Goal: Task Accomplishment & Management: Use online tool/utility

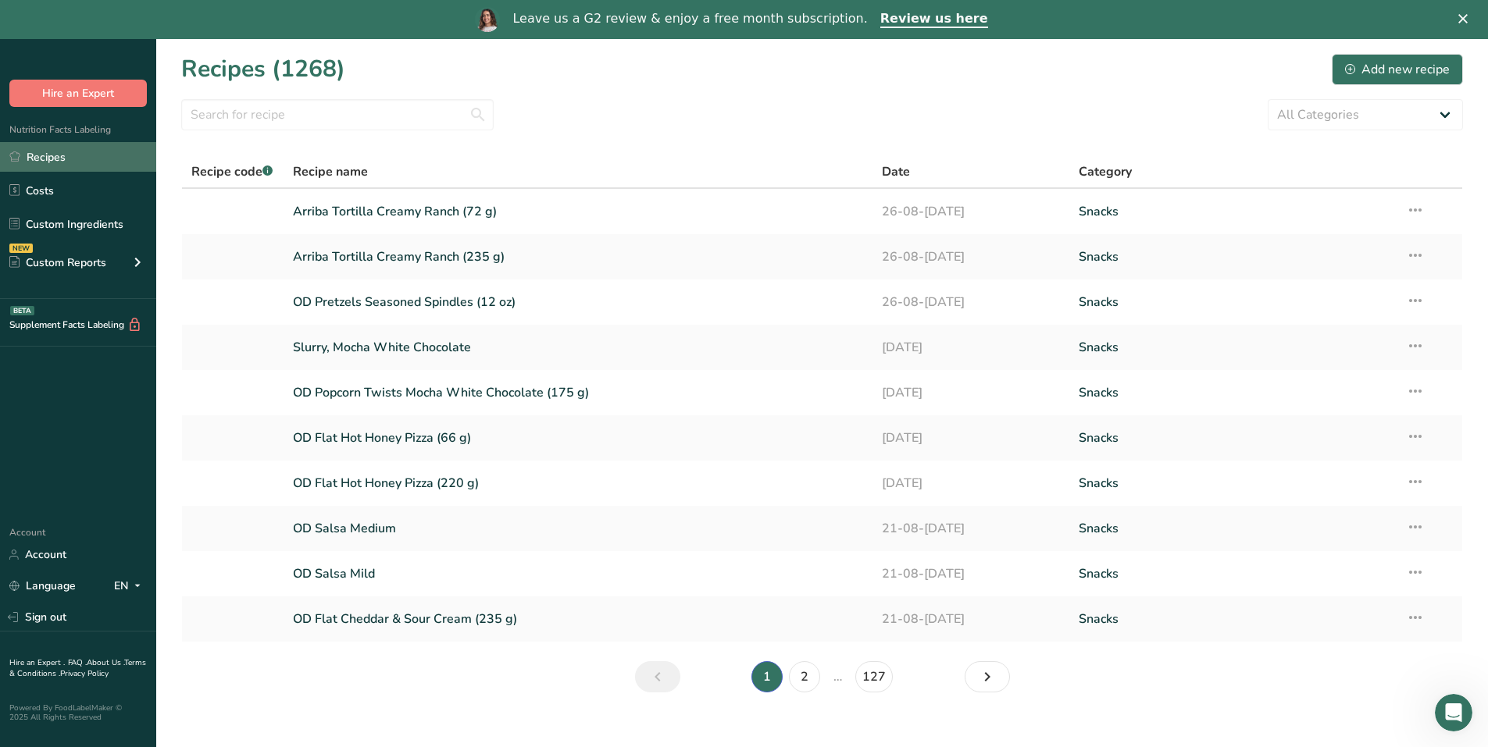
click at [45, 159] on link "Recipes" at bounding box center [78, 157] width 156 height 30
click at [249, 107] on input "text" at bounding box center [337, 114] width 312 height 31
type input "honey bbq"
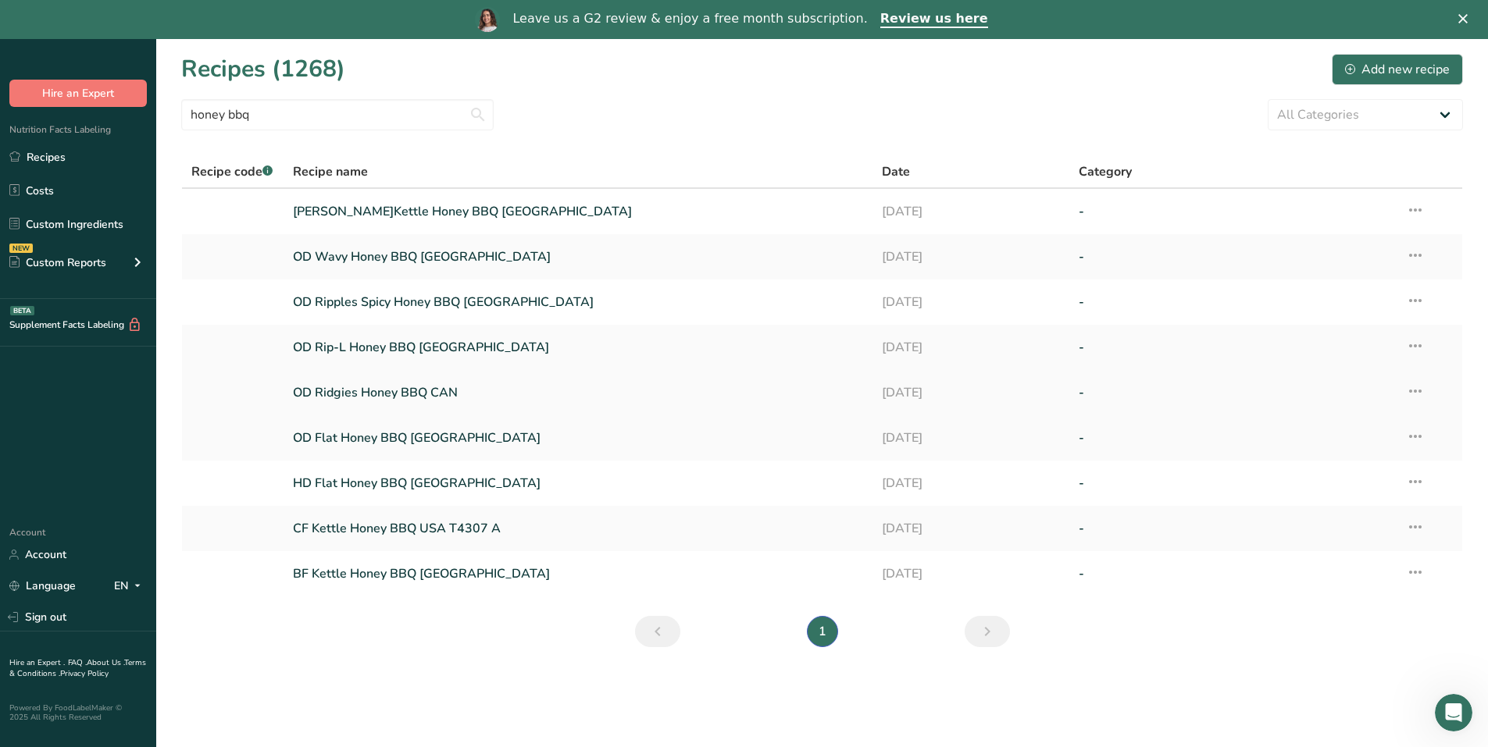
click at [358, 390] on link "OD Ridgies Honey BBQ CAN" at bounding box center [578, 392] width 571 height 33
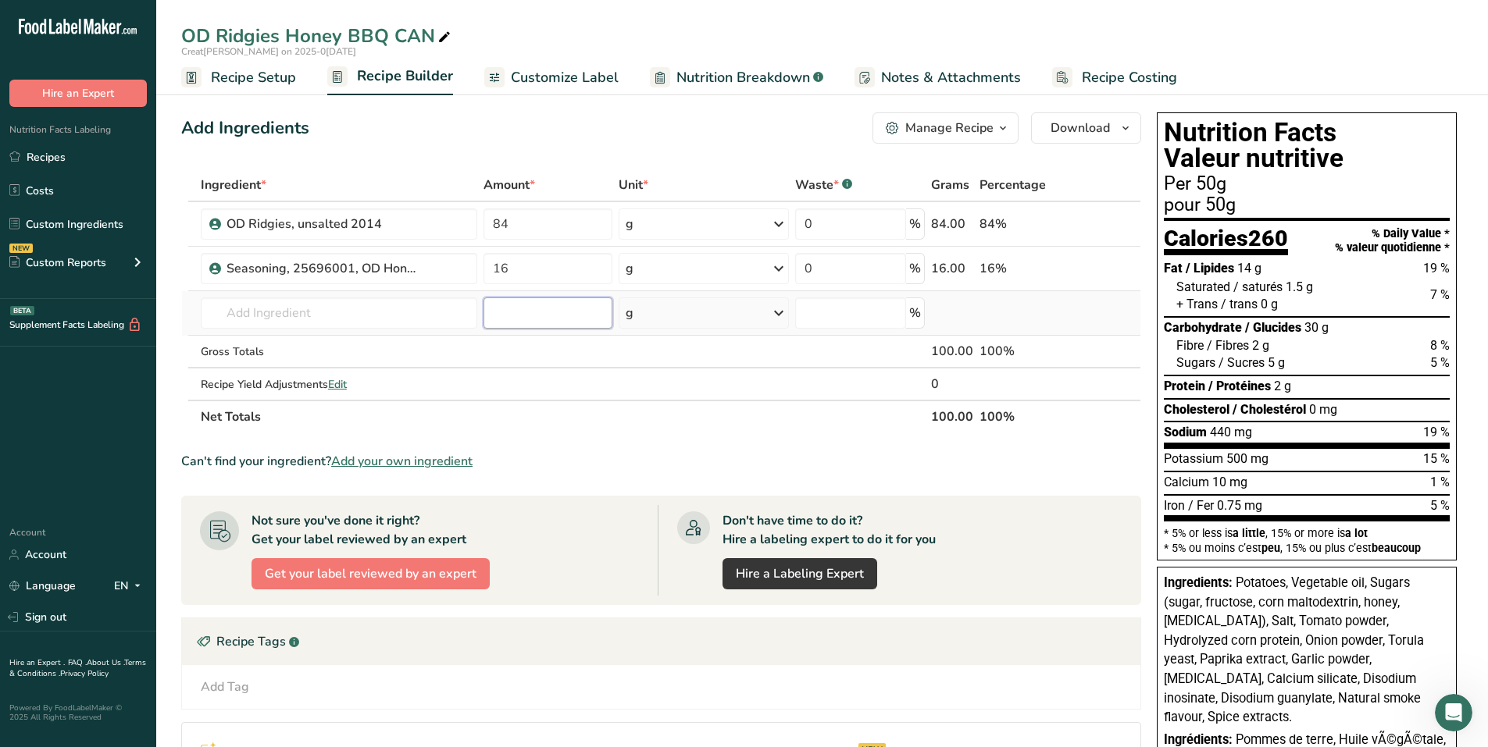
click at [526, 311] on input "number" at bounding box center [547, 313] width 129 height 31
click at [1109, 266] on icon at bounding box center [1108, 269] width 11 height 16
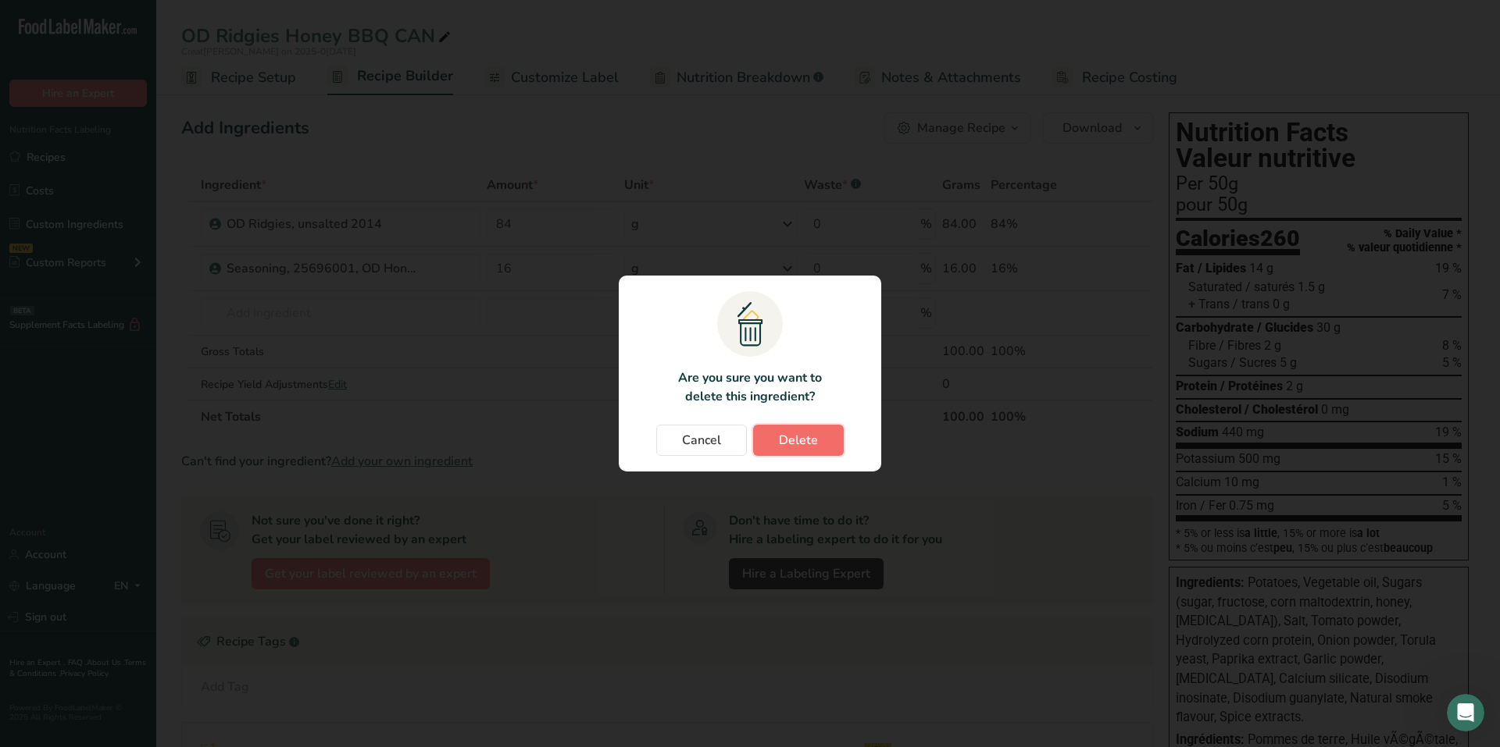
click at [788, 437] on span "Delete" at bounding box center [798, 440] width 39 height 19
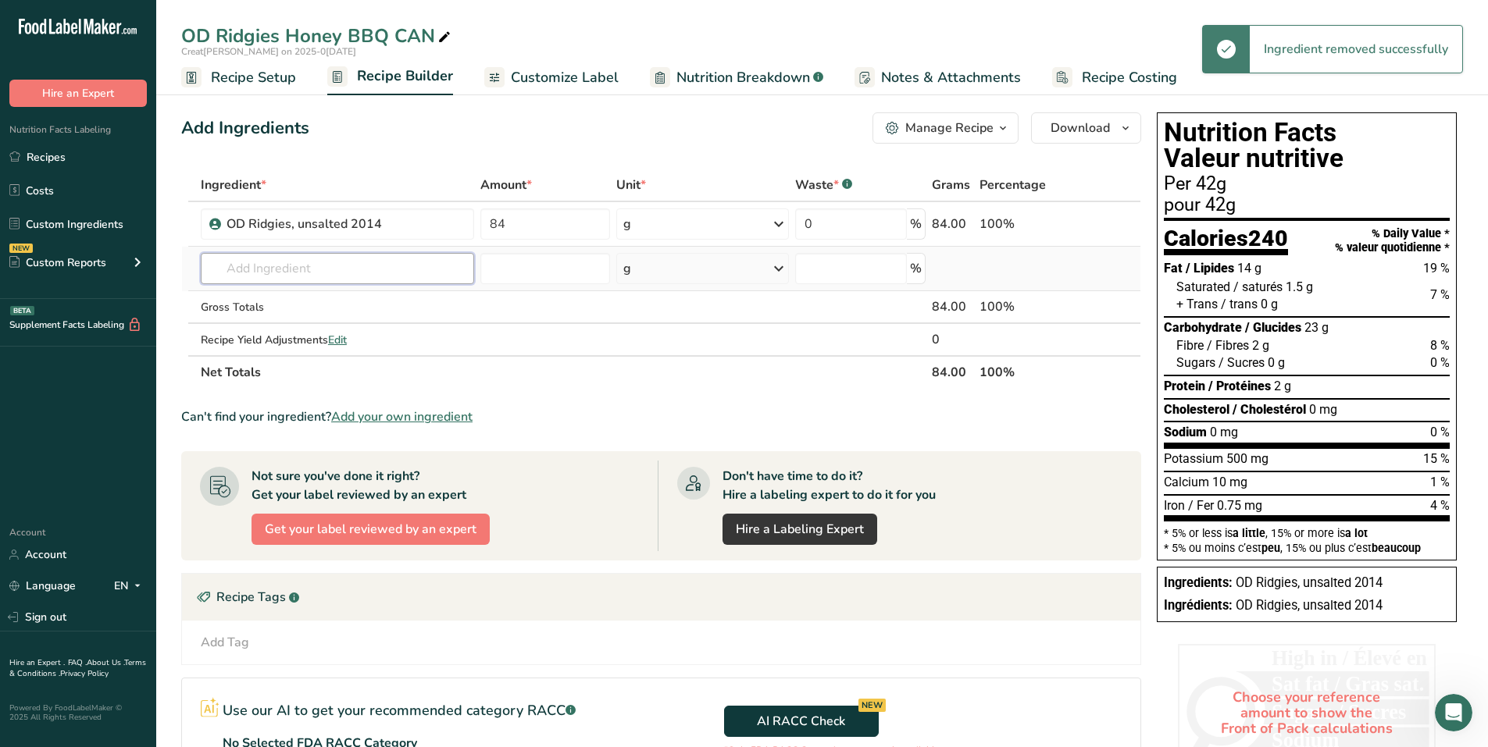
click at [308, 266] on input "text" at bounding box center [337, 268] width 273 height 31
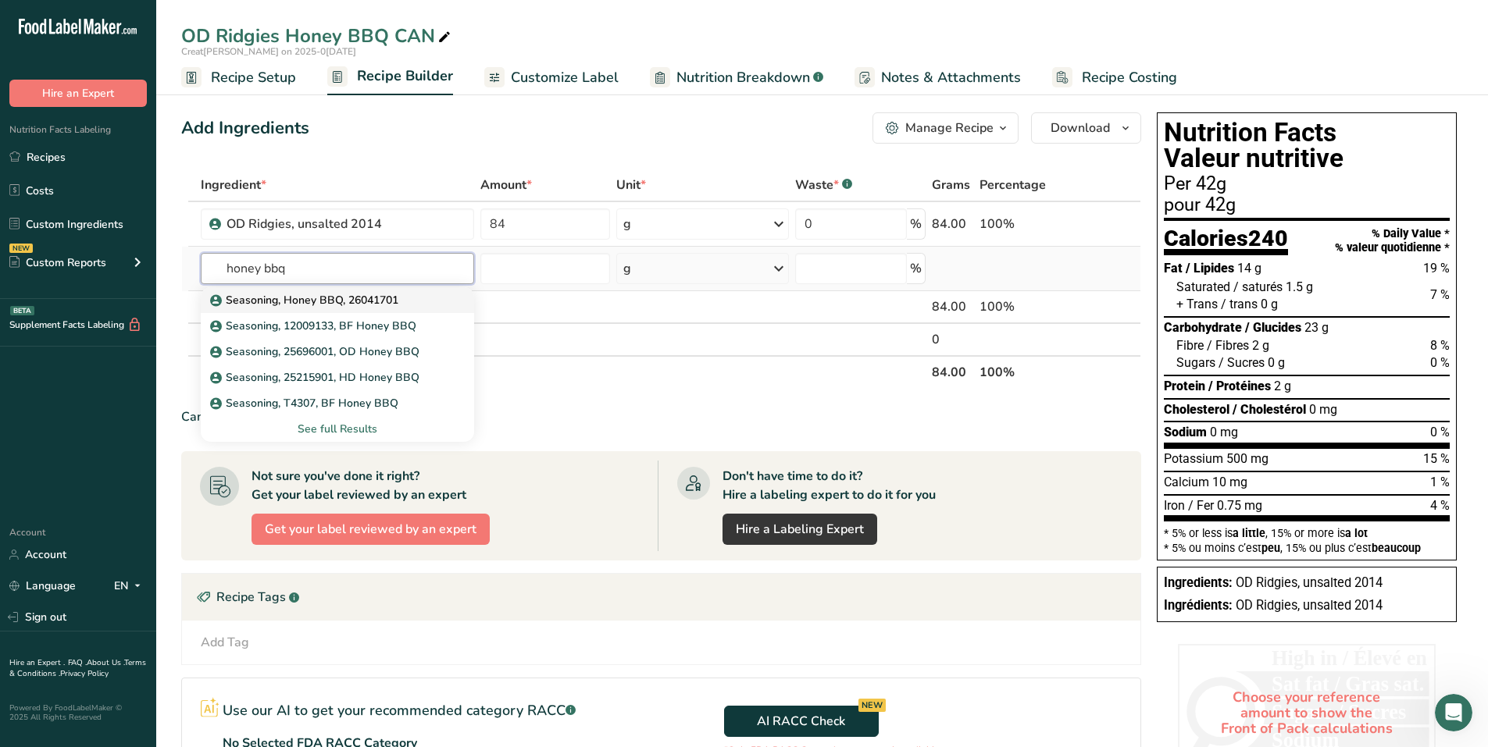
type input "honey bbq"
click at [309, 304] on p "Seasoning, Honey BBQ, 26041701" at bounding box center [305, 300] width 185 height 16
type input "Seasoning, Honey BBQ, 26041701"
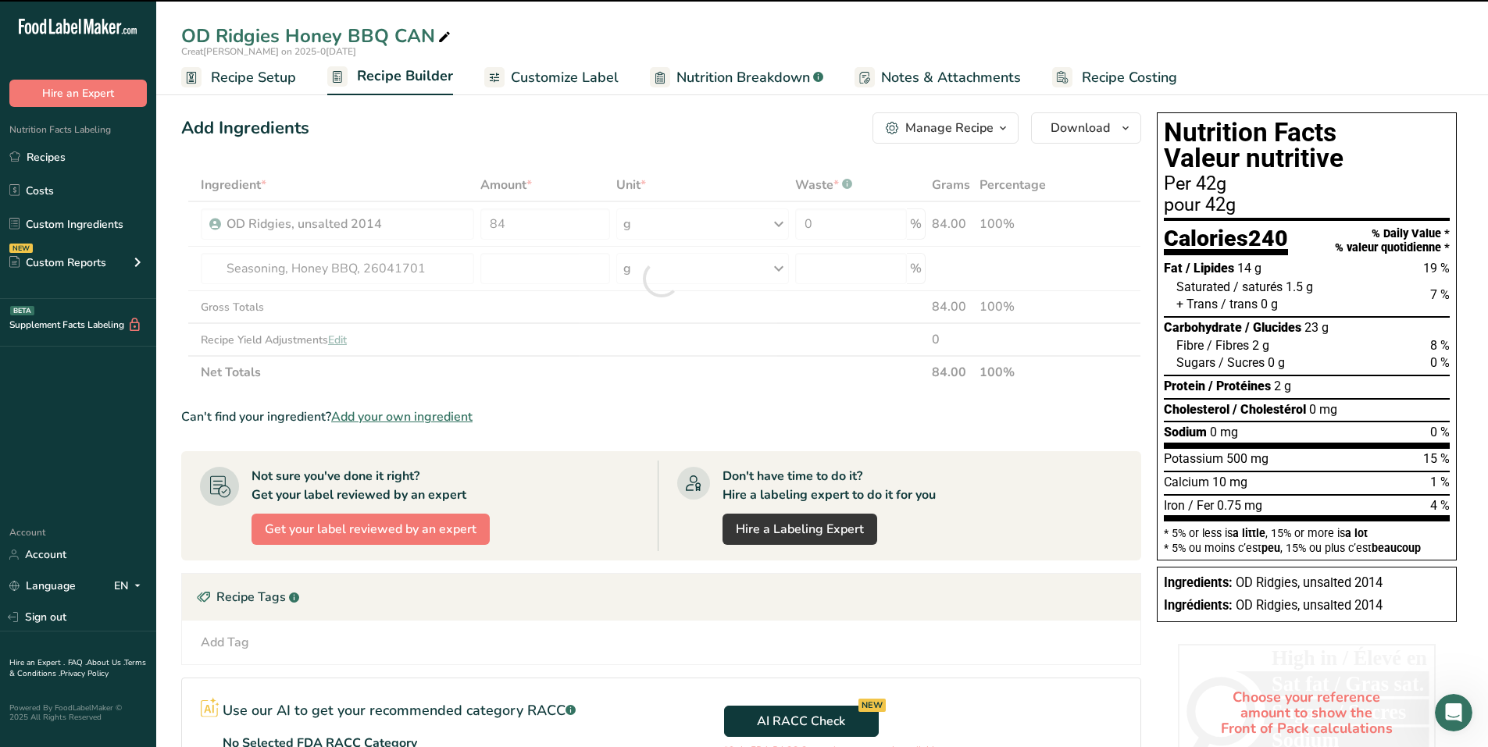
type input "0"
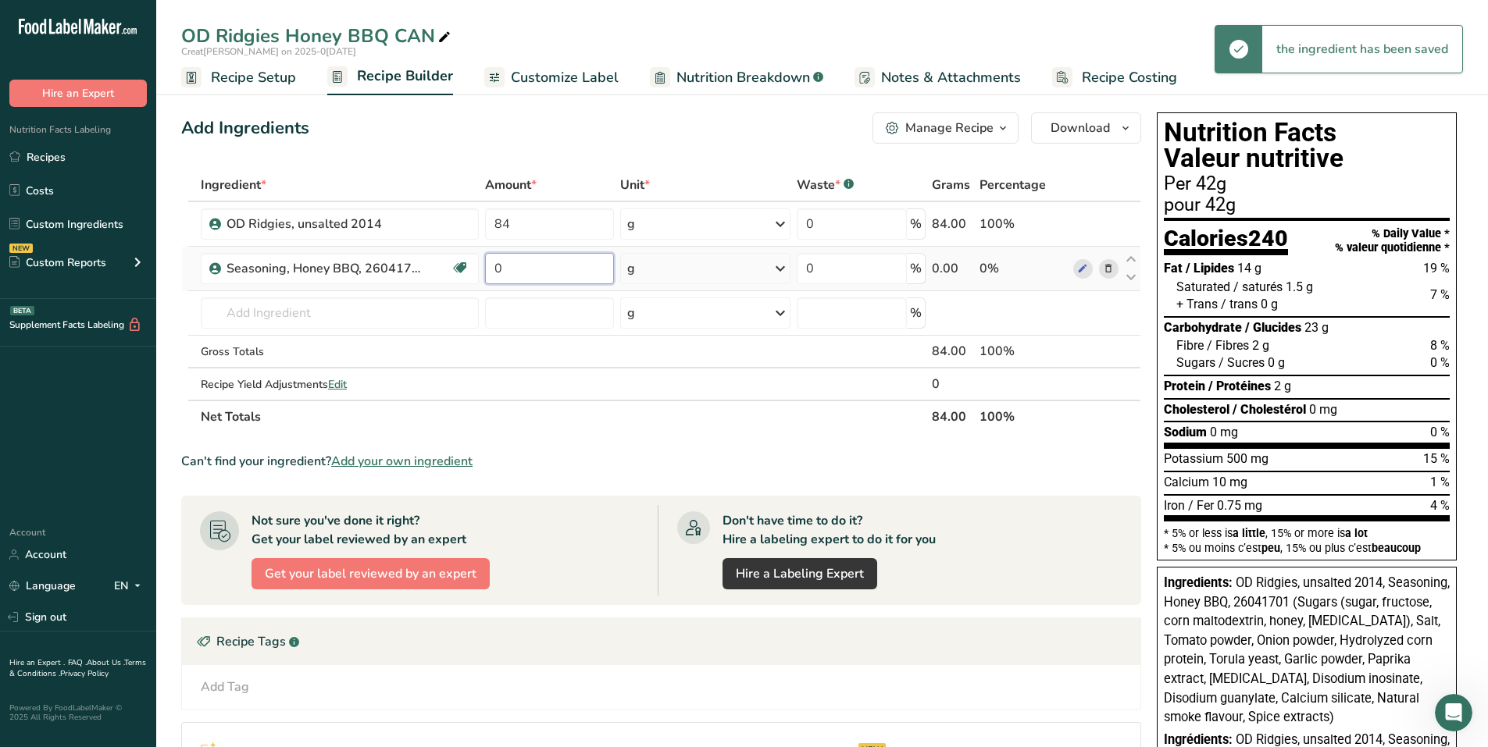
drag, startPoint x: 555, startPoint y: 276, endPoint x: 494, endPoint y: 273, distance: 60.2
click at [494, 273] on input "0" at bounding box center [549, 268] width 129 height 31
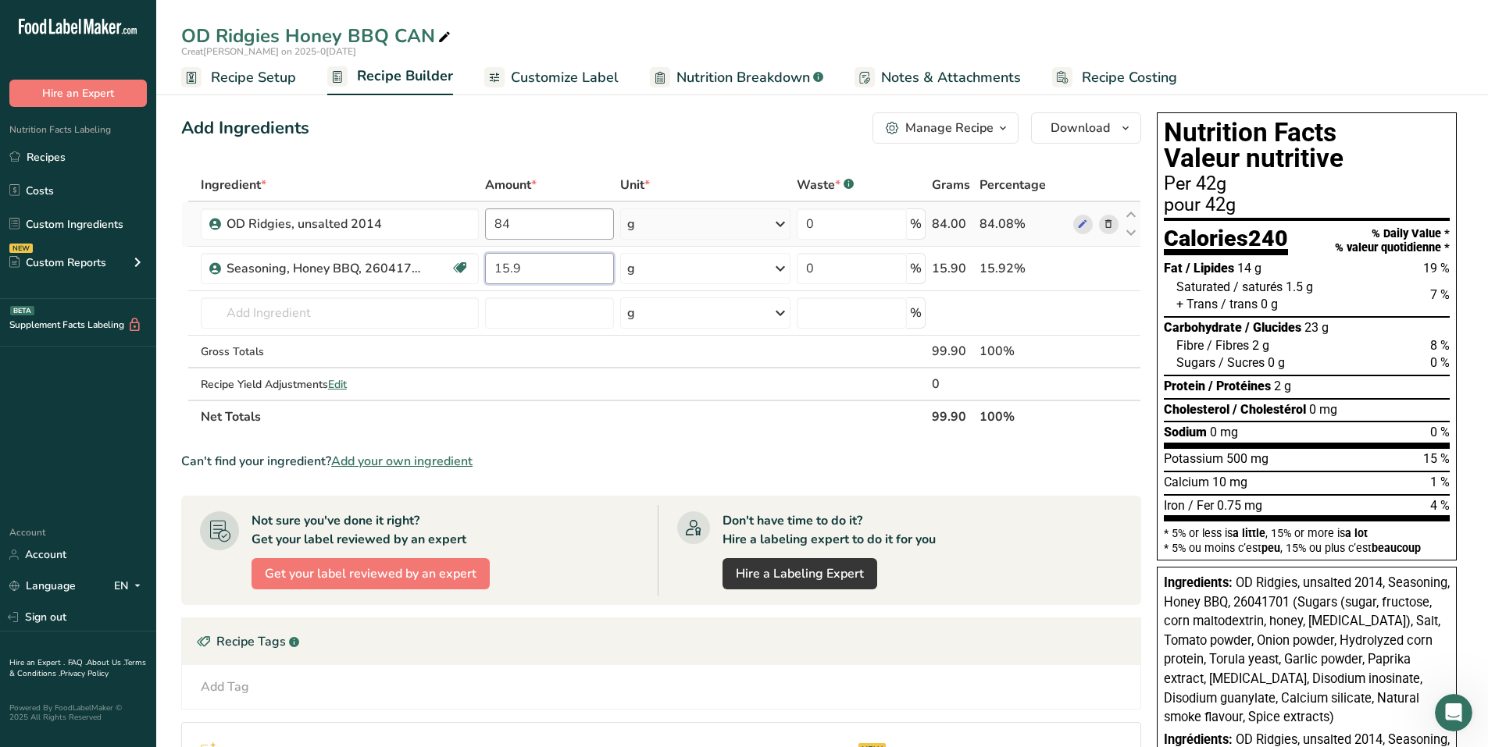
type input "15.9"
click at [518, 230] on div "Ingredient * Amount * Unit * Waste * .a-a{fill:#347362;}.b-a{fill:#fff;} Grams …" at bounding box center [661, 301] width 960 height 265
type input "84.1"
click at [551, 79] on span "Customize Label" at bounding box center [565, 77] width 108 height 21
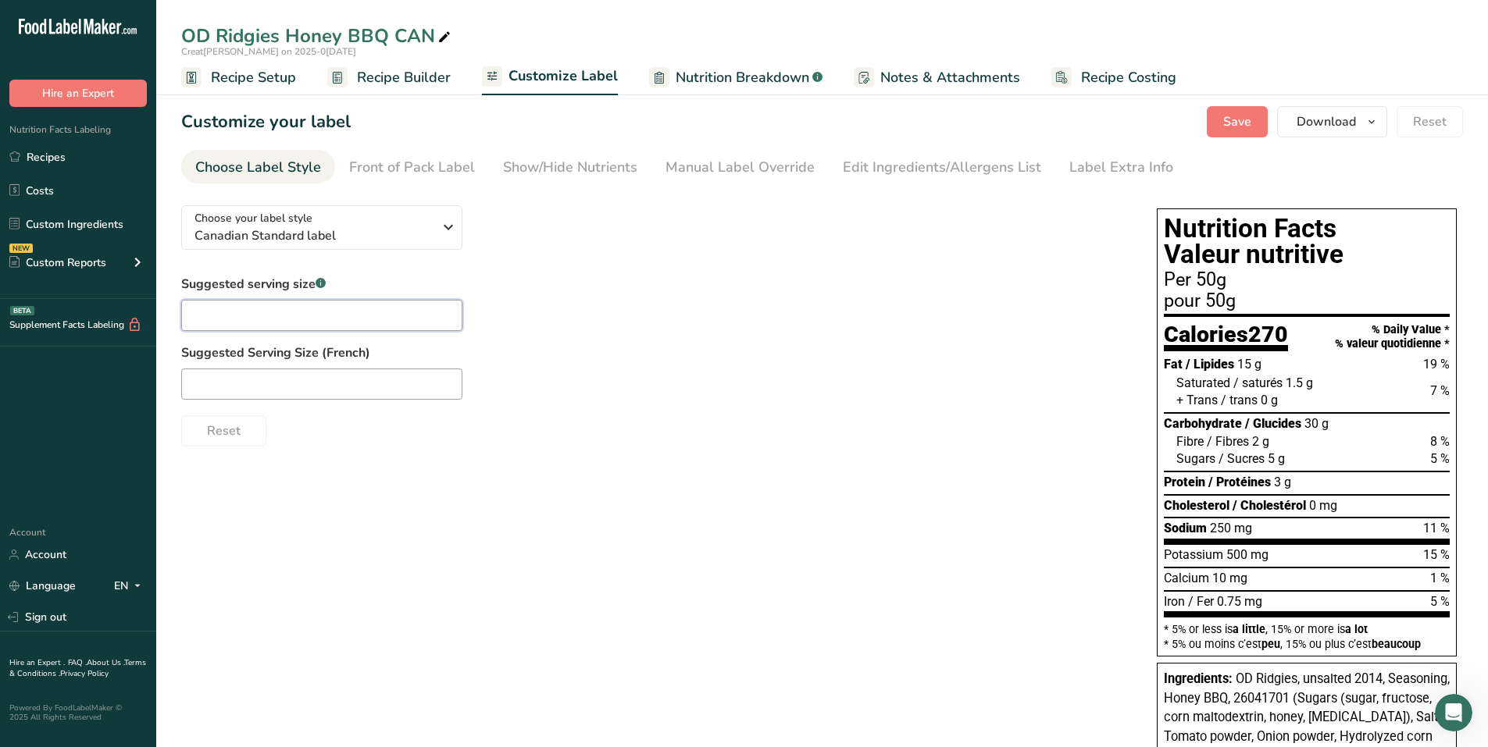
click at [267, 319] on input "text" at bounding box center [321, 315] width 281 height 31
type input "A"
type input "about 21 chips"
type input "environ 21 croustilles"
click at [1250, 123] on span "Save" at bounding box center [1237, 121] width 28 height 19
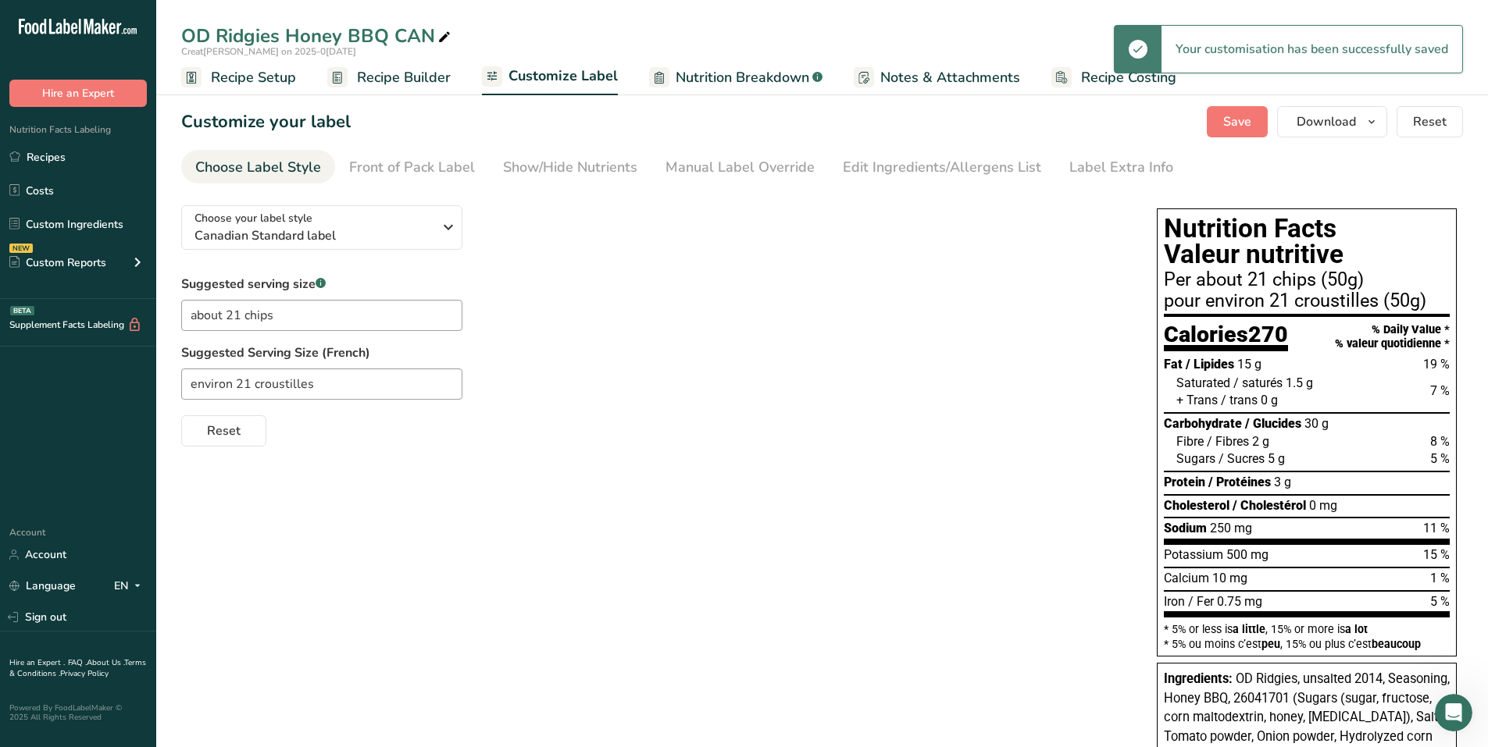
click at [444, 36] on icon at bounding box center [444, 38] width 14 height 22
click at [424, 33] on input "OD Ridgies Honey BBQ CAN" at bounding box center [822, 36] width 1282 height 28
click at [424, 32] on input "OD Ridgies Honey BBQ CAN" at bounding box center [822, 36] width 1282 height 28
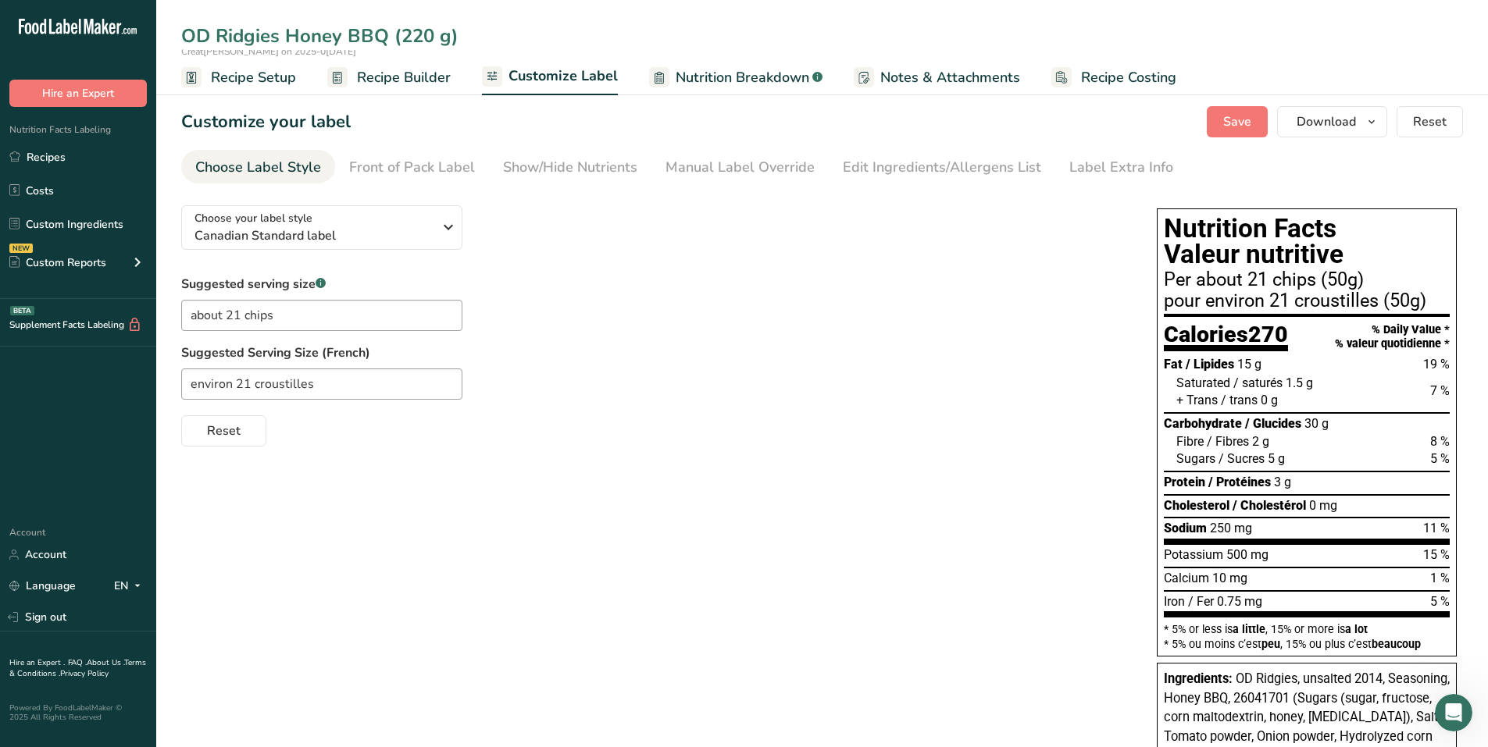
type input "OD Ridgies Honey BBQ (220 g)"
click at [465, 36] on icon at bounding box center [468, 38] width 14 height 22
click at [397, 36] on input "OD Ridgies Honey BBQ (220 g)" at bounding box center [822, 36] width 1282 height 28
type input "OD Ridgies Honey BBQ (600 g, 200 g)"
click at [1225, 123] on span "Save" at bounding box center [1237, 121] width 28 height 19
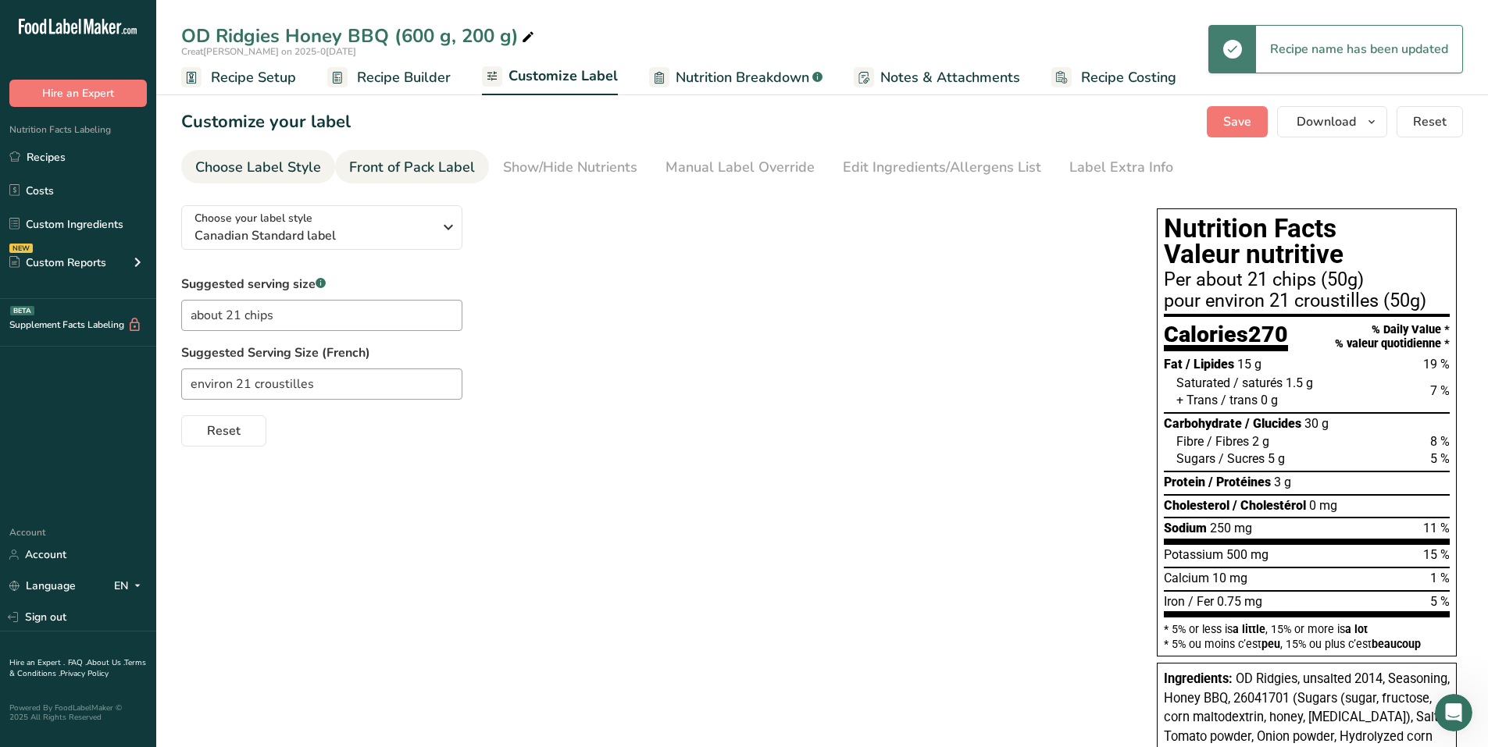
click at [441, 169] on div "Front of Pack Label" at bounding box center [412, 167] width 126 height 21
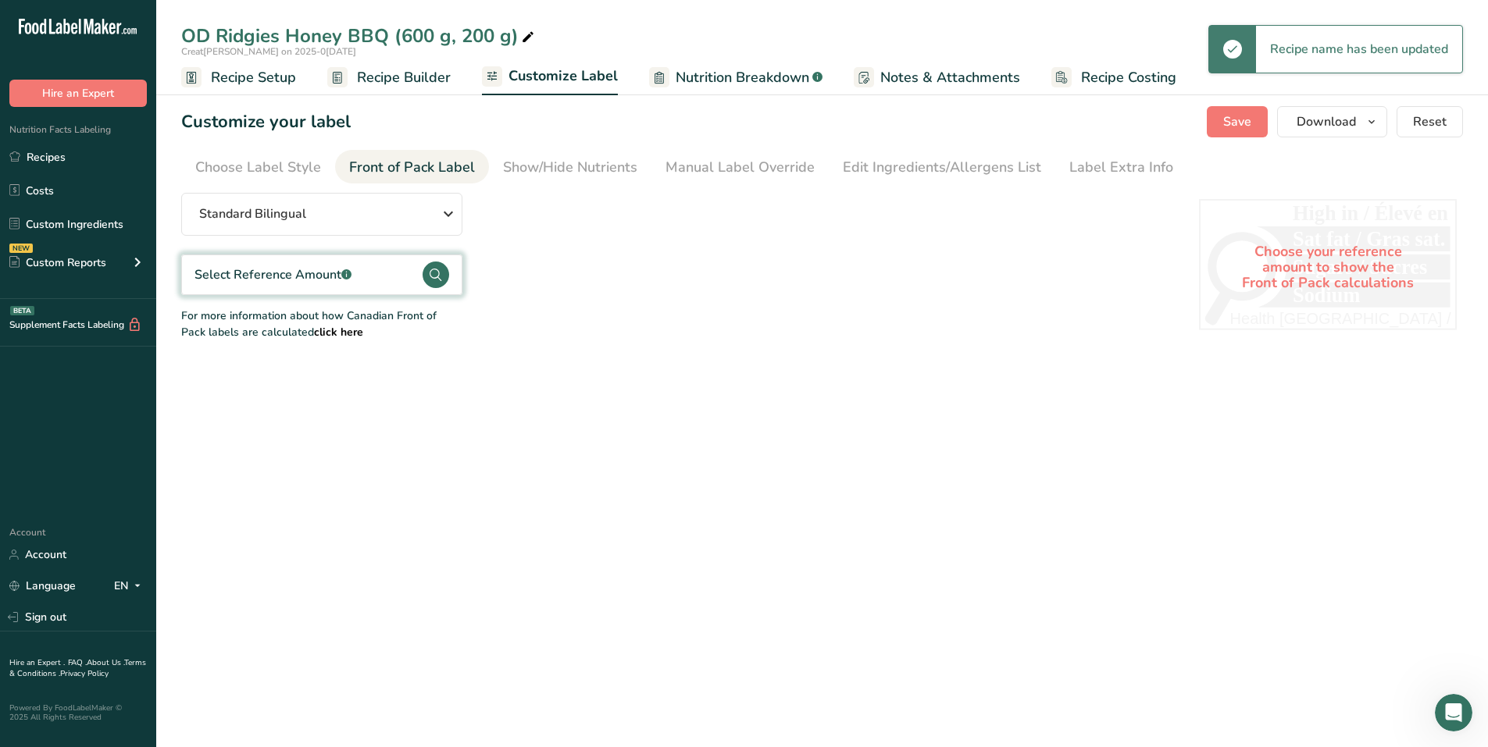
click at [423, 280] on icon at bounding box center [436, 275] width 27 height 27
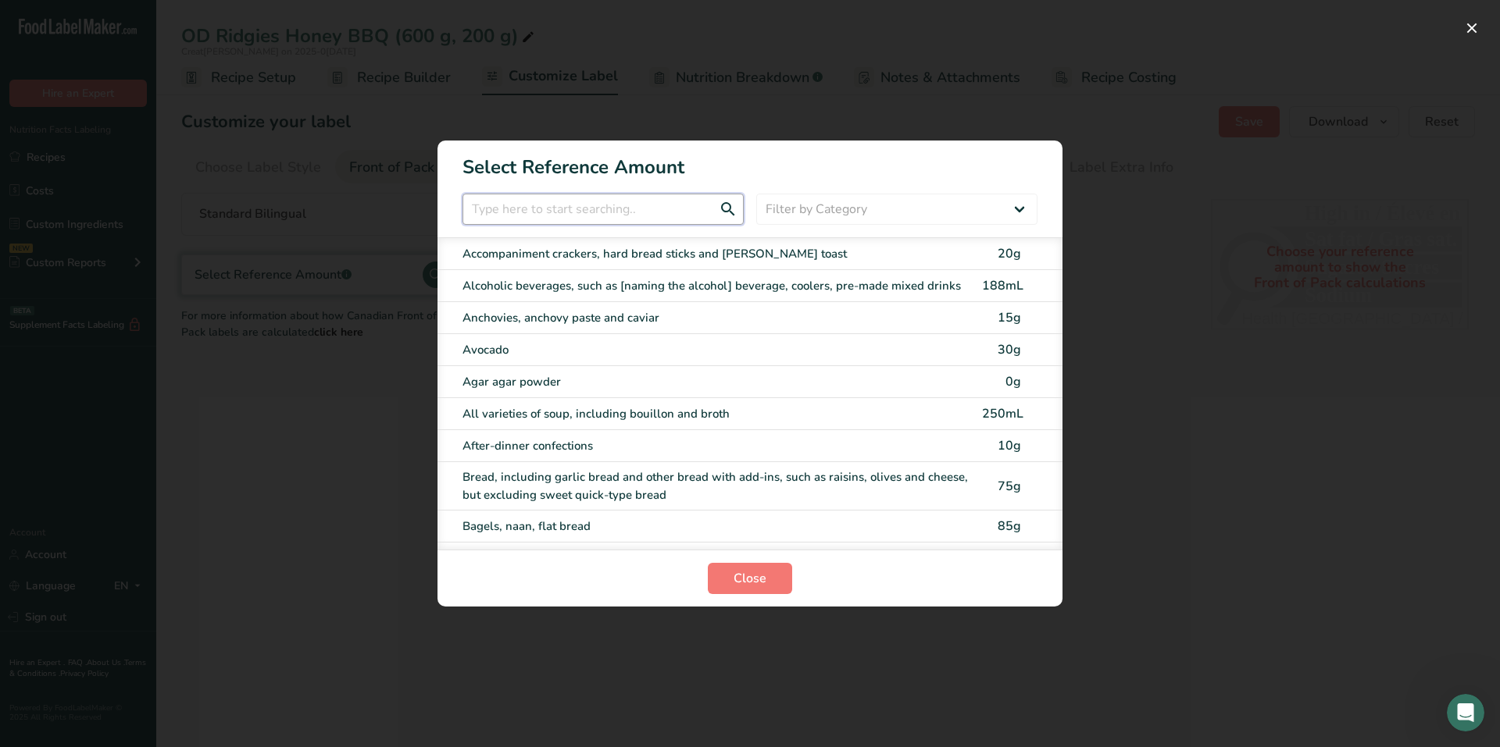
click at [591, 212] on input "FOP Category Selection Modal" at bounding box center [602, 209] width 281 height 31
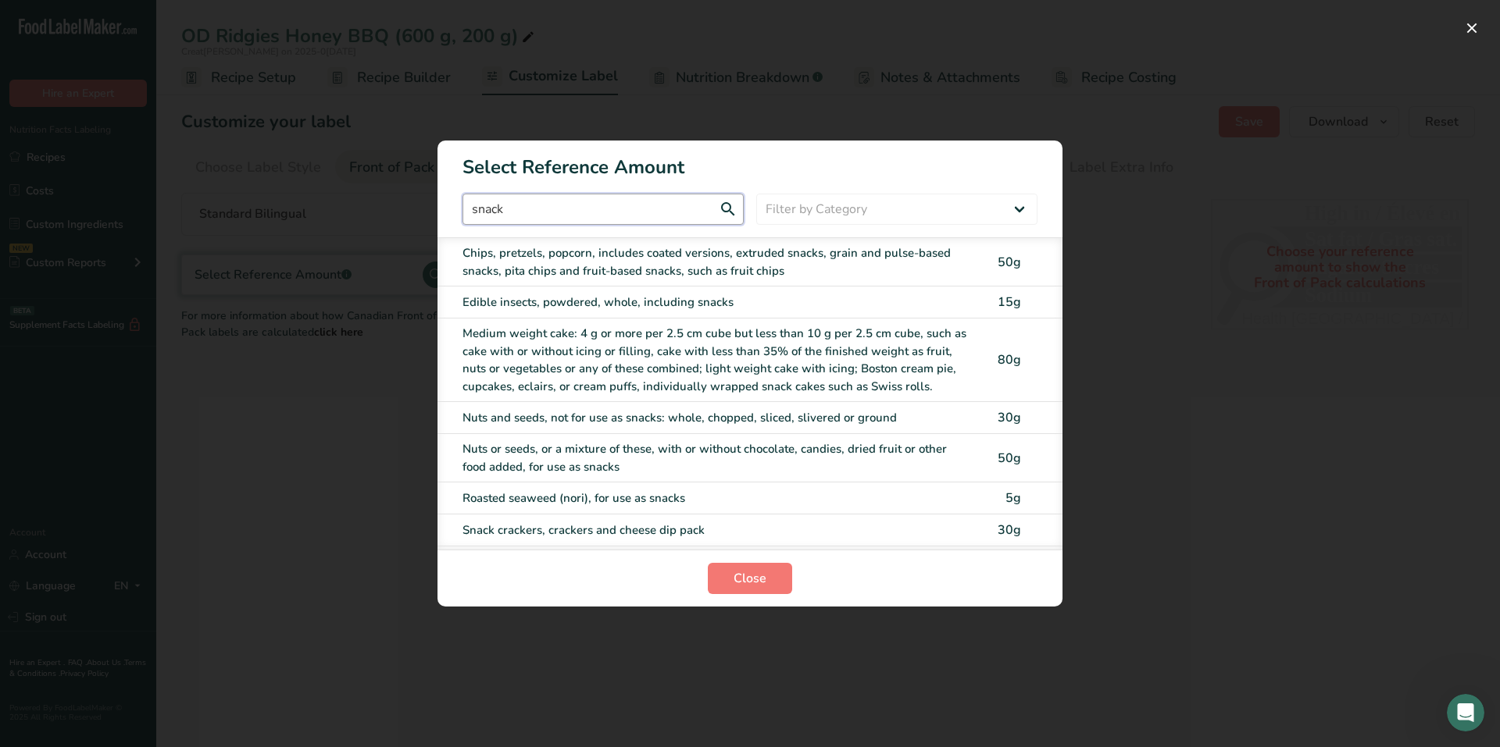
type input "snack"
click at [643, 271] on div "Chips, pretzels, popcorn, includes coated versions, extruded snacks, grain and …" at bounding box center [717, 261] width 510 height 35
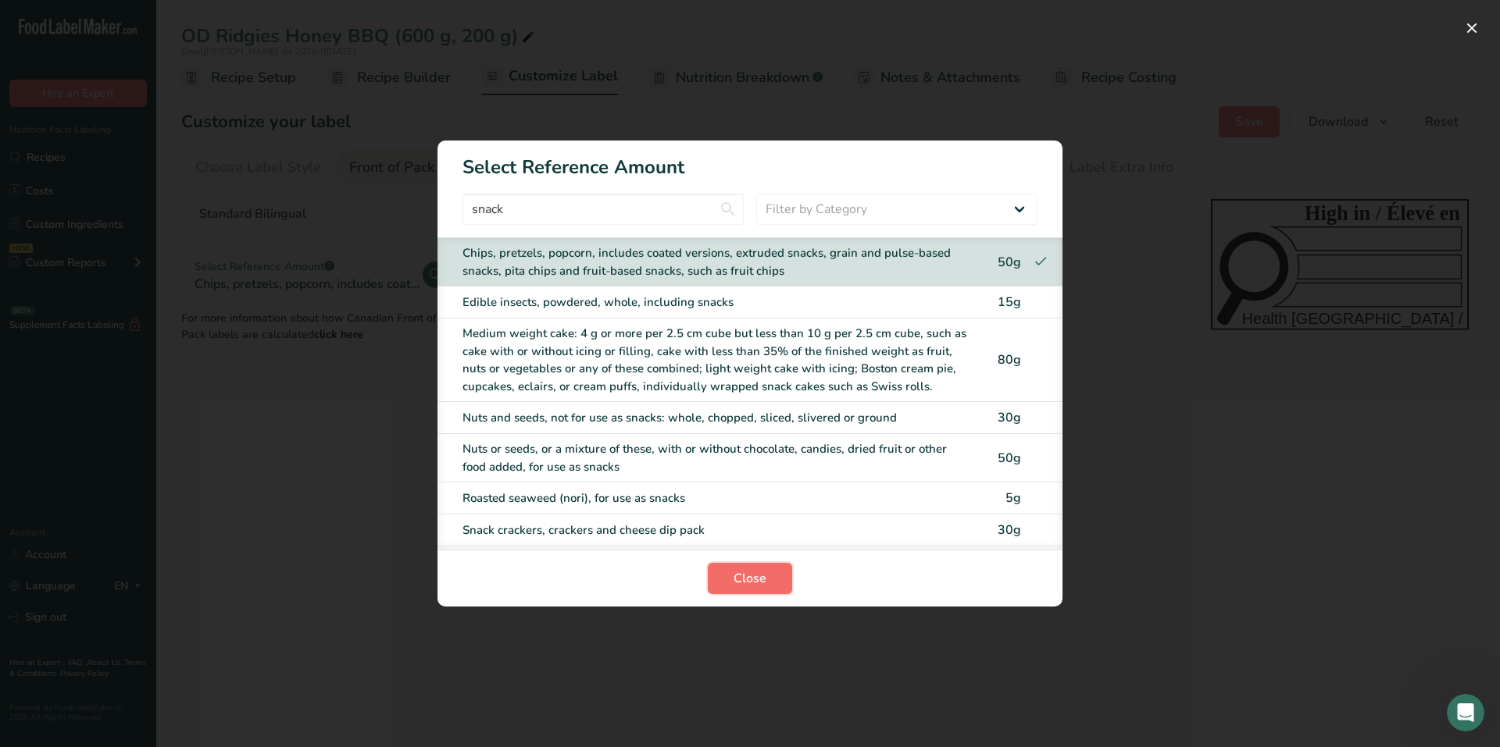
click at [755, 572] on span "Close" at bounding box center [749, 578] width 33 height 19
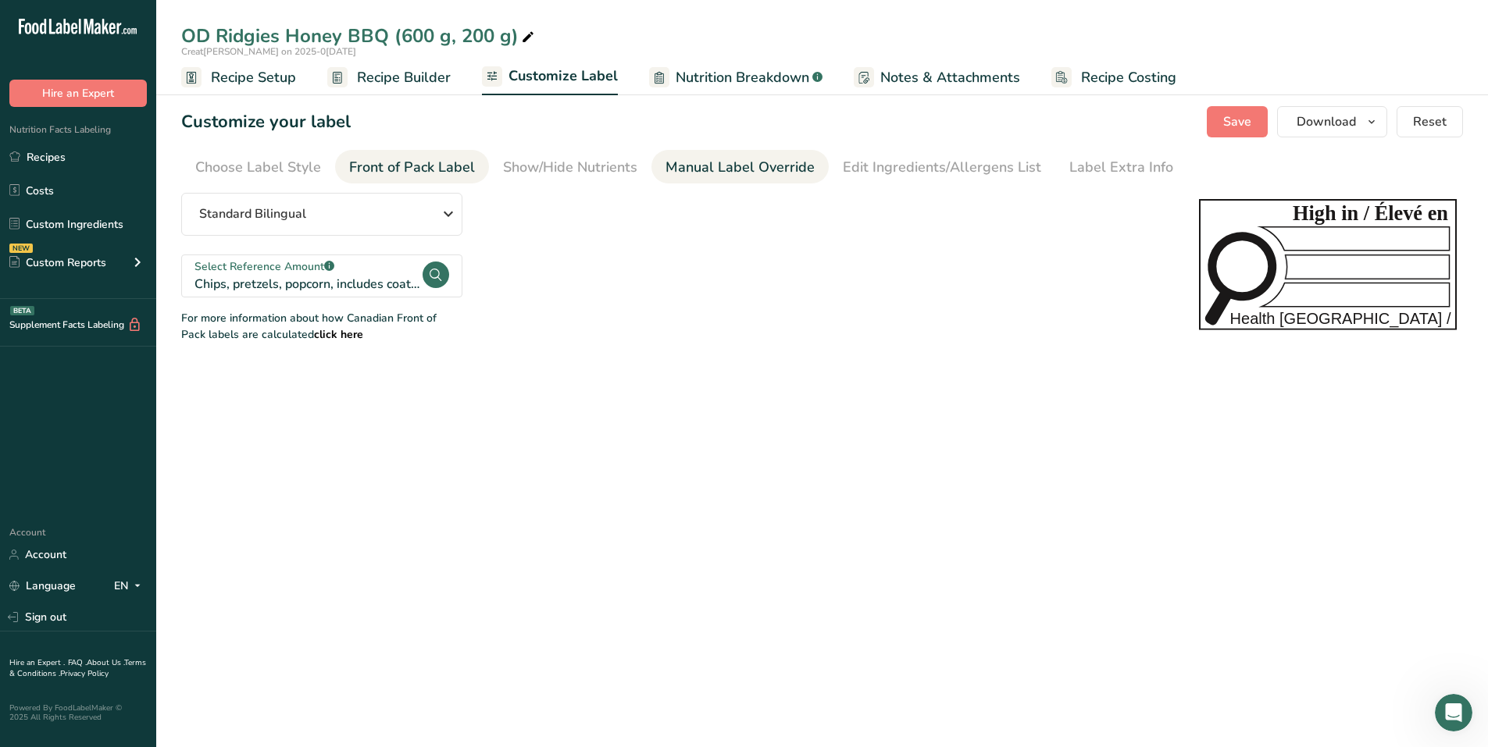
click at [713, 170] on div "Manual Label Override" at bounding box center [739, 167] width 149 height 21
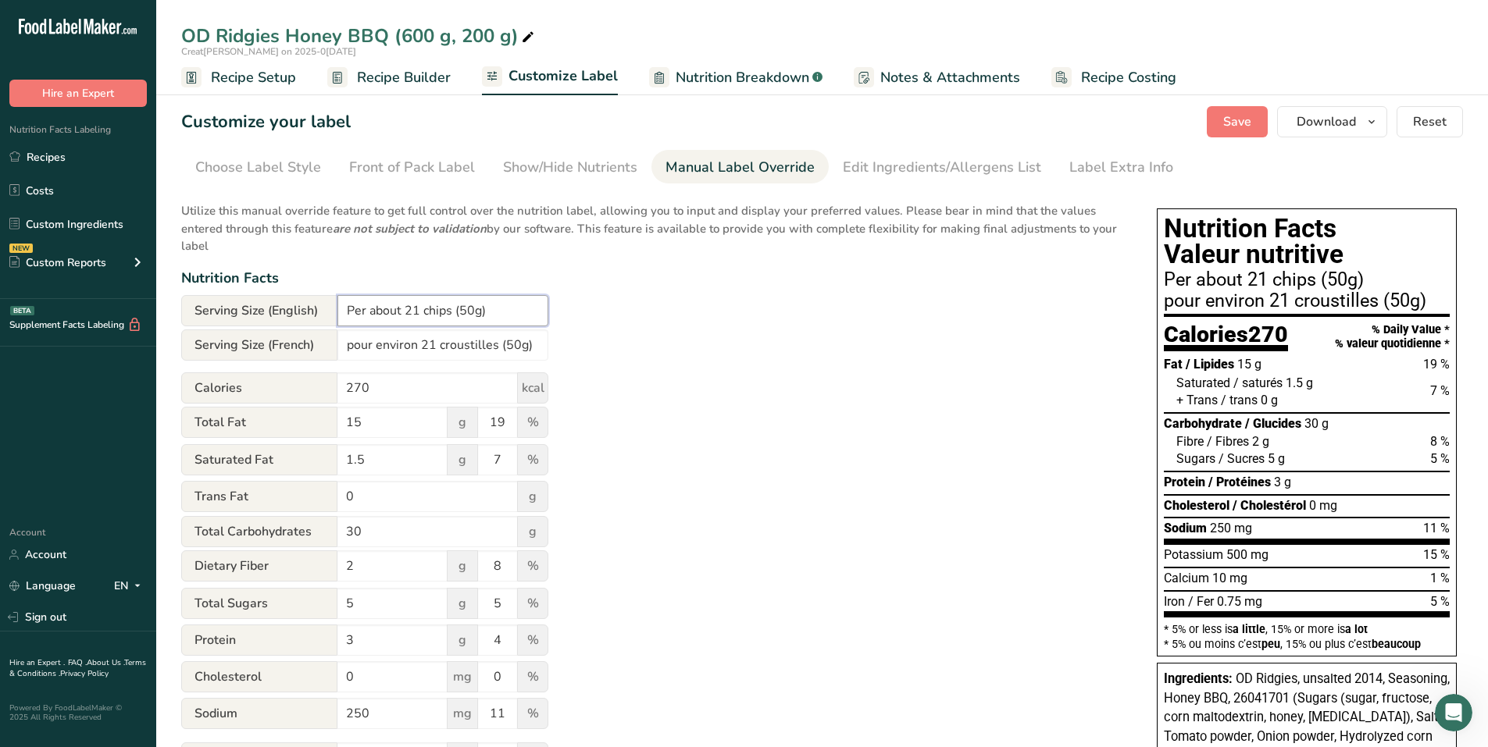
click at [473, 311] on input "Per about 21 chips (50g)" at bounding box center [442, 310] width 211 height 31
type input "Per about 21 chips (50 g)"
click at [515, 342] on input "pour environ 21 croustilles (50g)" at bounding box center [442, 345] width 211 height 31
type input "pour environ 21 croustilles (50 g)"
click at [873, 177] on div "Edit Ingredients/Allergens List" at bounding box center [942, 167] width 198 height 21
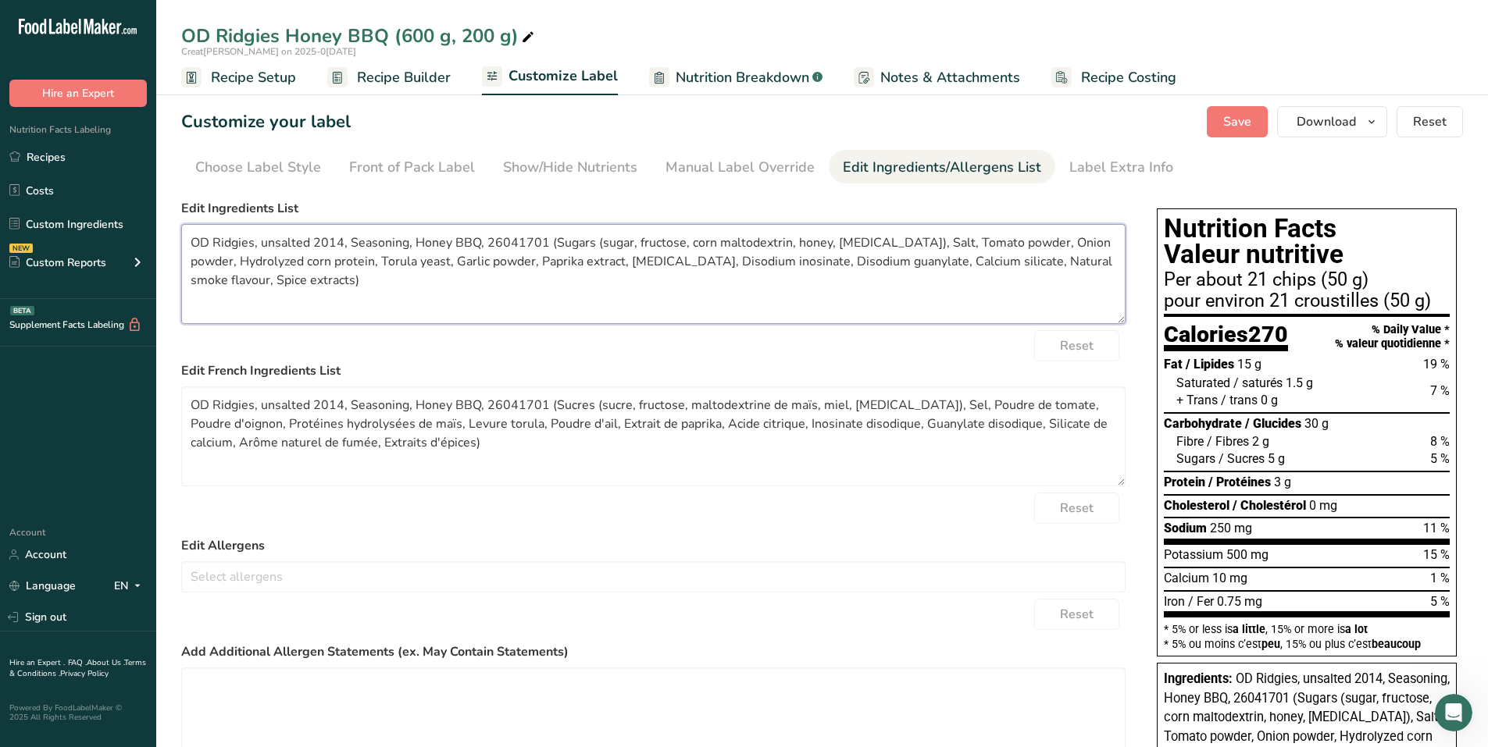
drag, startPoint x: 286, startPoint y: 286, endPoint x: 168, endPoint y: 233, distance: 129.3
click at [168, 233] on section "Customize your label Save Download Choose what to show on your downloaded label…" at bounding box center [822, 564] width 1332 height 966
paste textarea "Potatoes, Vegetable oil, Sugars (sugar, fructose, corn maltodextrin, honey, [ME…"
type textarea "Potatoes, Vegetable oil, Sugars (sugar, fructose, corn maltodextrin, honey, [ME…"
drag, startPoint x: 463, startPoint y: 448, endPoint x: 55, endPoint y: 382, distance: 412.9
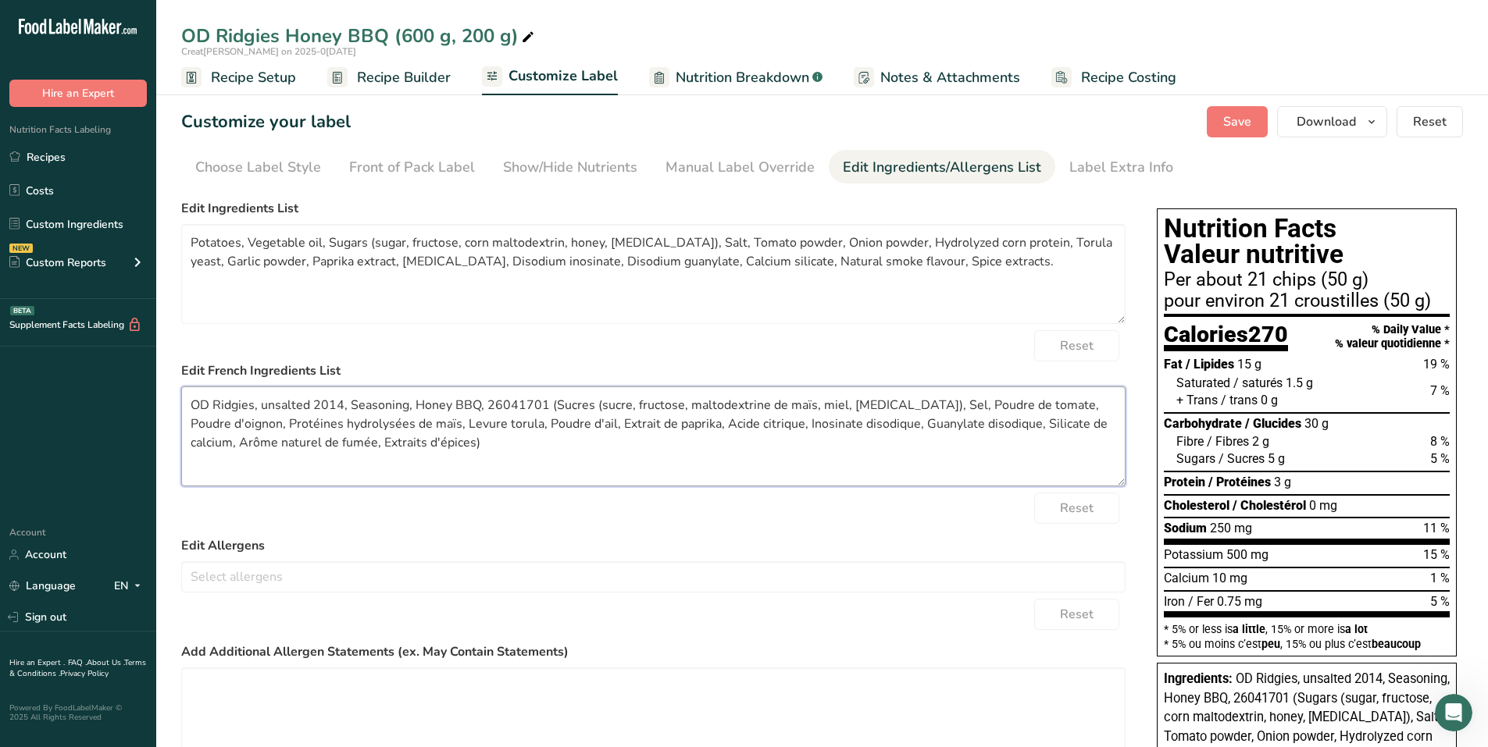
click at [45, 375] on div ".a-20{fill:#fff;} Hire an Expert Nutrition Facts Labeling Recipes Costs Custom …" at bounding box center [744, 523] width 1488 height 1047
paste textarea "Pommes de terre, Huile végétale, Sucres (sucre, fructose, maltodextrine de maïs…"
type textarea "Pommes de terre, Huile végétale, Sucres (sucre, fructose, maltodextrine de maïs…"
click at [1239, 112] on span "Save" at bounding box center [1237, 121] width 28 height 19
click at [1109, 170] on div "Label Extra Info" at bounding box center [1121, 167] width 104 height 21
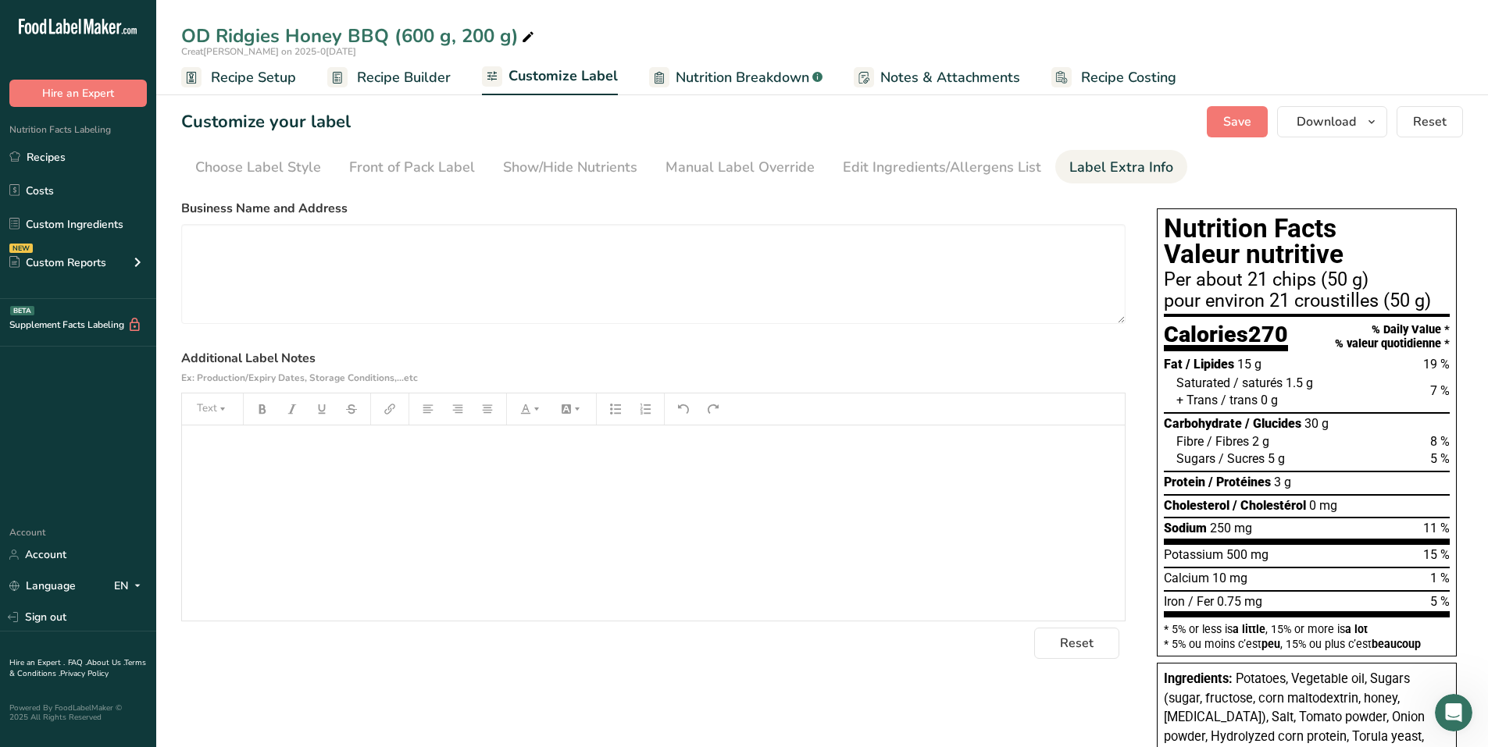
click at [670, 208] on label "Business Name and Address" at bounding box center [653, 208] width 944 height 19
click at [914, 164] on div "Edit Ingredients/Allergens List" at bounding box center [942, 167] width 198 height 21
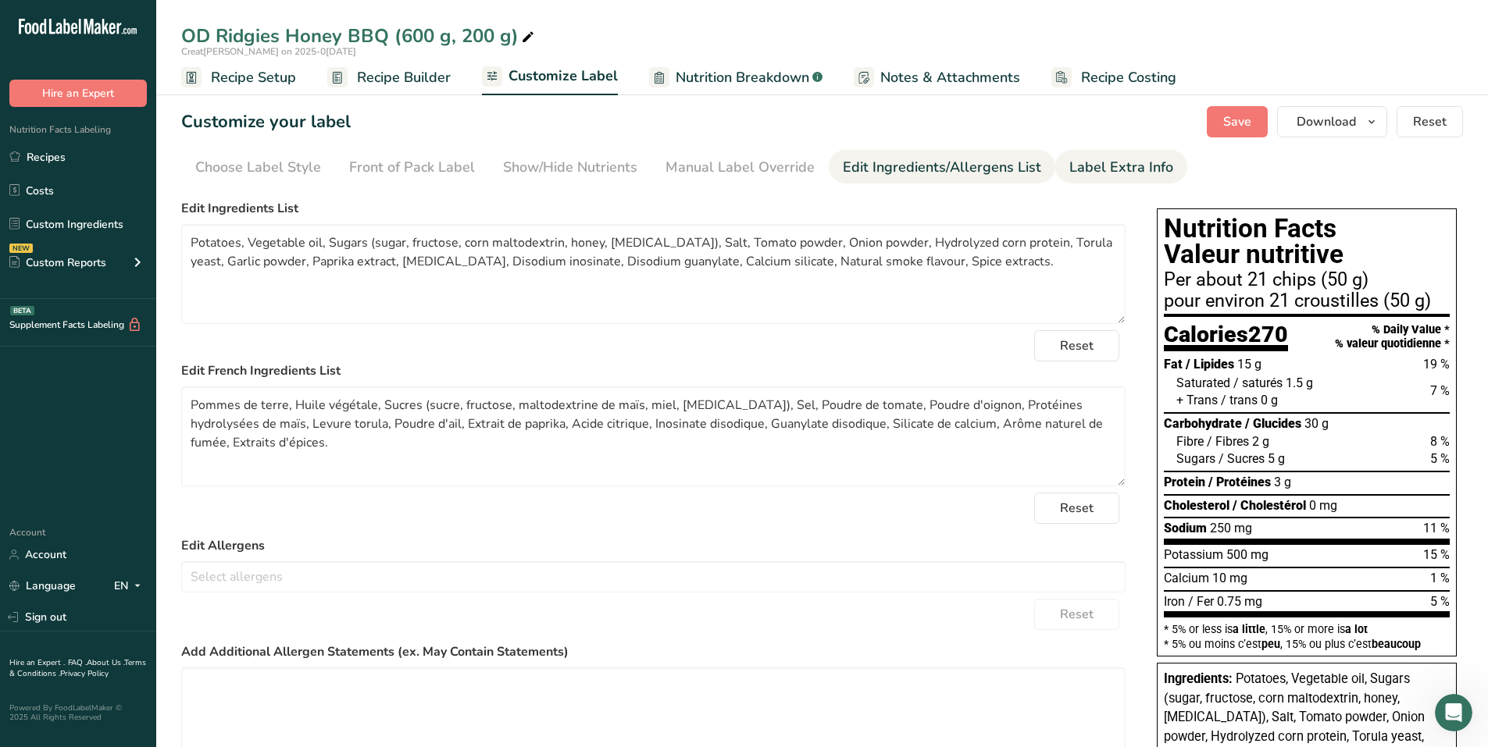
click at [1113, 173] on div "Label Extra Info" at bounding box center [1121, 167] width 104 height 21
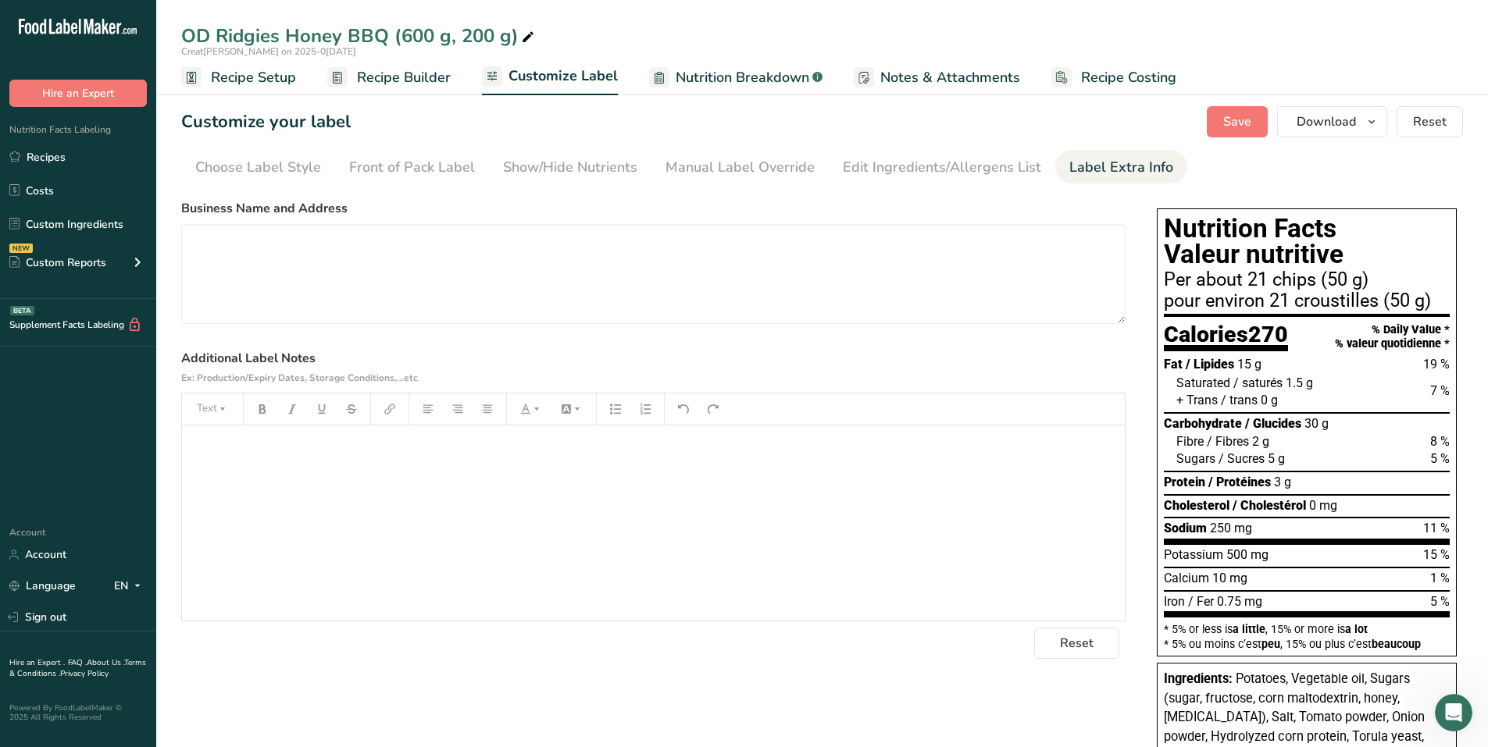
click at [330, 459] on div "﻿" at bounding box center [653, 523] width 943 height 195
click at [410, 273] on textarea at bounding box center [653, 274] width 944 height 100
click at [184, 478] on div "Reference: MRK-47540730-0 (26041701 @ 15.9%), calculated sodium. ﻿ Front of Pac…" at bounding box center [653, 523] width 943 height 195
click at [444, 248] on textarea at bounding box center [653, 274] width 944 height 100
click at [1246, 117] on span "Save" at bounding box center [1237, 121] width 28 height 19
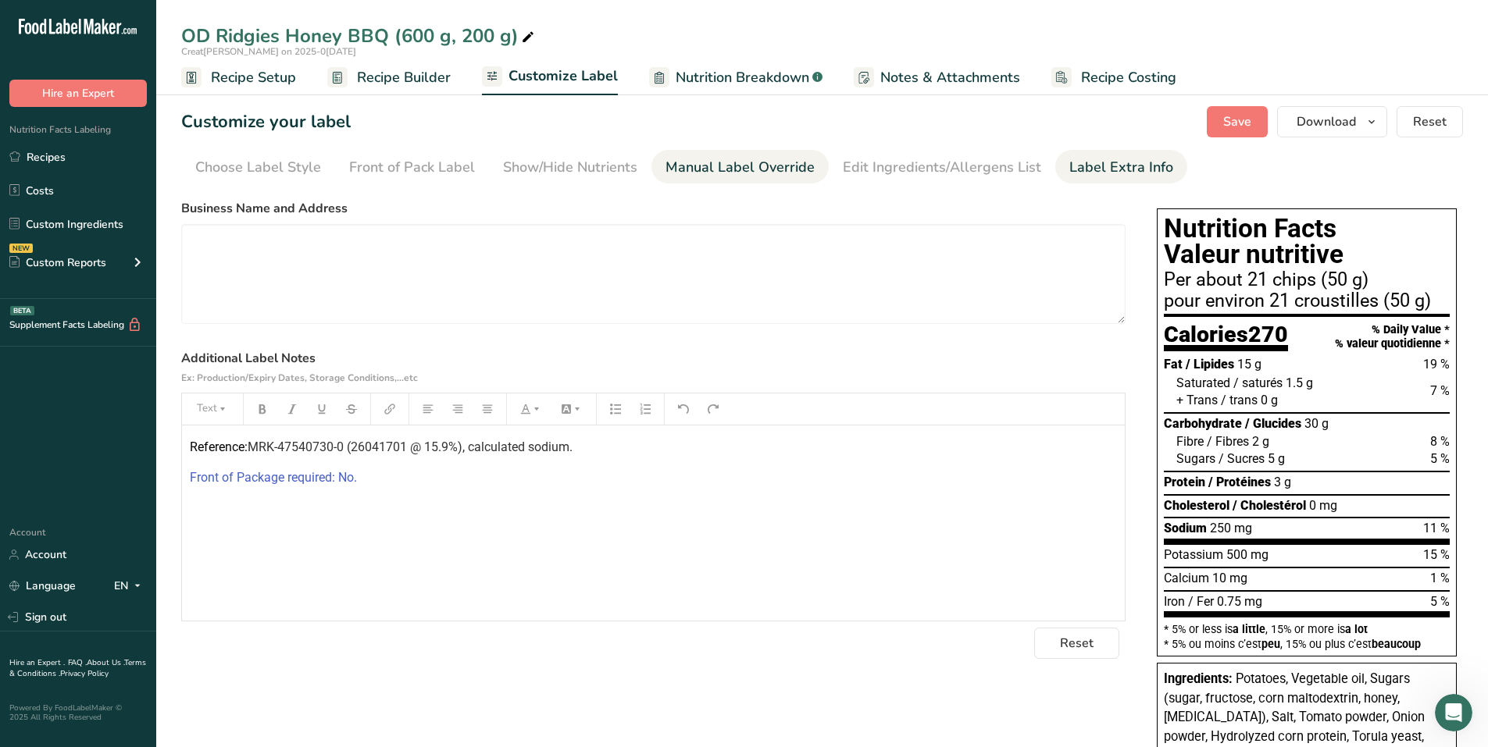
click at [731, 180] on link "Manual Label Override" at bounding box center [739, 167] width 149 height 35
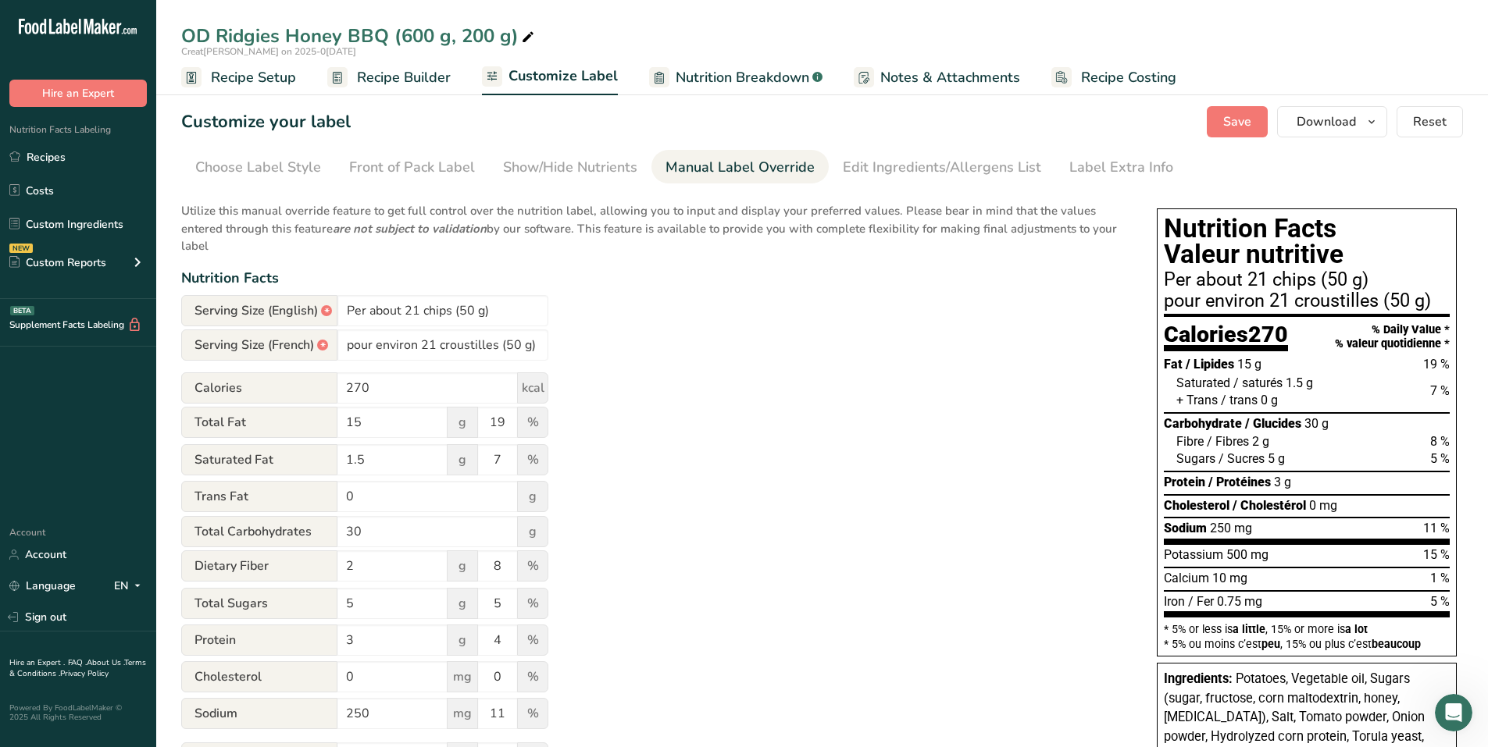
click at [439, 80] on span "Recipe Builder" at bounding box center [404, 77] width 94 height 21
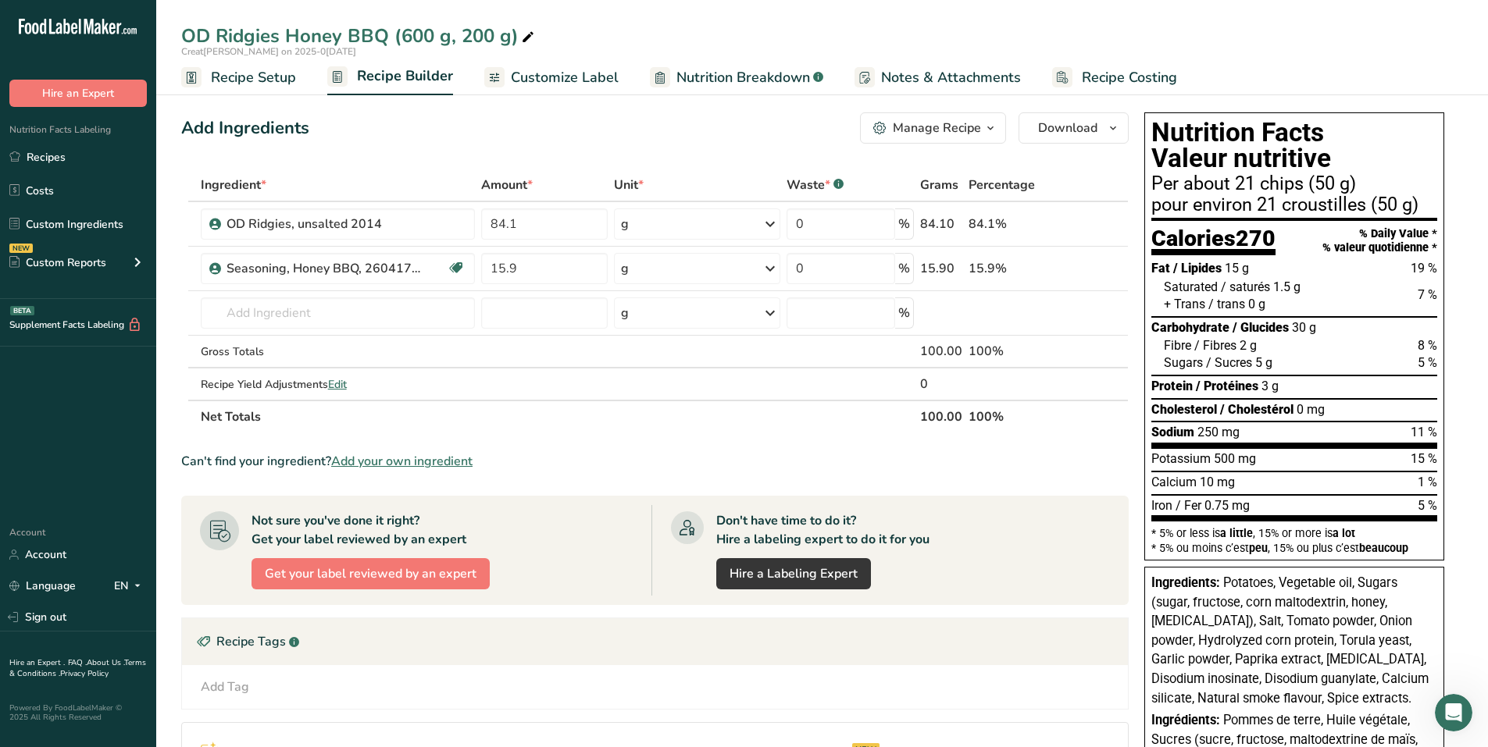
click at [957, 121] on div "Manage Recipe" at bounding box center [937, 128] width 88 height 19
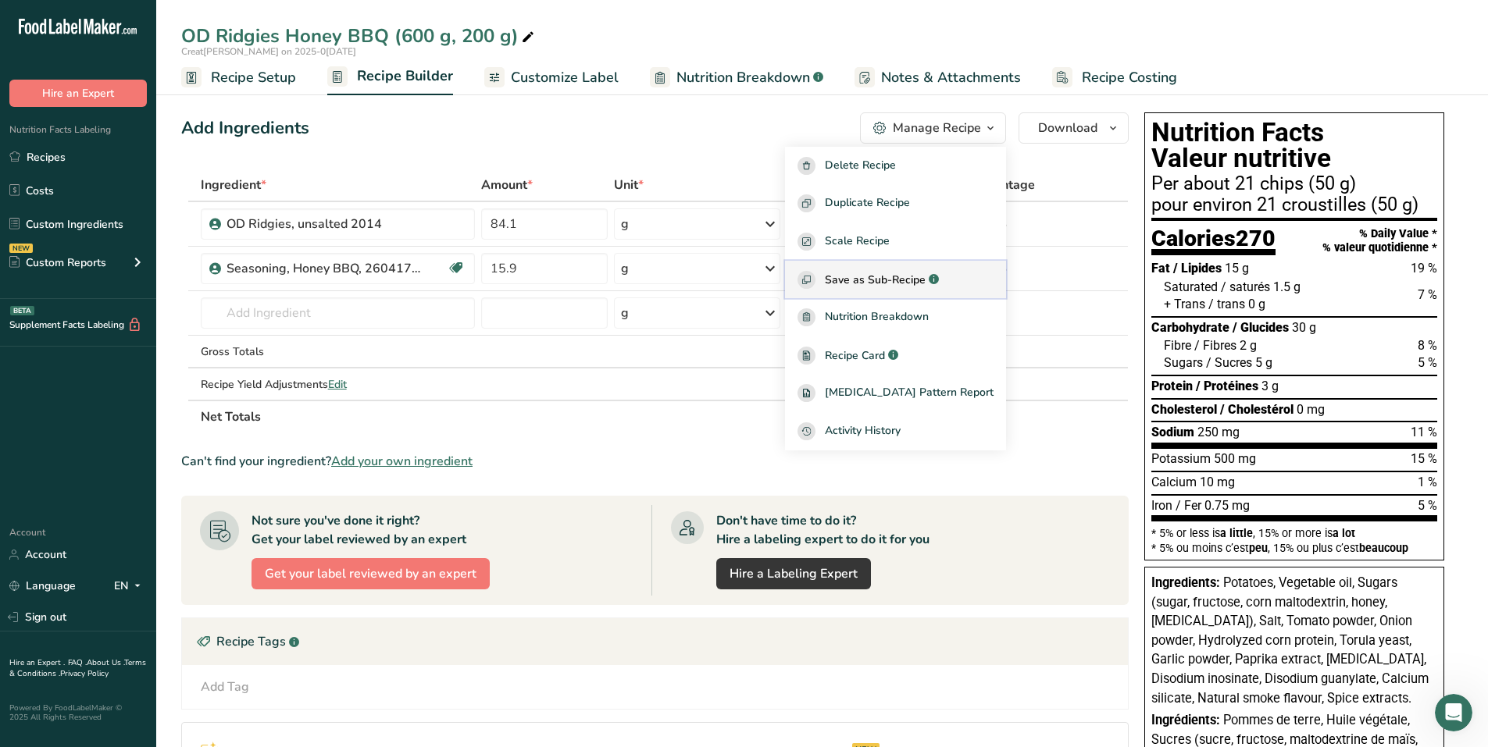
click at [903, 283] on span "Save as Sub-Recipe" at bounding box center [875, 280] width 101 height 16
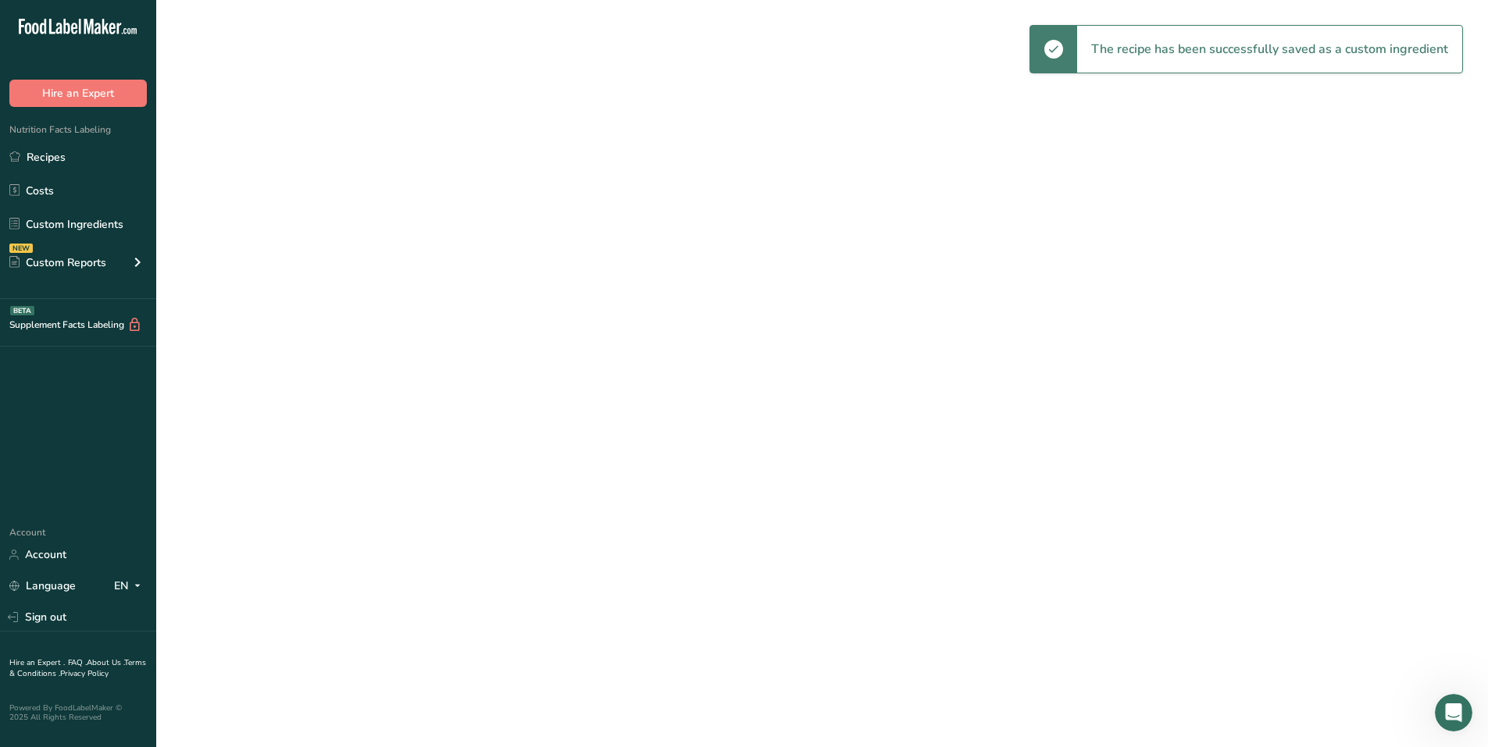
select select "30"
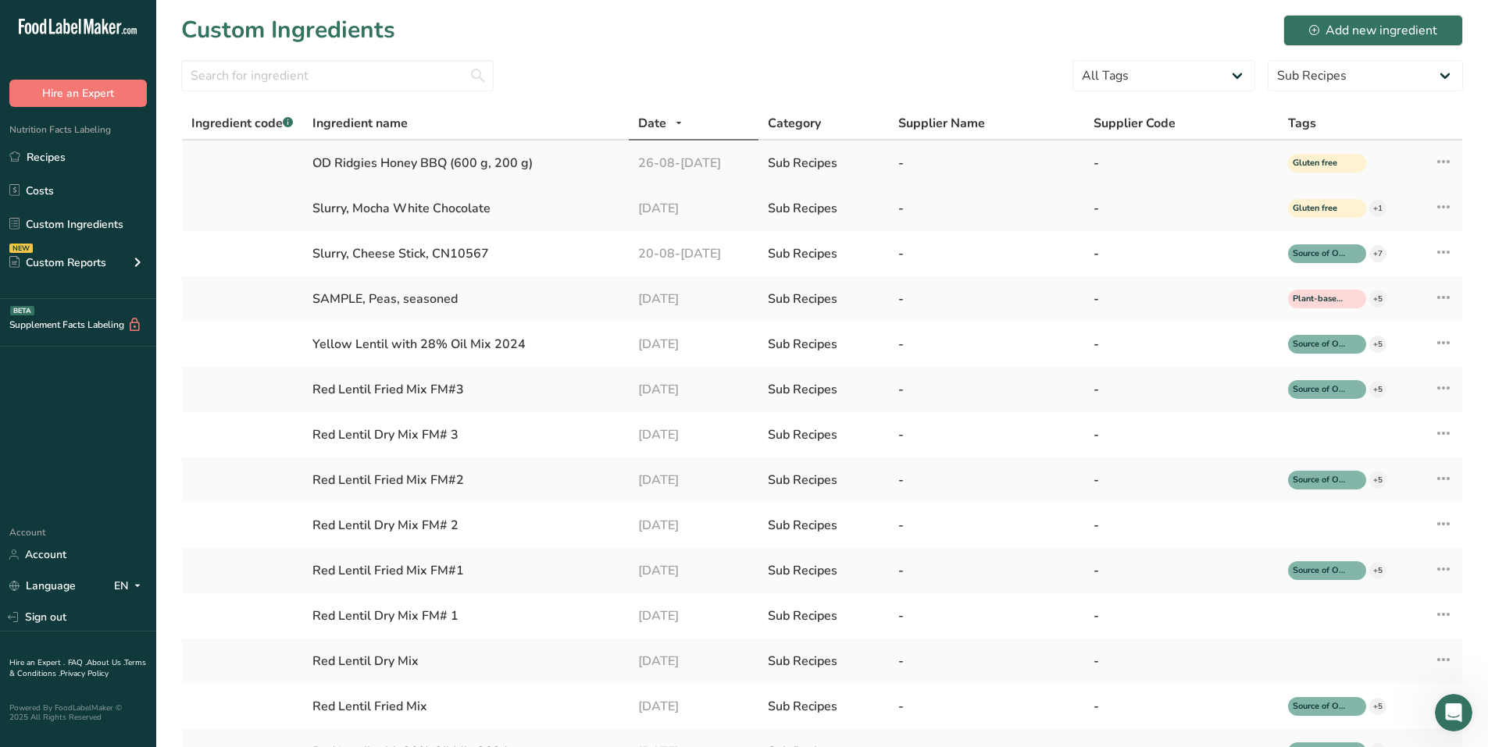
click at [473, 166] on div "OD Ridgies Honey BBQ (600 g, 200 g)" at bounding box center [465, 163] width 306 height 19
click at [1446, 162] on icon at bounding box center [1443, 162] width 19 height 28
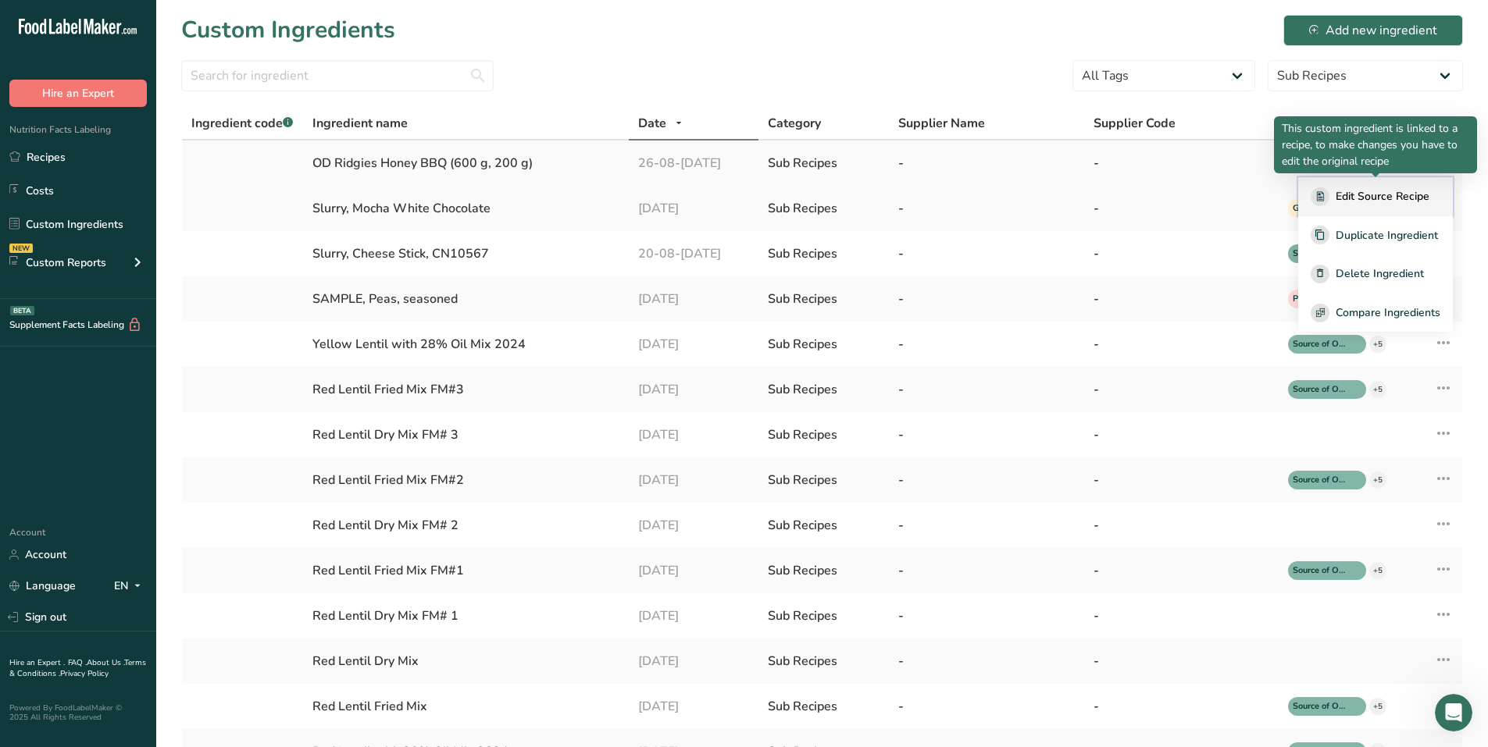
click at [1378, 196] on span "Edit Source Recipe" at bounding box center [1382, 196] width 94 height 16
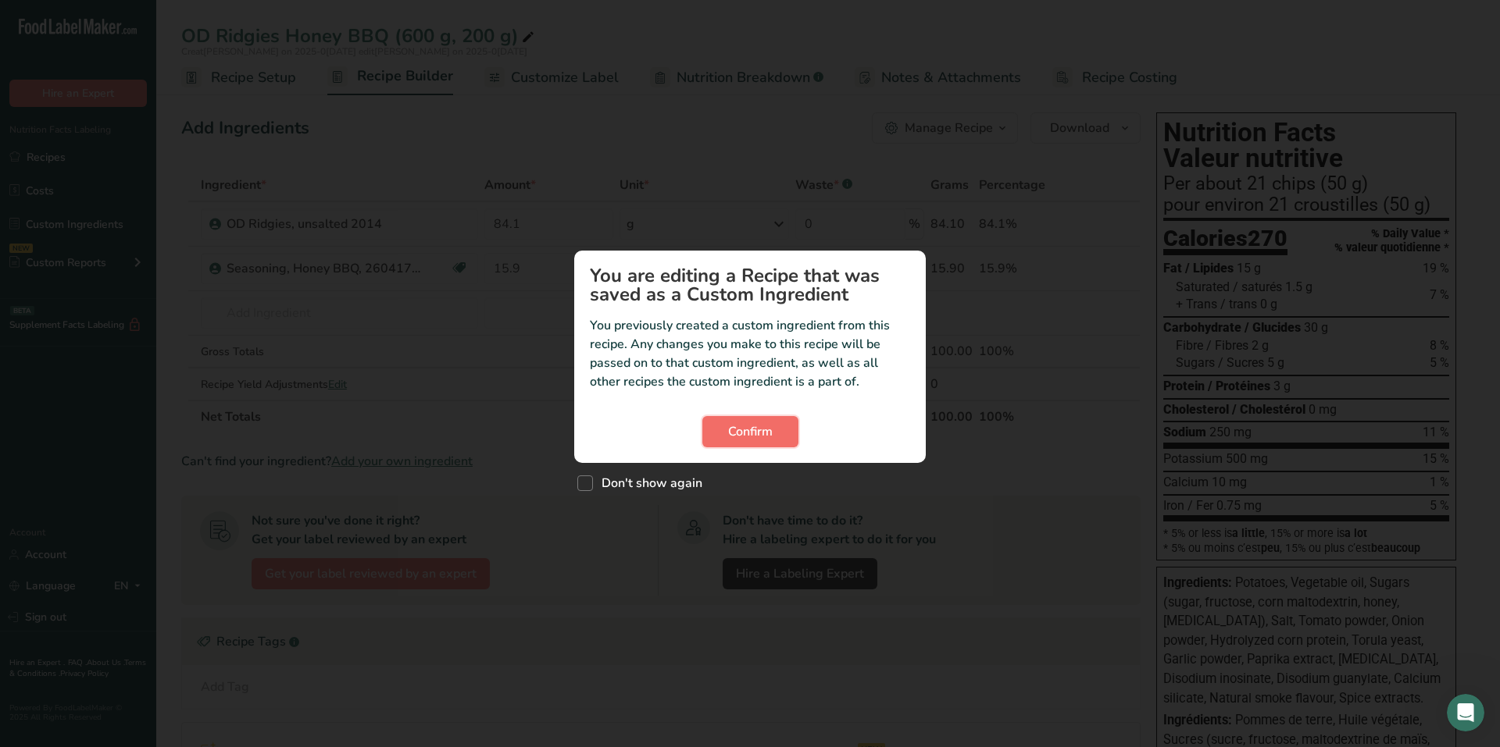
click at [754, 435] on span "Confirm" at bounding box center [750, 432] width 45 height 19
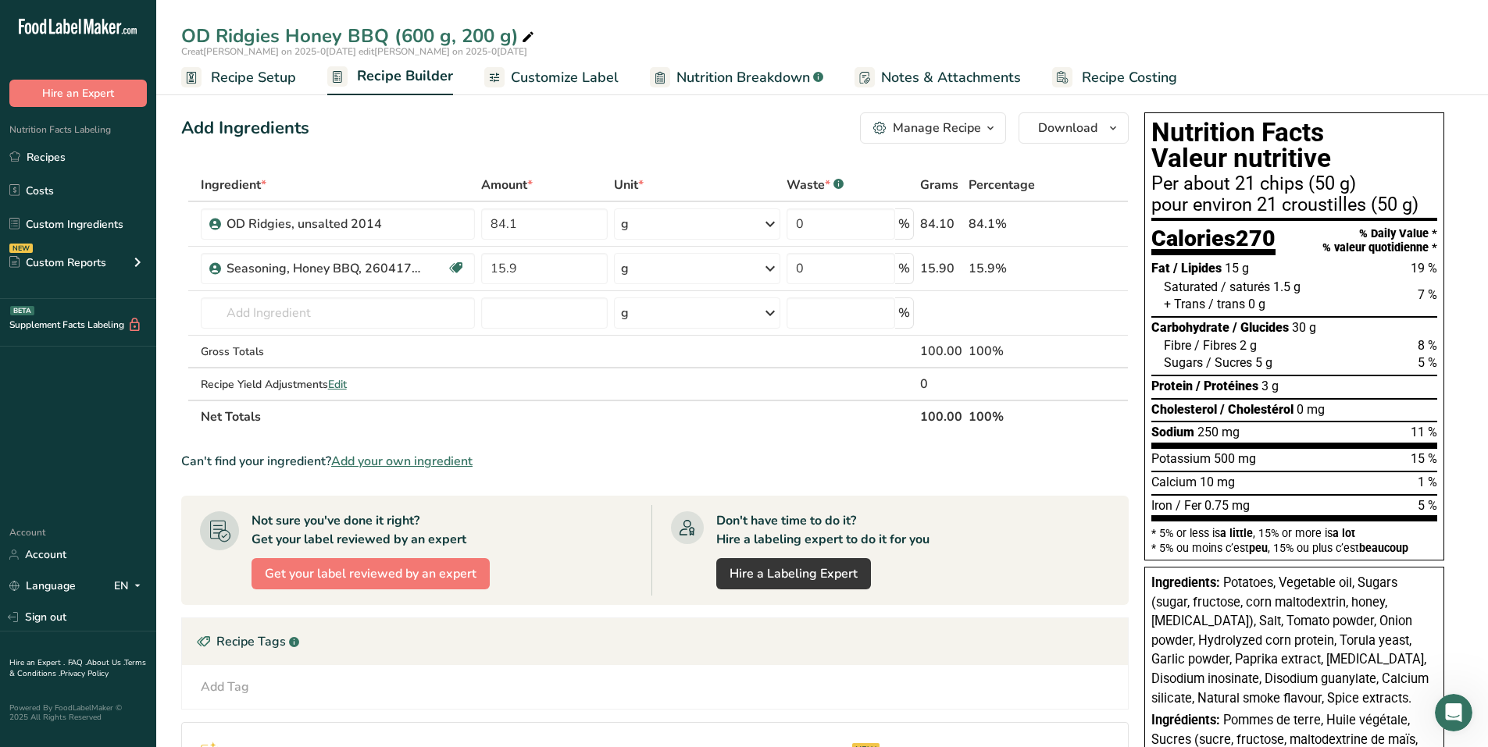
click at [565, 77] on span "Customize Label" at bounding box center [565, 77] width 108 height 21
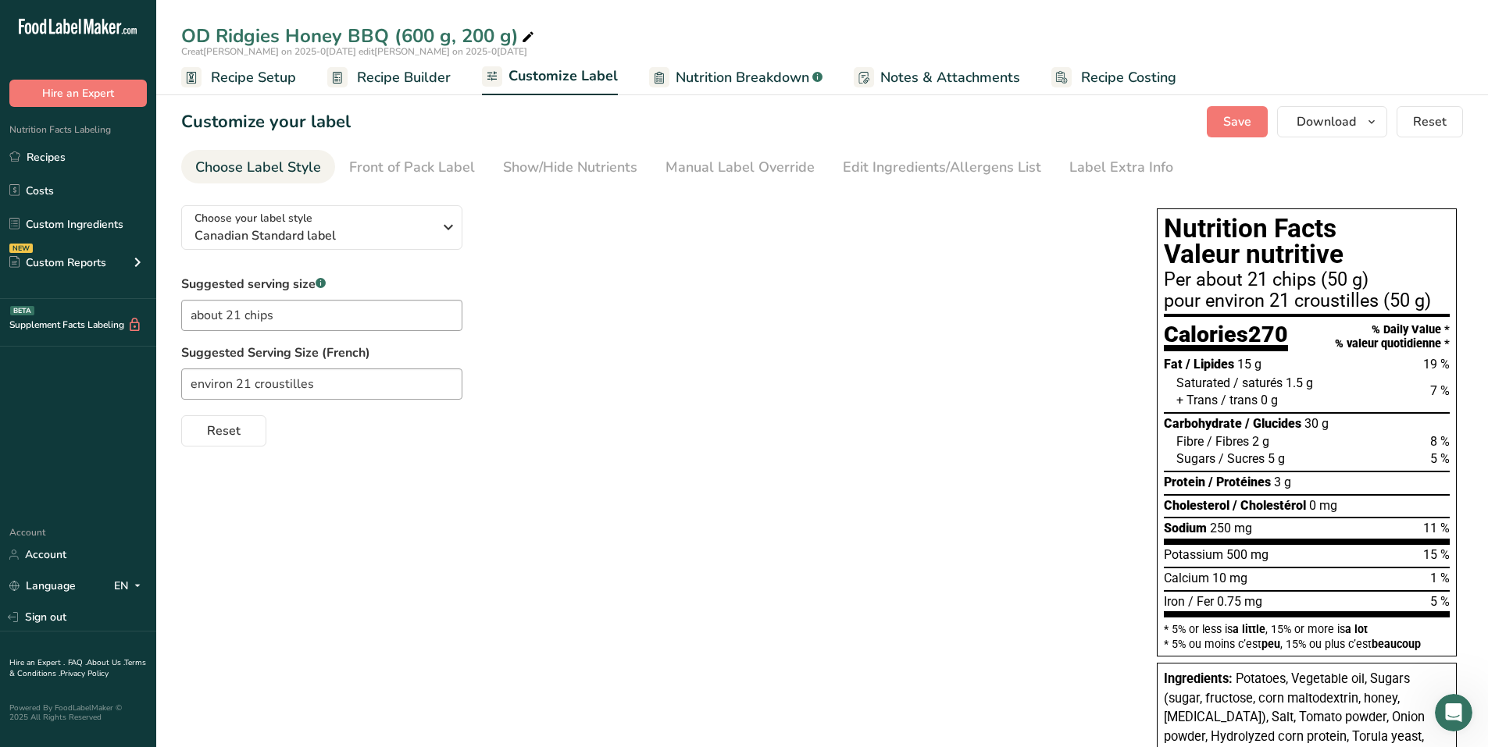
click at [237, 80] on span "Recipe Setup" at bounding box center [253, 77] width 85 height 21
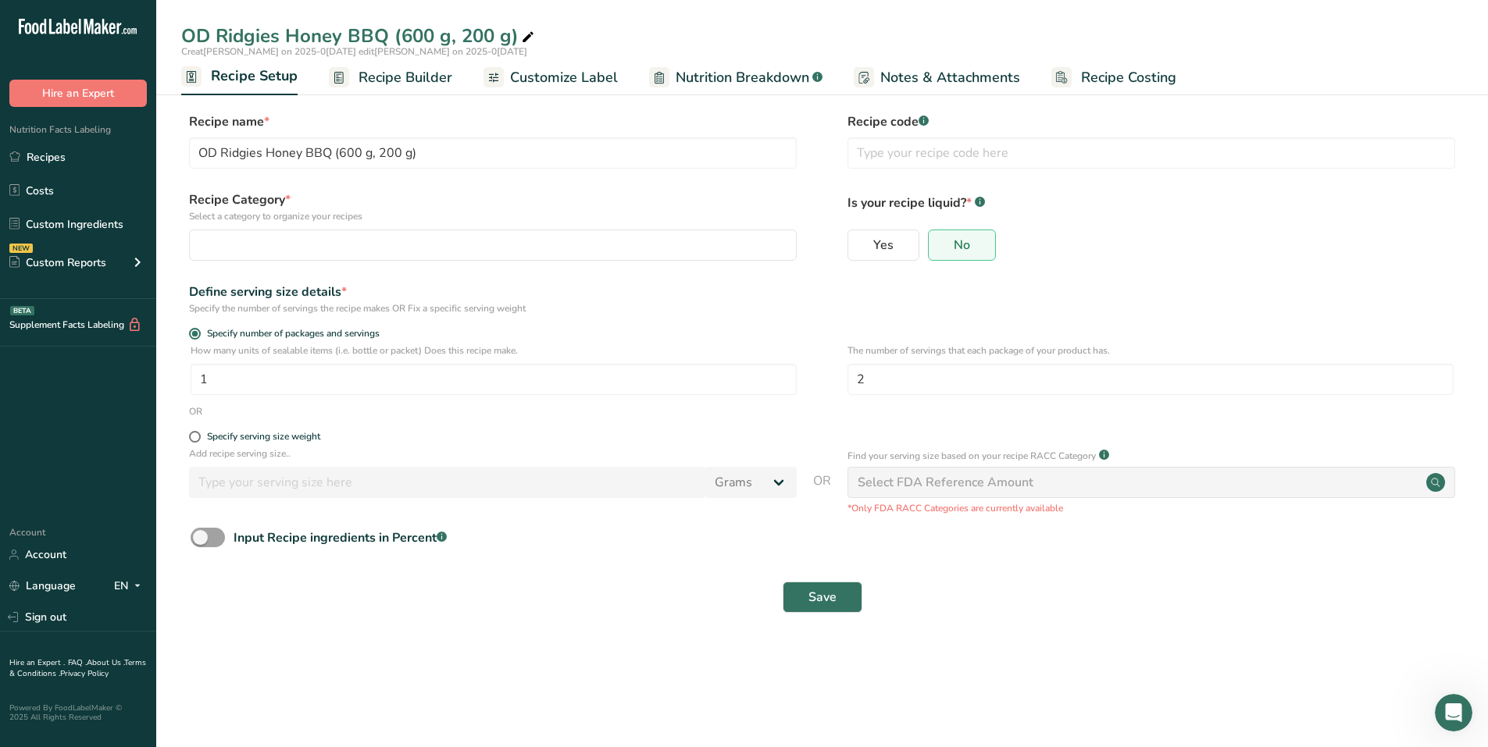
click at [395, 81] on span "Recipe Builder" at bounding box center [405, 77] width 94 height 21
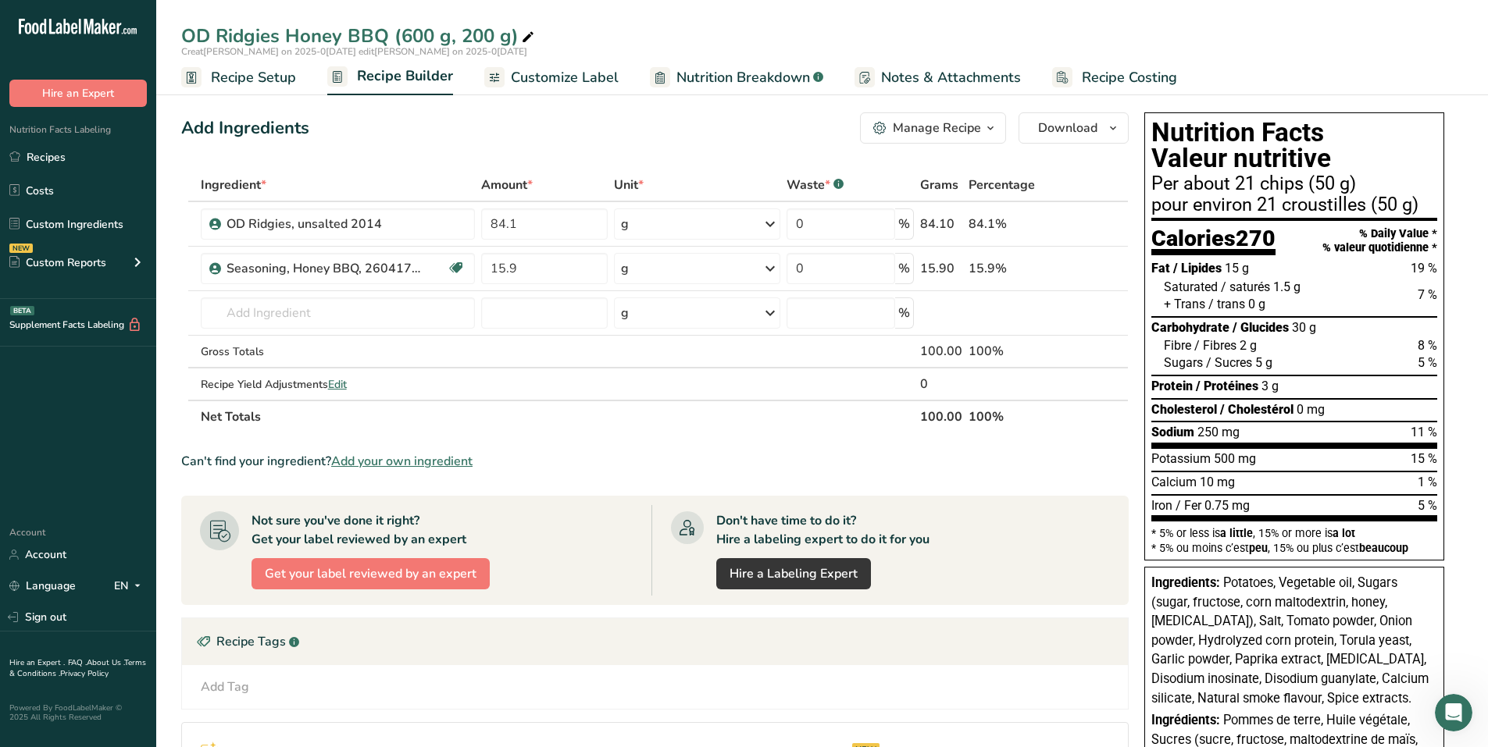
click at [576, 77] on span "Customize Label" at bounding box center [565, 77] width 108 height 21
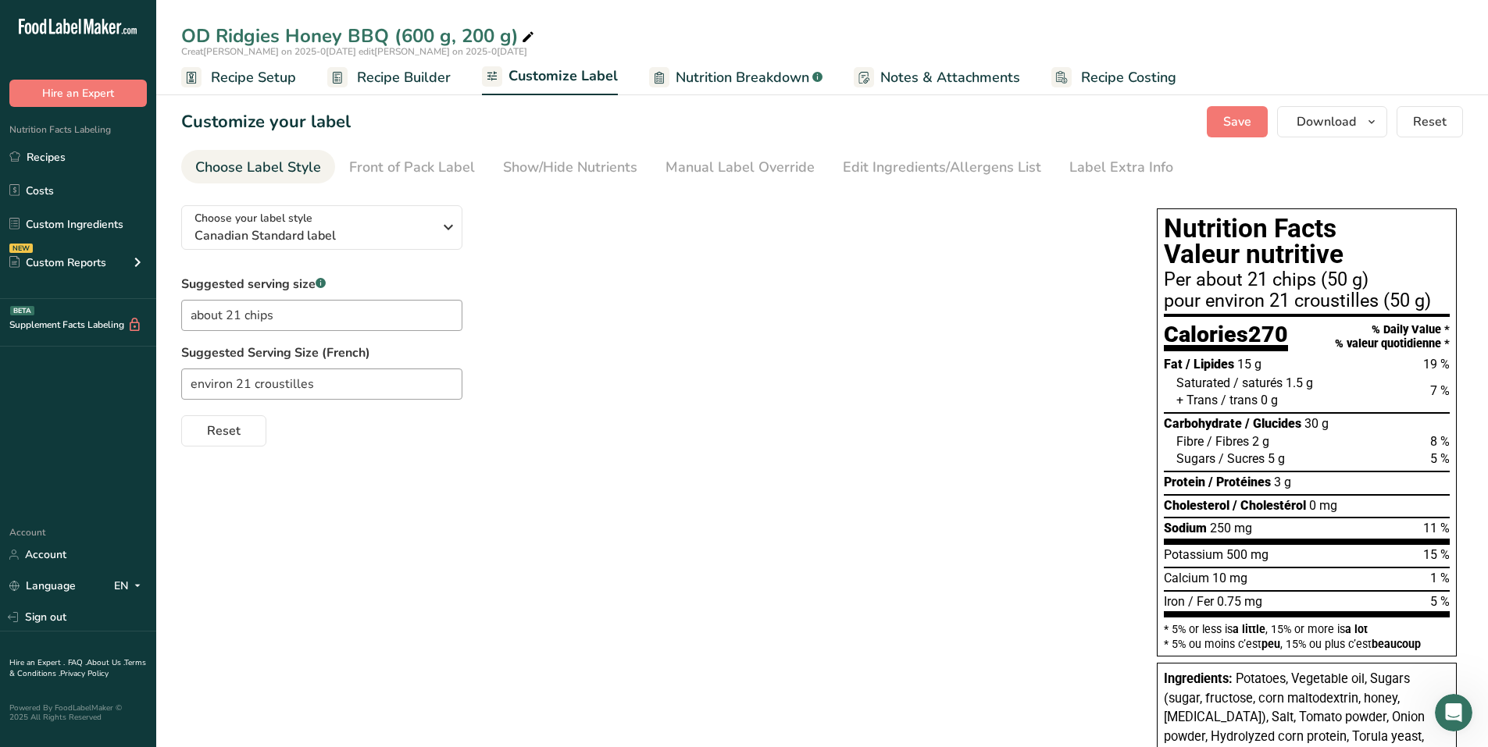
click at [707, 80] on span "Nutrition Breakdown" at bounding box center [743, 77] width 134 height 21
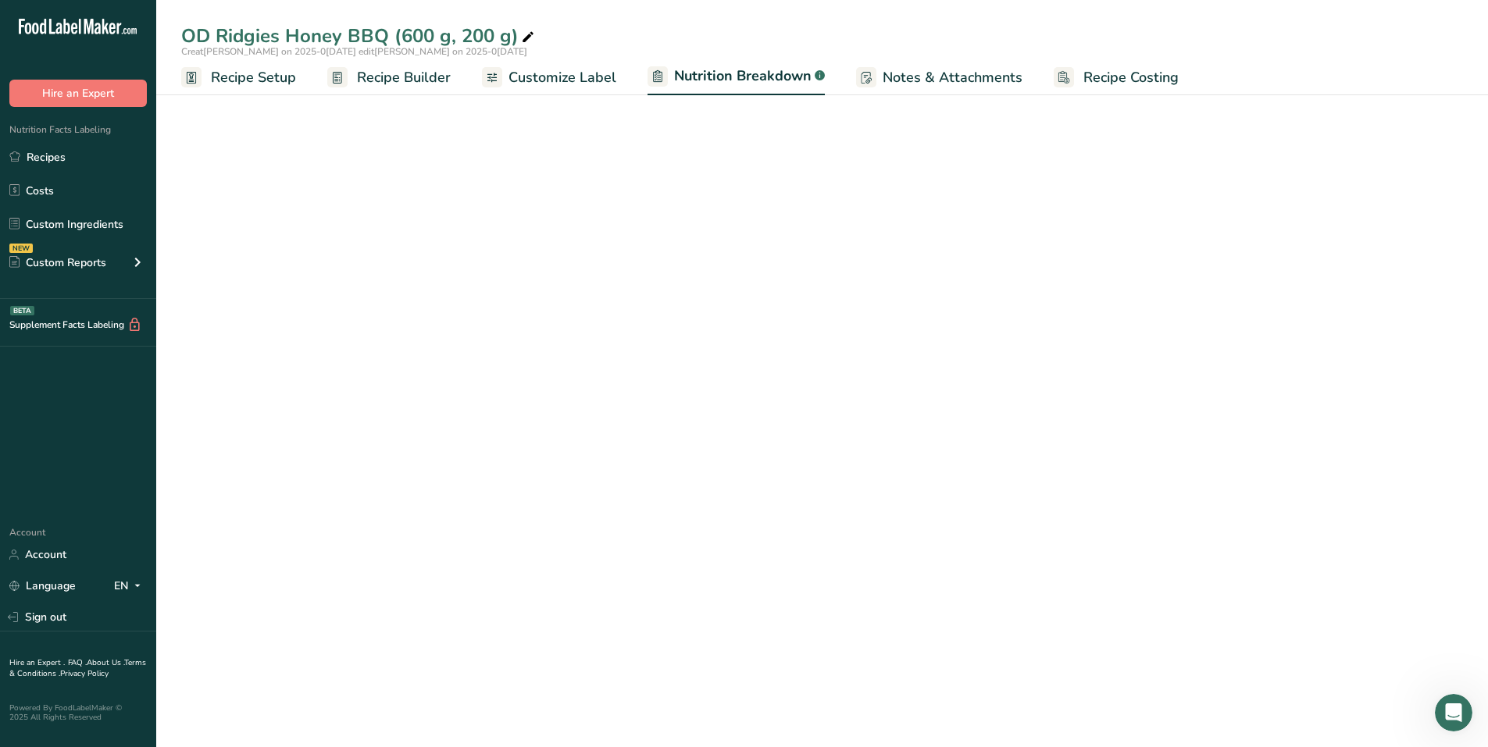
select select "Calories"
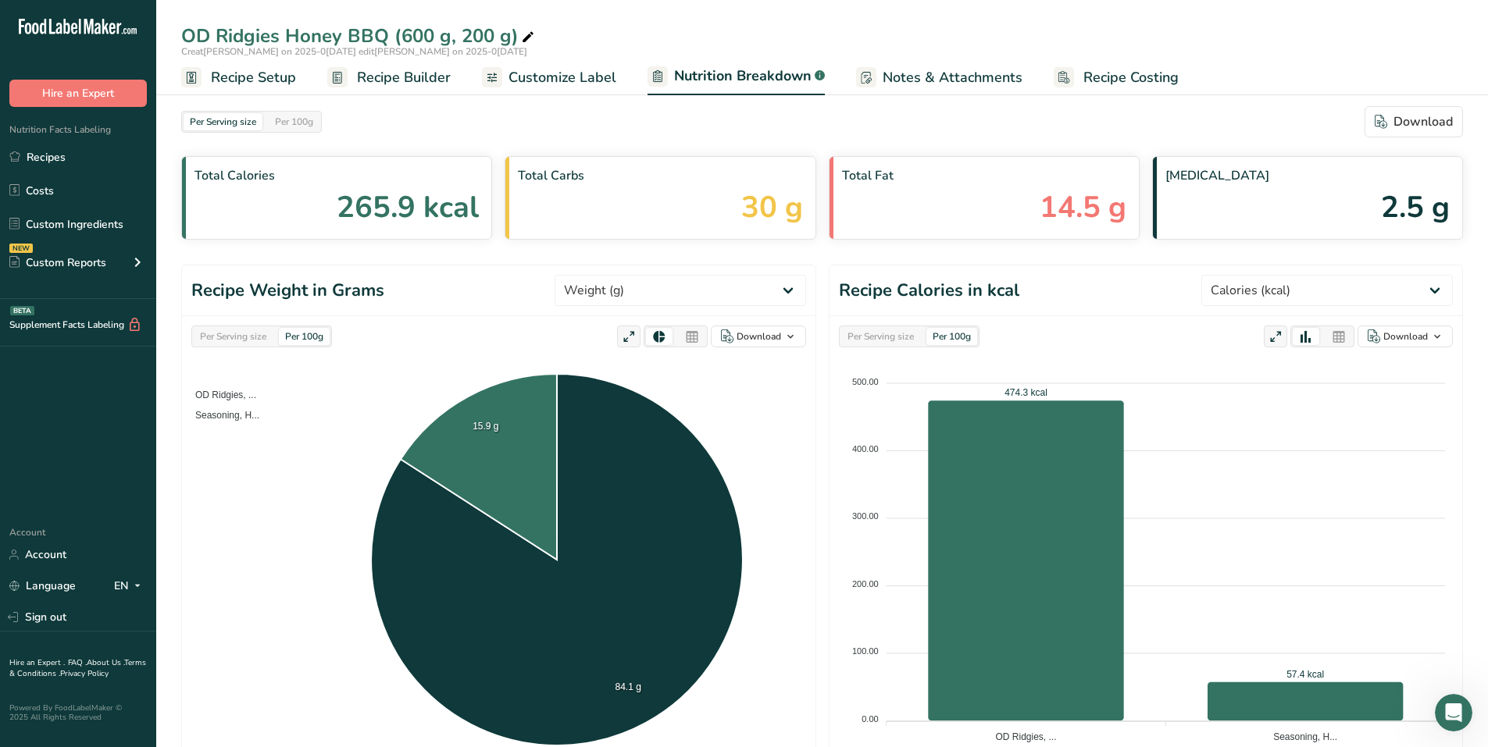
click at [572, 78] on span "Customize Label" at bounding box center [562, 77] width 108 height 21
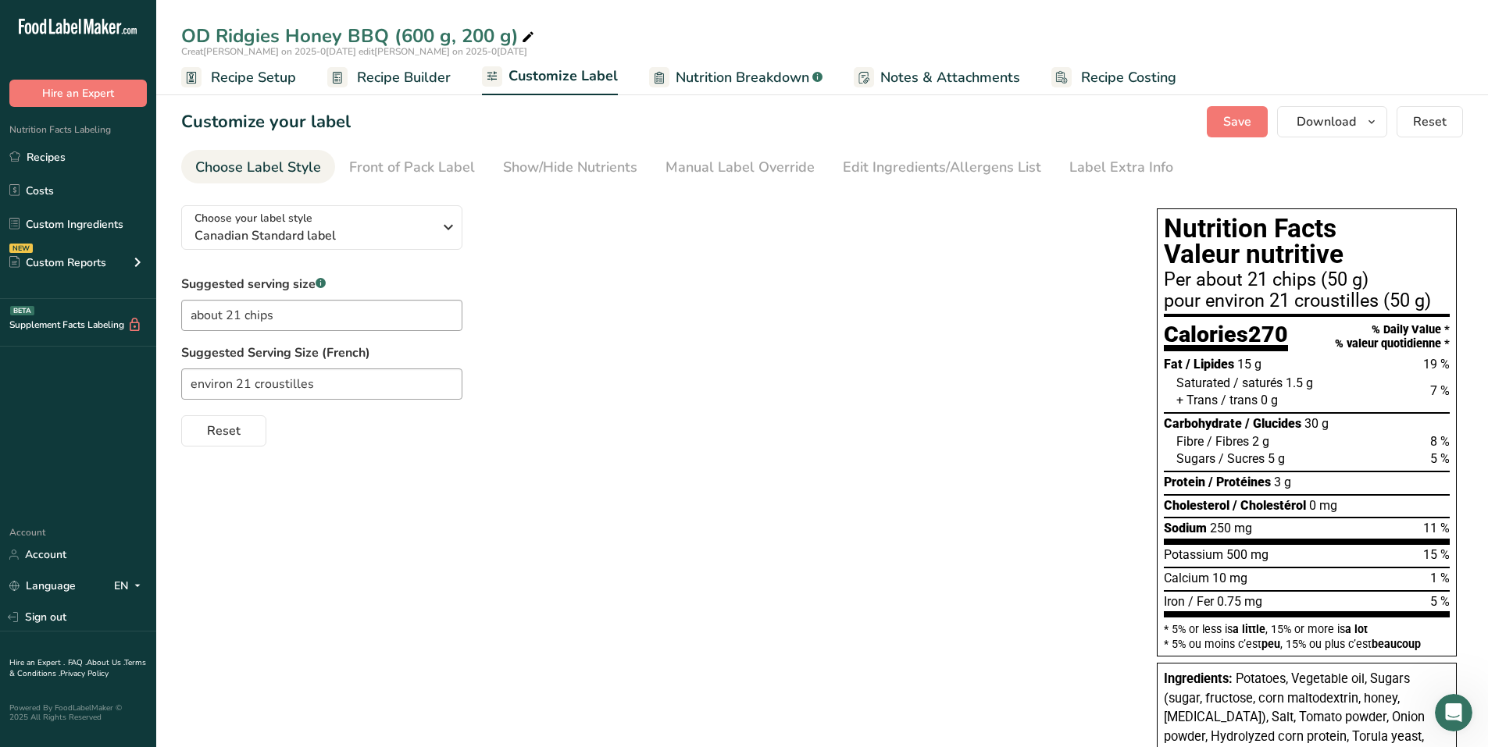
click at [398, 80] on span "Recipe Builder" at bounding box center [404, 77] width 94 height 21
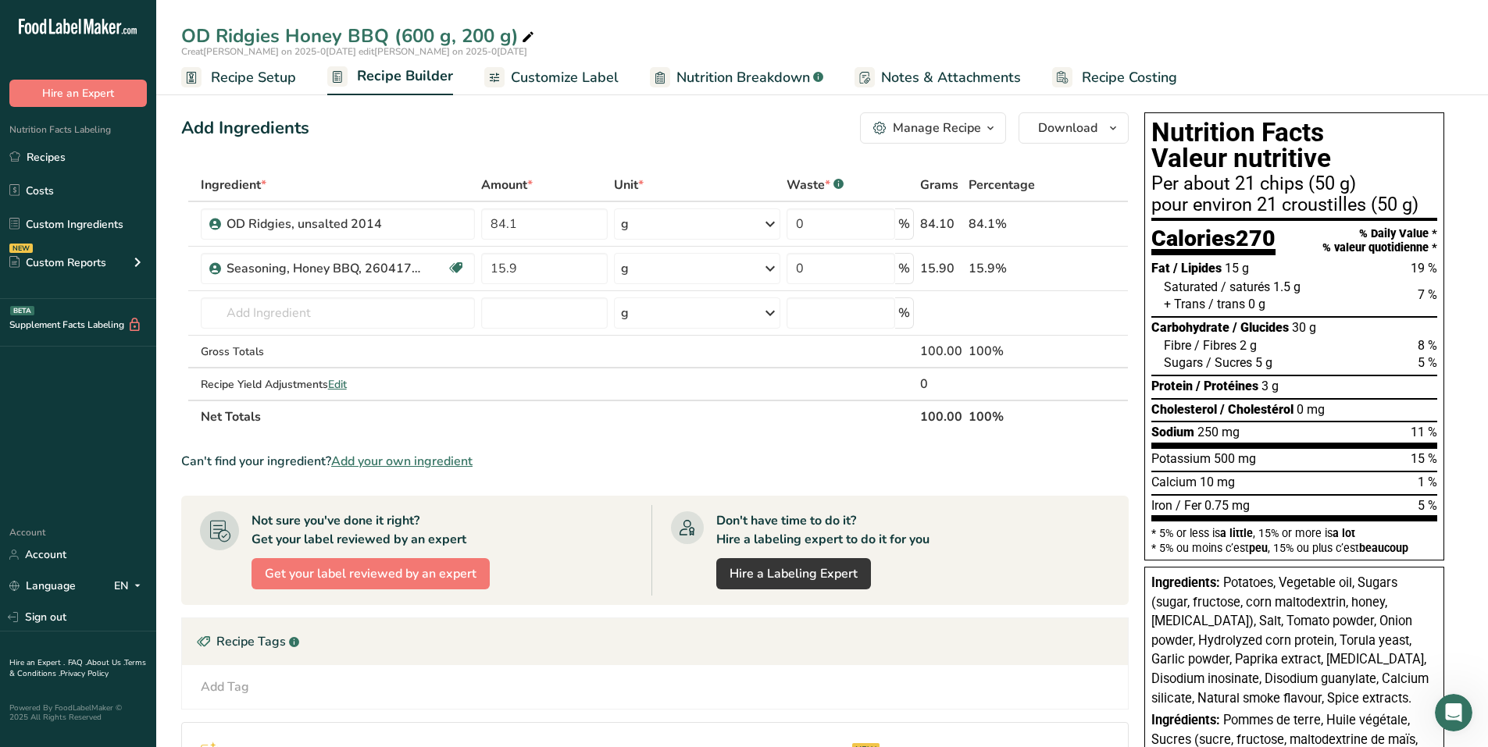
click at [251, 84] on span "Recipe Setup" at bounding box center [253, 77] width 85 height 21
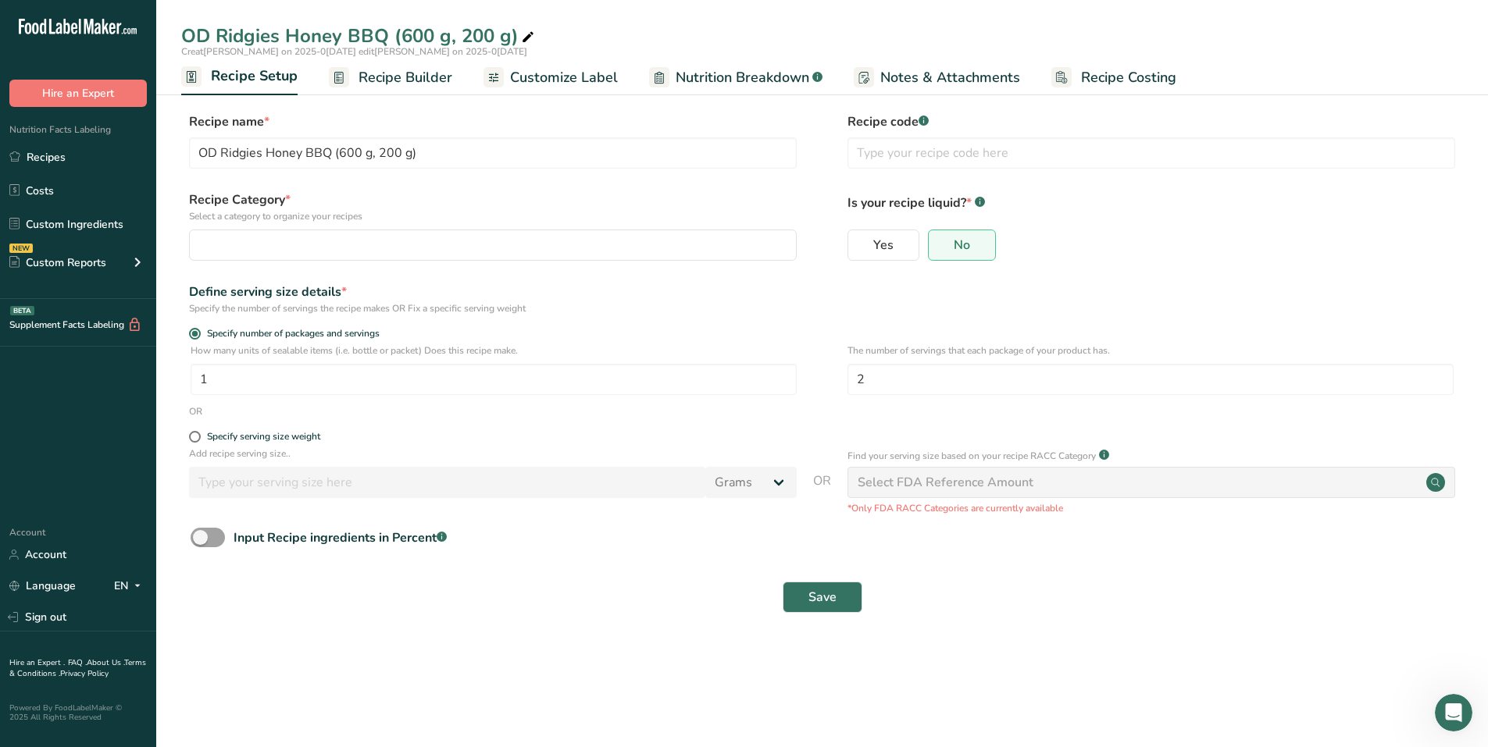
click at [570, 69] on span "Customize Label" at bounding box center [564, 77] width 108 height 21
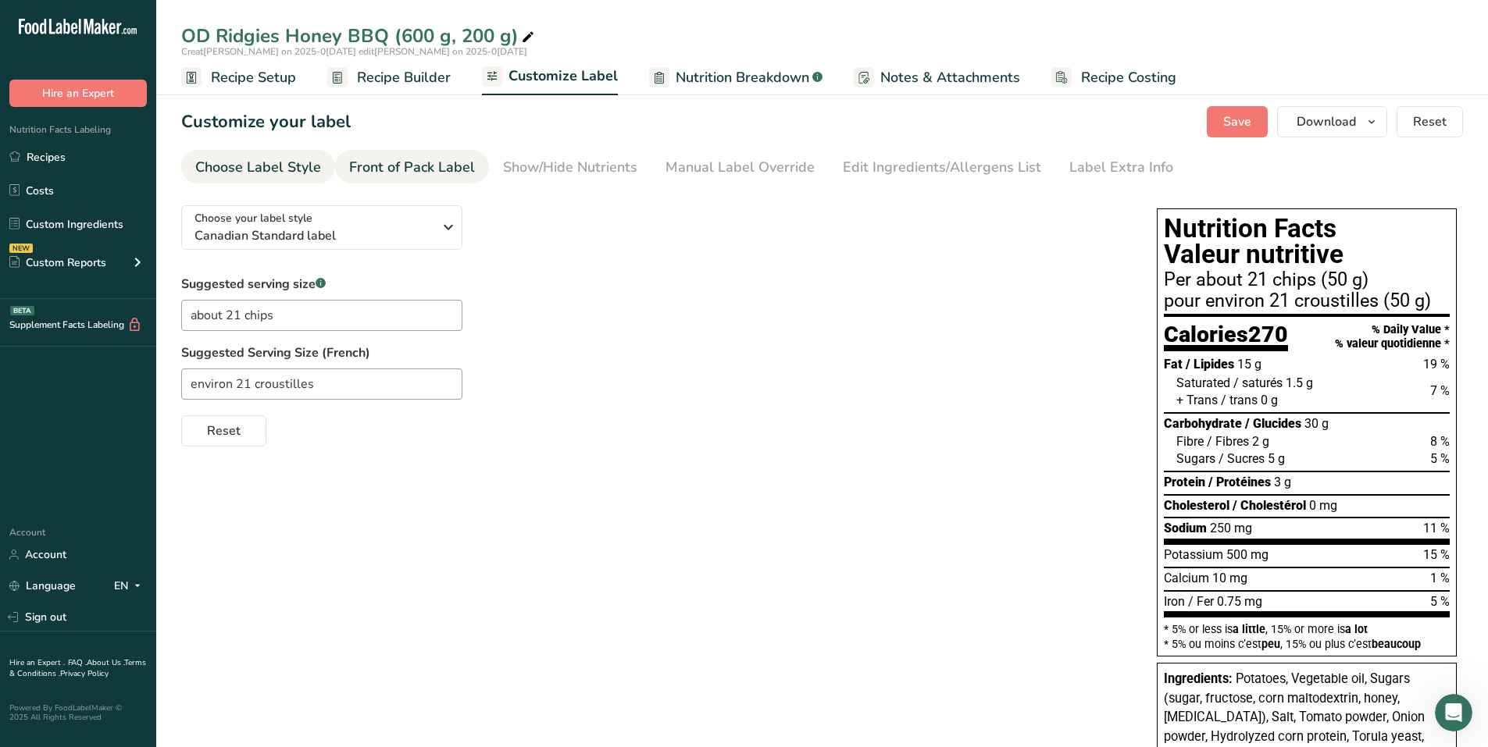
click at [426, 166] on div "Front of Pack Label" at bounding box center [412, 167] width 126 height 21
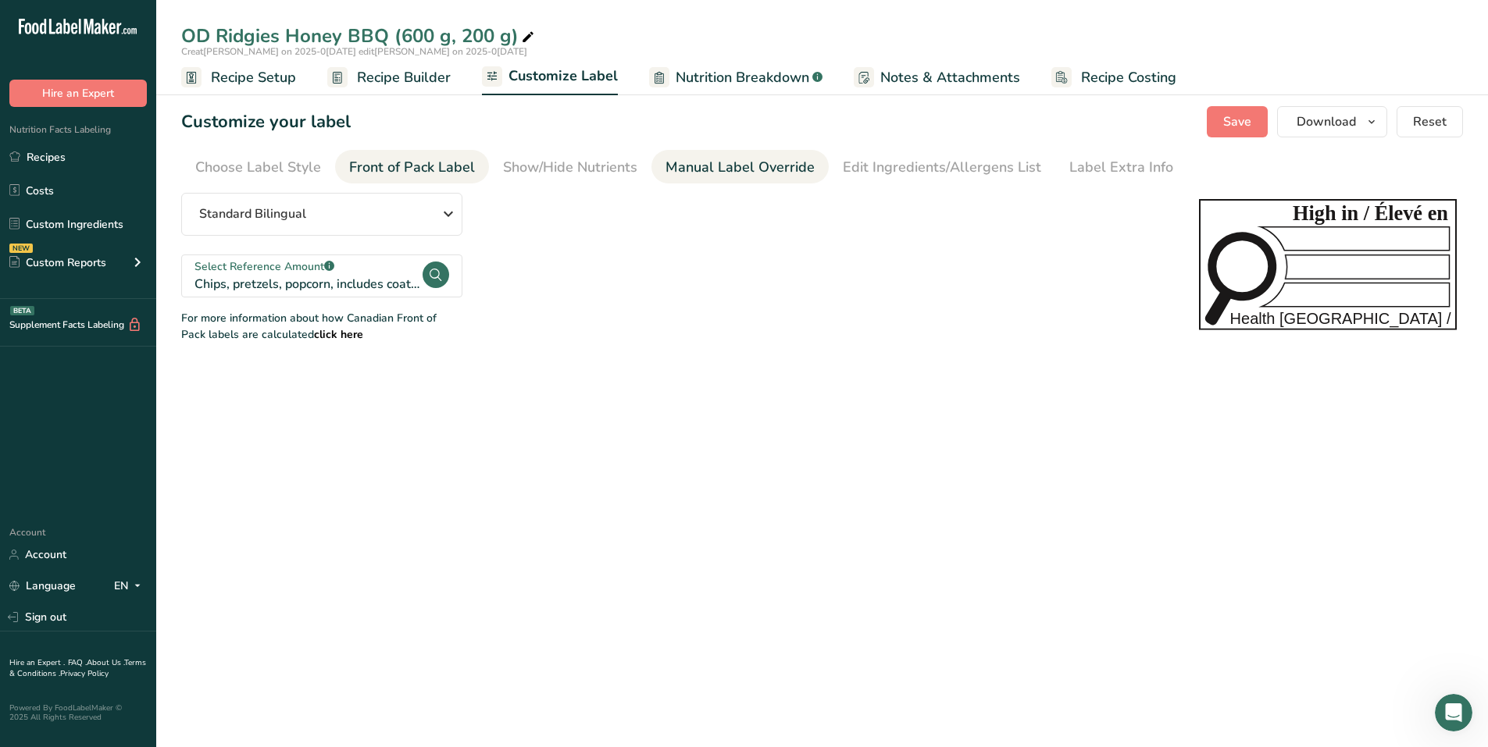
click at [680, 166] on div "Manual Label Override" at bounding box center [739, 167] width 149 height 21
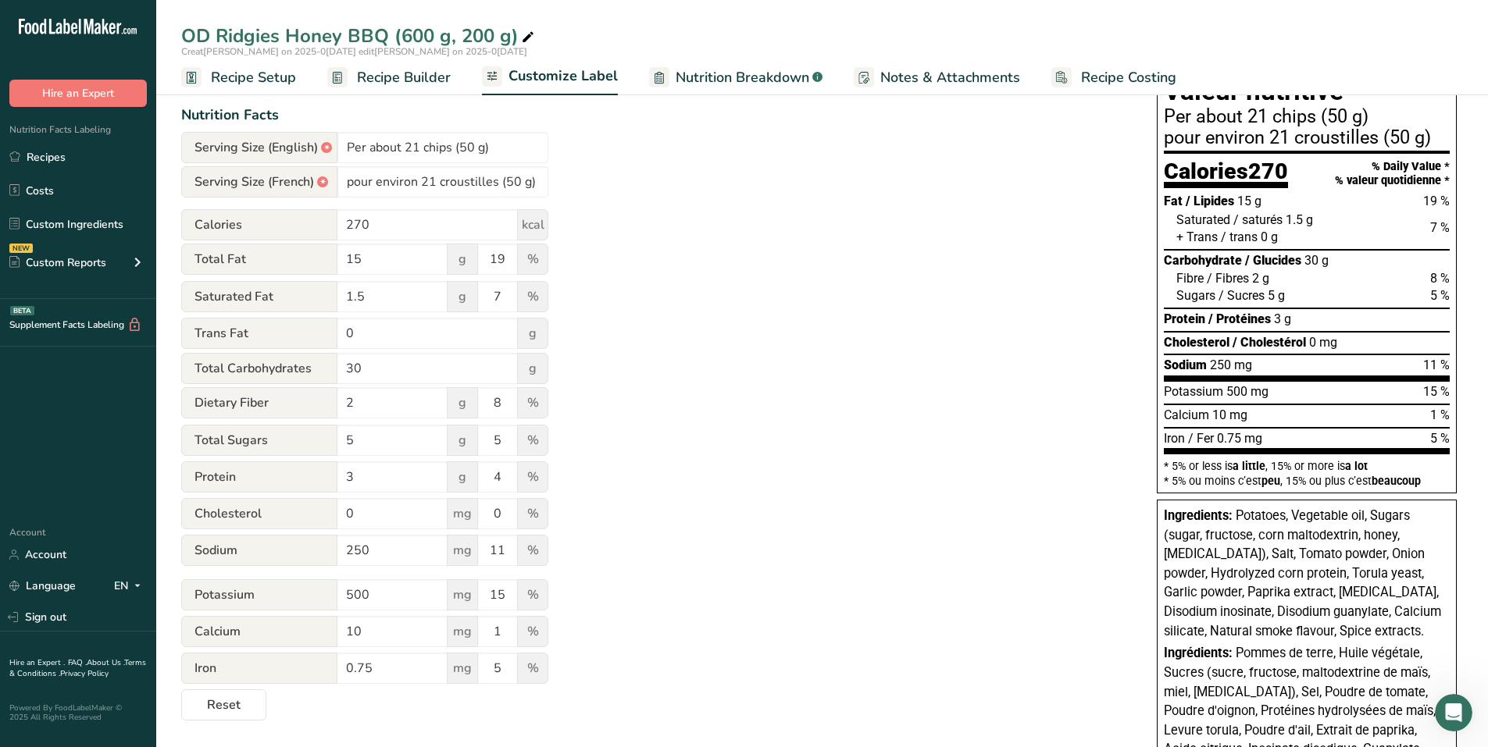
scroll to position [234, 0]
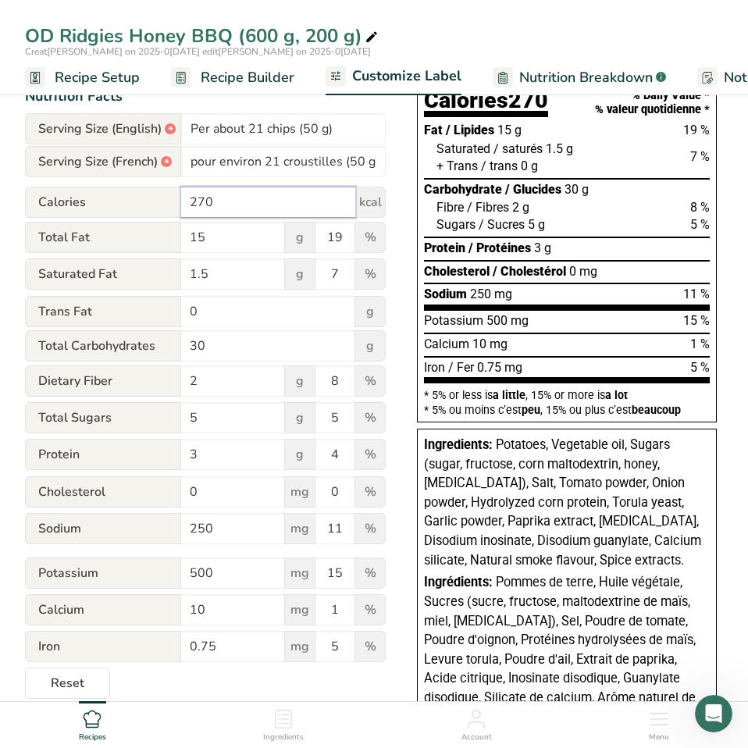
click at [203, 203] on input "270" at bounding box center [268, 202] width 174 height 31
type input "260"
drag, startPoint x: 198, startPoint y: 241, endPoint x: 212, endPoint y: 241, distance: 13.3
click at [212, 241] on input "15" at bounding box center [233, 237] width 104 height 31
type input "14"
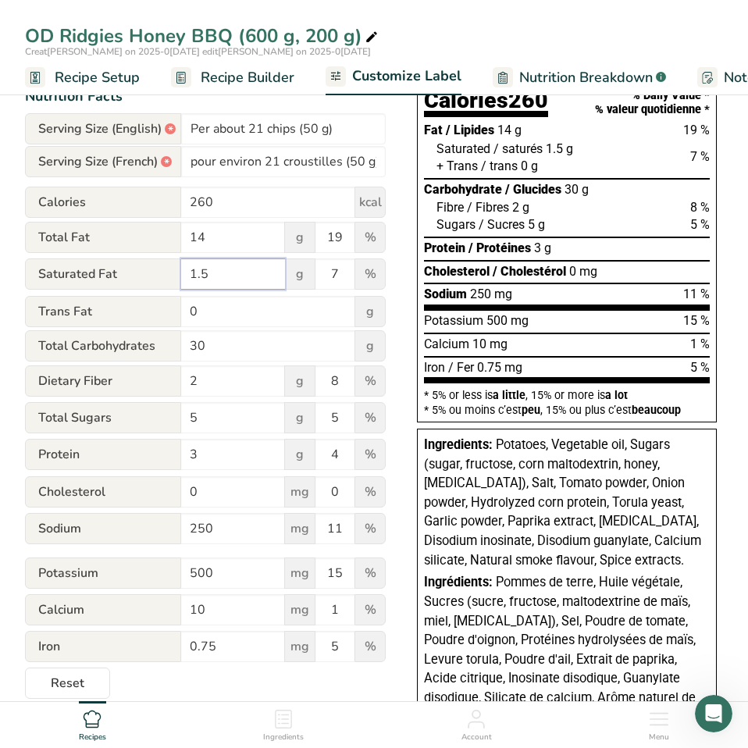
click at [211, 266] on input "1.5" at bounding box center [233, 274] width 104 height 31
type input "1"
drag, startPoint x: 211, startPoint y: 349, endPoint x: 187, endPoint y: 348, distance: 23.5
click at [187, 348] on input "30" at bounding box center [268, 345] width 174 height 31
type input "29"
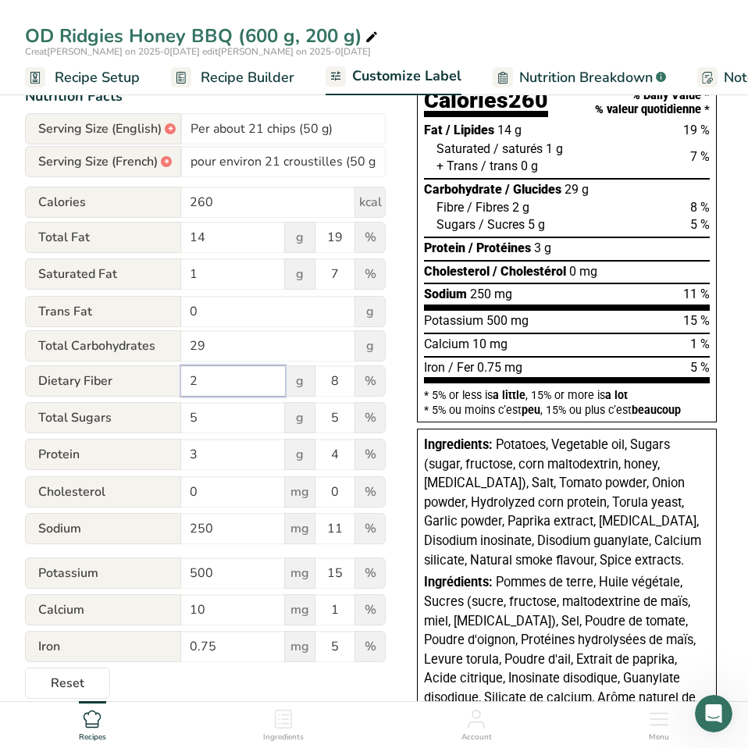
drag, startPoint x: 201, startPoint y: 381, endPoint x: 176, endPoint y: 383, distance: 25.8
click at [179, 383] on div "Dietary Fiber 2 g 8 %" at bounding box center [205, 382] width 361 height 33
type input "1"
drag, startPoint x: 221, startPoint y: 579, endPoint x: 155, endPoint y: 582, distance: 66.5
click at [155, 582] on div "Potassium 500 mg 15 %" at bounding box center [205, 574] width 361 height 33
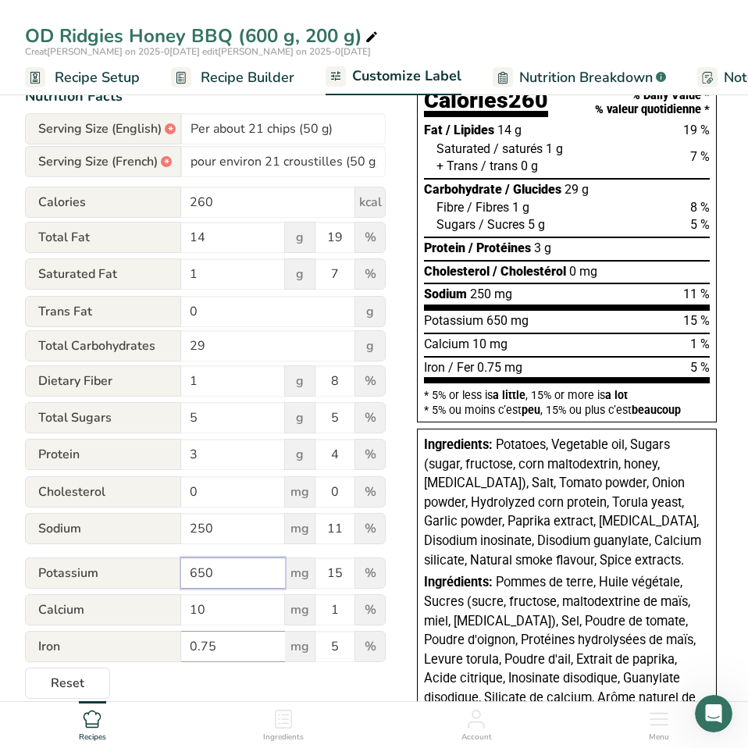
type input "650"
drag, startPoint x: 231, startPoint y: 651, endPoint x: 229, endPoint y: 661, distance: 11.2
click at [202, 653] on input "0.75" at bounding box center [233, 646] width 104 height 31
type input "0.5"
drag, startPoint x: 330, startPoint y: 653, endPoint x: 337, endPoint y: 658, distance: 8.9
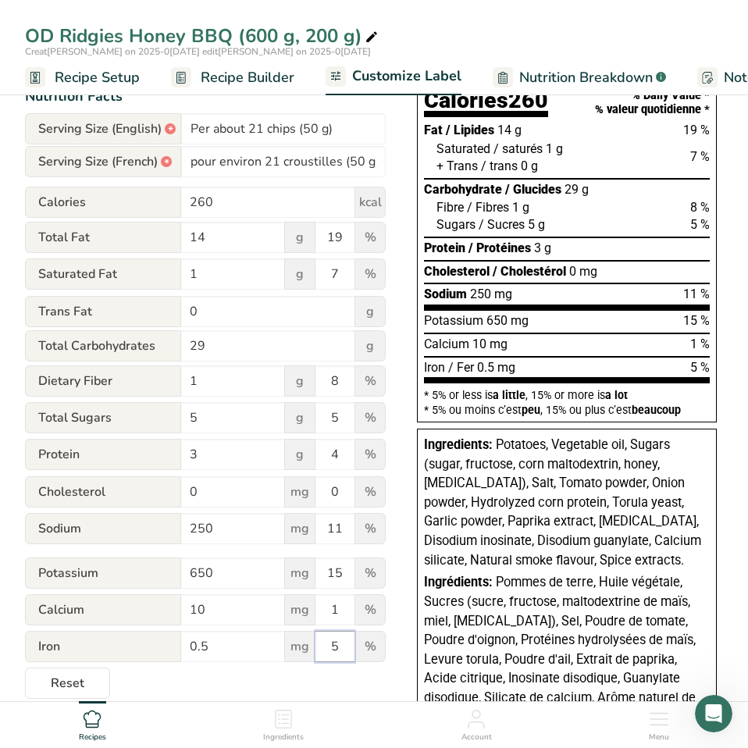
click at [341, 652] on input "5" at bounding box center [335, 646] width 39 height 31
type input "3"
drag, startPoint x: 335, startPoint y: 574, endPoint x: 344, endPoint y: 576, distance: 8.7
click at [344, 576] on input "15" at bounding box center [335, 573] width 39 height 31
type input "19"
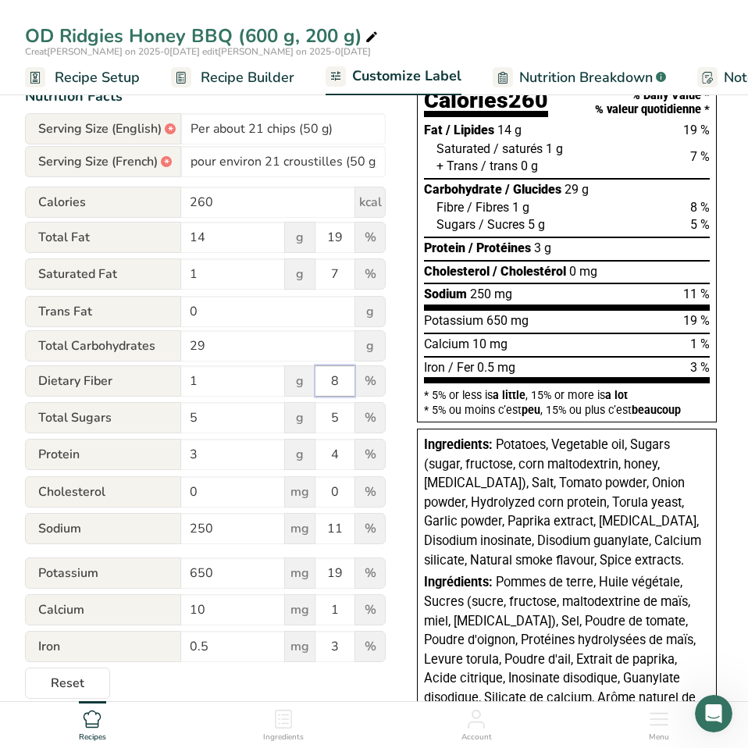
drag, startPoint x: 328, startPoint y: 384, endPoint x: 338, endPoint y: 380, distance: 10.9
click at [338, 380] on input "8" at bounding box center [335, 381] width 39 height 31
type input "4"
drag, startPoint x: 325, startPoint y: 272, endPoint x: 349, endPoint y: 275, distance: 24.4
click at [349, 275] on input "7" at bounding box center [335, 274] width 39 height 31
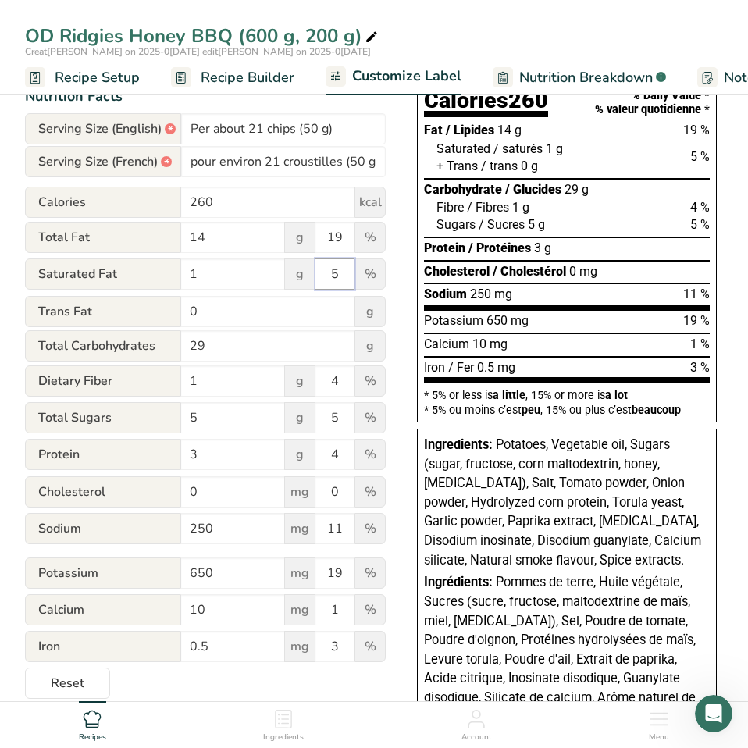
type input "5"
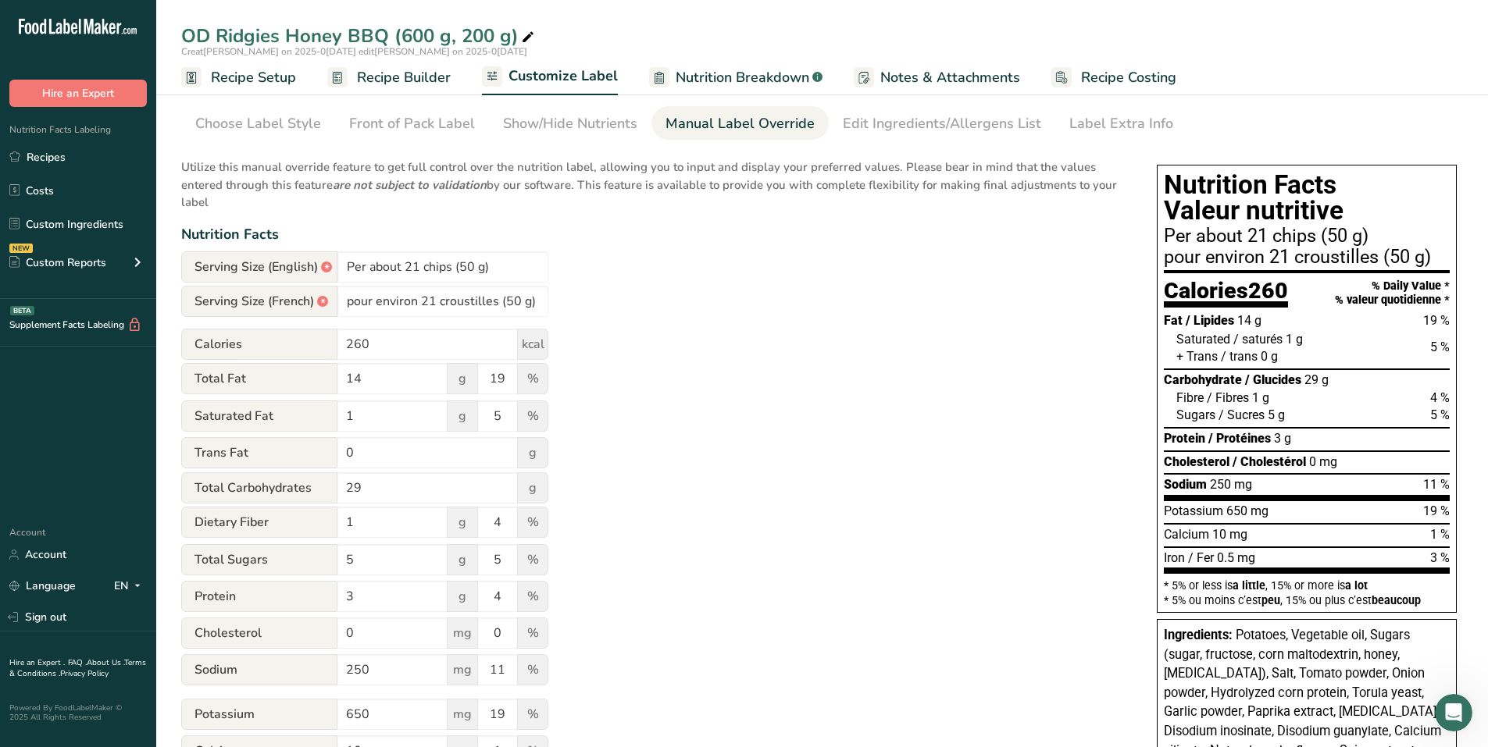
scroll to position [78, 0]
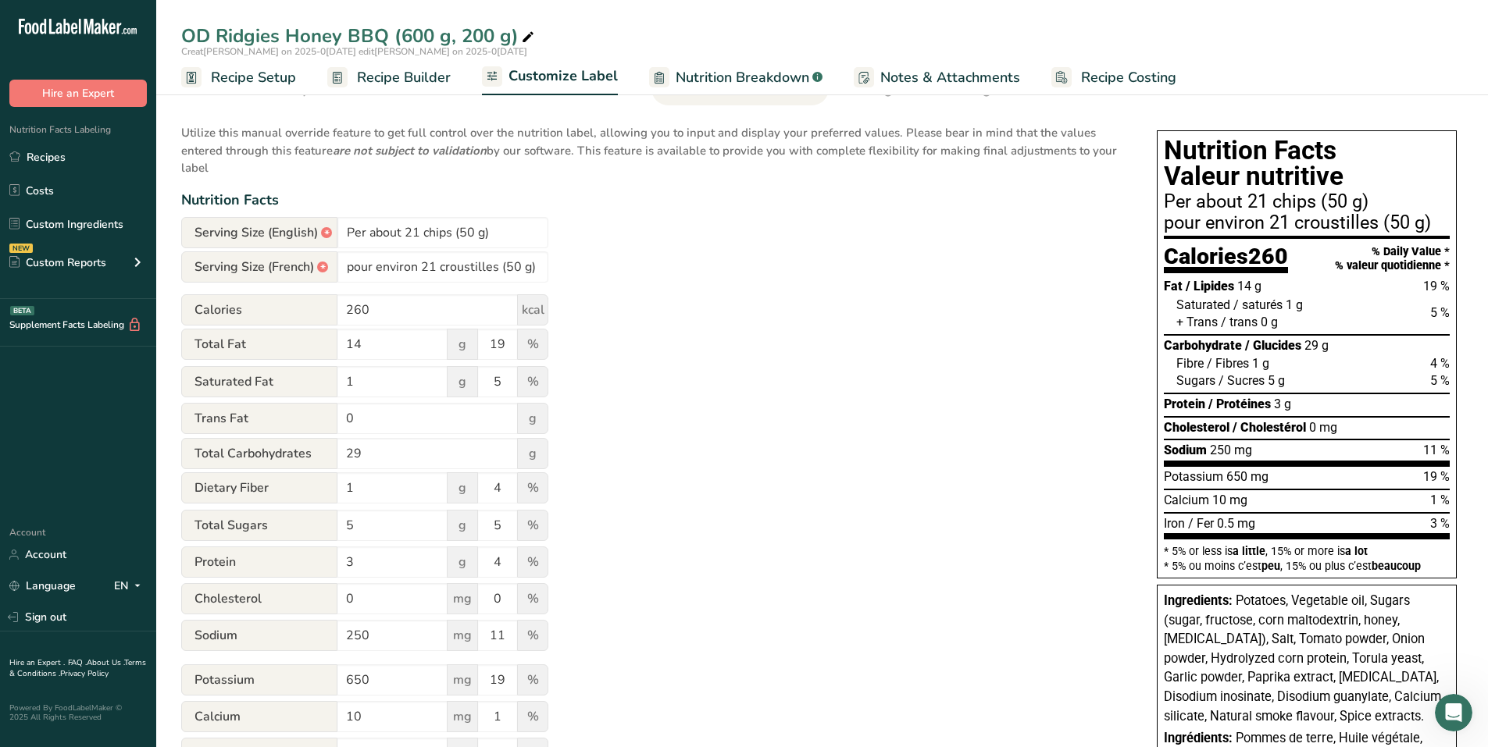
click at [925, 262] on div "Utilize this manual override feature to get full control over the nutrition lab…" at bounding box center [653, 460] width 944 height 691
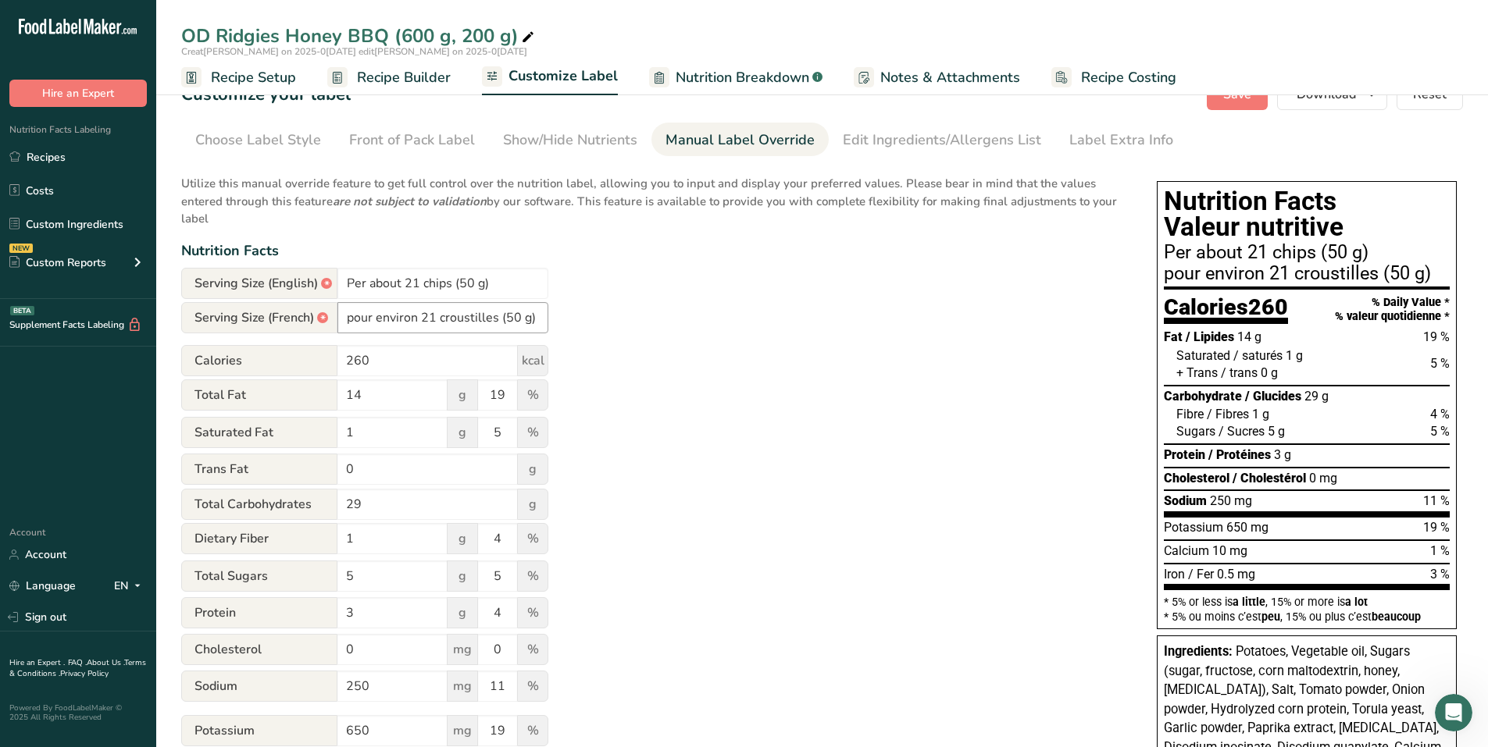
scroll to position [0, 0]
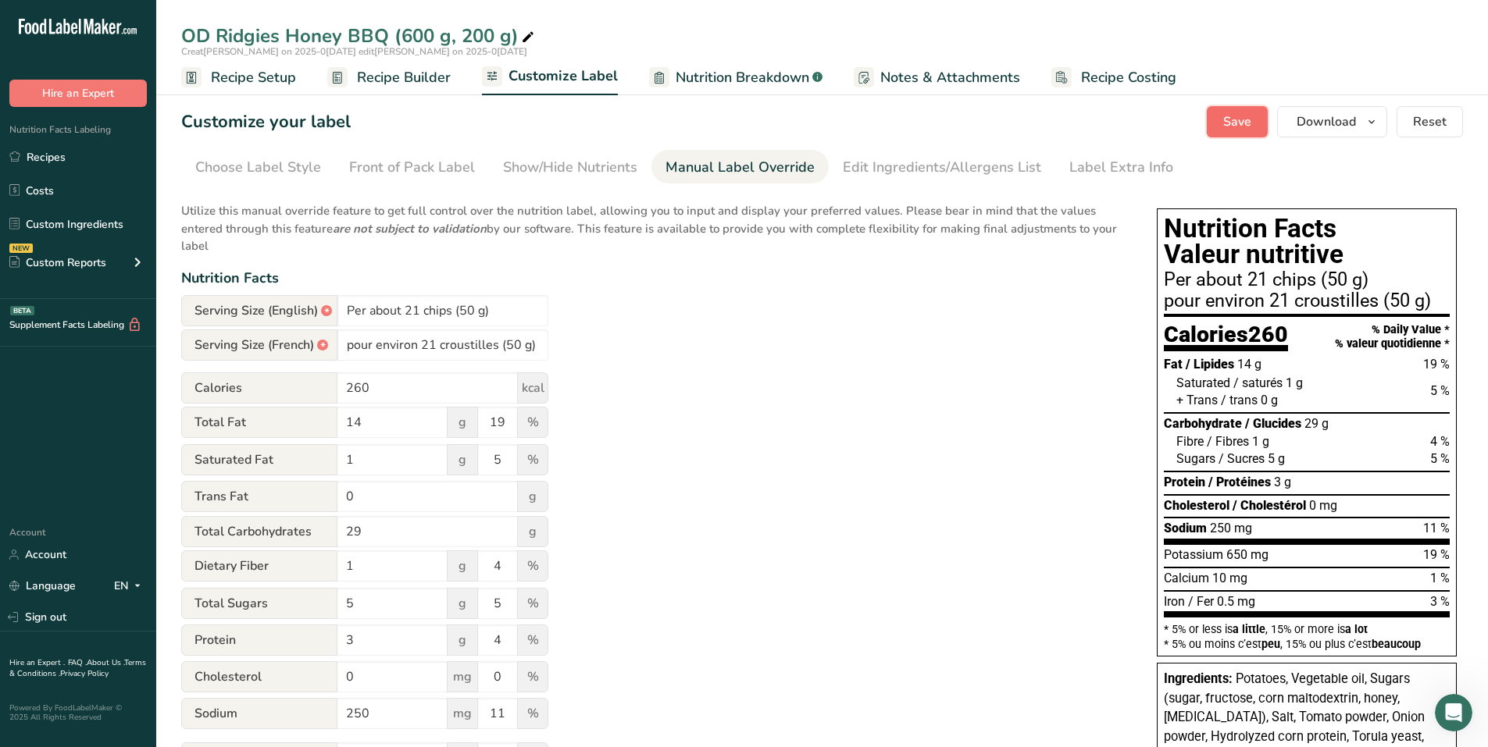
click at [1234, 120] on span "Save" at bounding box center [1237, 121] width 28 height 19
click at [84, 152] on link "Recipes" at bounding box center [78, 157] width 156 height 30
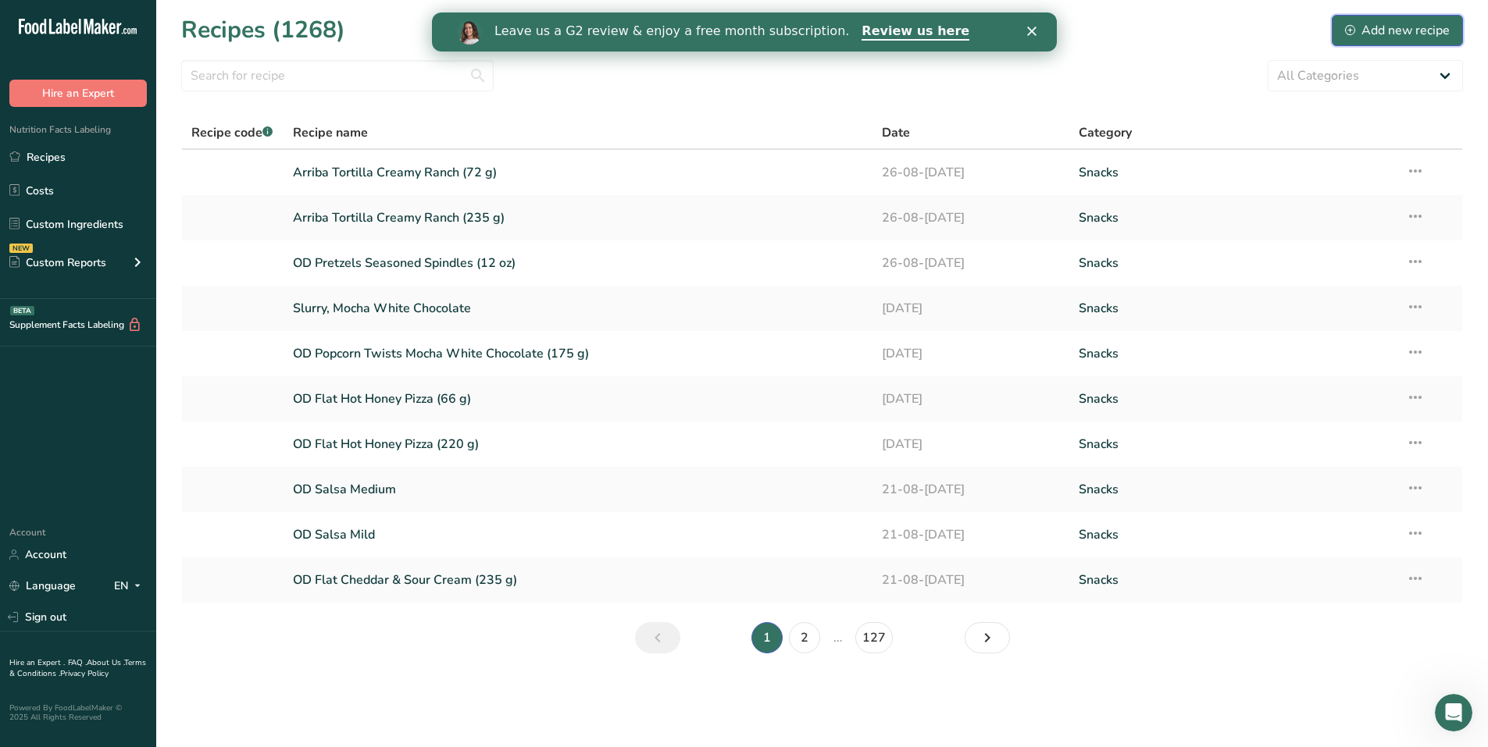
click at [1355, 28] on icon at bounding box center [1350, 30] width 10 height 10
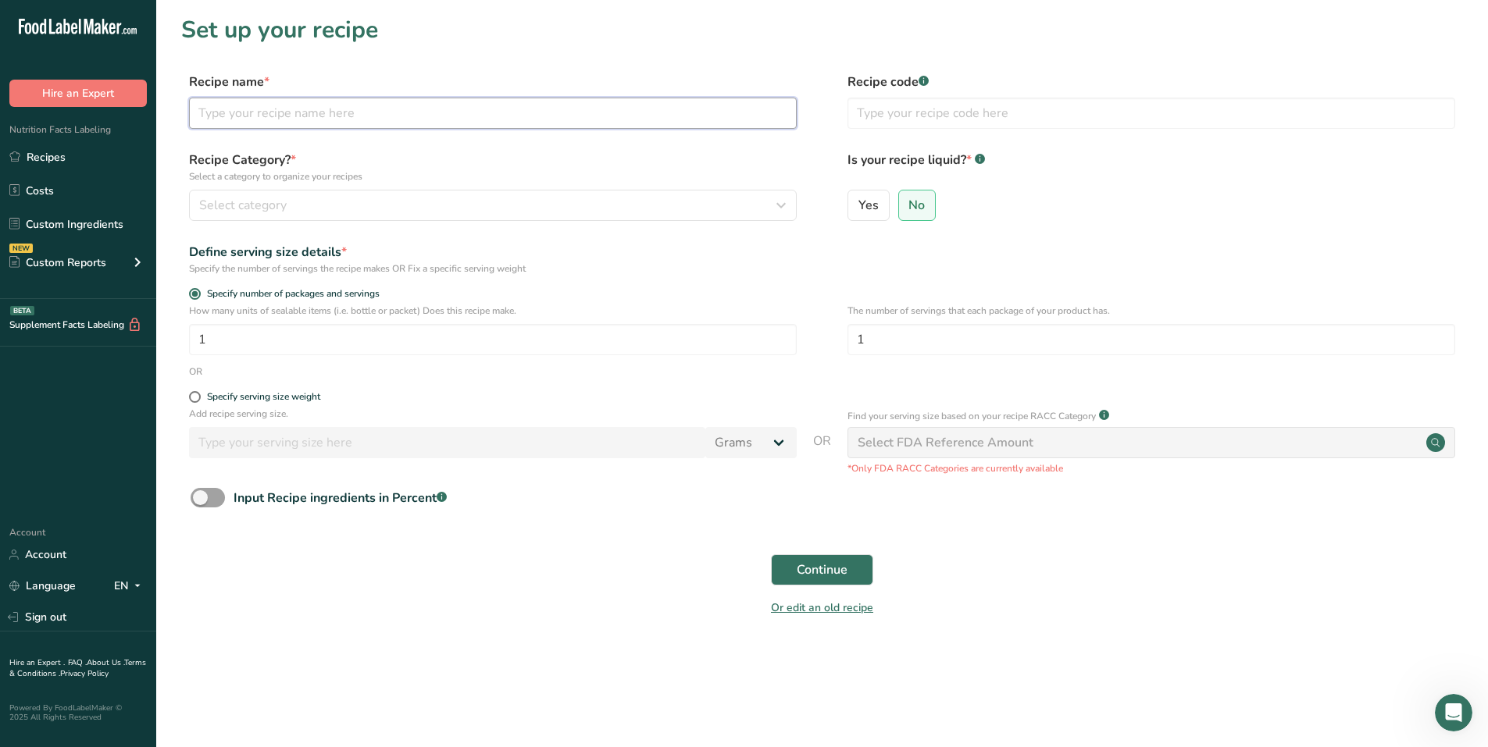
click at [264, 108] on input "text" at bounding box center [493, 113] width 608 height 31
type input "OD Ridgies Honey BBQ (66 g)"
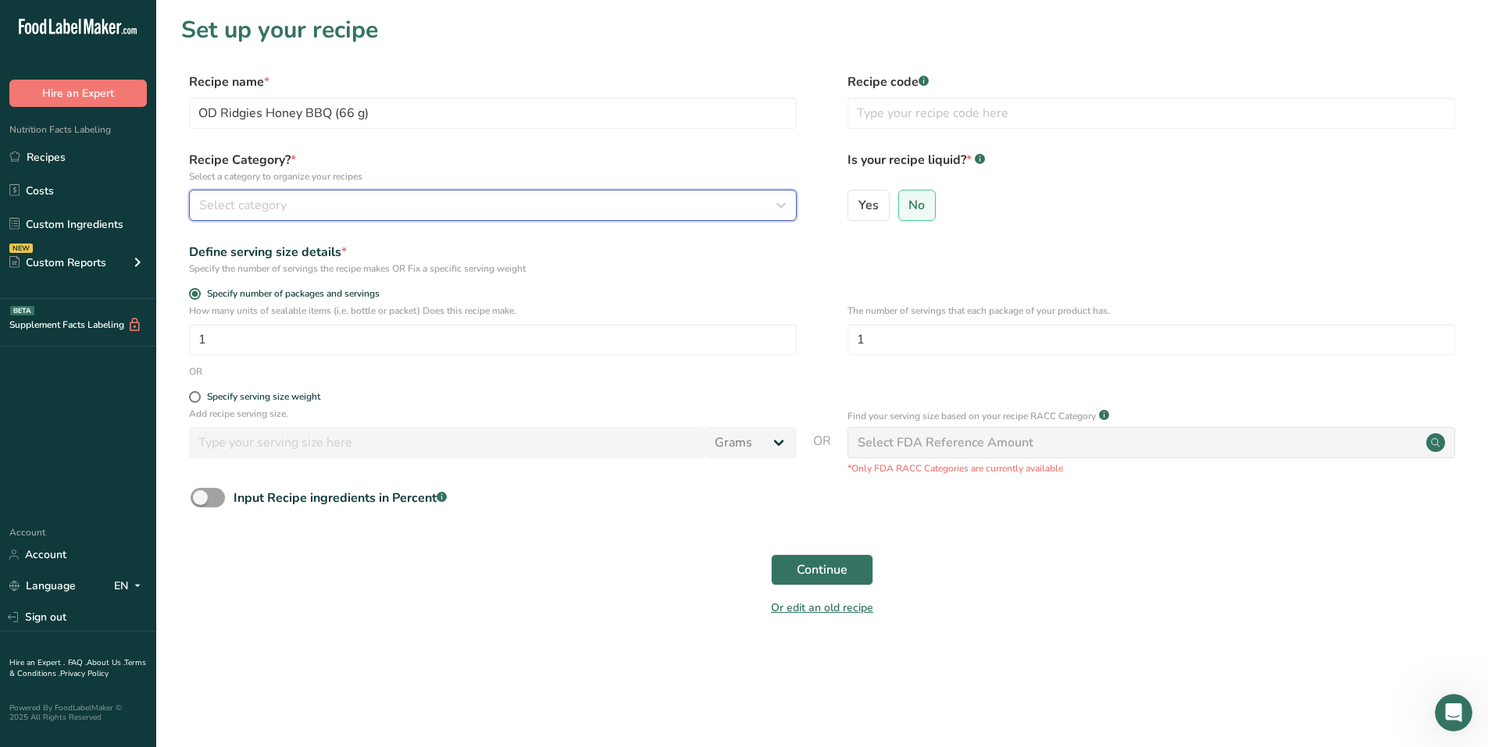
click at [317, 210] on div "Select category" at bounding box center [488, 205] width 578 height 19
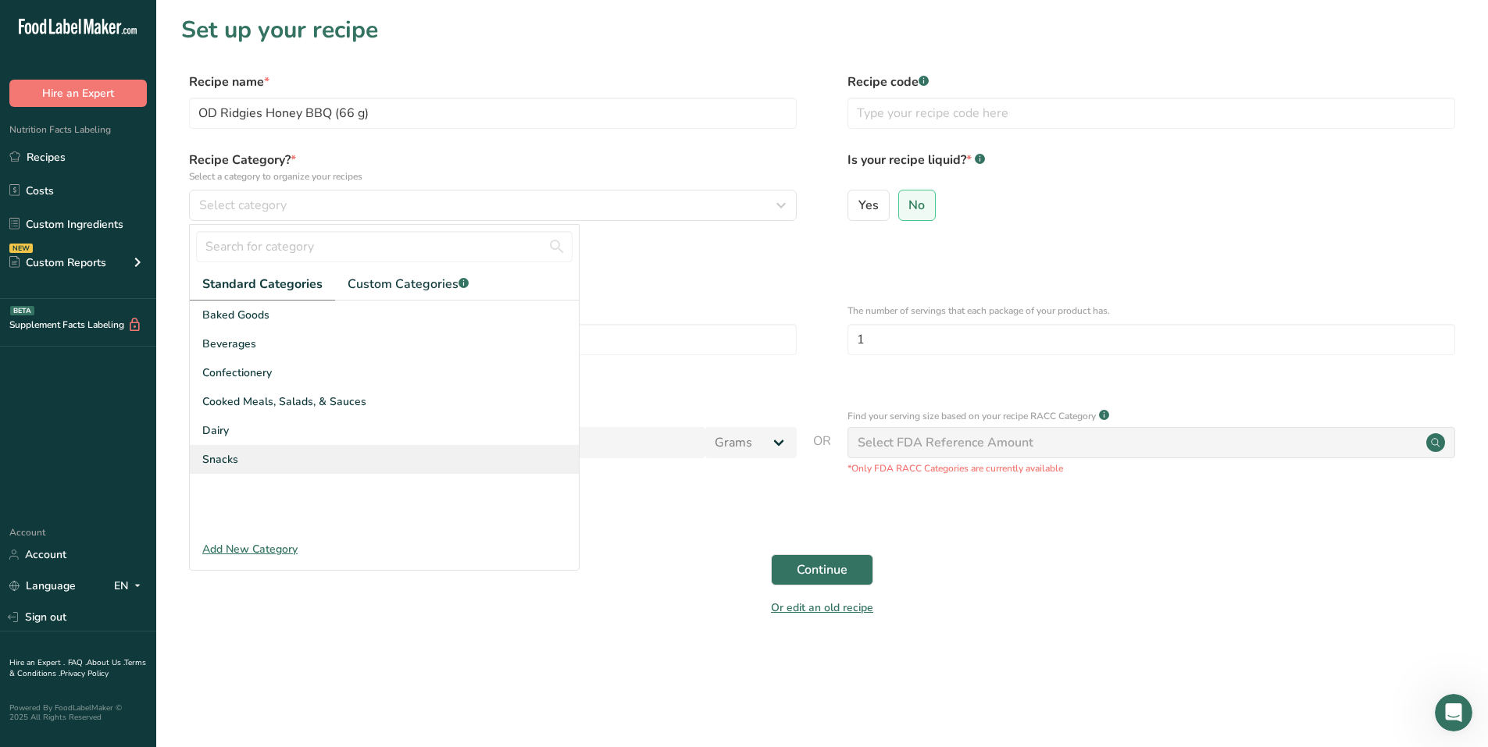
click at [242, 459] on div "Snacks" at bounding box center [384, 459] width 389 height 29
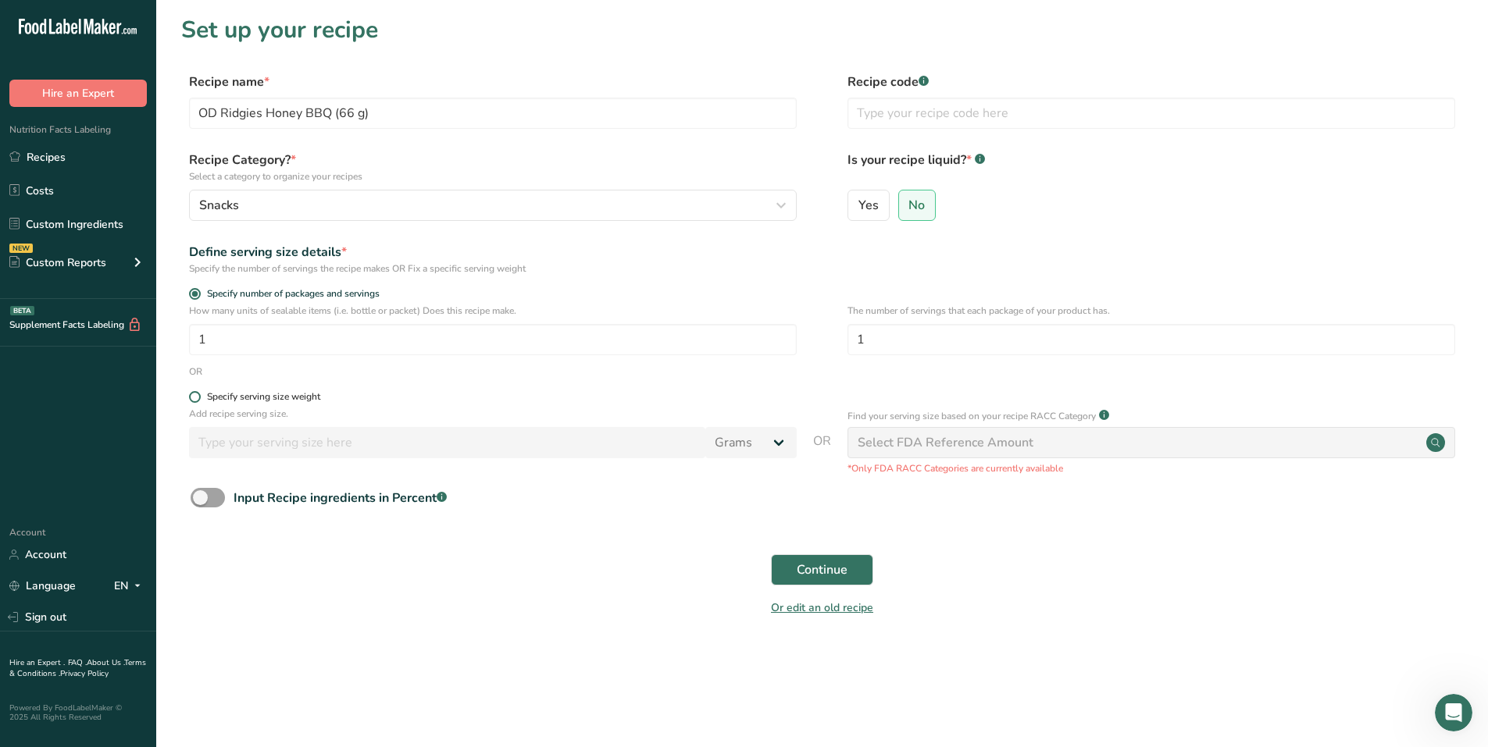
click at [191, 398] on span at bounding box center [195, 397] width 12 height 12
click at [191, 398] on input "Specify serving size weight" at bounding box center [194, 397] width 10 height 10
radio input "true"
radio input "false"
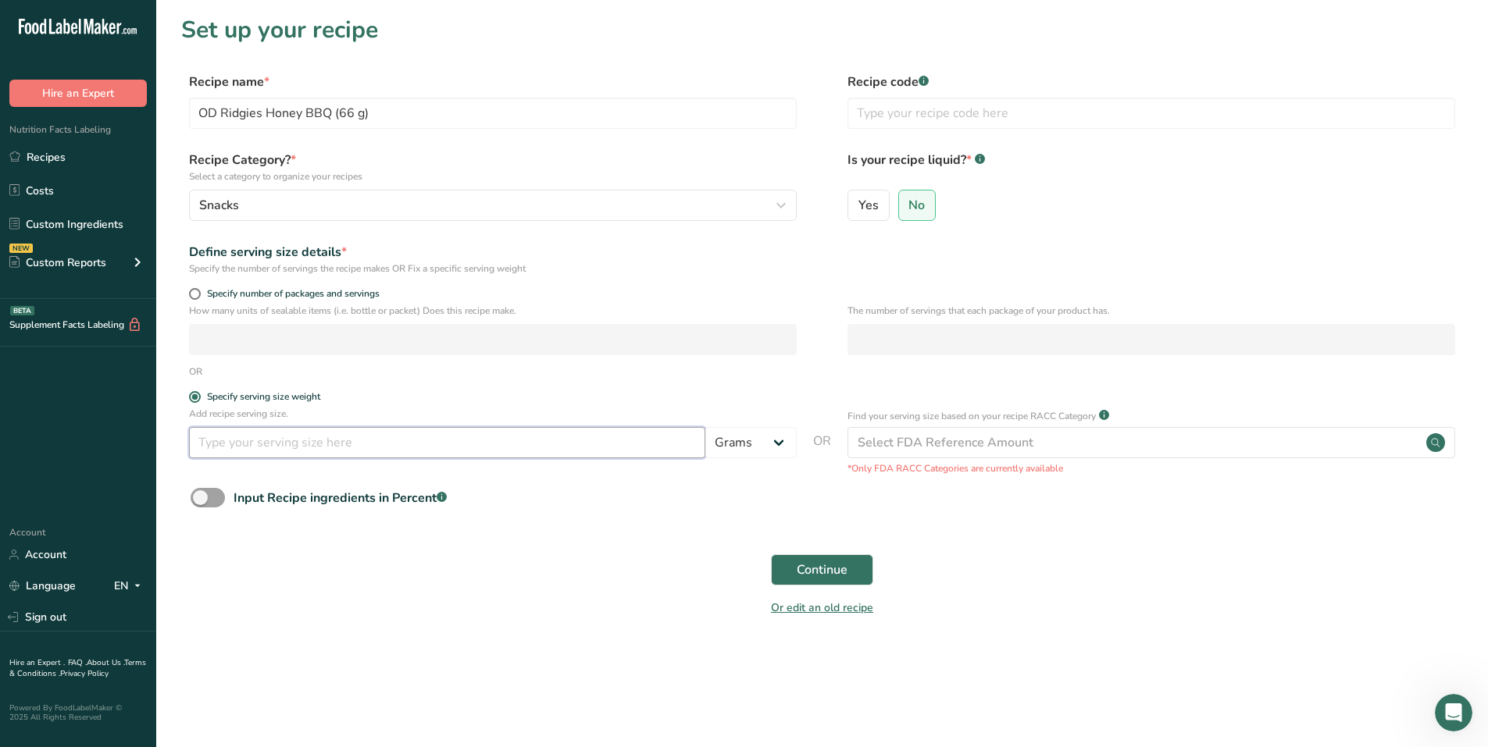
click at [238, 443] on input "number" at bounding box center [447, 442] width 516 height 31
type input "66"
click at [822, 573] on span "Continue" at bounding box center [822, 570] width 51 height 19
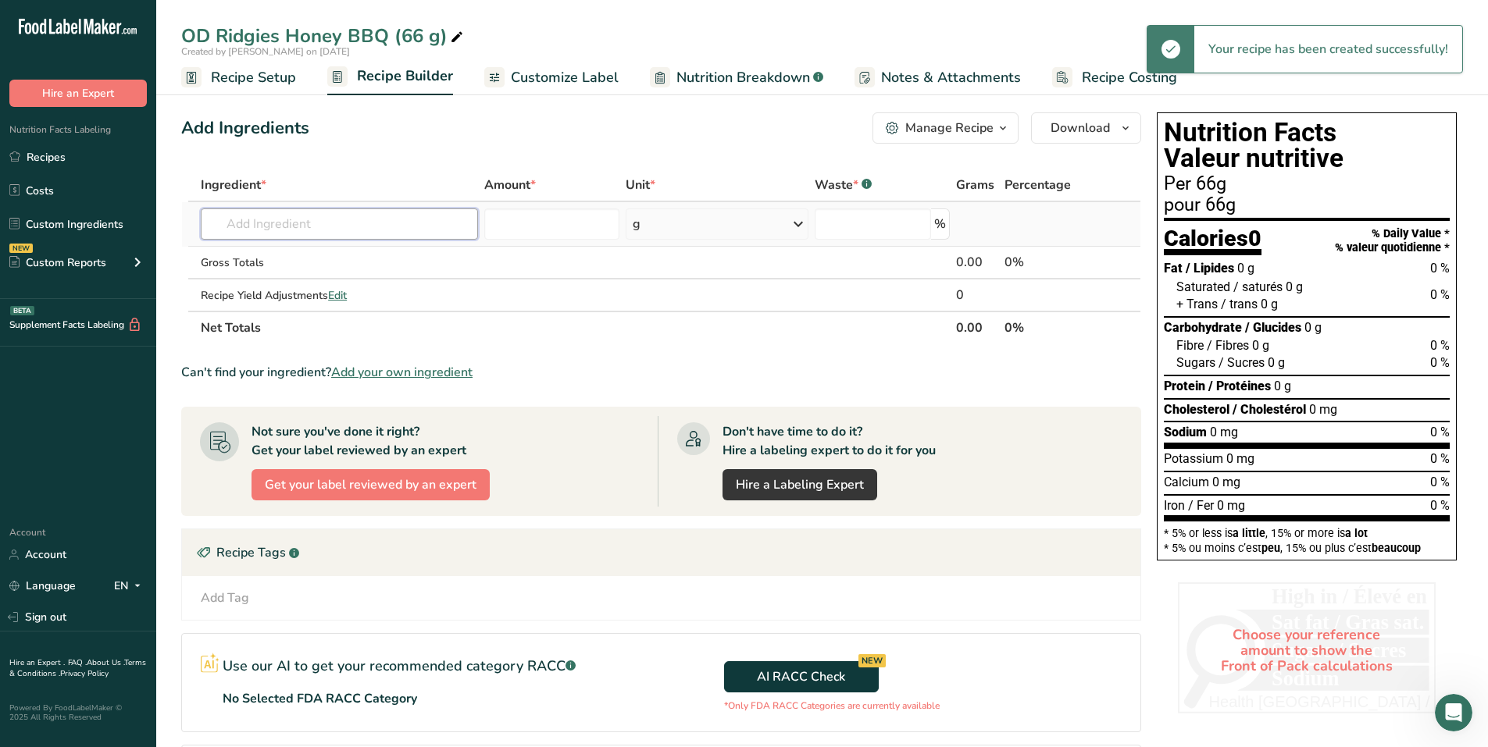
click at [296, 212] on input "text" at bounding box center [339, 224] width 277 height 31
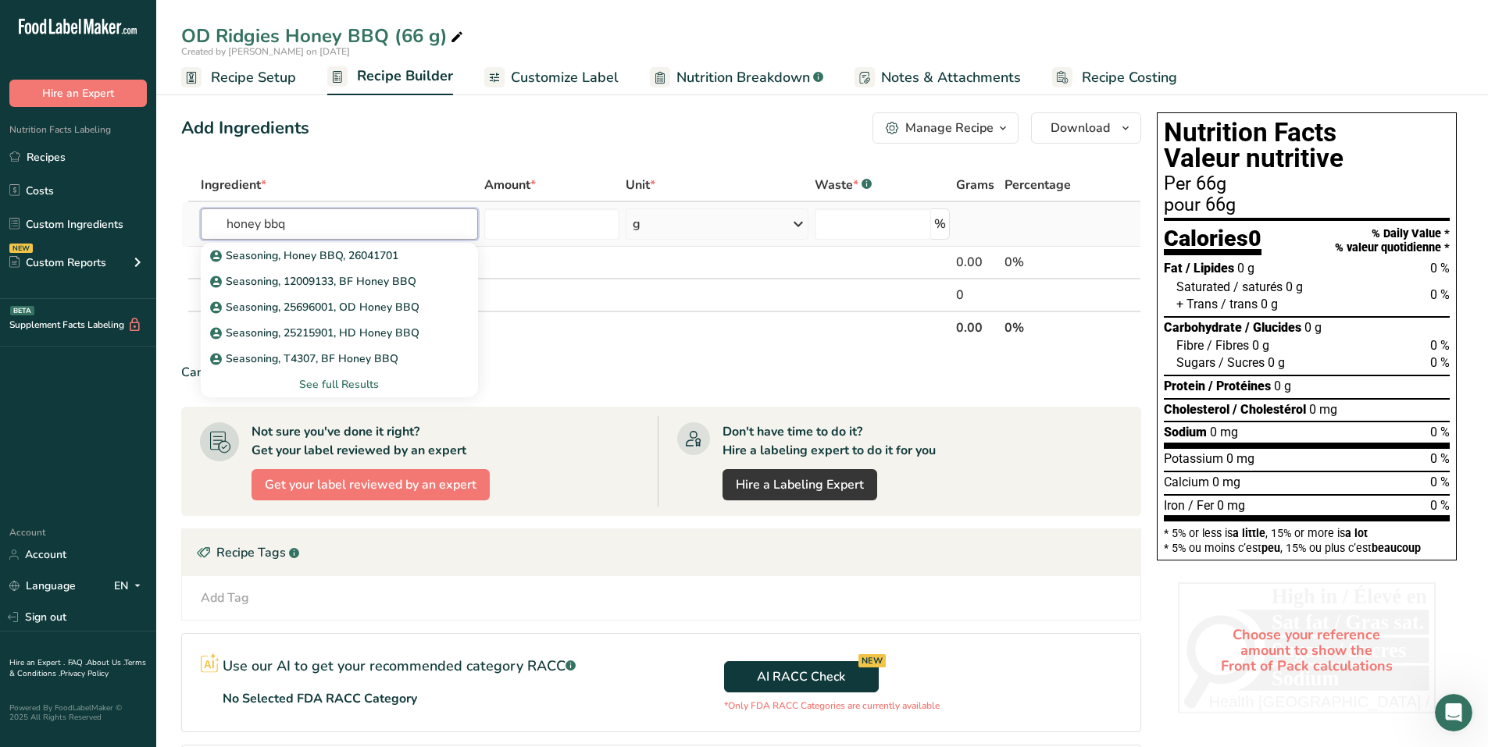
type input "honey bbq"
click at [316, 380] on div "See full Results" at bounding box center [339, 384] width 252 height 16
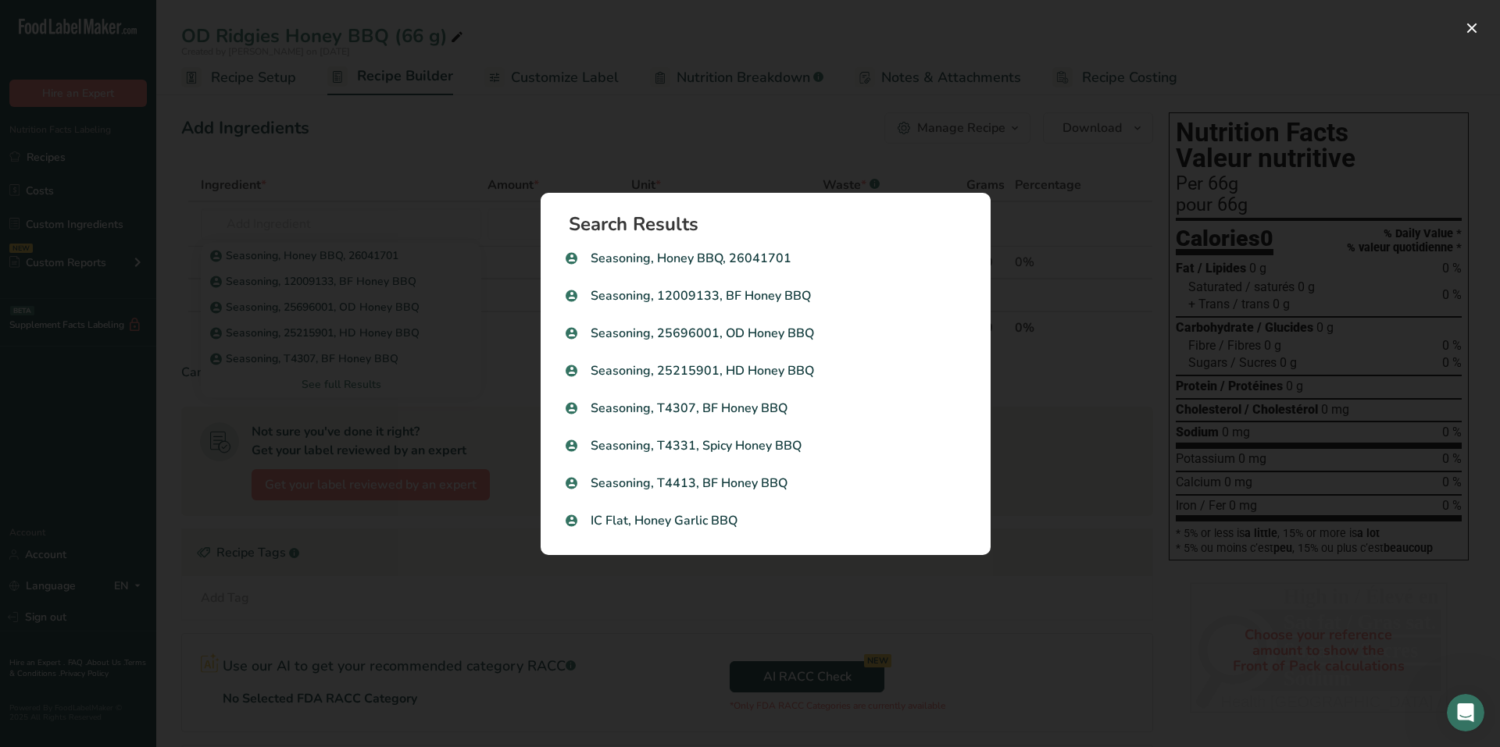
click at [496, 176] on div "Search results modal" at bounding box center [750, 373] width 1500 height 747
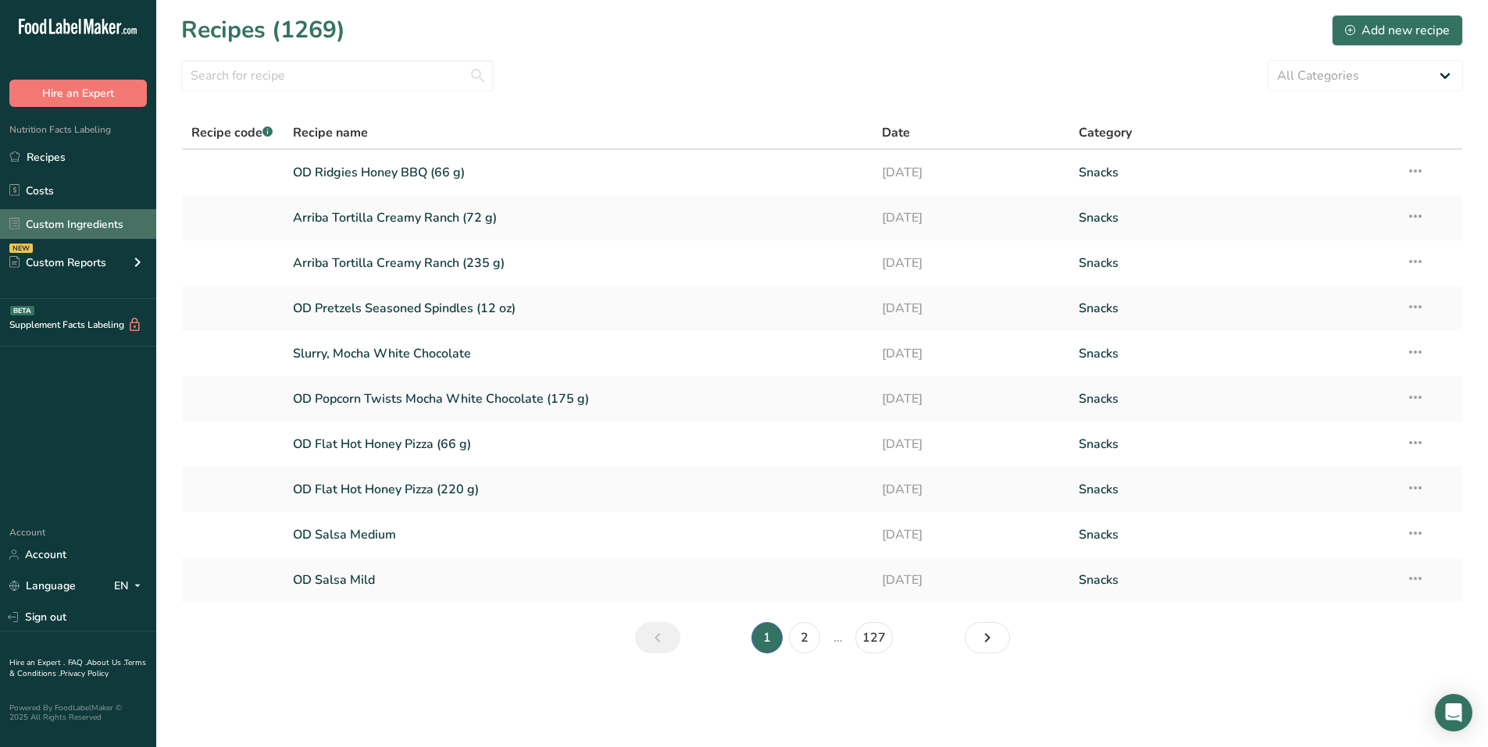
click at [66, 223] on link "Custom Ingredients" at bounding box center [78, 224] width 156 height 30
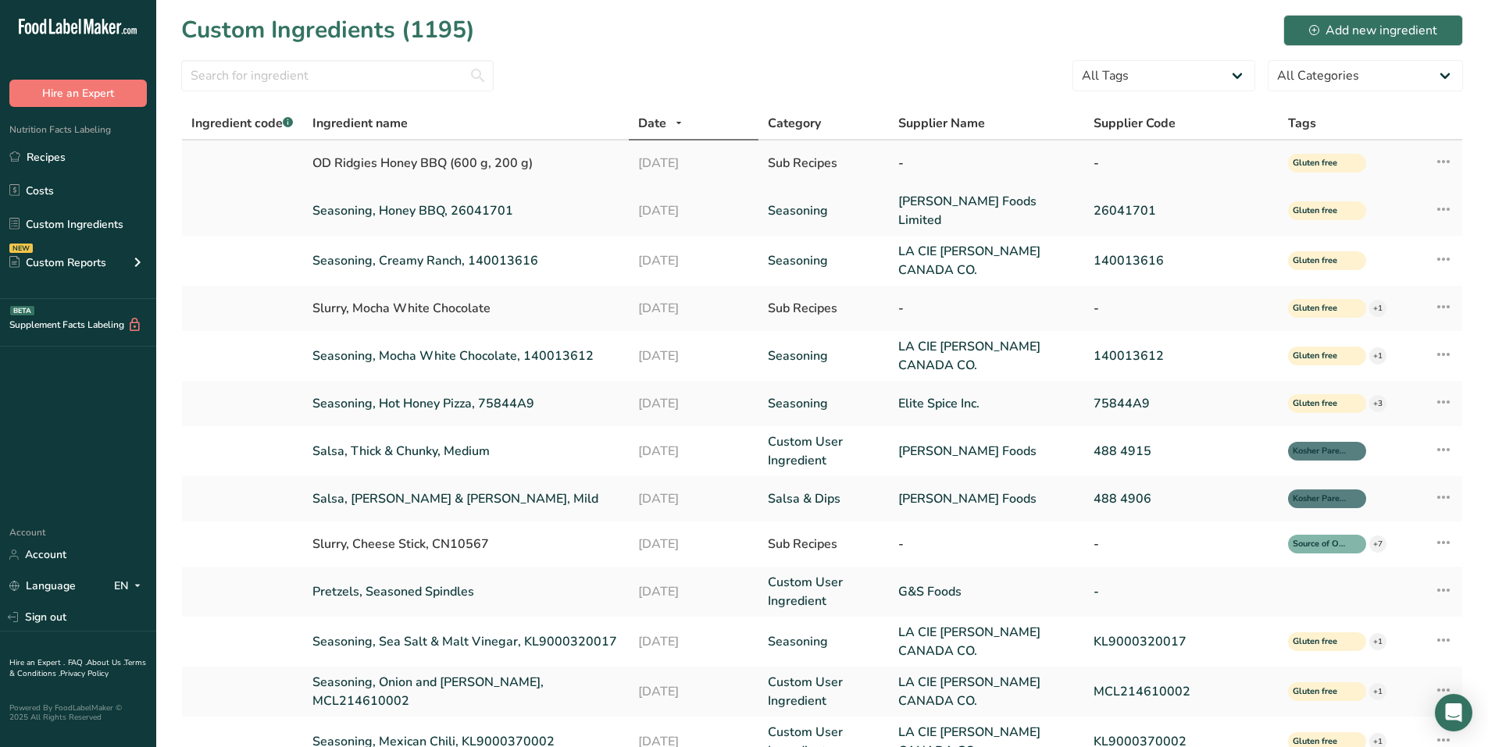
click at [421, 166] on div "OD Ridgies Honey BBQ (600 g, 200 g)" at bounding box center [465, 163] width 306 height 19
click at [1439, 169] on icon at bounding box center [1443, 162] width 19 height 28
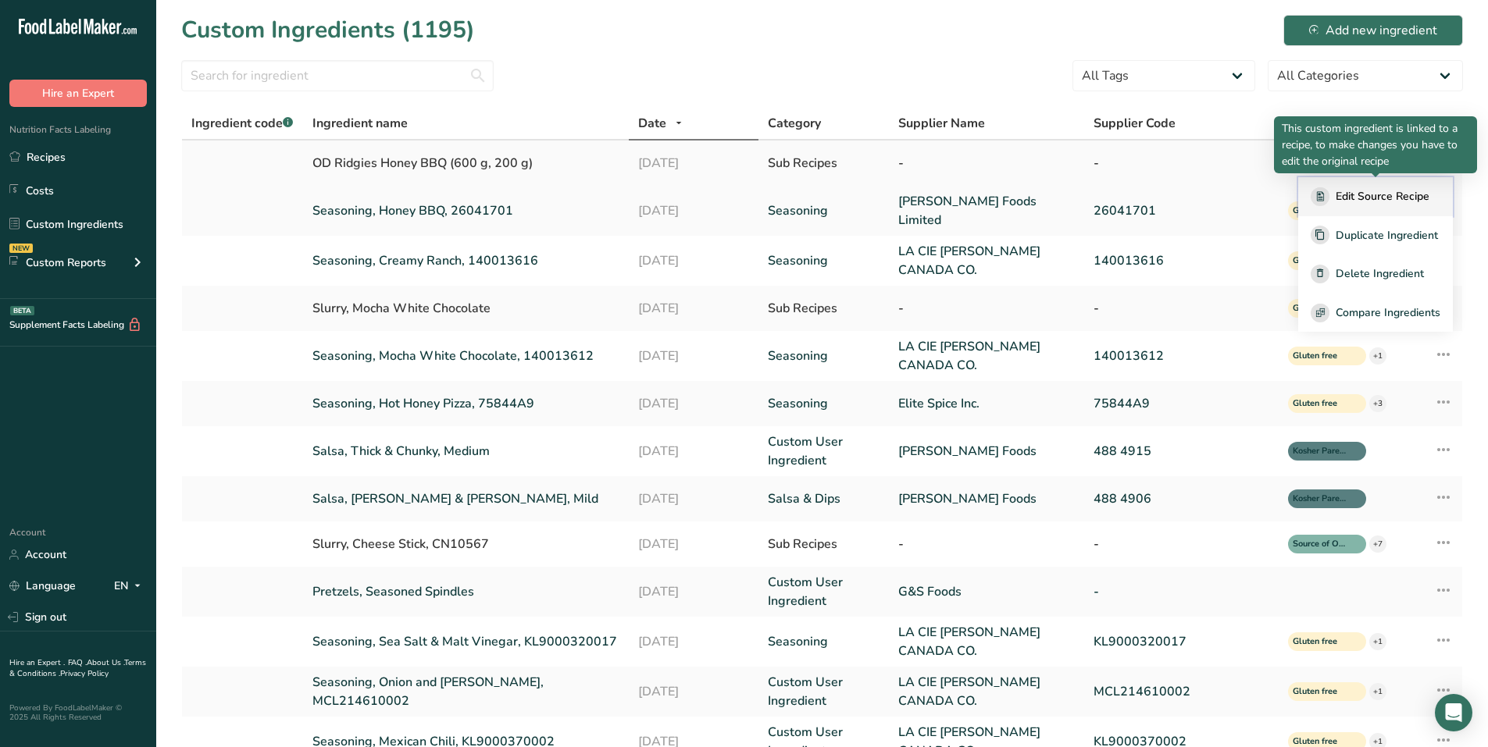
click at [1375, 195] on span "Edit Source Recipe" at bounding box center [1382, 196] width 94 height 16
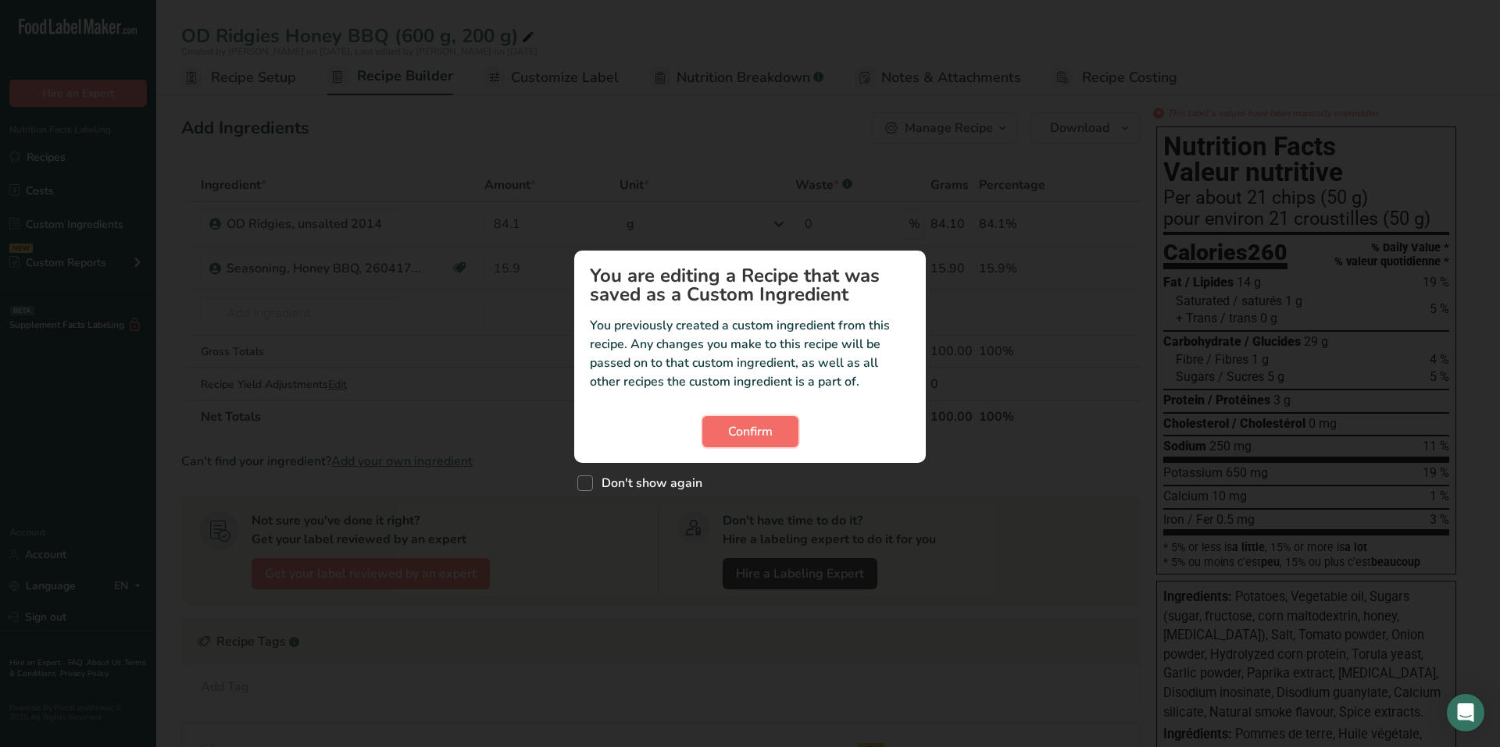
click at [773, 431] on button "Confirm" at bounding box center [750, 431] width 96 height 31
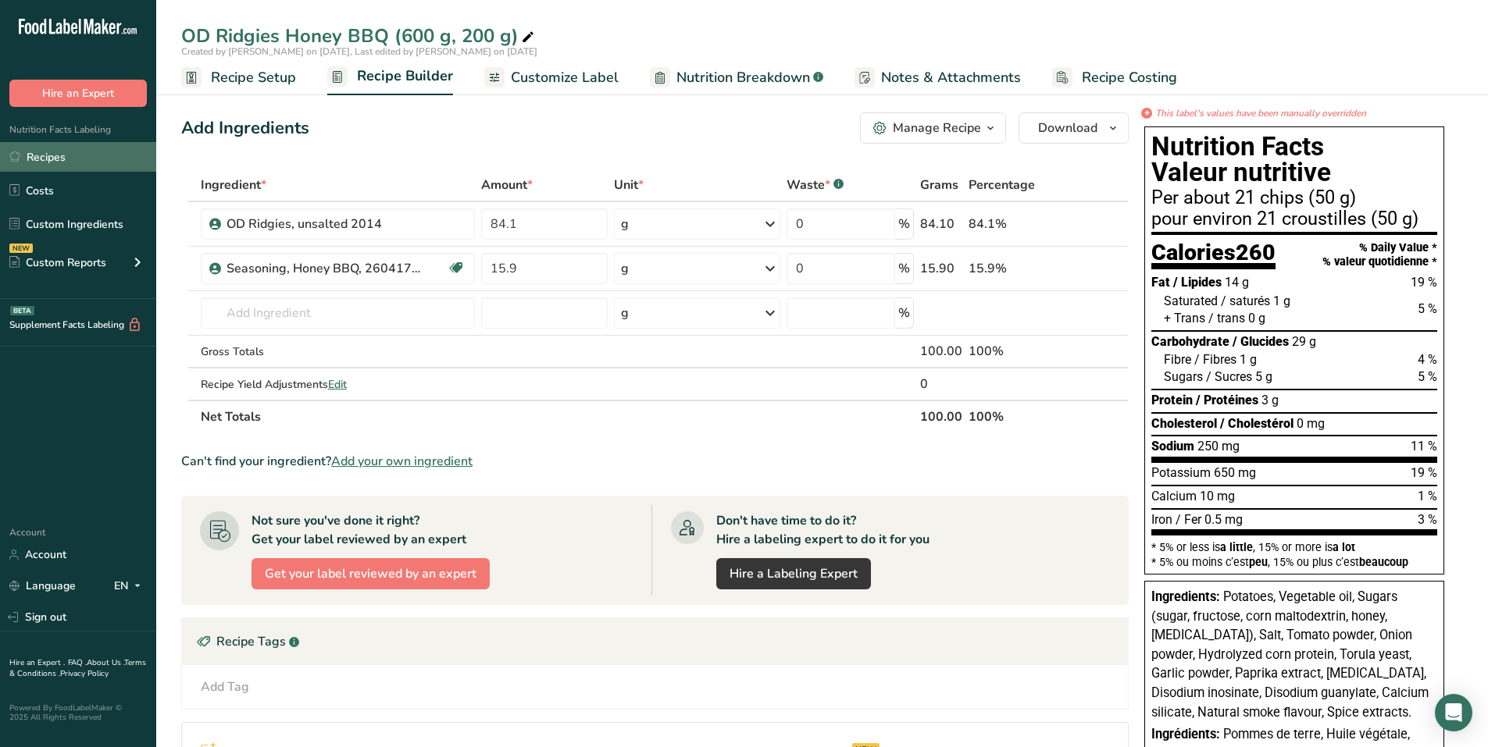
click at [62, 159] on link "Recipes" at bounding box center [78, 157] width 156 height 30
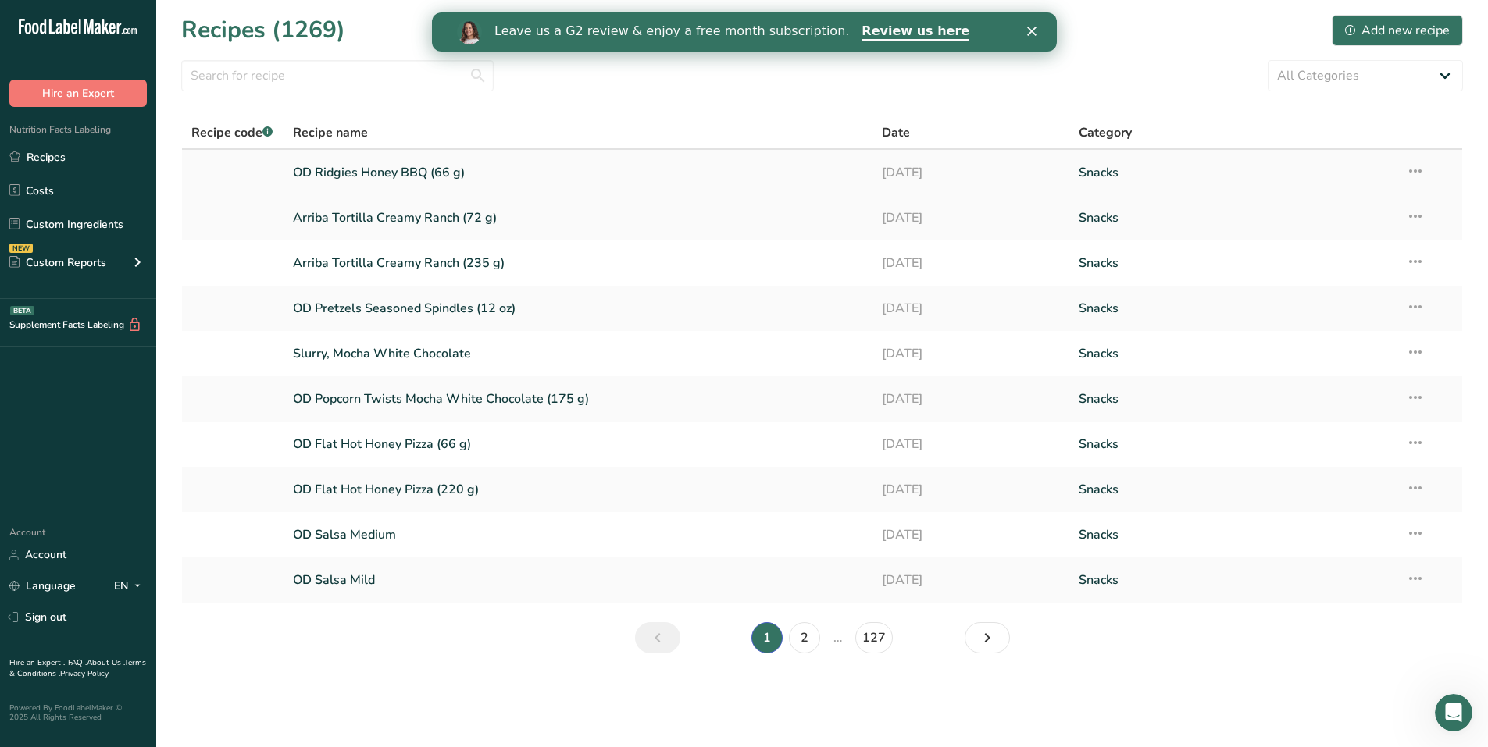
click at [394, 173] on link "OD Ridgies Honey BBQ (66 g)" at bounding box center [578, 172] width 571 height 33
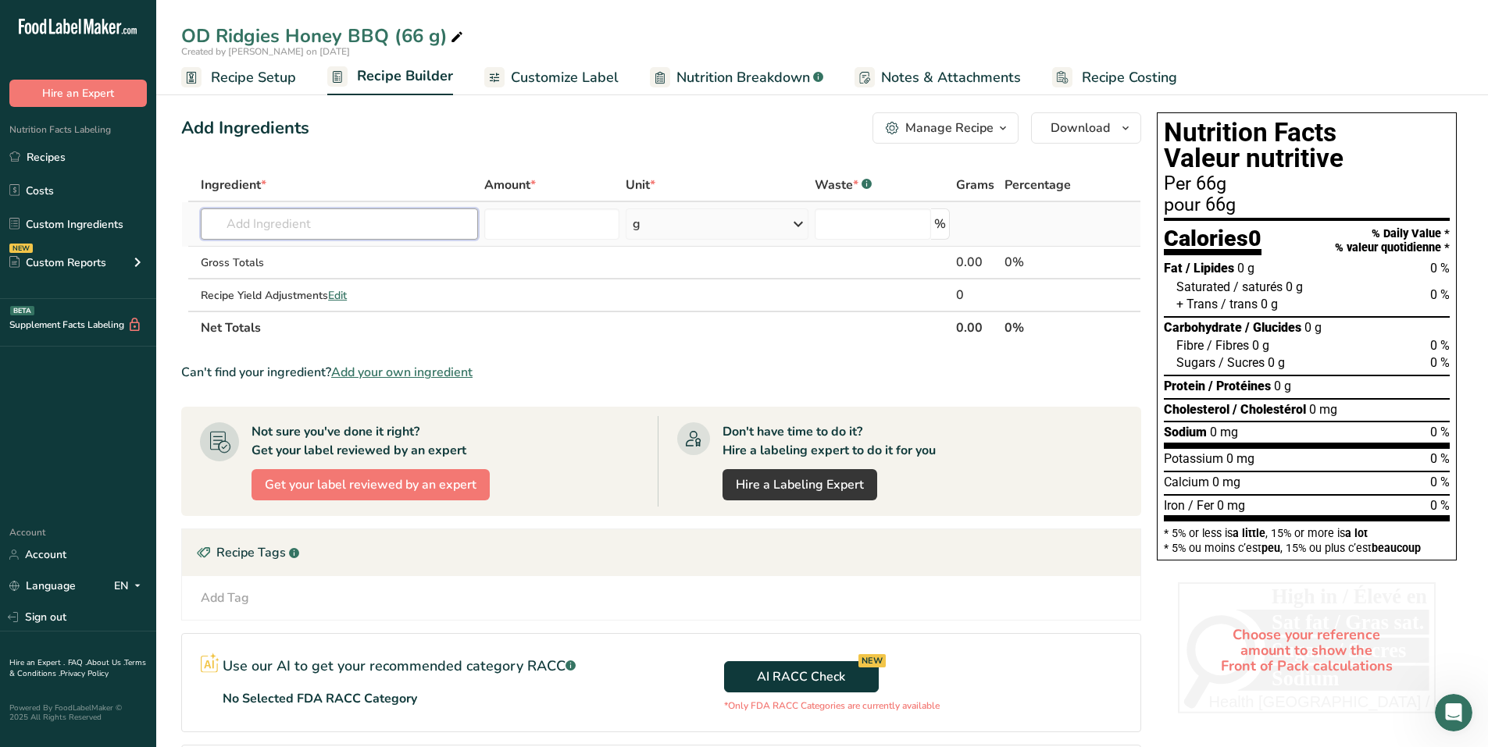
click at [369, 230] on input "text" at bounding box center [339, 224] width 277 height 31
click at [363, 221] on input "text" at bounding box center [339, 224] width 277 height 31
type input "OD Honey BBQ"
click at [347, 278] on p "OD Ridgies Honey BBQ (600 g, 200 g)" at bounding box center [315, 281] width 205 height 16
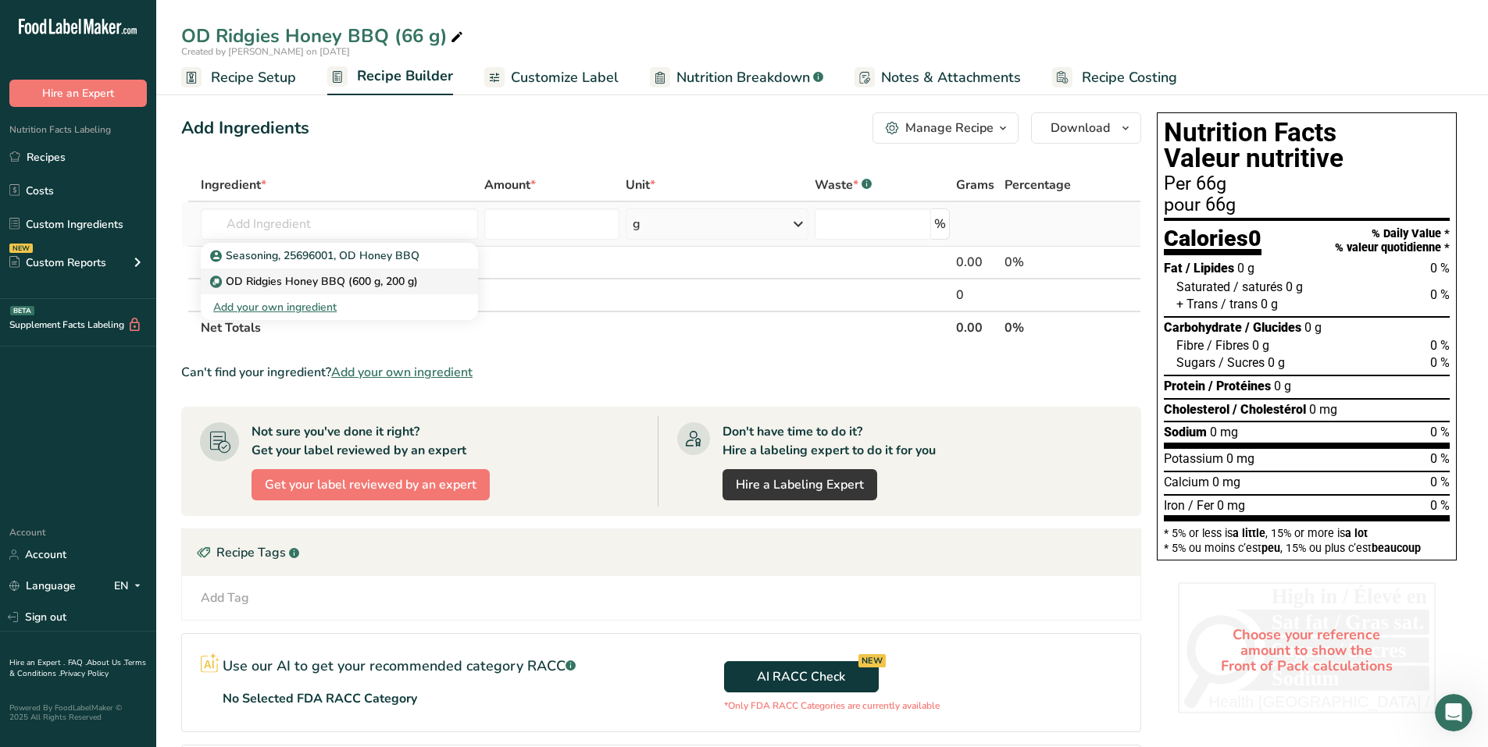
type input "OD Ridgies Honey BBQ (600 g, 200 g)"
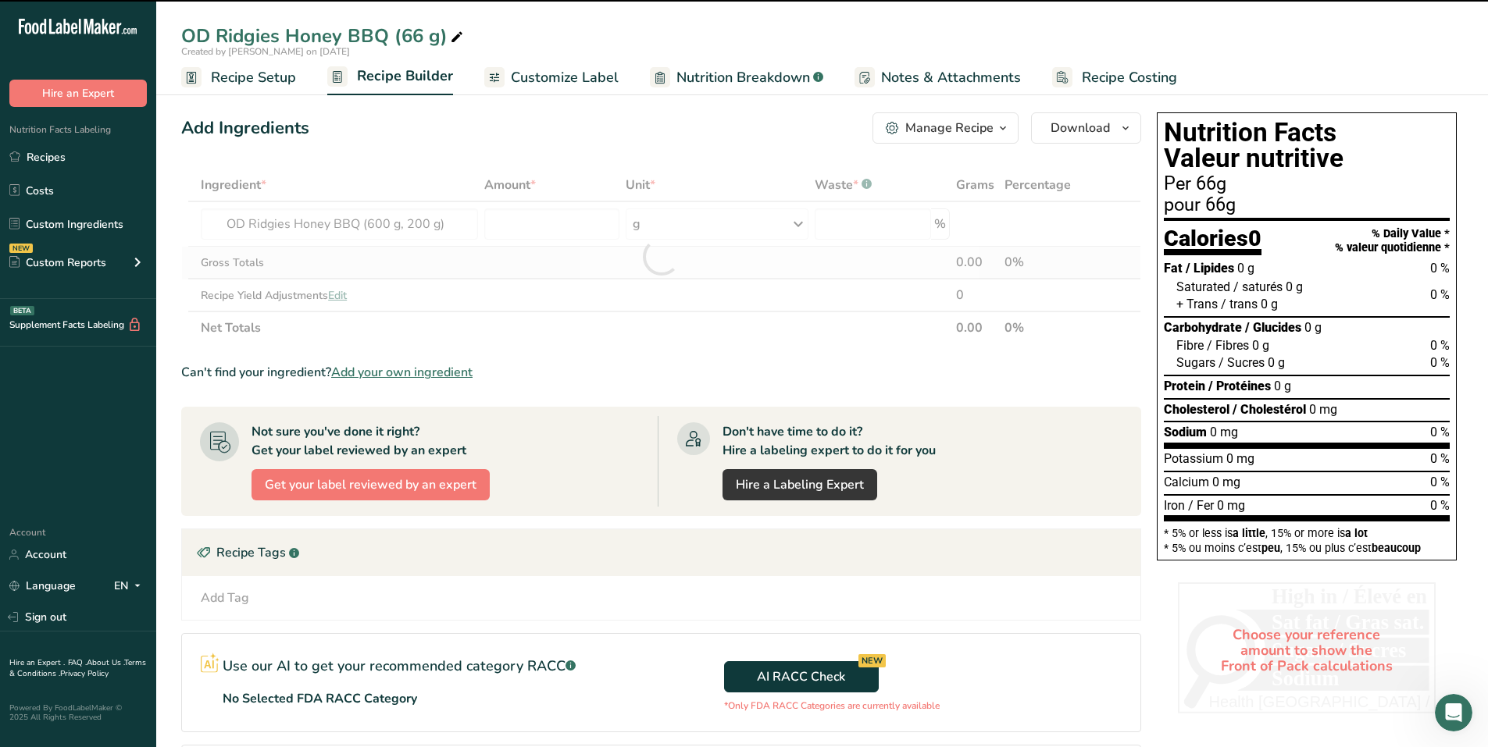
type input "0"
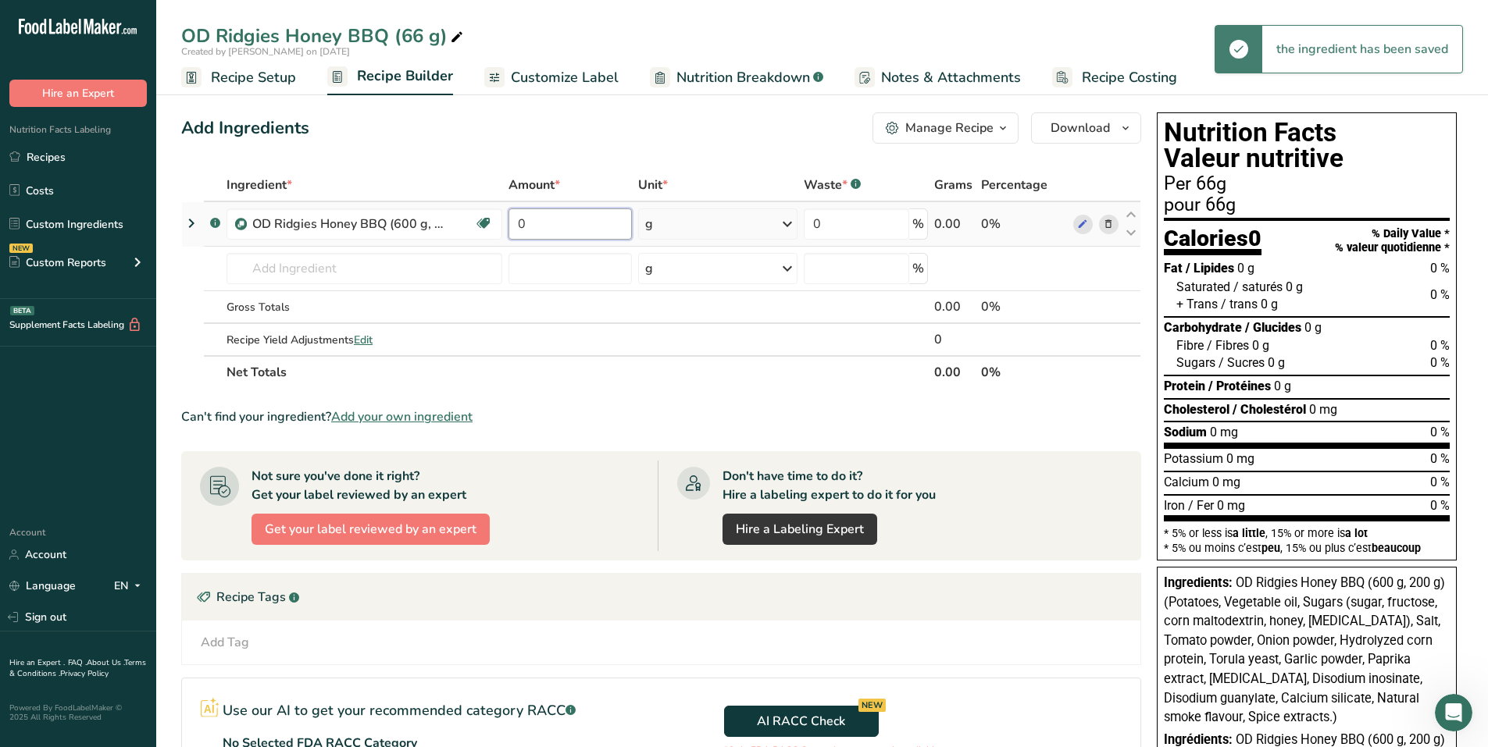
drag, startPoint x: 574, startPoint y: 219, endPoint x: 565, endPoint y: 234, distance: 17.6
click at [470, 220] on tr ".a-a{fill:#347362;}.b-a{fill:#fff;} OD Ridgies Honey BBQ (600 g, 200 g) Gluten …" at bounding box center [661, 224] width 958 height 45
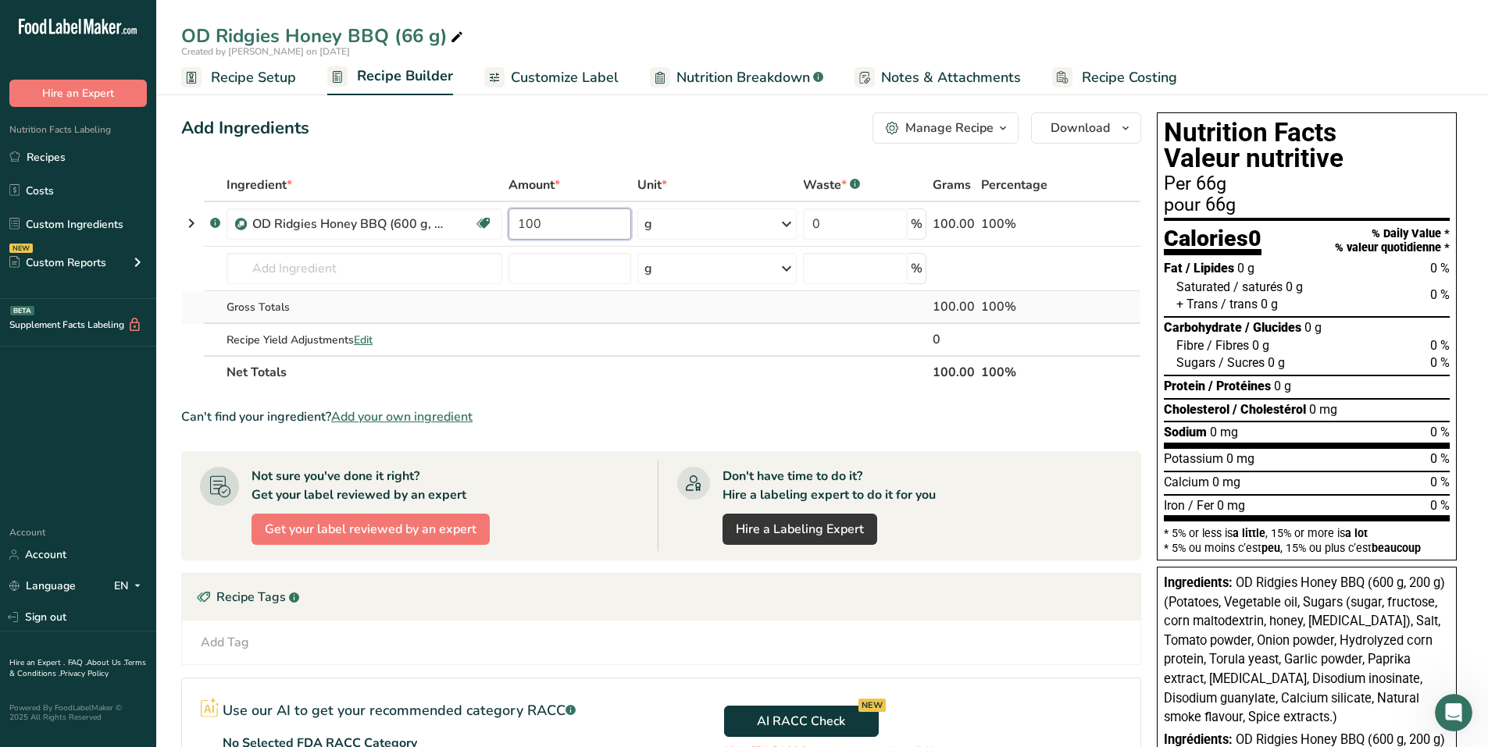
type input "100"
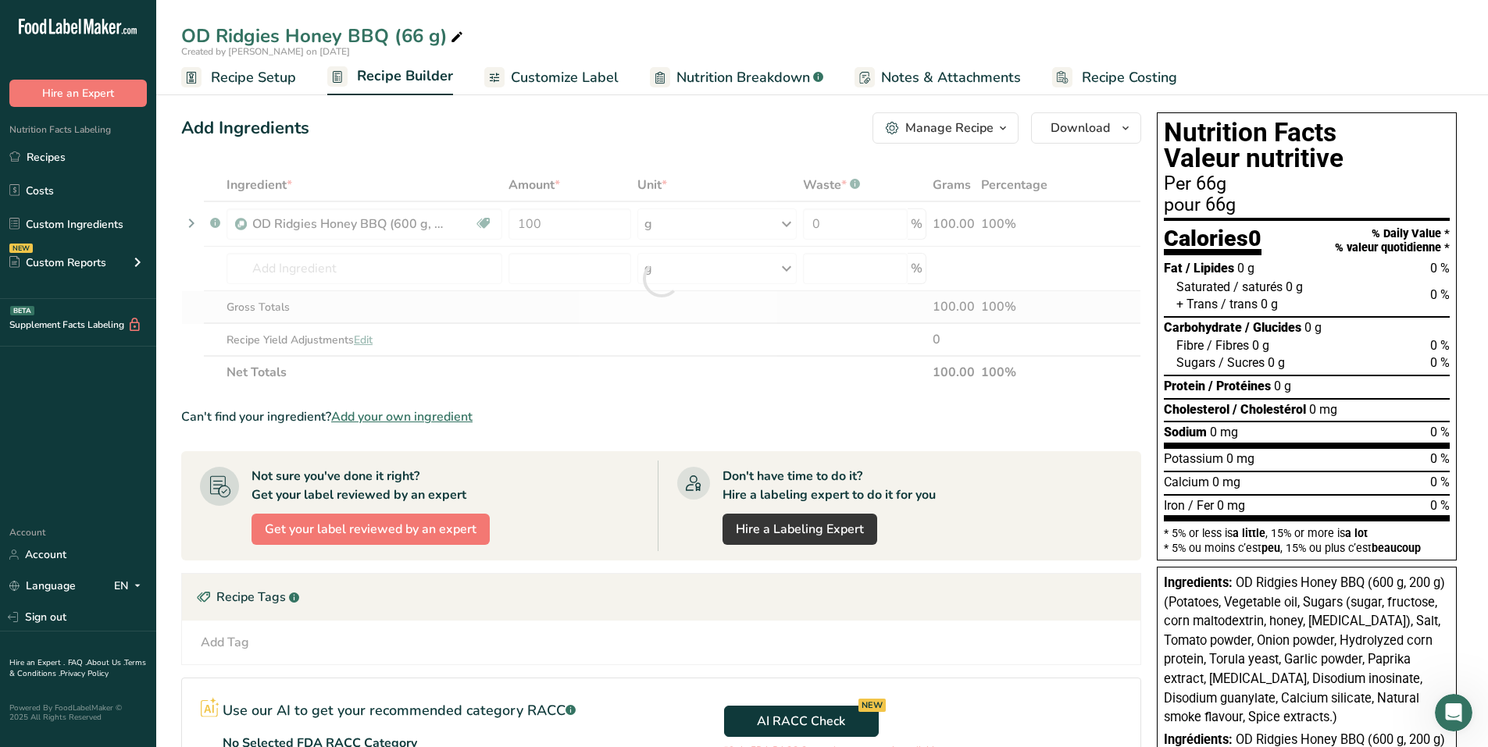
click at [582, 298] on div "Ingredient * Amount * Unit * Waste * .a-a{fill:#347362;}.b-a{fill:#fff;} Grams …" at bounding box center [661, 279] width 960 height 220
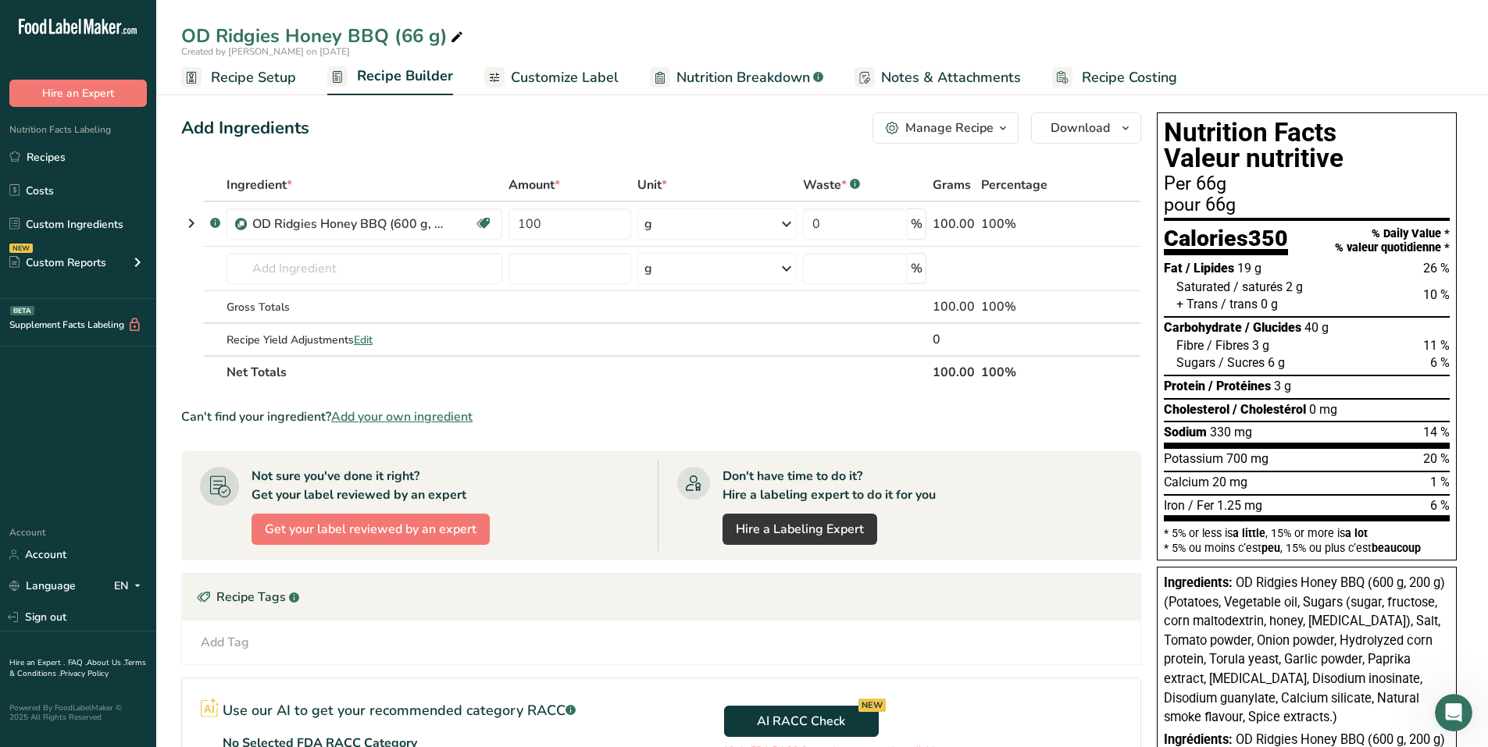
click at [583, 77] on span "Customize Label" at bounding box center [565, 77] width 108 height 21
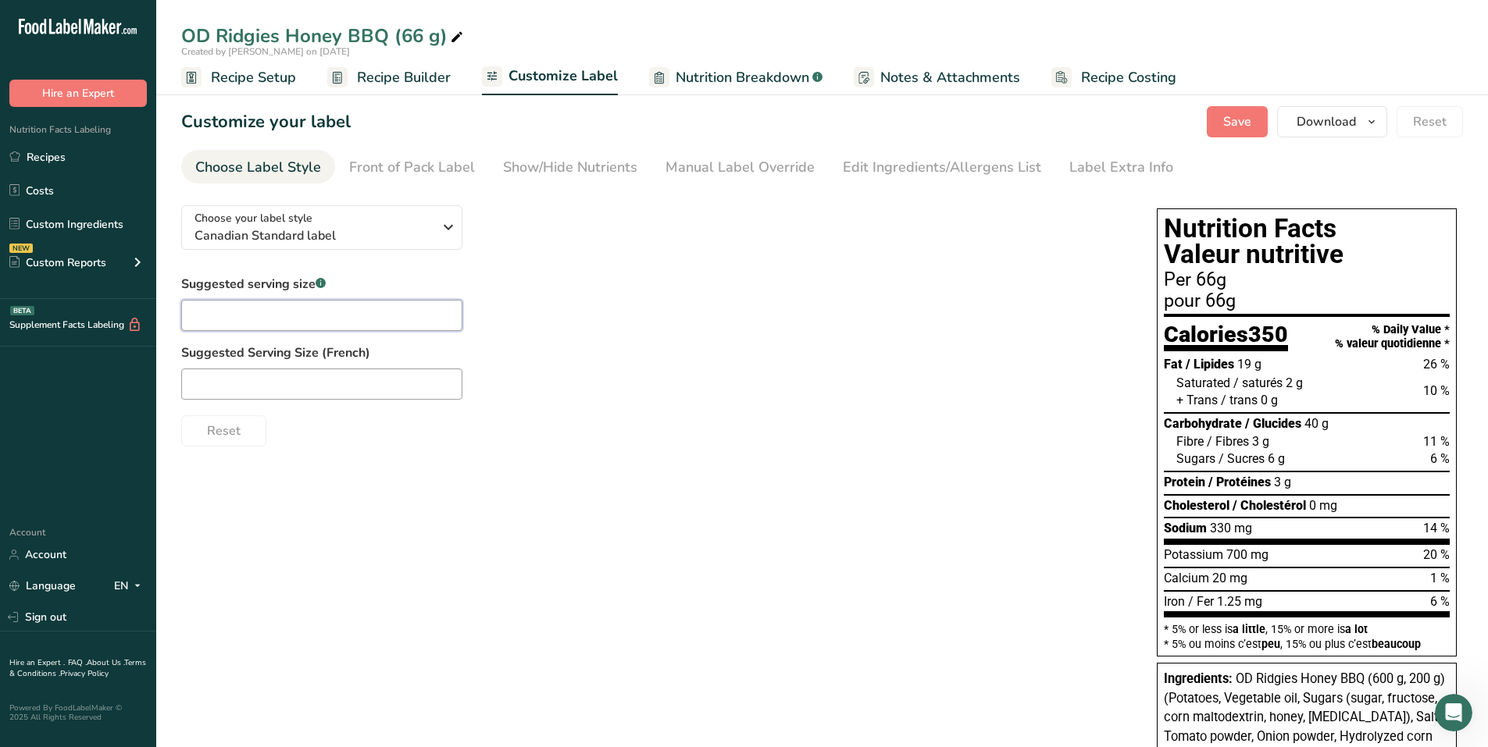
click at [368, 316] on input "text" at bounding box center [321, 315] width 281 height 31
type input "1 package"
type input "1 paquet"
click at [430, 178] on link "Front of Pack Label" at bounding box center [412, 167] width 126 height 35
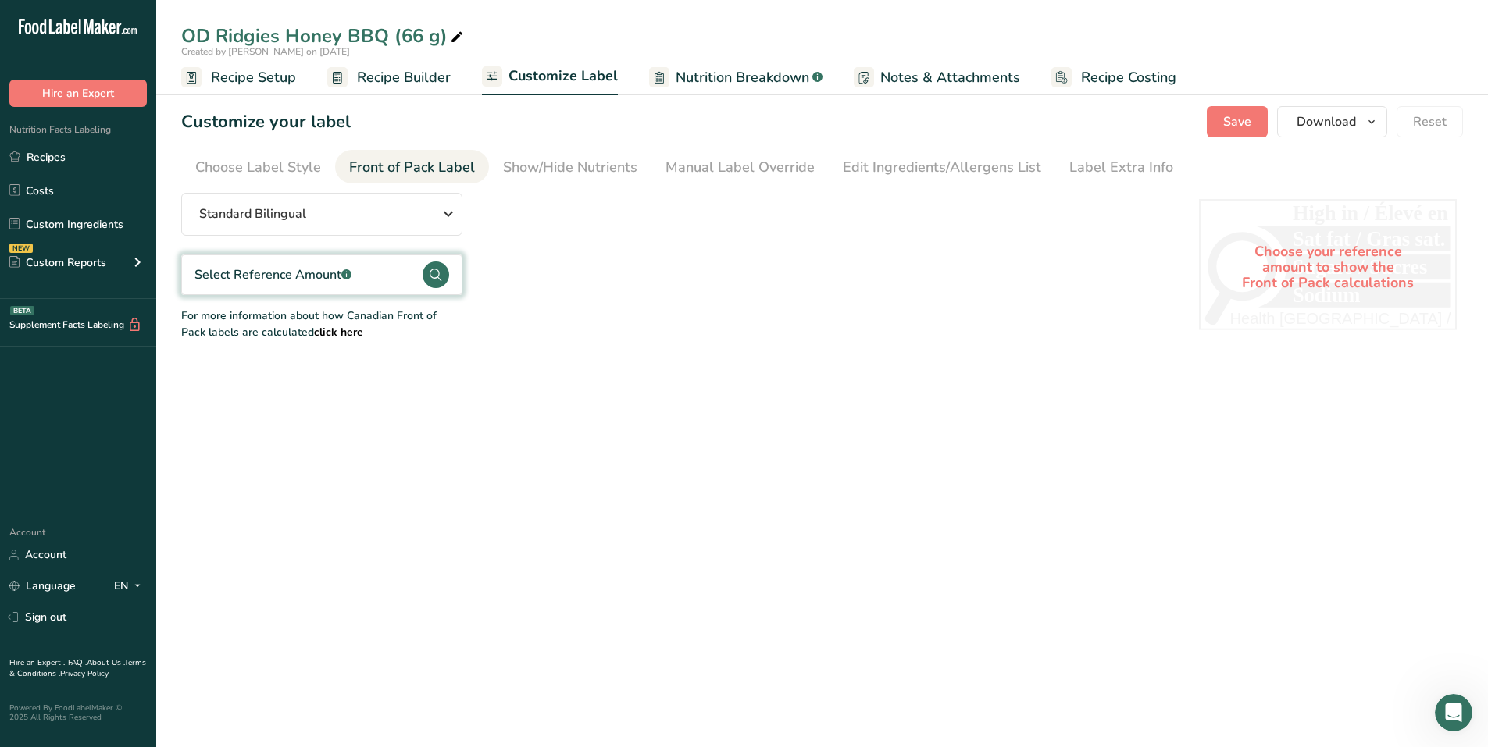
click at [434, 273] on circle at bounding box center [436, 275] width 27 height 27
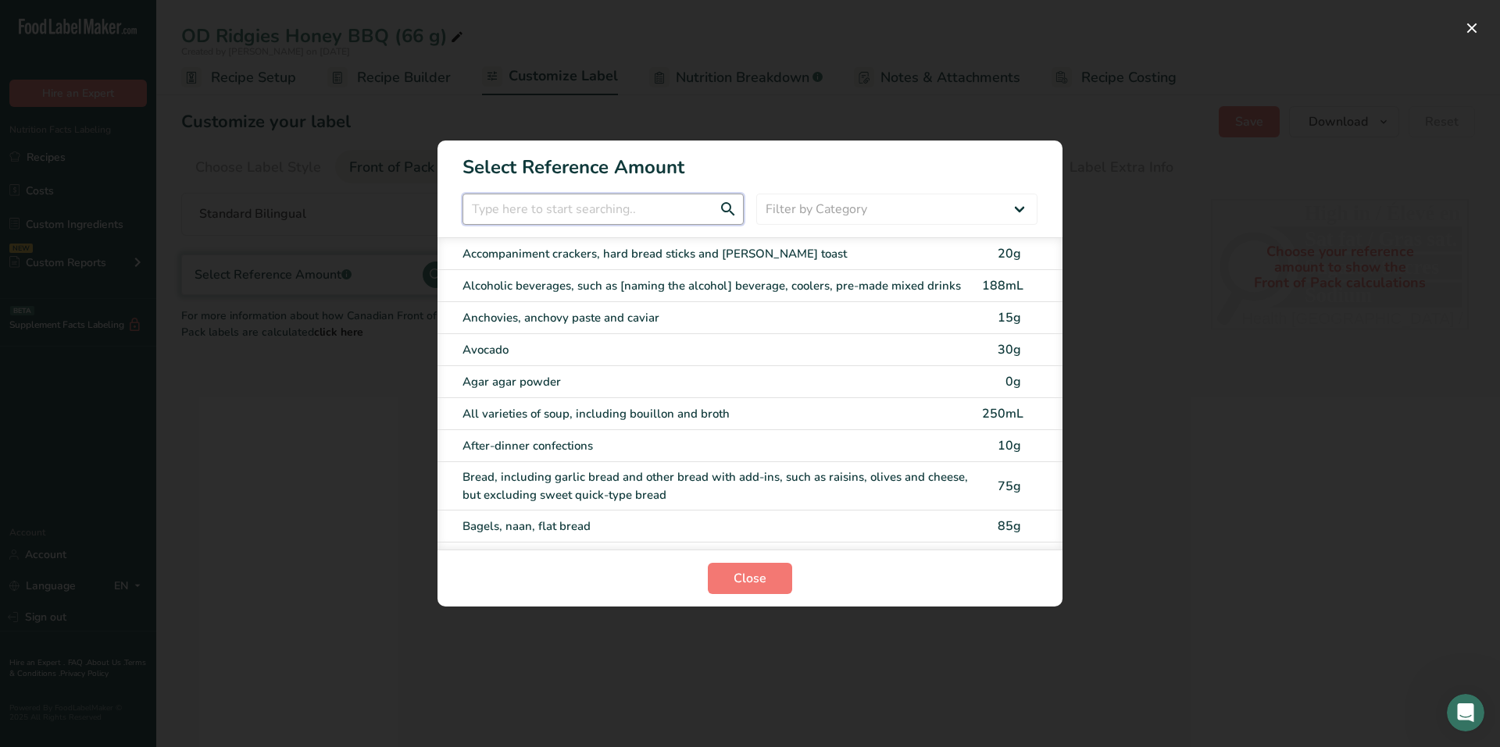
click at [603, 219] on input "FOP Category Selection Modal" at bounding box center [602, 209] width 281 height 31
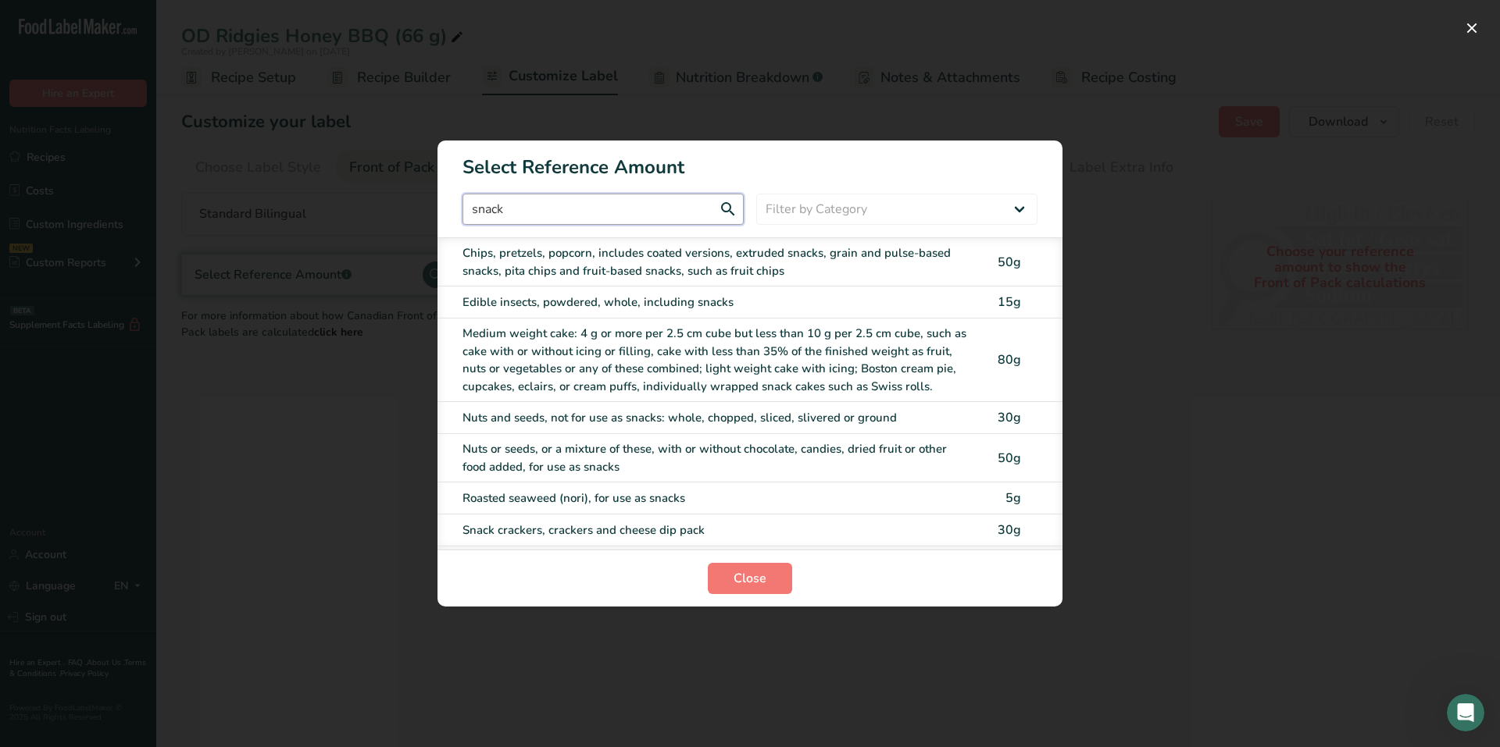
type input "snack"
click at [585, 250] on div "Chips, pretzels, popcorn, includes coated versions, extruded snacks, grain and …" at bounding box center [717, 261] width 510 height 35
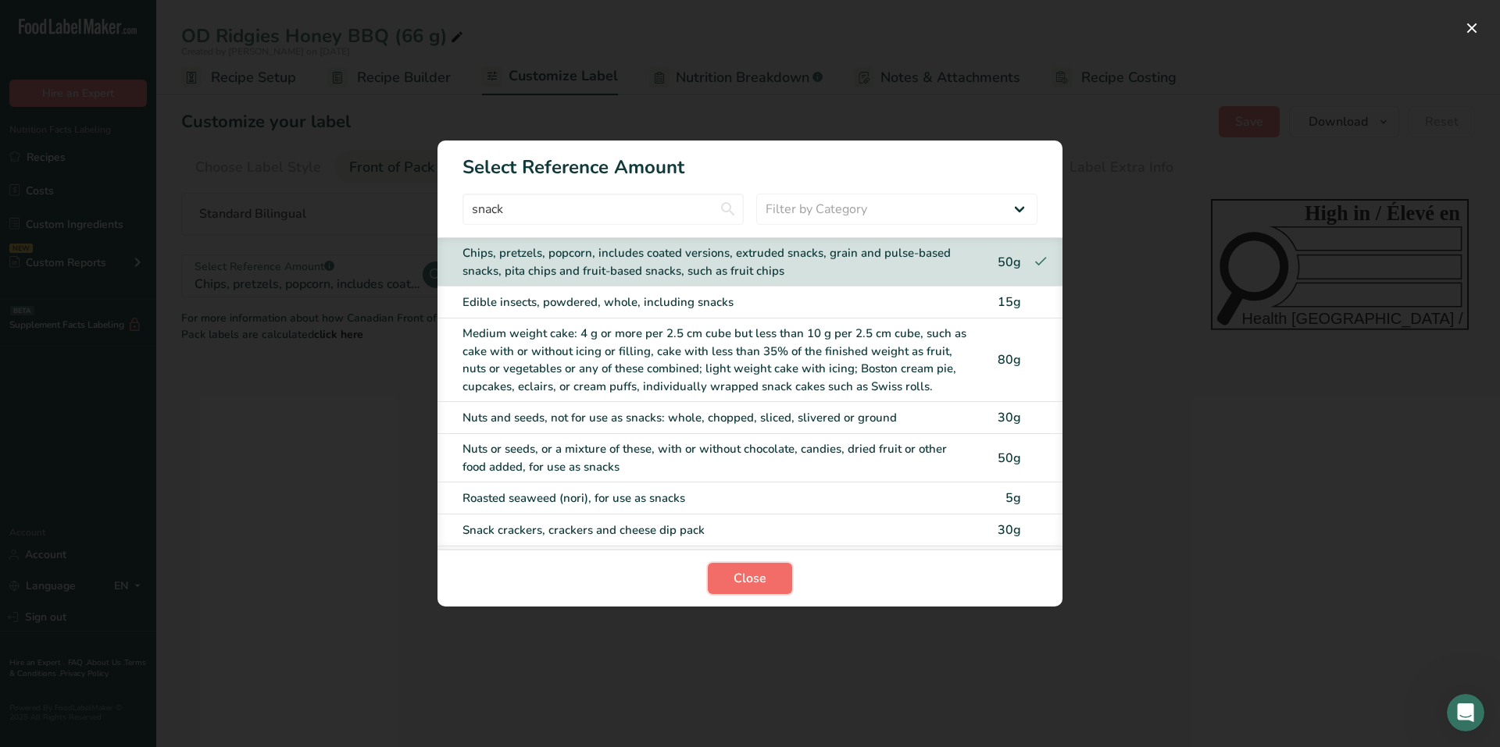
click at [739, 586] on span "Close" at bounding box center [749, 578] width 33 height 19
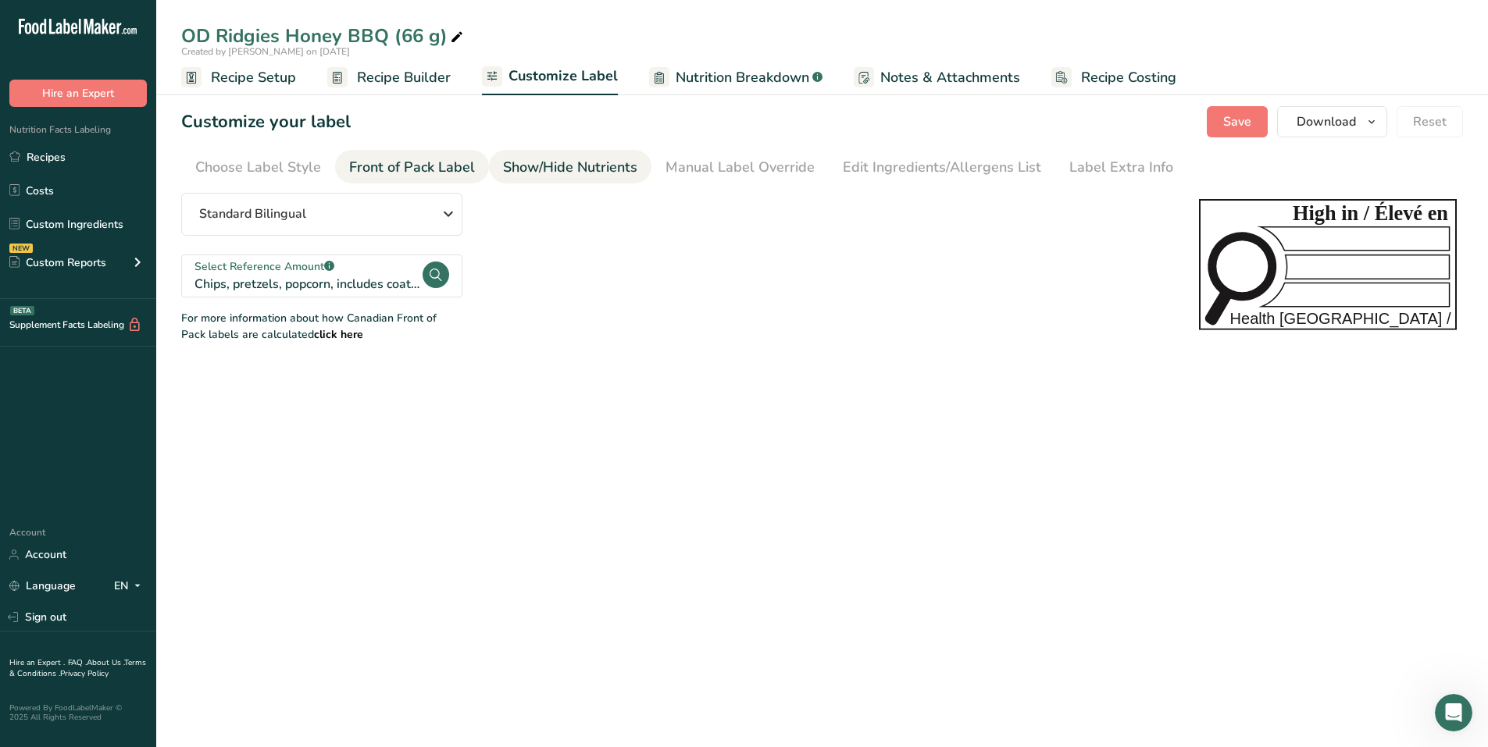
click at [610, 162] on div "Show/Hide Nutrients" at bounding box center [570, 167] width 134 height 21
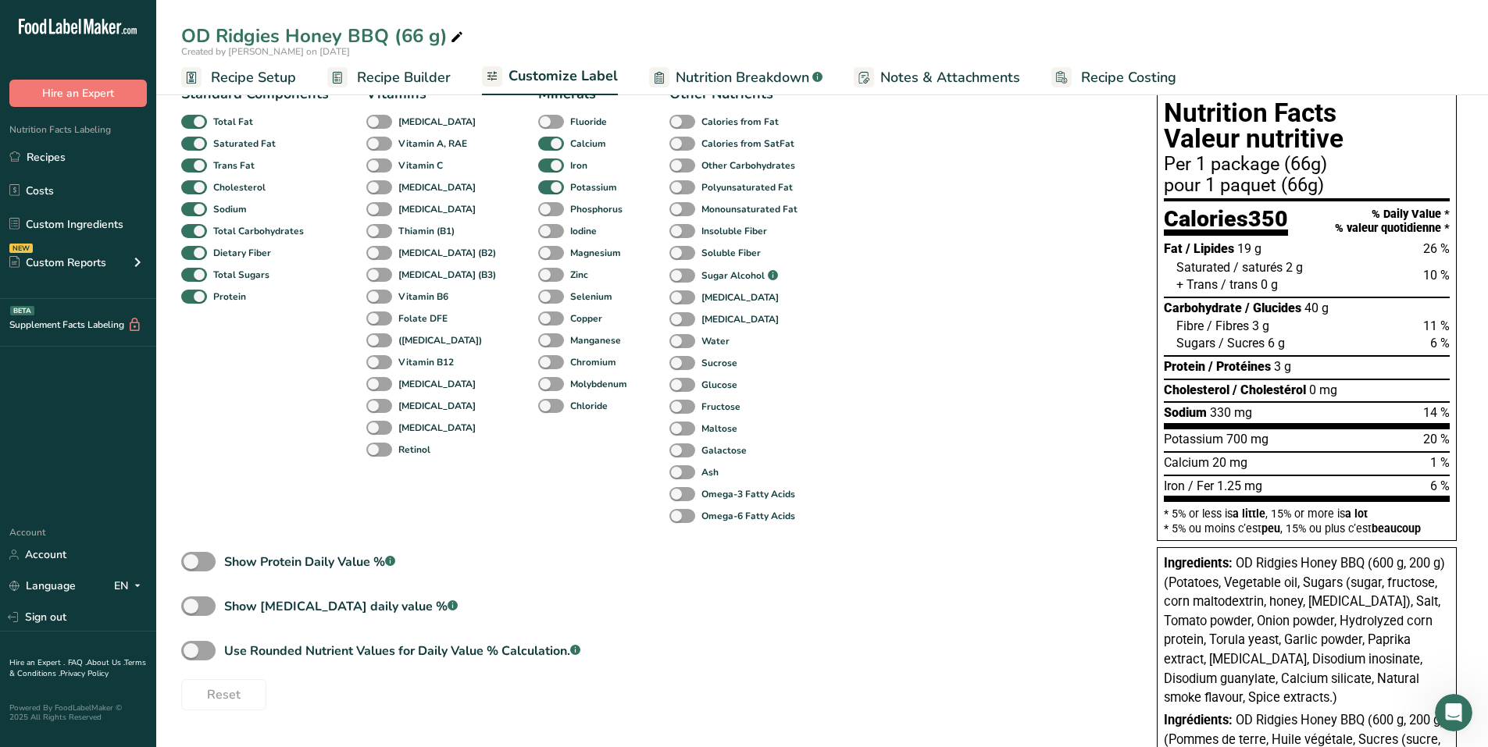
scroll to position [300, 0]
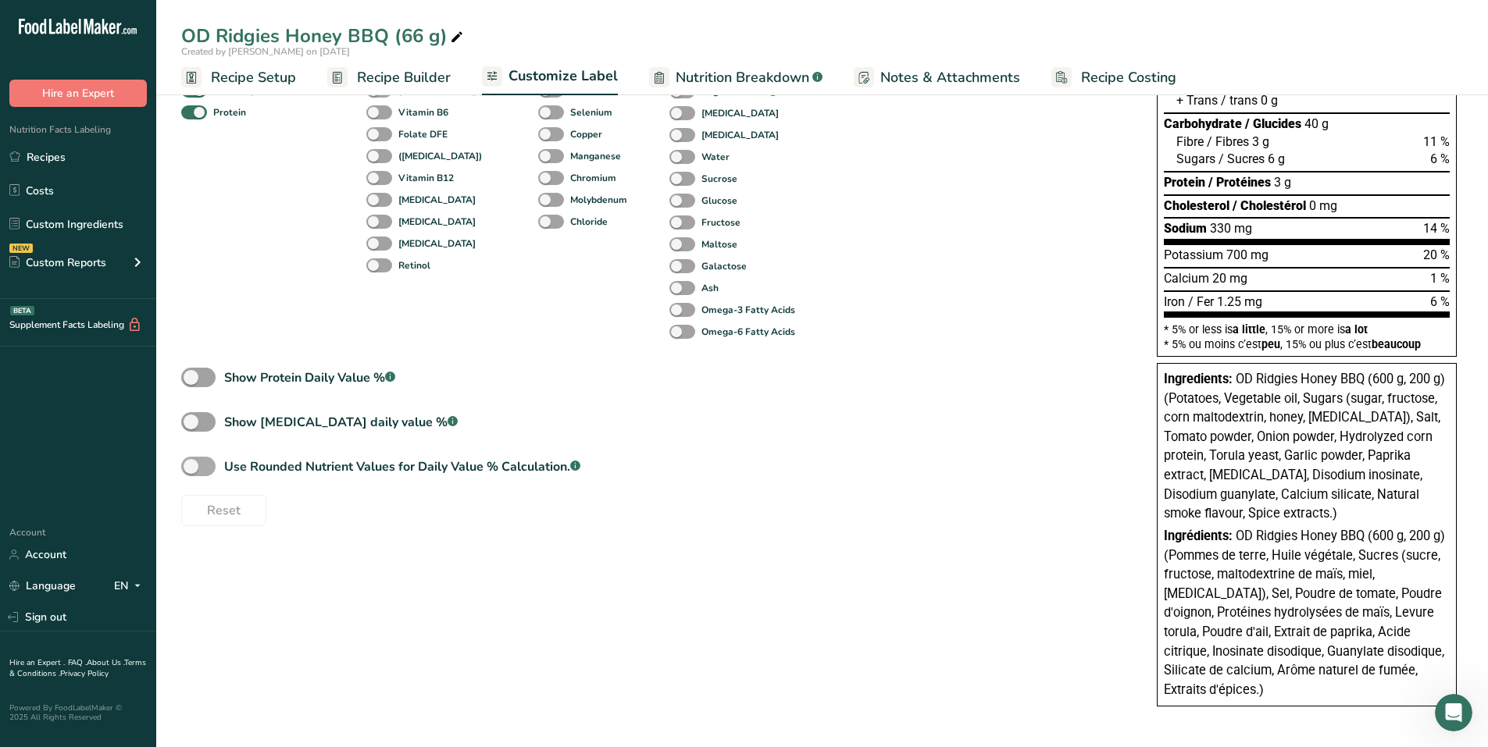
click at [206, 465] on span at bounding box center [198, 467] width 34 height 20
click at [191, 465] on input "Use Rounded Nutrient Values for Daily Value % Calculation. .a-a{fill:#347362;}.…" at bounding box center [186, 467] width 10 height 10
checkbox input "true"
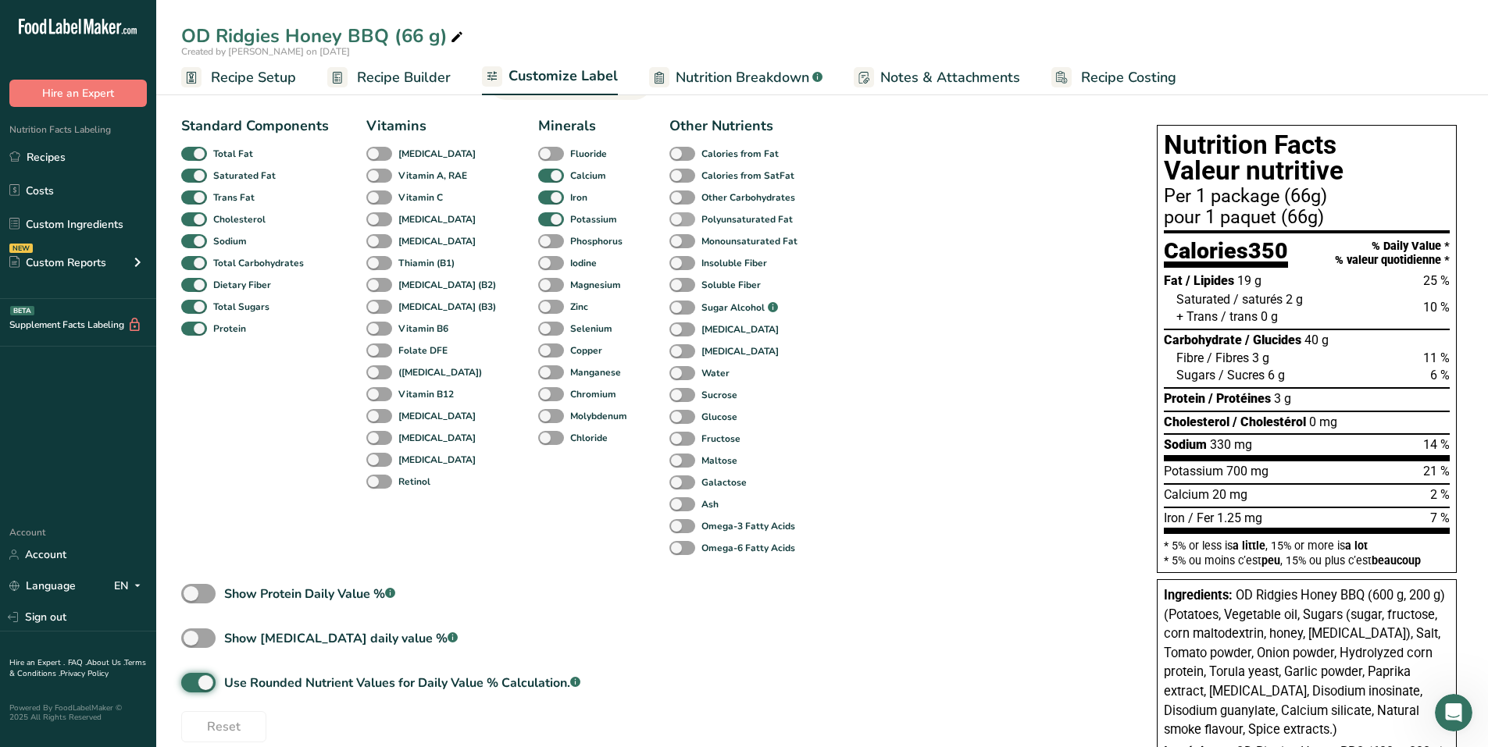
scroll to position [0, 0]
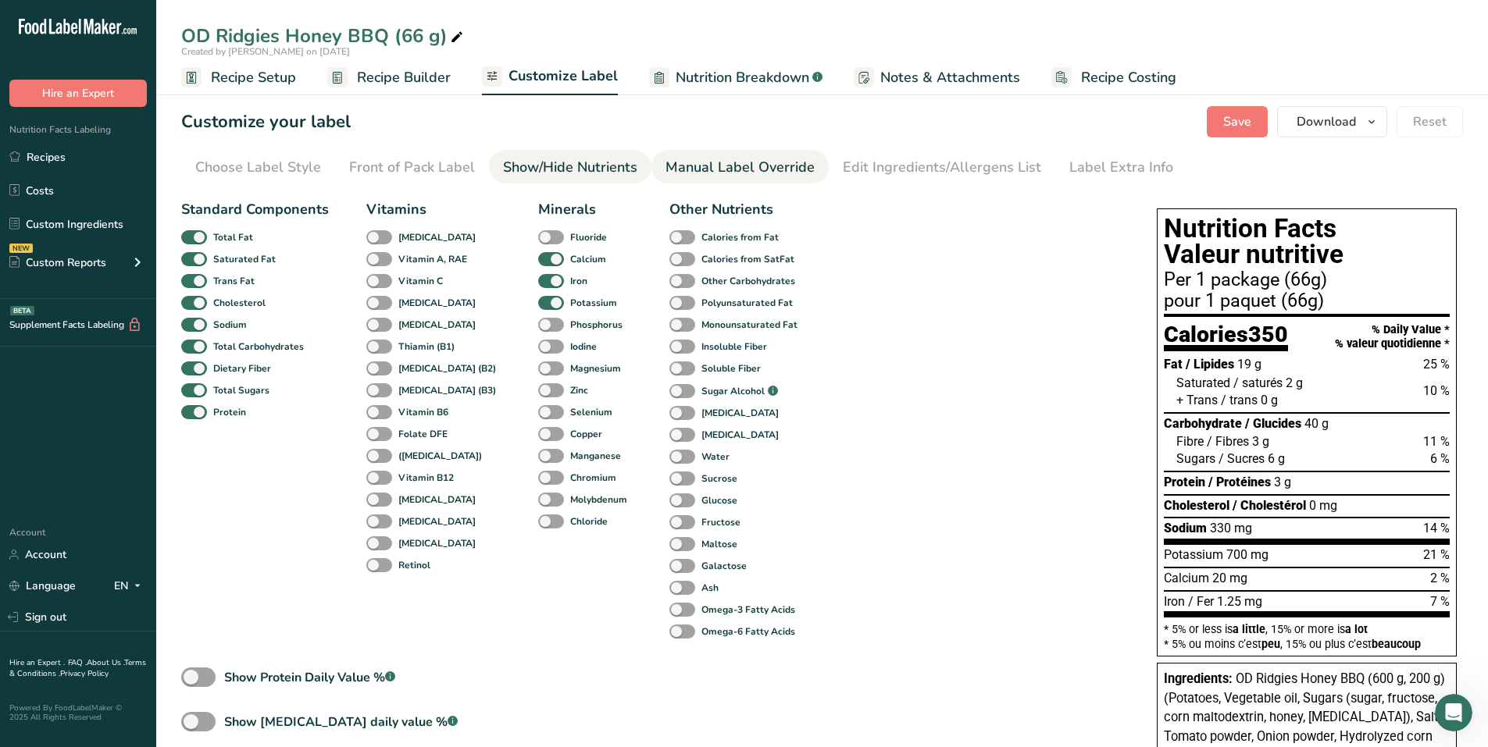
click at [748, 162] on div "Manual Label Override" at bounding box center [739, 167] width 149 height 21
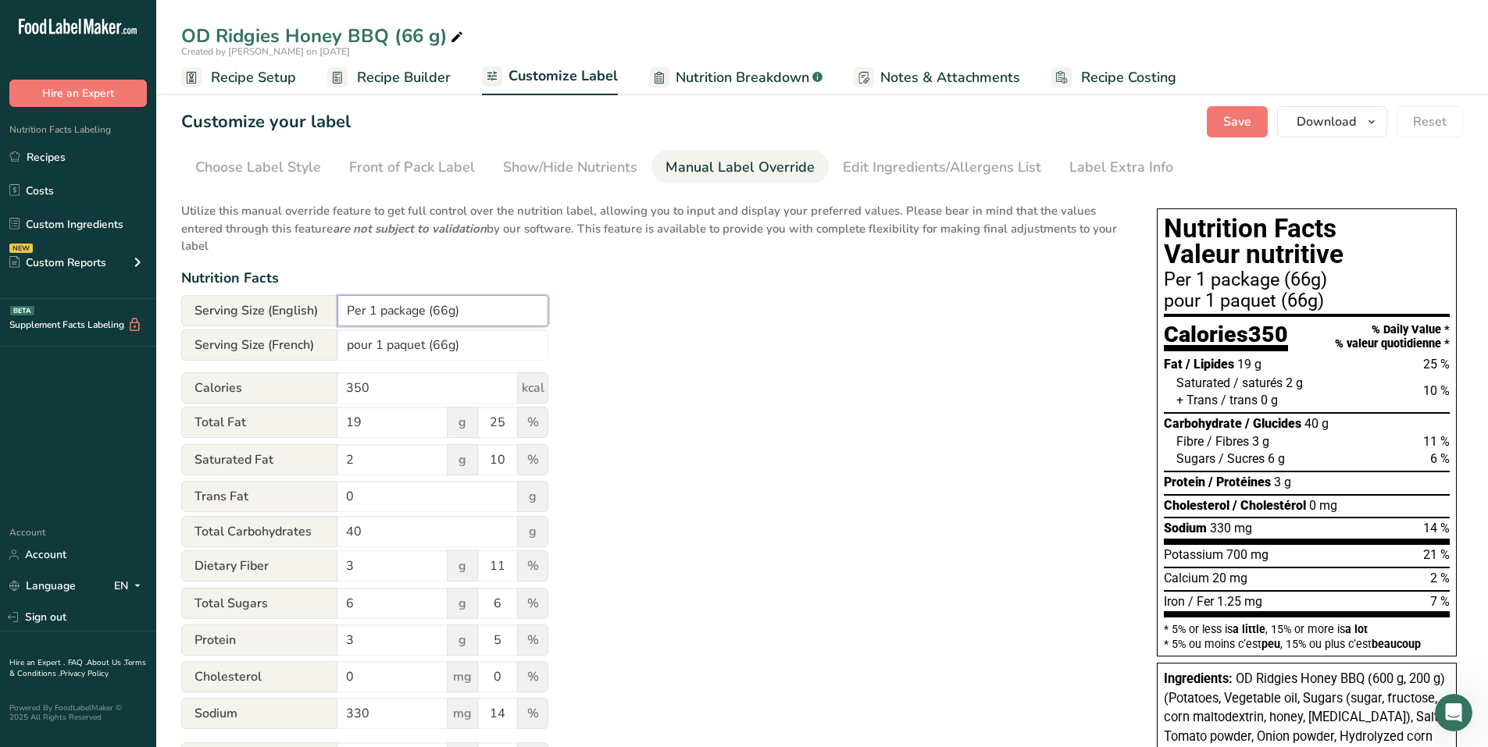
click at [451, 310] on input "Per 1 package (66g)" at bounding box center [442, 310] width 211 height 31
type input "Per 1 package (66 g)"
click at [444, 340] on input "pour 1 paquet (66g)" at bounding box center [442, 345] width 211 height 31
type input "pour 1 paquet (66 g)"
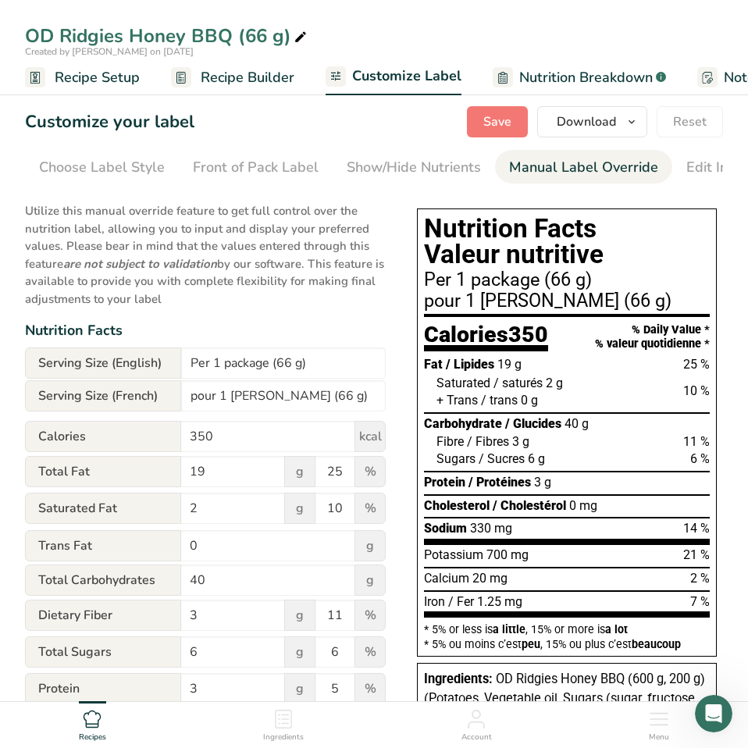
click at [217, 271] on b "are not subject to validation" at bounding box center [140, 264] width 154 height 16
click at [200, 280] on p "Utilize this manual override feature to get full control over the nutrition lab…" at bounding box center [205, 250] width 361 height 115
click at [333, 316] on div "Utilize this manual override feature to get full control over the nutrition lab…" at bounding box center [205, 563] width 361 height 740
click at [230, 369] on input "Per 1 package (66 g)" at bounding box center [283, 363] width 205 height 31
click at [310, 249] on p "Utilize this manual override feature to get full control over the nutrition lab…" at bounding box center [205, 250] width 361 height 115
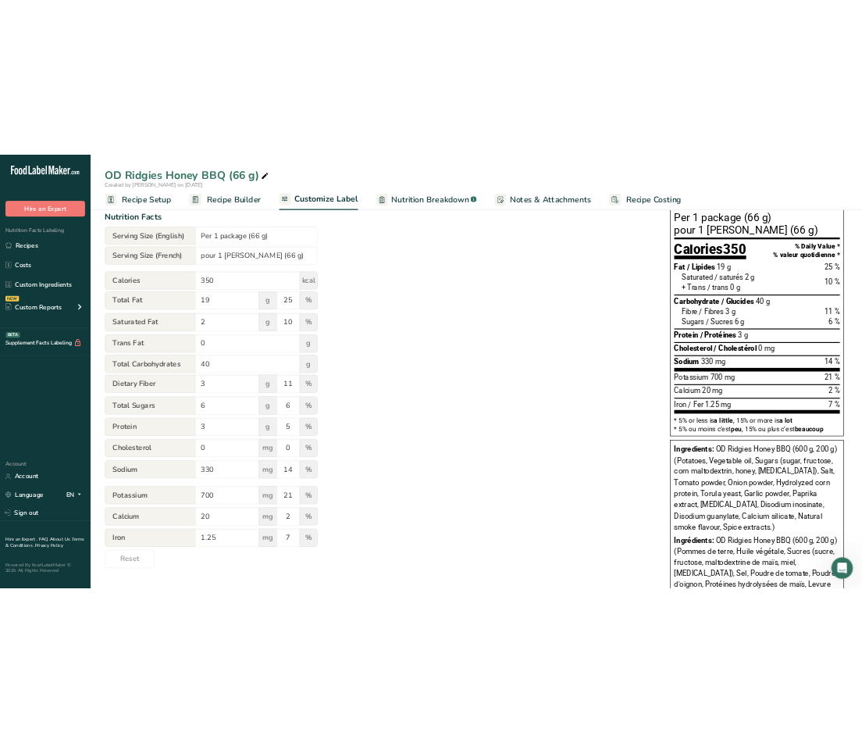
scroll to position [144, 0]
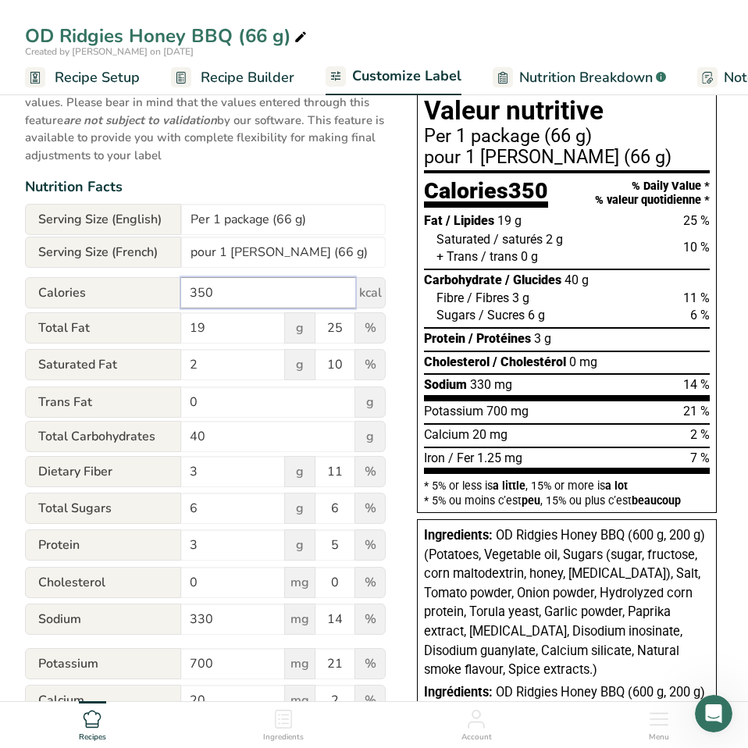
click at [264, 305] on input "350" at bounding box center [268, 292] width 174 height 31
click at [201, 296] on input "350" at bounding box center [268, 292] width 174 height 31
type input "340"
drag, startPoint x: 222, startPoint y: 367, endPoint x: 185, endPoint y: 377, distance: 38.1
click at [185, 373] on input "2" at bounding box center [233, 364] width 104 height 31
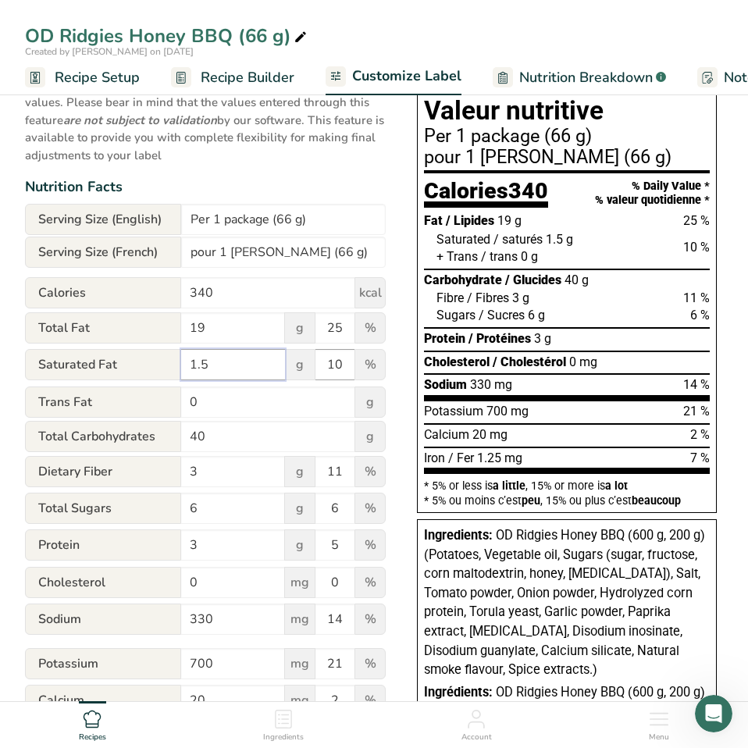
type input "1.5"
drag, startPoint x: 344, startPoint y: 371, endPoint x: 323, endPoint y: 371, distance: 21.1
click at [323, 369] on input "10" at bounding box center [335, 364] width 39 height 31
type input "8"
drag, startPoint x: 223, startPoint y: 439, endPoint x: 146, endPoint y: 434, distance: 76.7
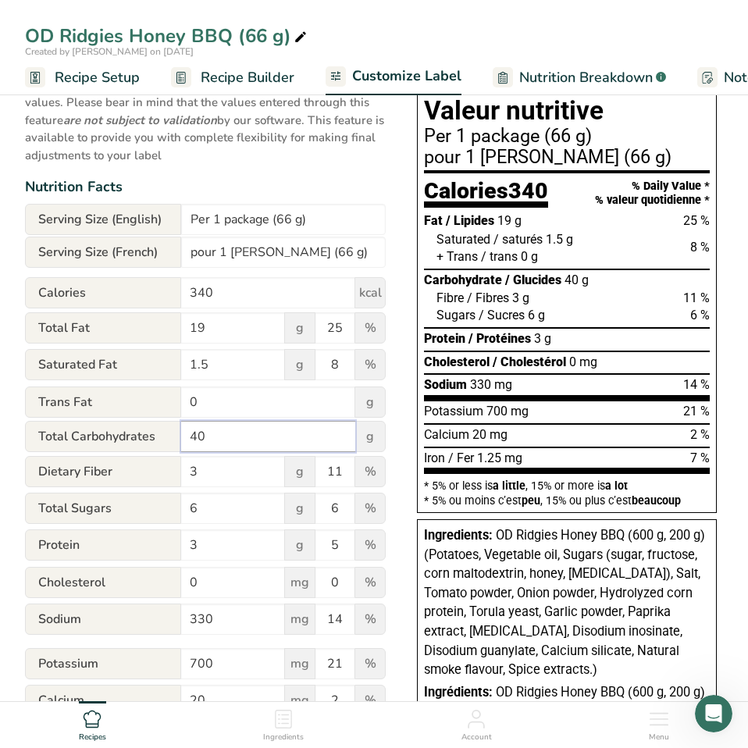
click at [146, 434] on div "Total Carbohydrates 40 g" at bounding box center [205, 436] width 361 height 31
type input "39"
drag, startPoint x: 181, startPoint y: 478, endPoint x: 170, endPoint y: 481, distance: 11.4
click at [170, 480] on div "Dietary Fiber 3 g 11 %" at bounding box center [205, 472] width 361 height 33
type input "2"
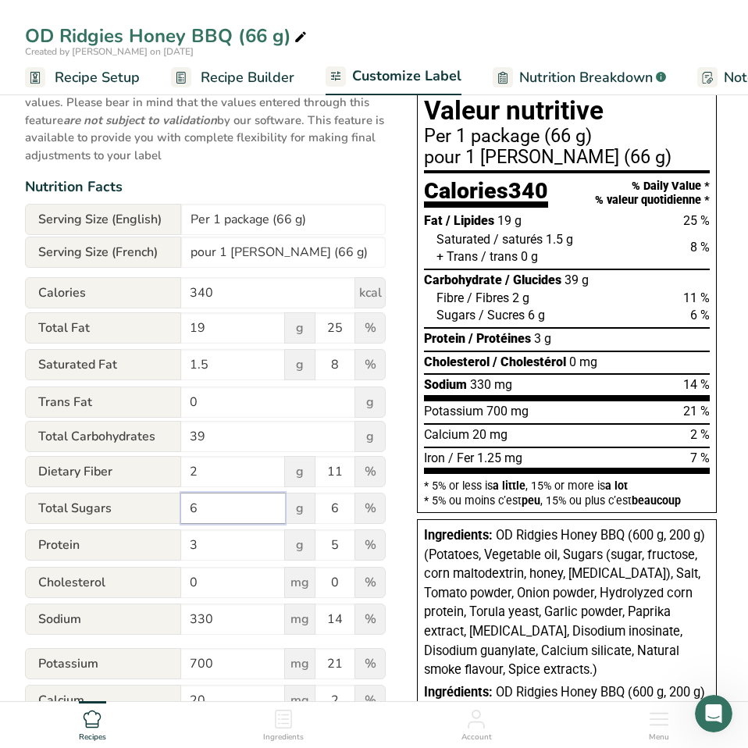
drag, startPoint x: 205, startPoint y: 509, endPoint x: 184, endPoint y: 517, distance: 22.5
click at [183, 514] on input "6" at bounding box center [233, 508] width 104 height 31
type input "7"
drag, startPoint x: 330, startPoint y: 473, endPoint x: 369, endPoint y: 476, distance: 40.0
click at [369, 476] on div "Dietary Fiber 2 g 11 %" at bounding box center [205, 472] width 361 height 33
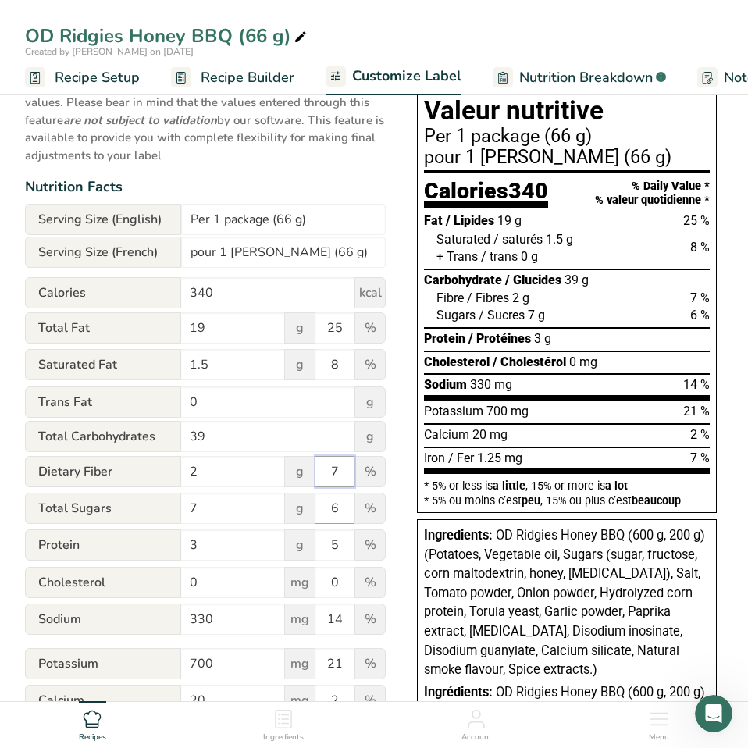
type input "7"
drag, startPoint x: 331, startPoint y: 508, endPoint x: 351, endPoint y: 511, distance: 19.8
click at [351, 510] on input "6" at bounding box center [335, 508] width 39 height 31
type input "7"
drag, startPoint x: 225, startPoint y: 547, endPoint x: 184, endPoint y: 549, distance: 41.4
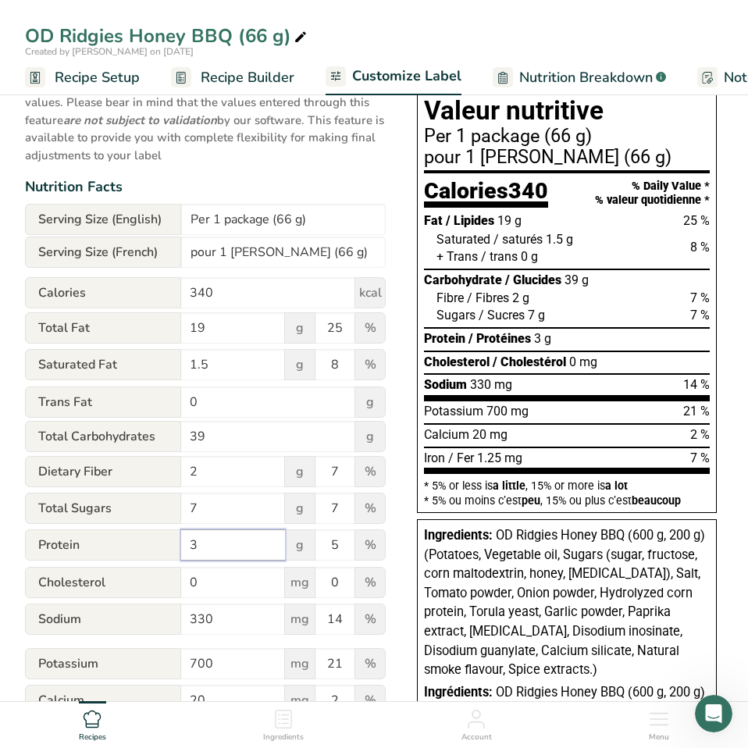
click at [184, 546] on input "3" at bounding box center [233, 545] width 104 height 31
type input "4"
drag, startPoint x: 239, startPoint y: 665, endPoint x: 146, endPoint y: 661, distance: 93.0
click at [146, 661] on div "Potassium 700 mg 21 %" at bounding box center [205, 664] width 361 height 33
type input "850"
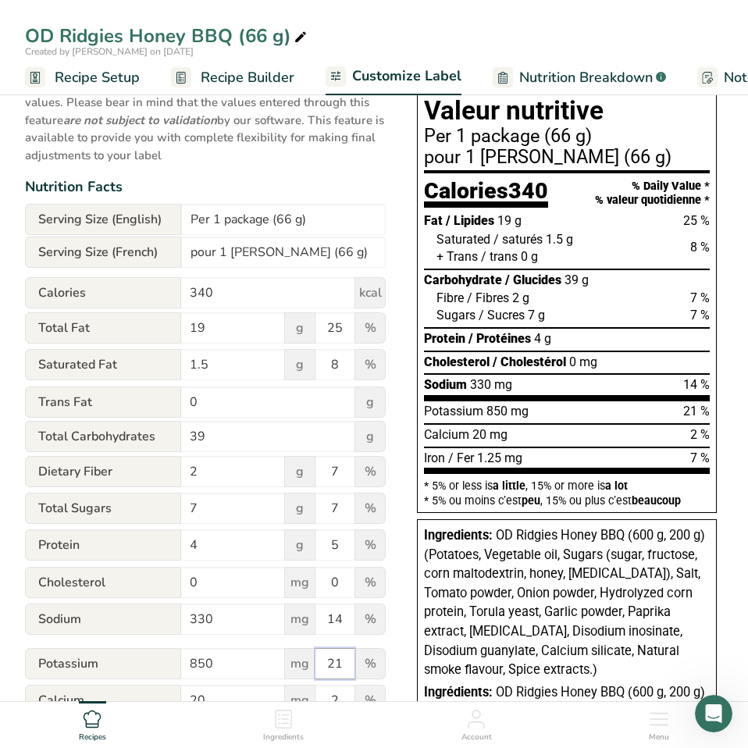
drag, startPoint x: 326, startPoint y: 665, endPoint x: 374, endPoint y: 673, distance: 48.4
click at [370, 672] on div "Potassium 850 mg 21 %" at bounding box center [205, 664] width 361 height 33
type input "25"
click at [744, 217] on section "Customize your label Save Download Choose what to show on your downloaded label…" at bounding box center [374, 421] width 748 height 966
click at [740, 222] on section "Customize your label Save Download Choose what to show on your downloaded label…" at bounding box center [374, 421] width 748 height 966
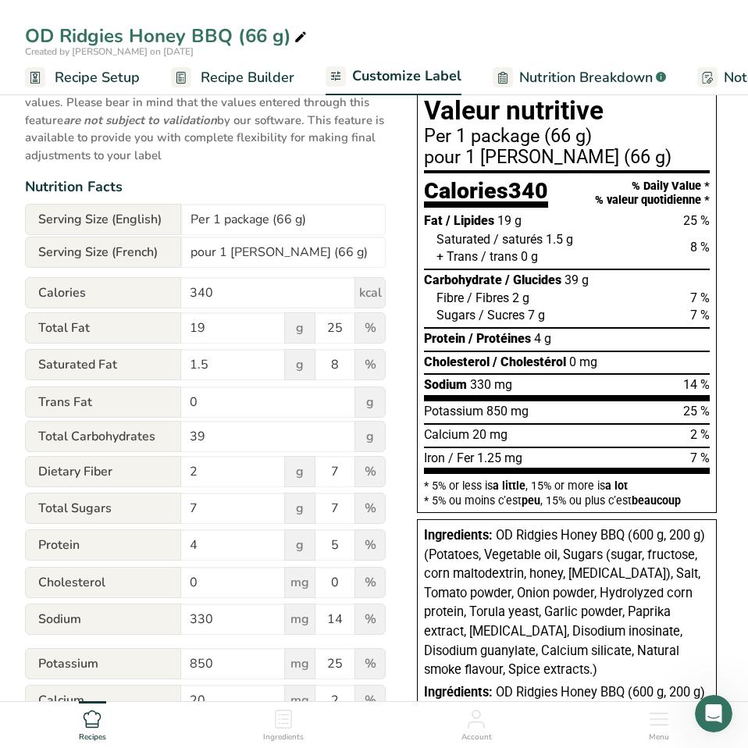
click at [740, 226] on section "Customize your label Save Download Choose what to show on your downloaded label…" at bounding box center [374, 421] width 748 height 966
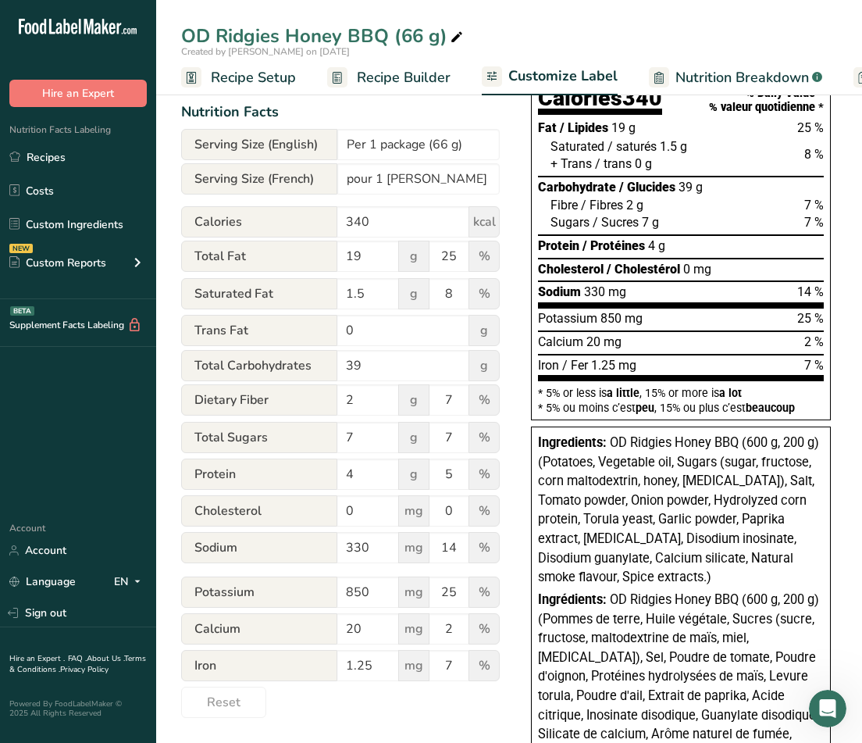
scroll to position [308, 0]
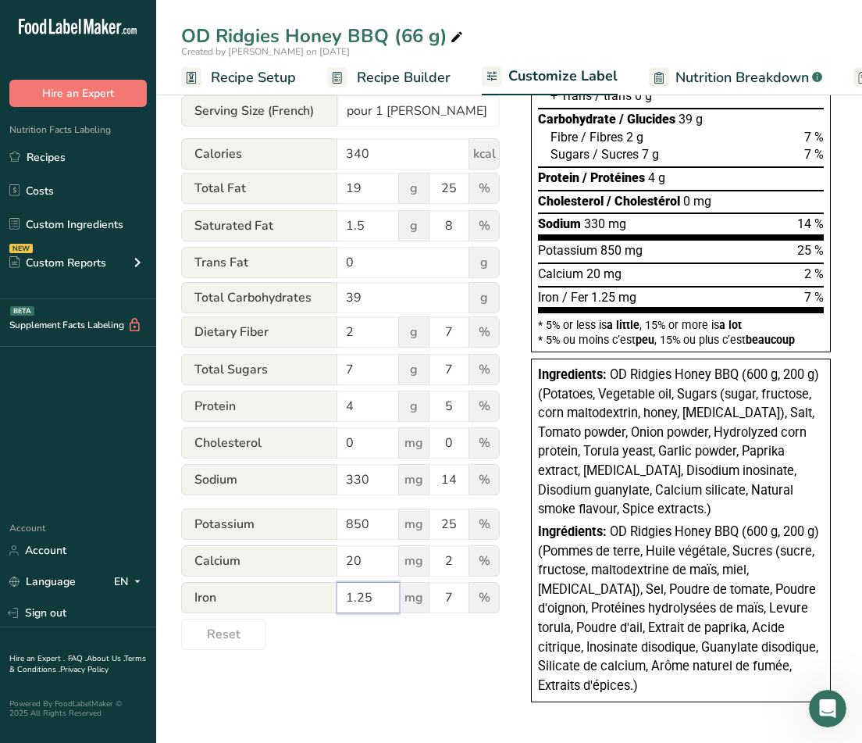
drag, startPoint x: 380, startPoint y: 597, endPoint x: 399, endPoint y: 600, distance: 18.9
click at [345, 600] on input "1.25" at bounding box center [368, 597] width 62 height 31
type input "0.75"
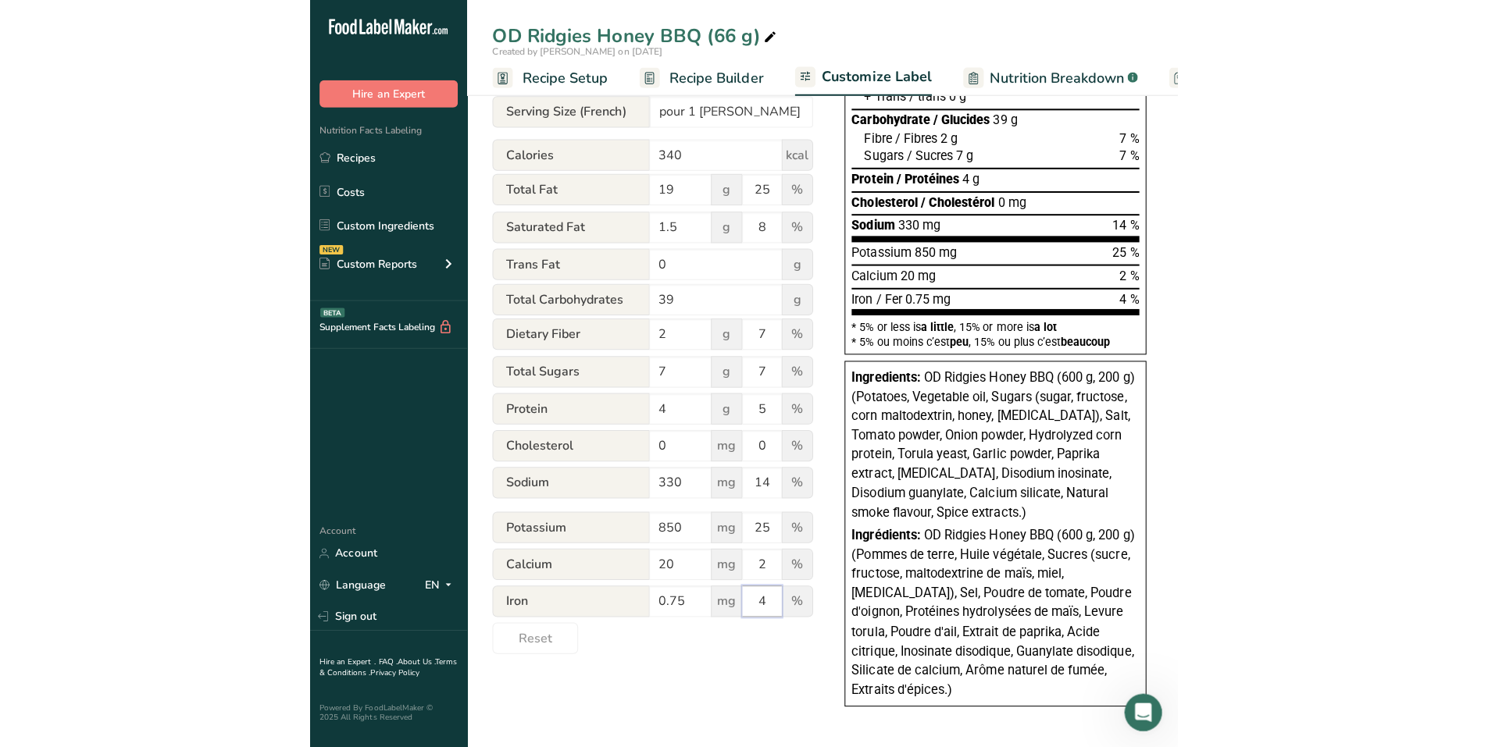
scroll to position [0, 0]
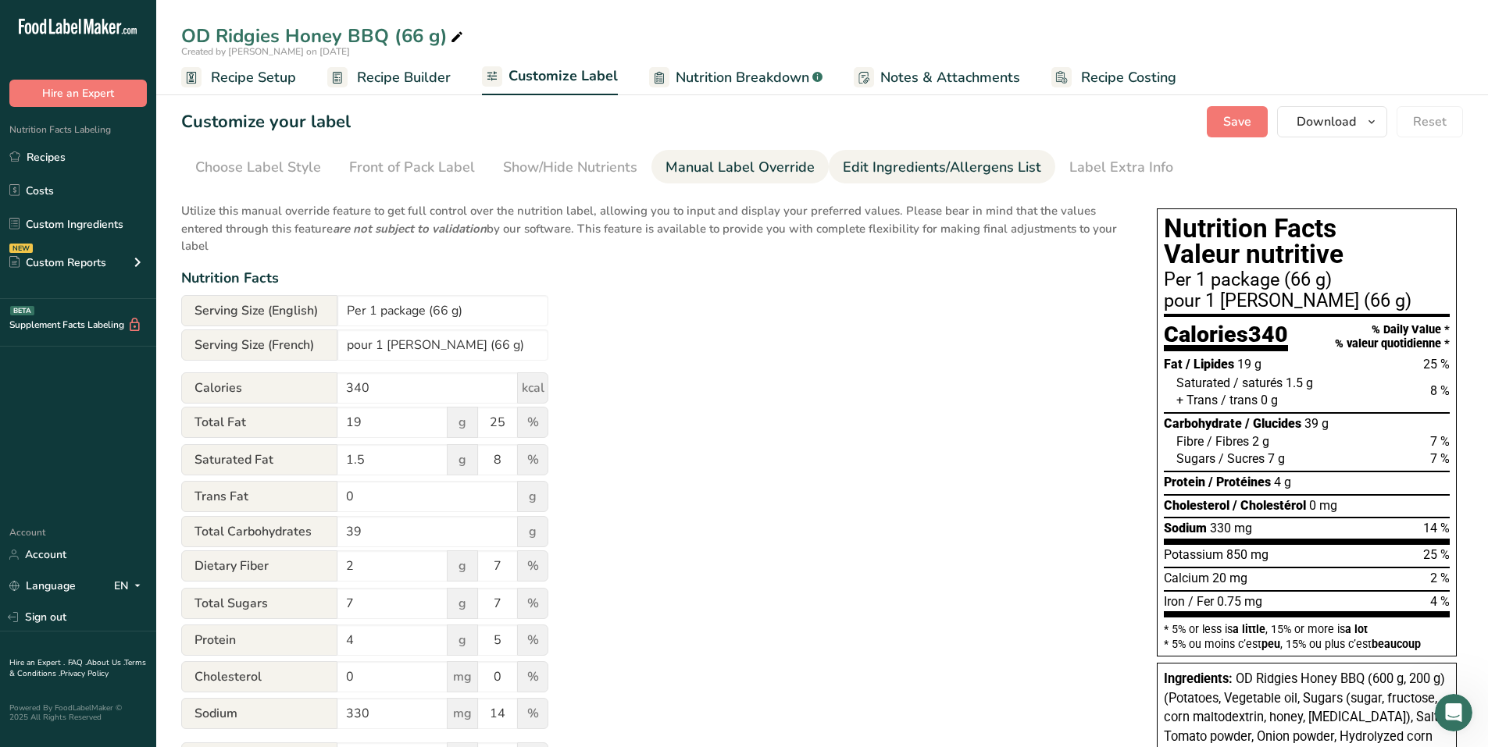
type input "4"
click at [931, 177] on div "Edit Ingredients/Allergens List" at bounding box center [942, 167] width 198 height 21
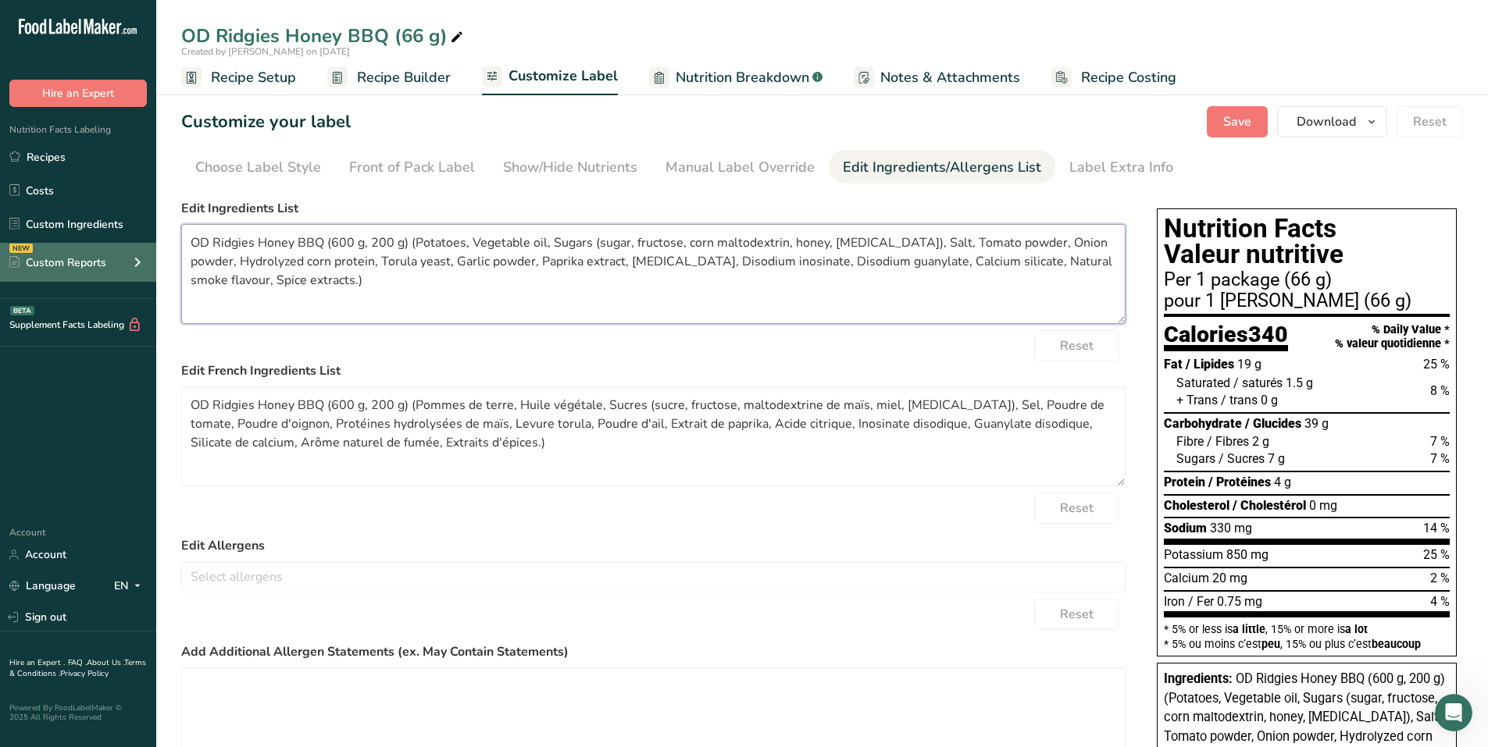
drag, startPoint x: 413, startPoint y: 239, endPoint x: 147, endPoint y: 248, distance: 266.5
click at [147, 248] on div ".a-20{fill:#fff;} Hire an Expert Nutrition Facts Labeling Recipes Costs Custom …" at bounding box center [744, 523] width 1488 height 1047
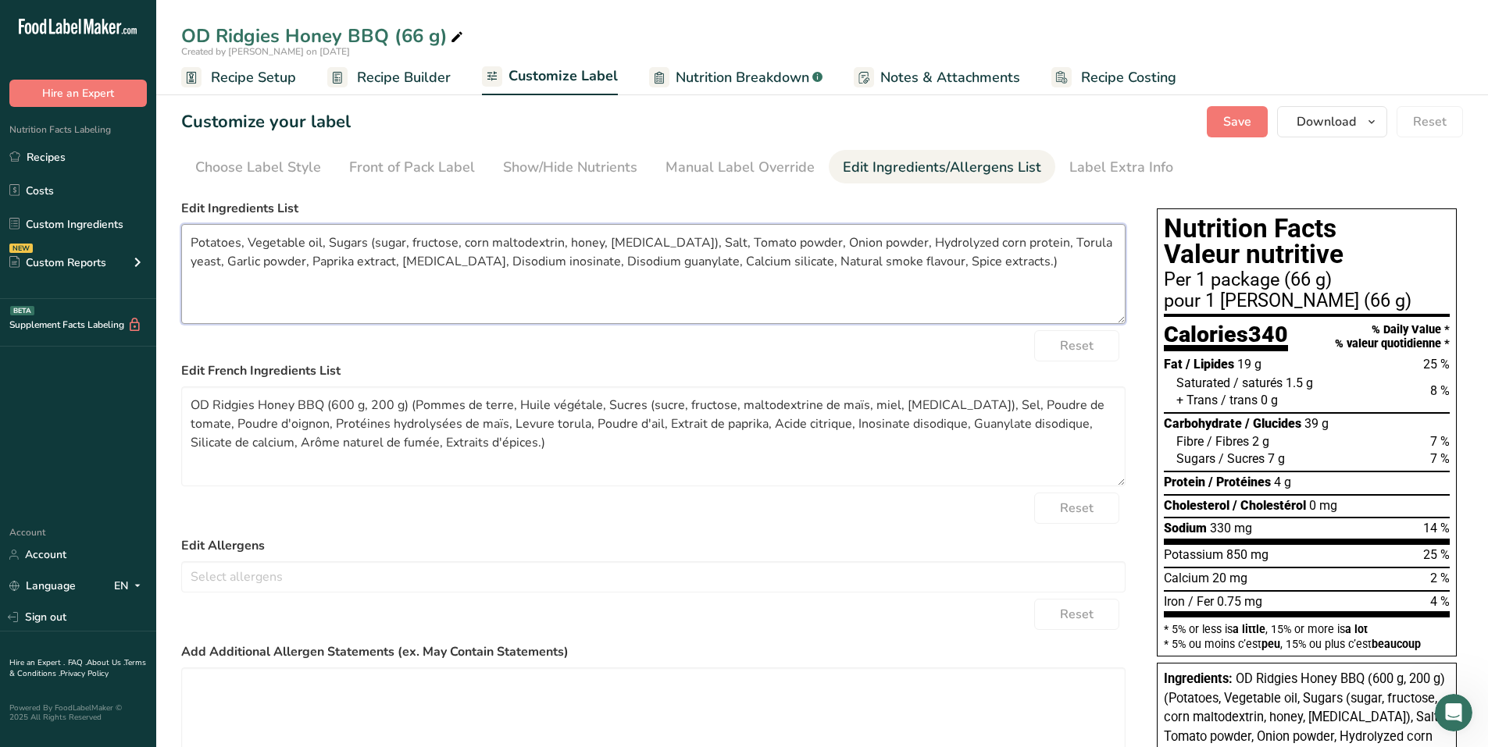
click at [976, 266] on textarea "Potatoes, Vegetable oil, Sugars (sugar, fructose, corn maltodextrin, honey, dex…" at bounding box center [653, 274] width 944 height 100
type textarea "Potatoes, Vegetable oil, Sugars (sugar, fructose, corn maltodextrin, honey, [ME…"
drag, startPoint x: 412, startPoint y: 406, endPoint x: 123, endPoint y: 411, distance: 289.0
click at [124, 411] on div ".a-20{fill:#fff;} Hire an Expert Nutrition Facts Labeling Recipes Costs Custom …" at bounding box center [744, 523] width 1488 height 1047
click at [305, 447] on textarea "Pommes de terre, Huile végétale, Sucres (sucre, fructose, maltodextrine de maïs…" at bounding box center [653, 437] width 944 height 100
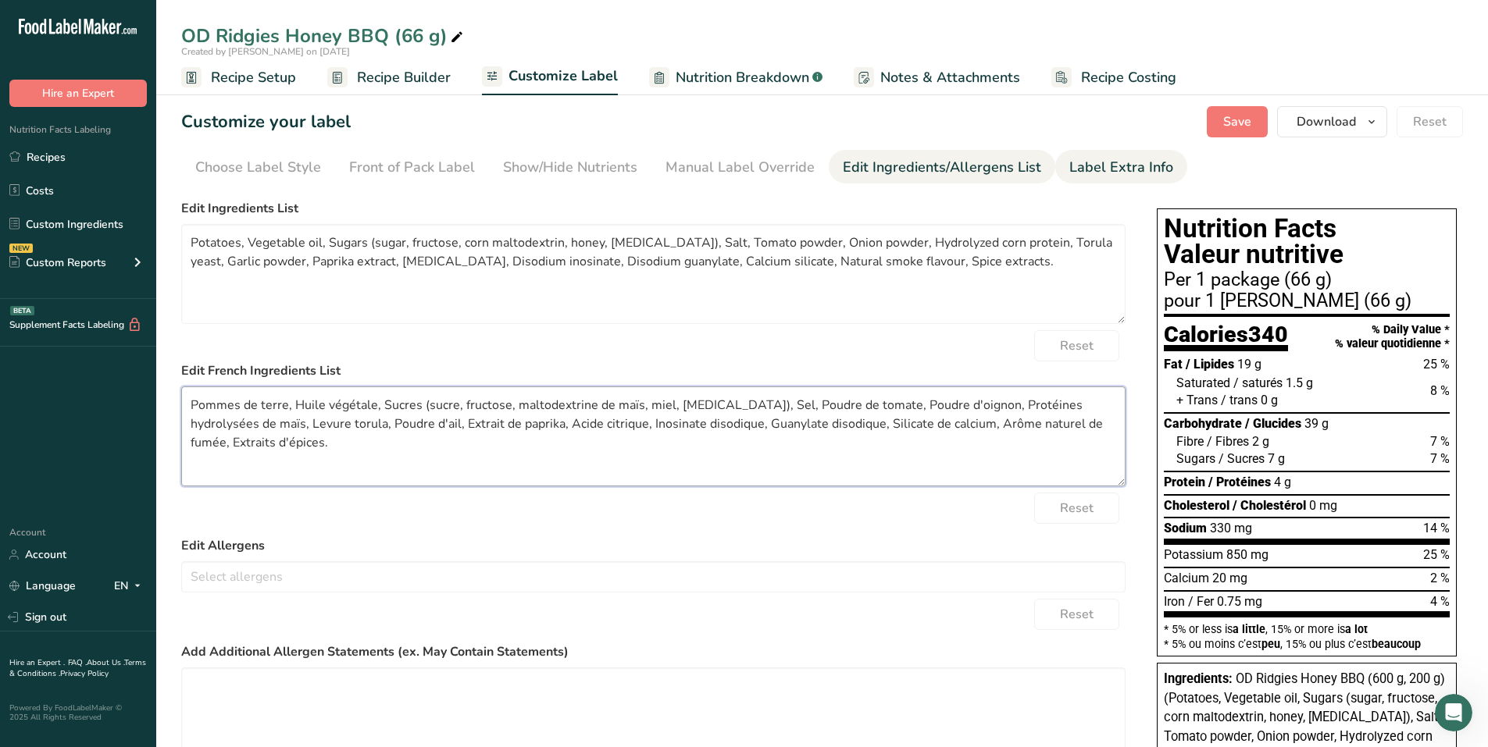
type textarea "Pommes de terre, Huile végétale, Sucres (sucre, fructose, maltodextrine de maïs…"
click at [1112, 163] on div "Label Extra Info" at bounding box center [1121, 167] width 104 height 21
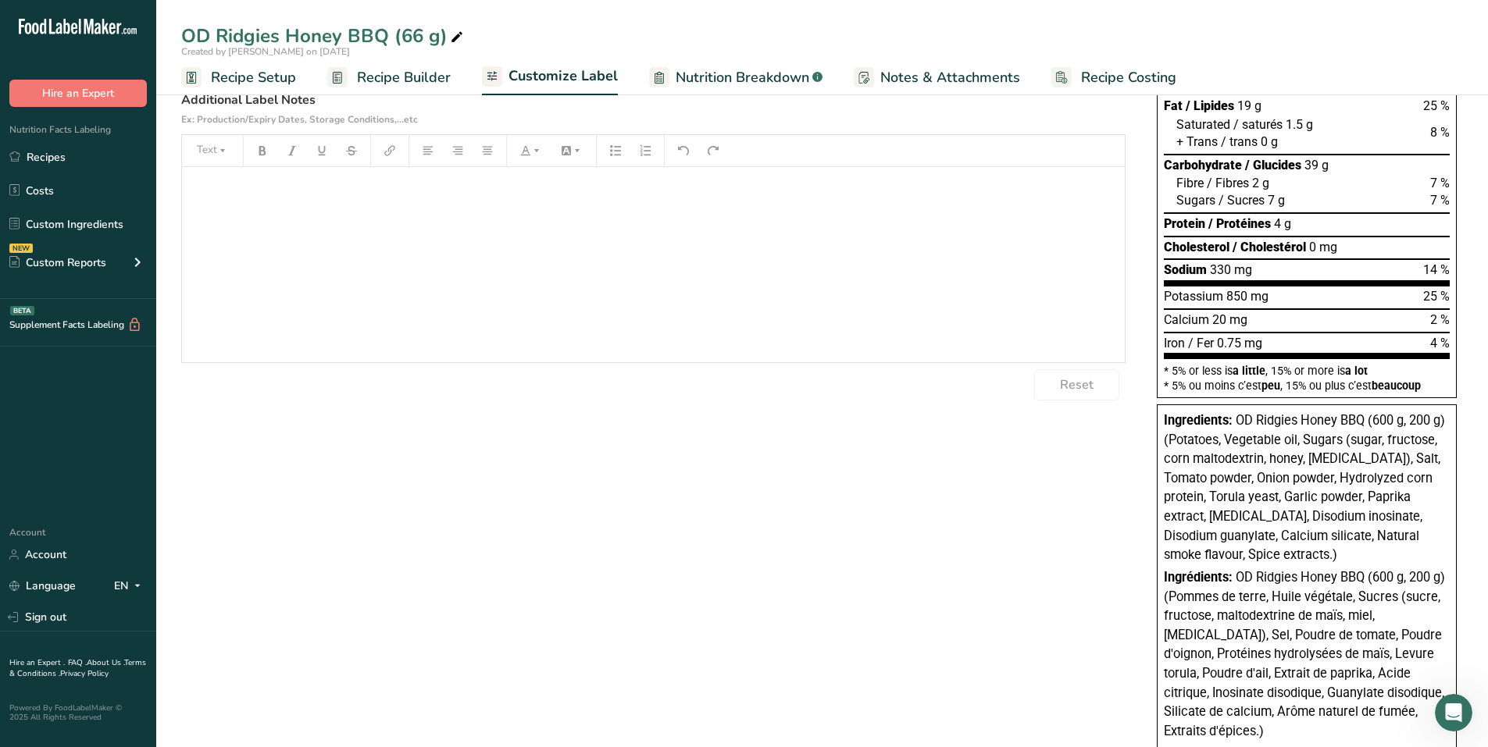
scroll to position [222, 0]
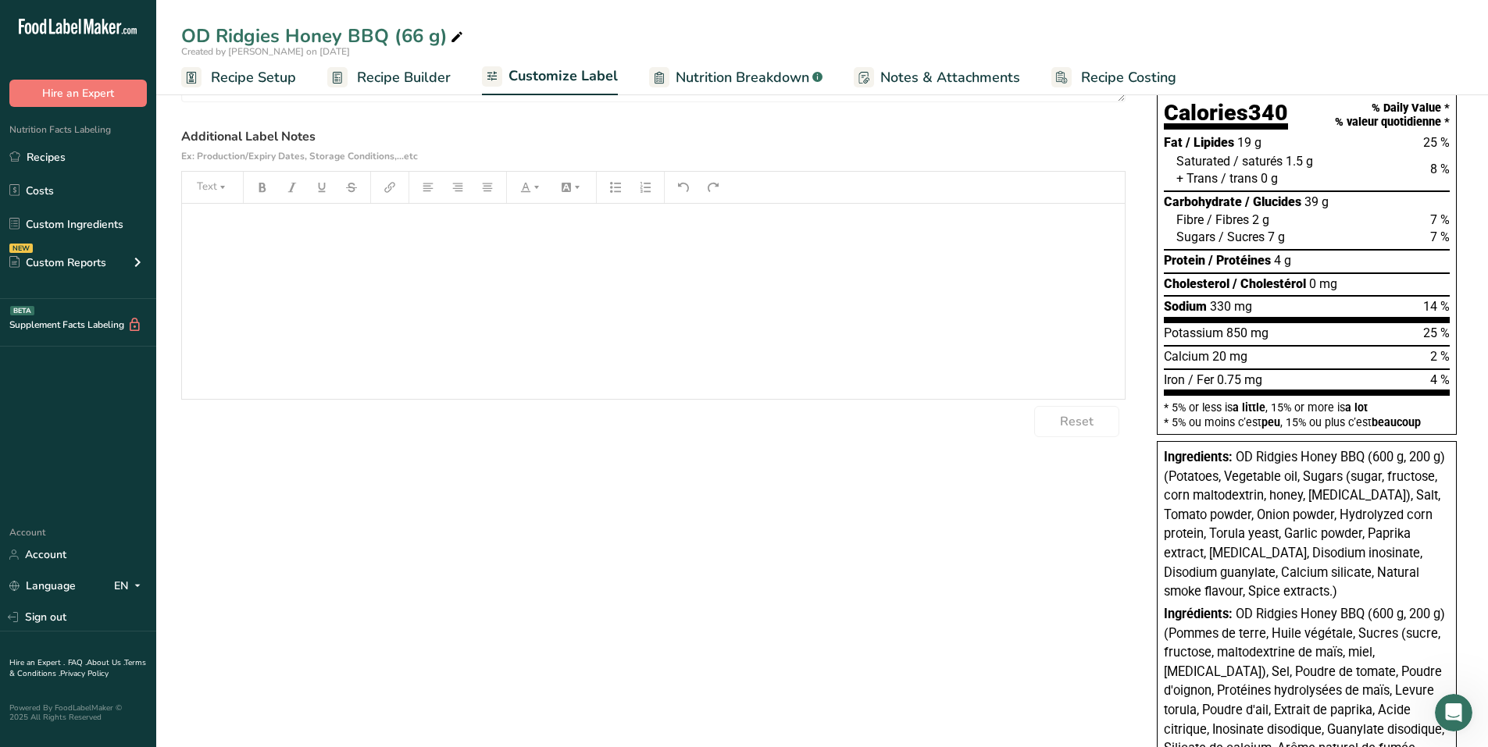
click at [280, 241] on div "﻿" at bounding box center [653, 301] width 943 height 195
click at [471, 298] on div "﻿" at bounding box center [653, 301] width 943 height 195
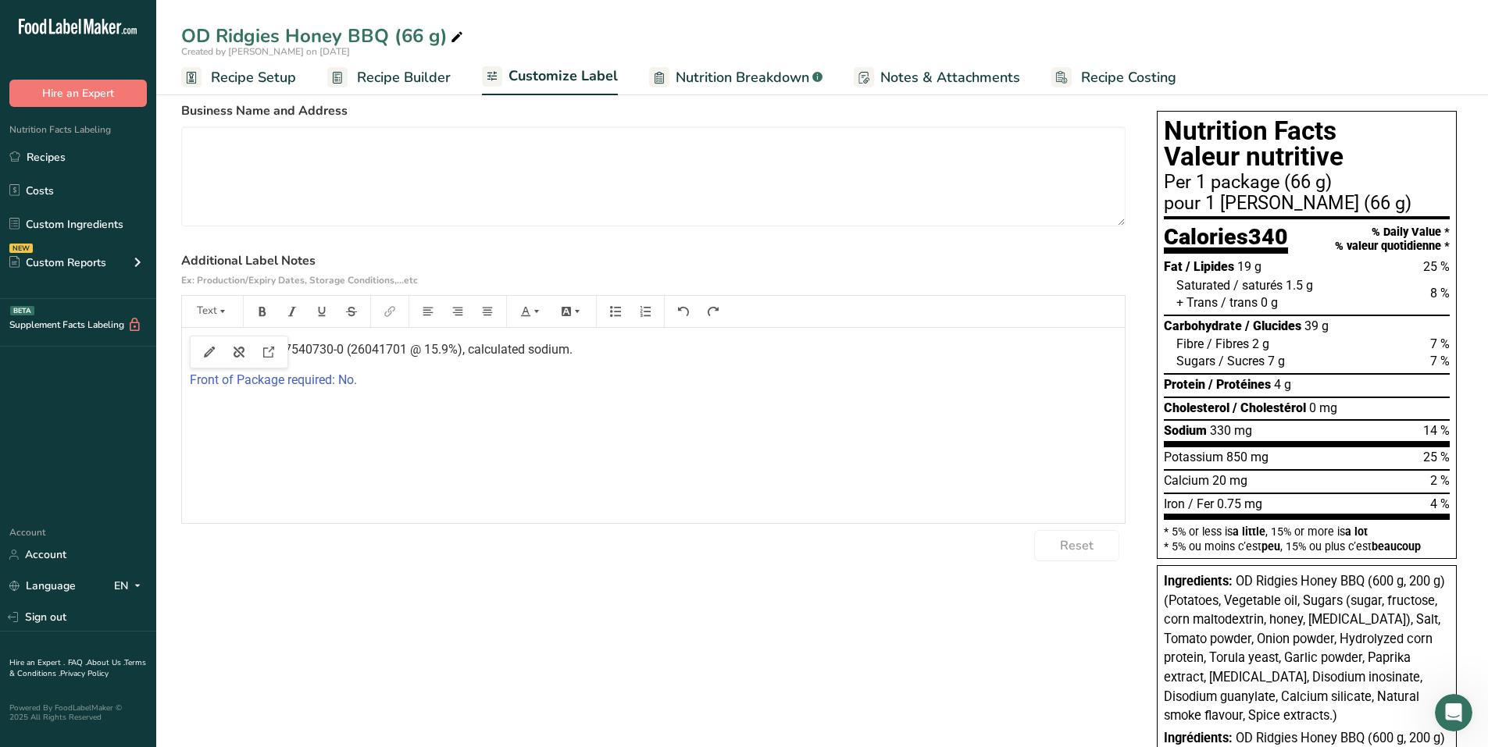
scroll to position [0, 0]
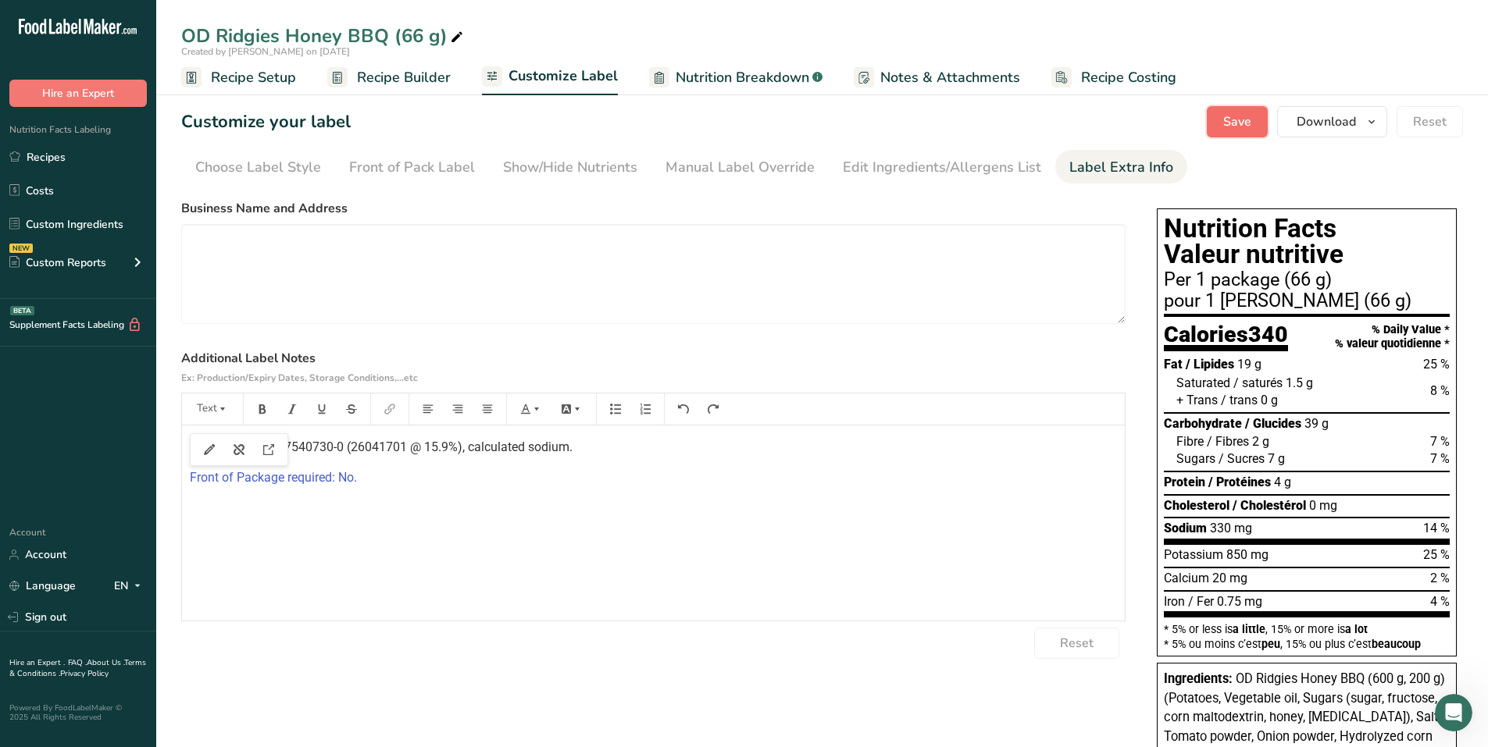
click at [1232, 127] on span "Save" at bounding box center [1237, 121] width 28 height 19
click at [508, 136] on div "Customize your label Save Download Choose what to show on your downloaded label…" at bounding box center [822, 121] width 1282 height 31
click at [379, 77] on span "Recipe Builder" at bounding box center [404, 77] width 94 height 21
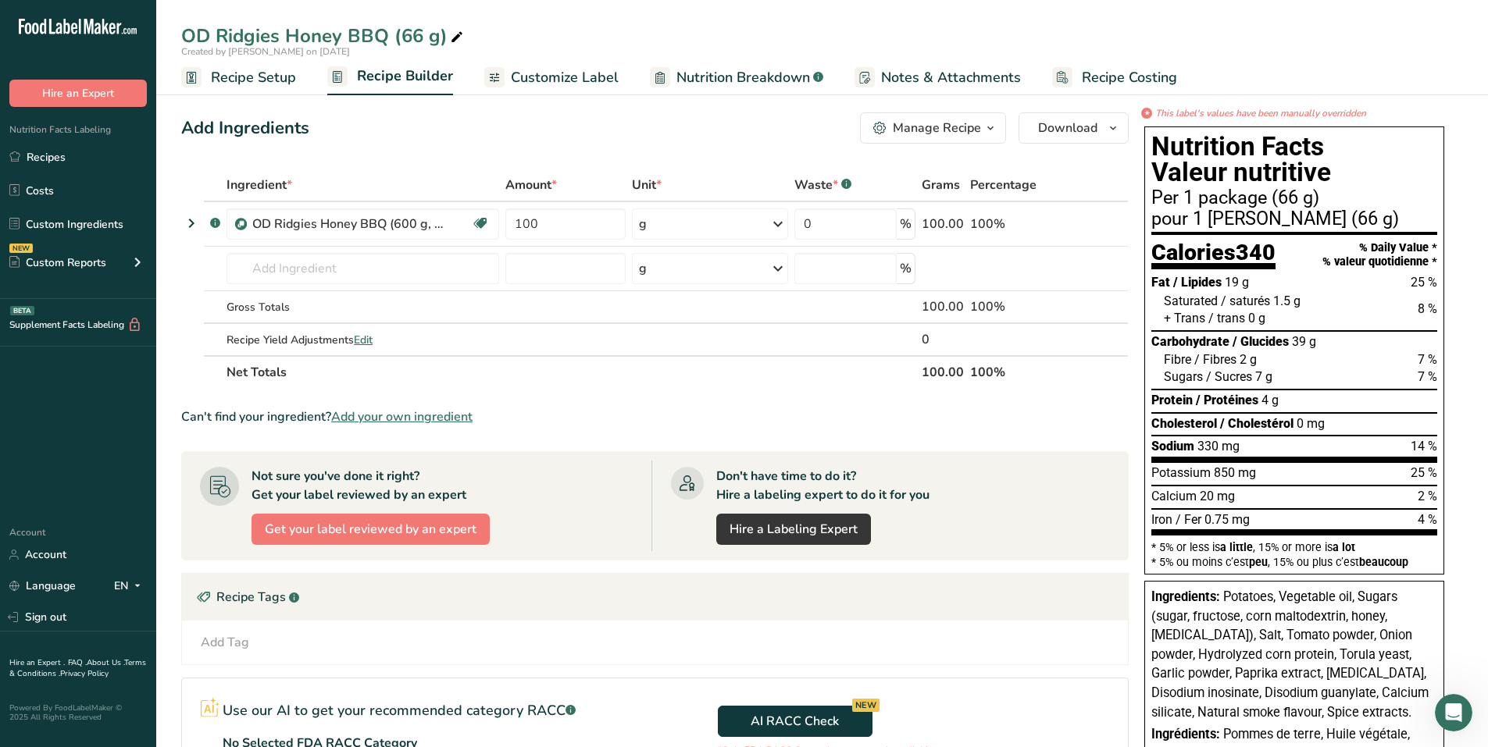
click at [927, 128] on div "Manage Recipe" at bounding box center [937, 128] width 88 height 19
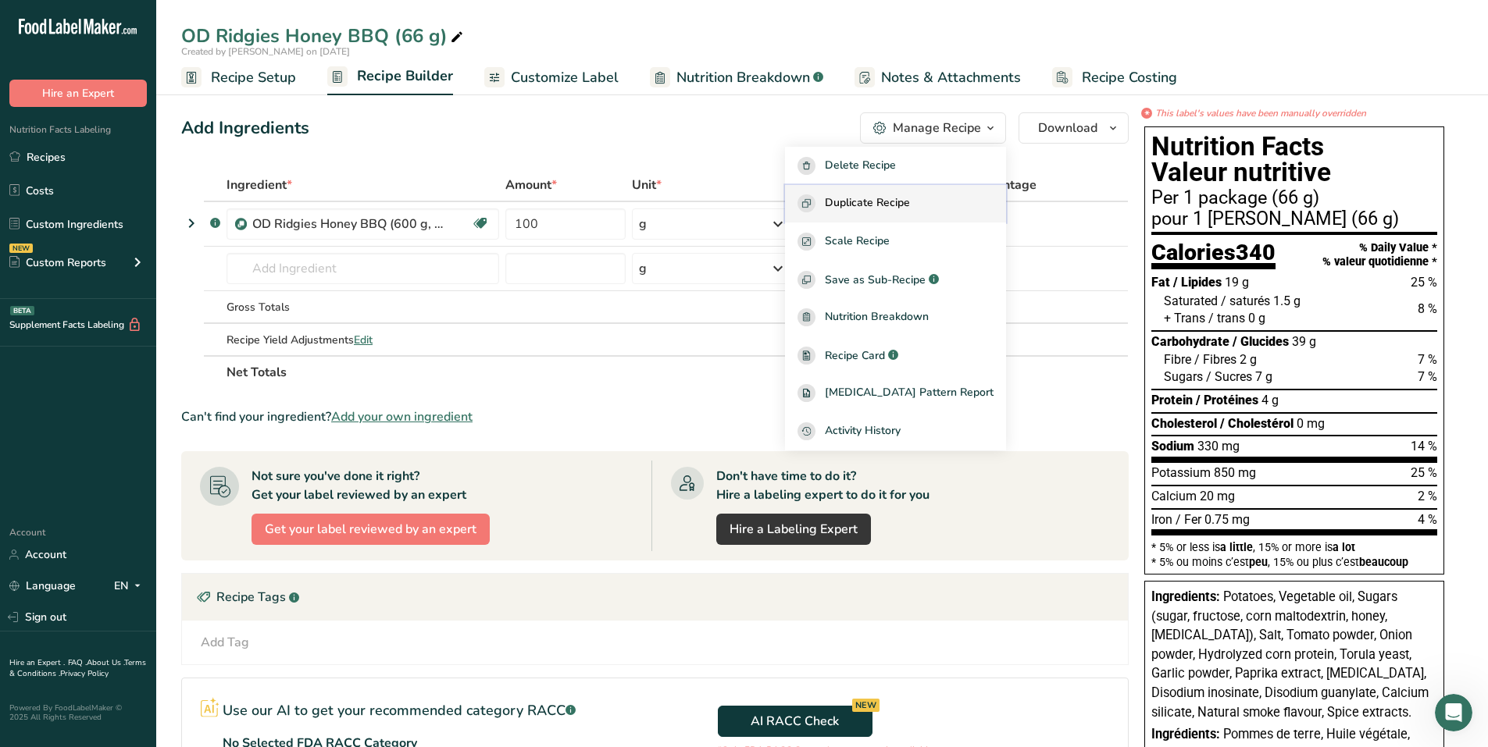
click at [905, 193] on button "Duplicate Recipe" at bounding box center [895, 204] width 221 height 38
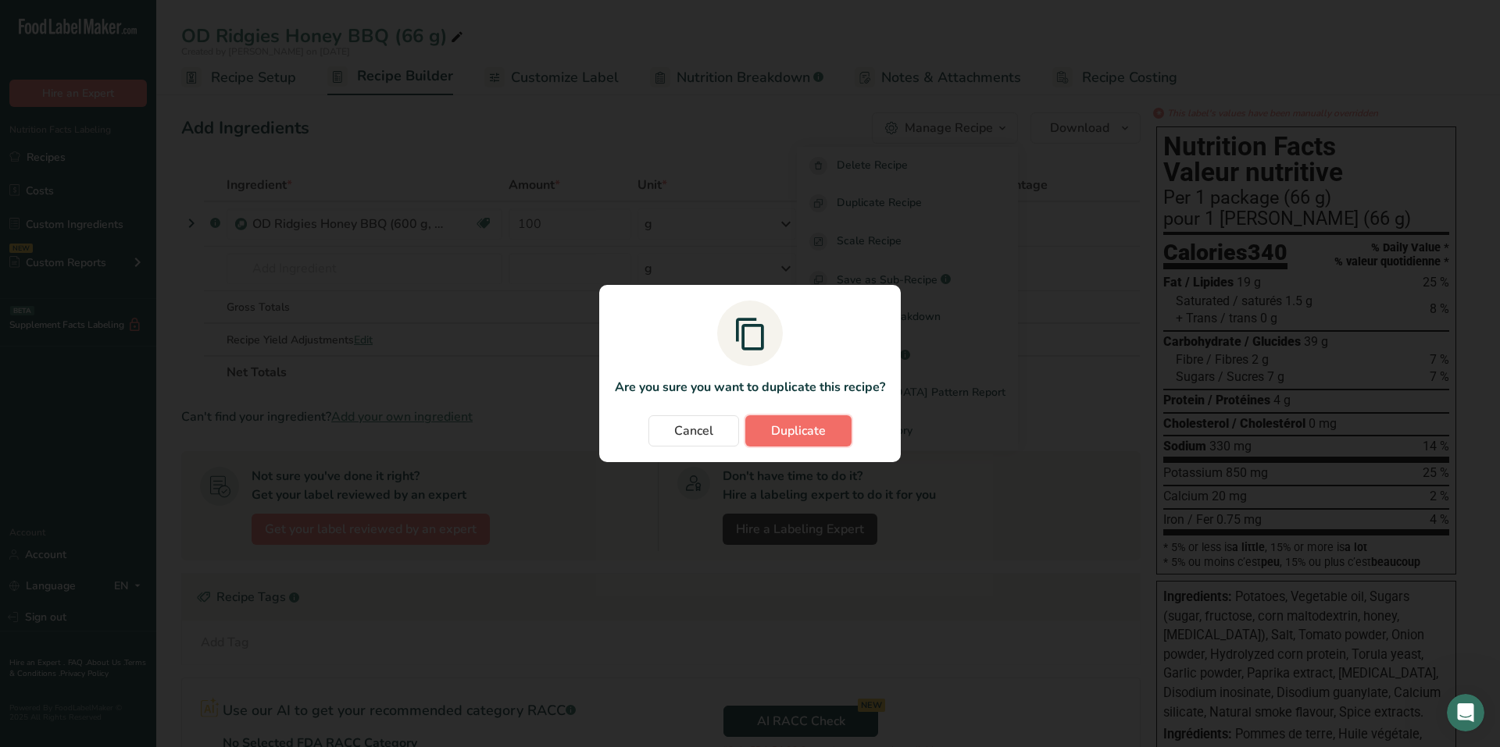
click at [792, 430] on span "Duplicate" at bounding box center [798, 431] width 55 height 19
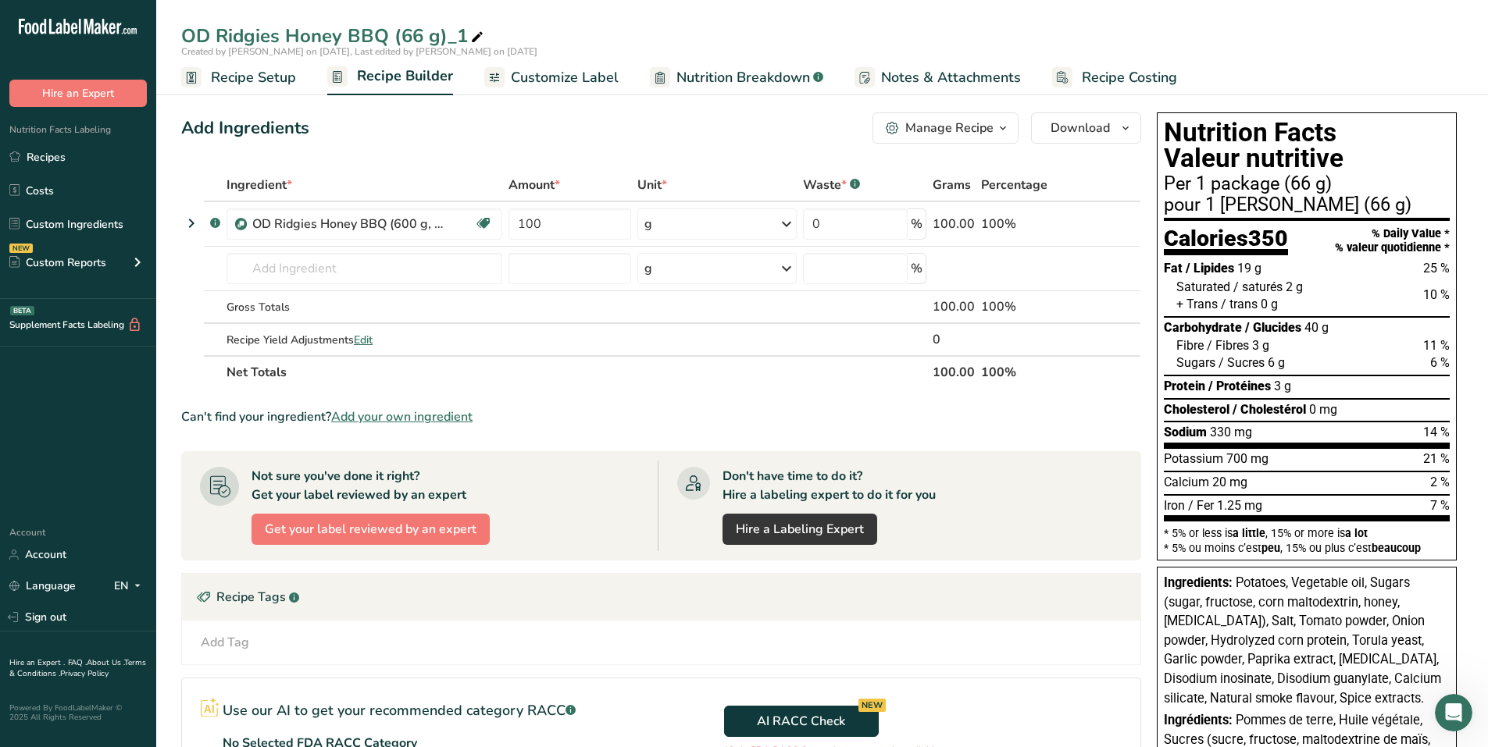
click at [276, 73] on span "Recipe Setup" at bounding box center [253, 77] width 85 height 21
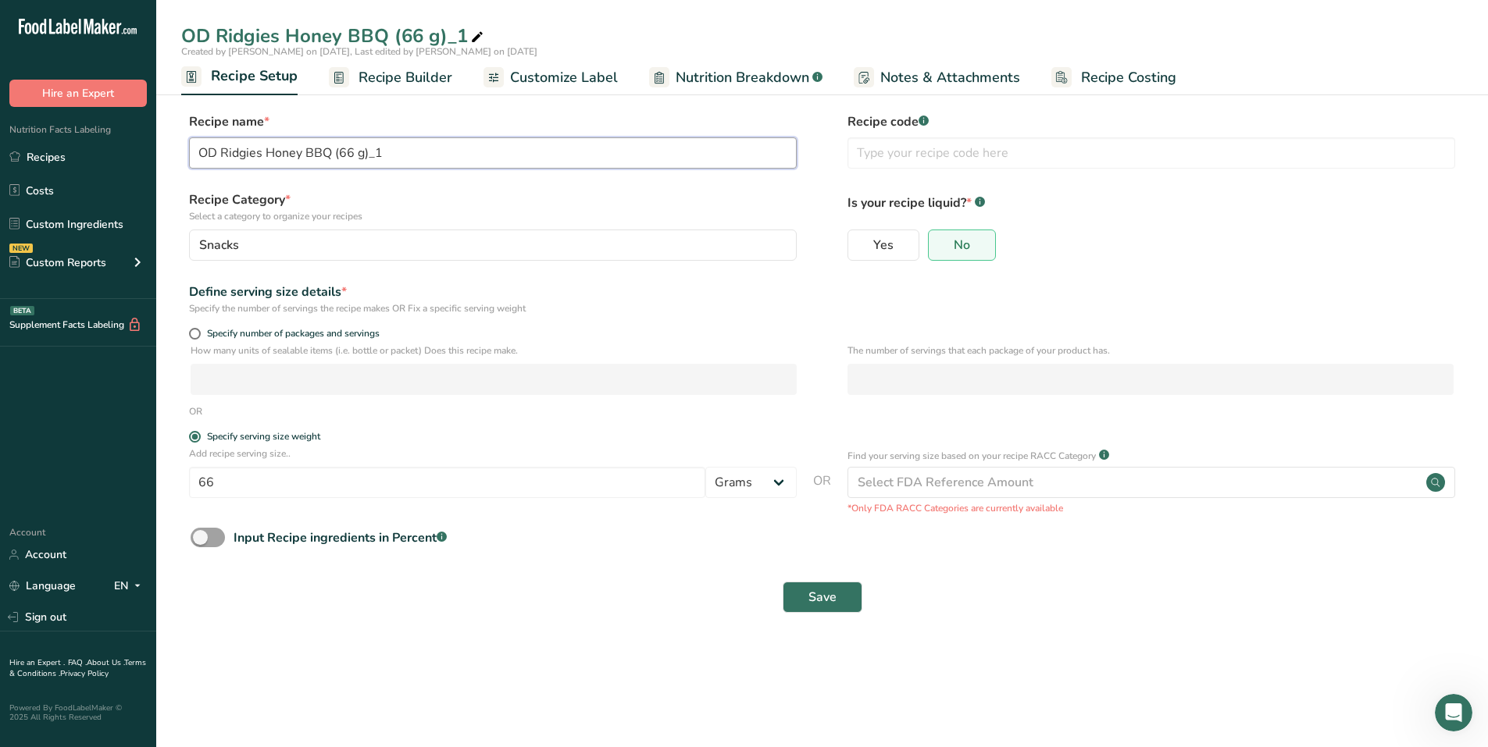
drag, startPoint x: 340, startPoint y: 155, endPoint x: 415, endPoint y: 155, distance: 75.0
click at [415, 155] on input "OD Ridgies Honey BBQ (66 g)_1" at bounding box center [493, 152] width 608 height 31
type input "OD Ridgies Honey BBQ (40 g)"
drag, startPoint x: 248, startPoint y: 482, endPoint x: 194, endPoint y: 478, distance: 54.0
click at [194, 478] on input "66" at bounding box center [447, 482] width 516 height 31
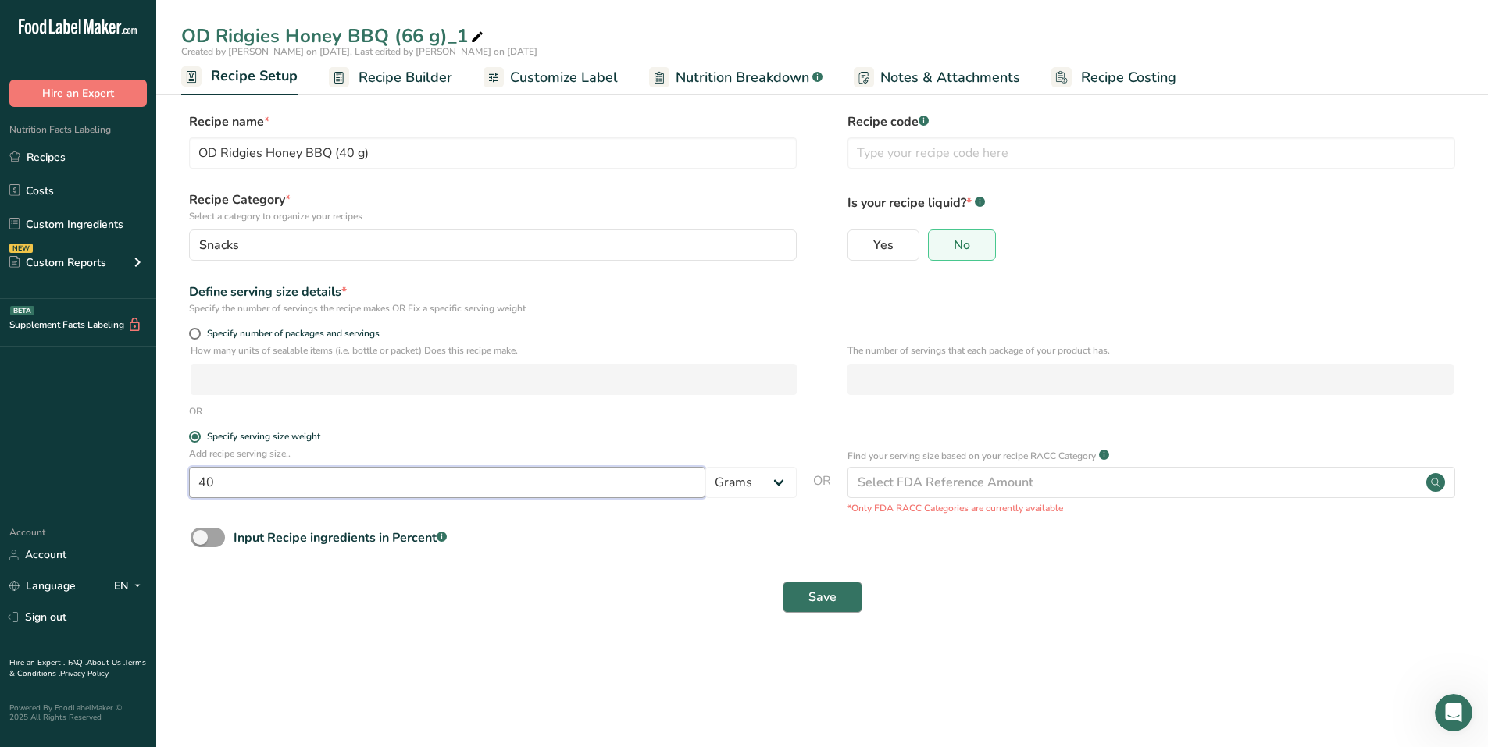
type input "40"
click at [819, 593] on span "Save" at bounding box center [822, 597] width 28 height 19
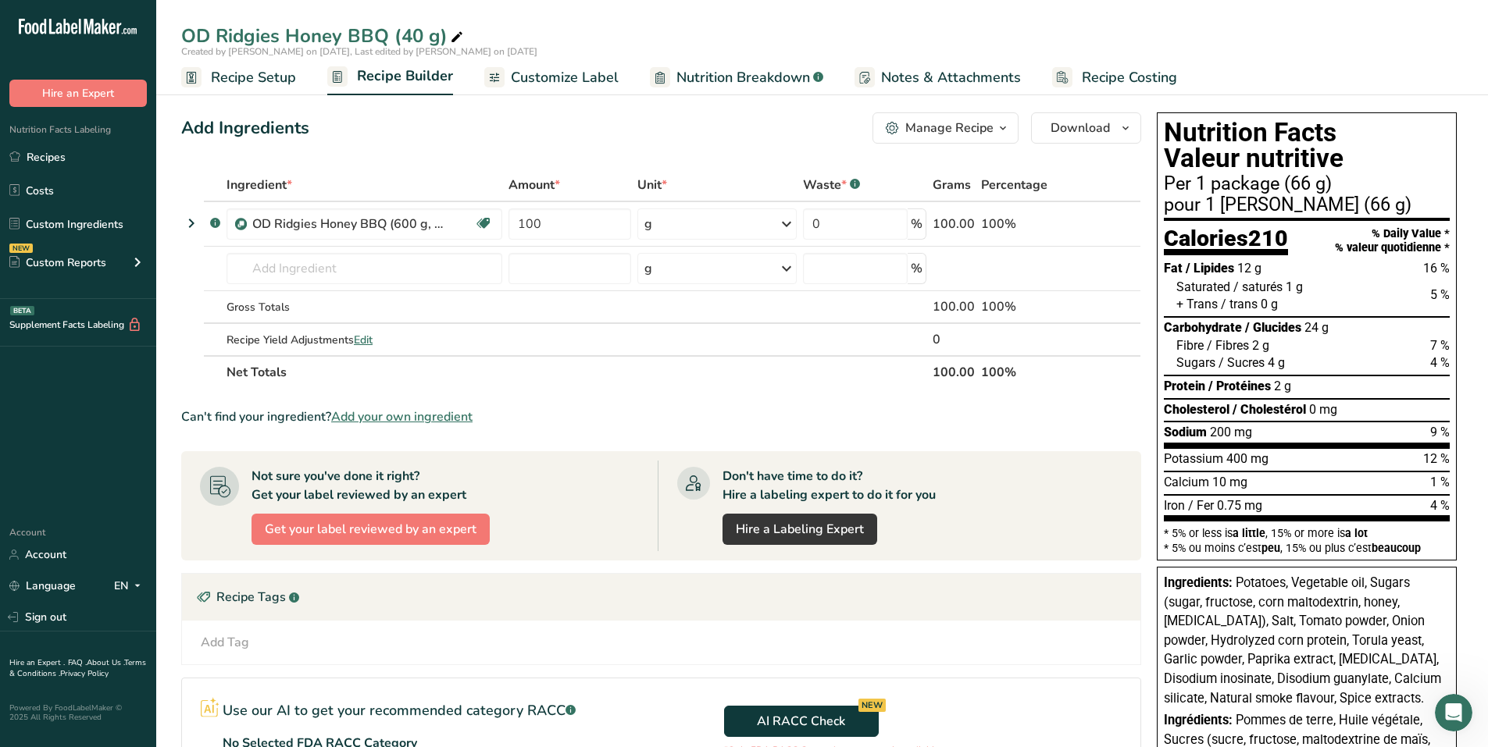
click at [597, 77] on span "Customize Label" at bounding box center [565, 77] width 108 height 21
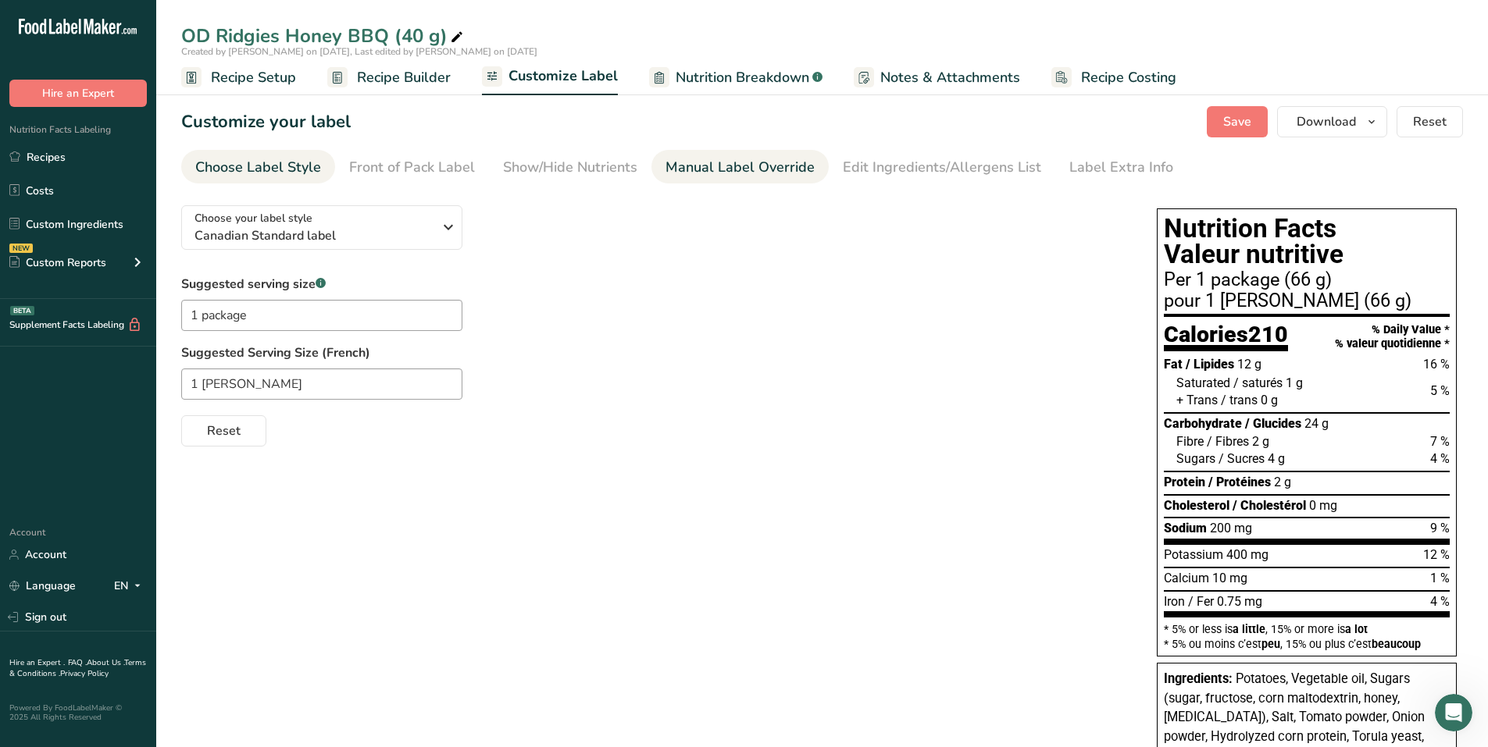
click at [700, 167] on div "Manual Label Override" at bounding box center [739, 167] width 149 height 21
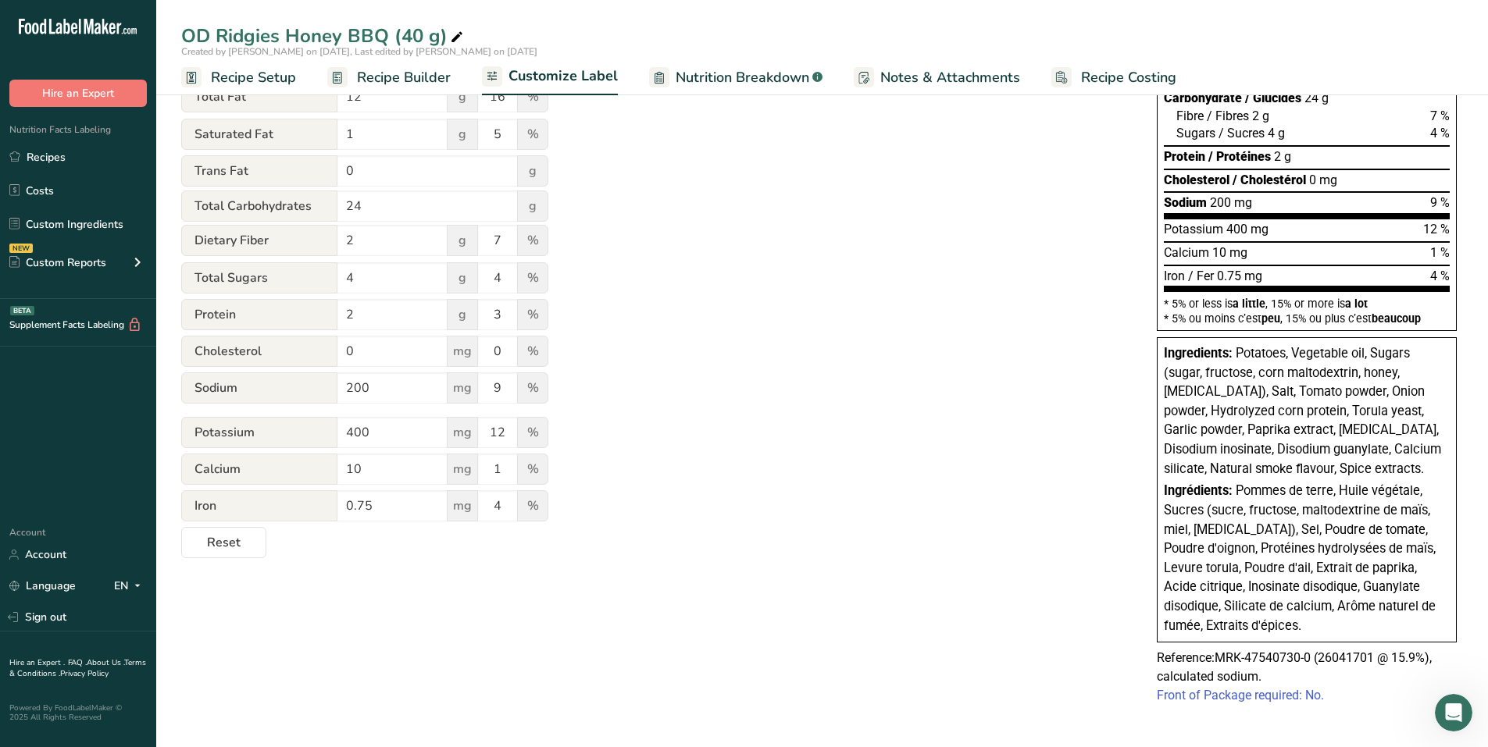
scroll to position [327, 0]
click at [205, 533] on button "Reset" at bounding box center [223, 541] width 85 height 31
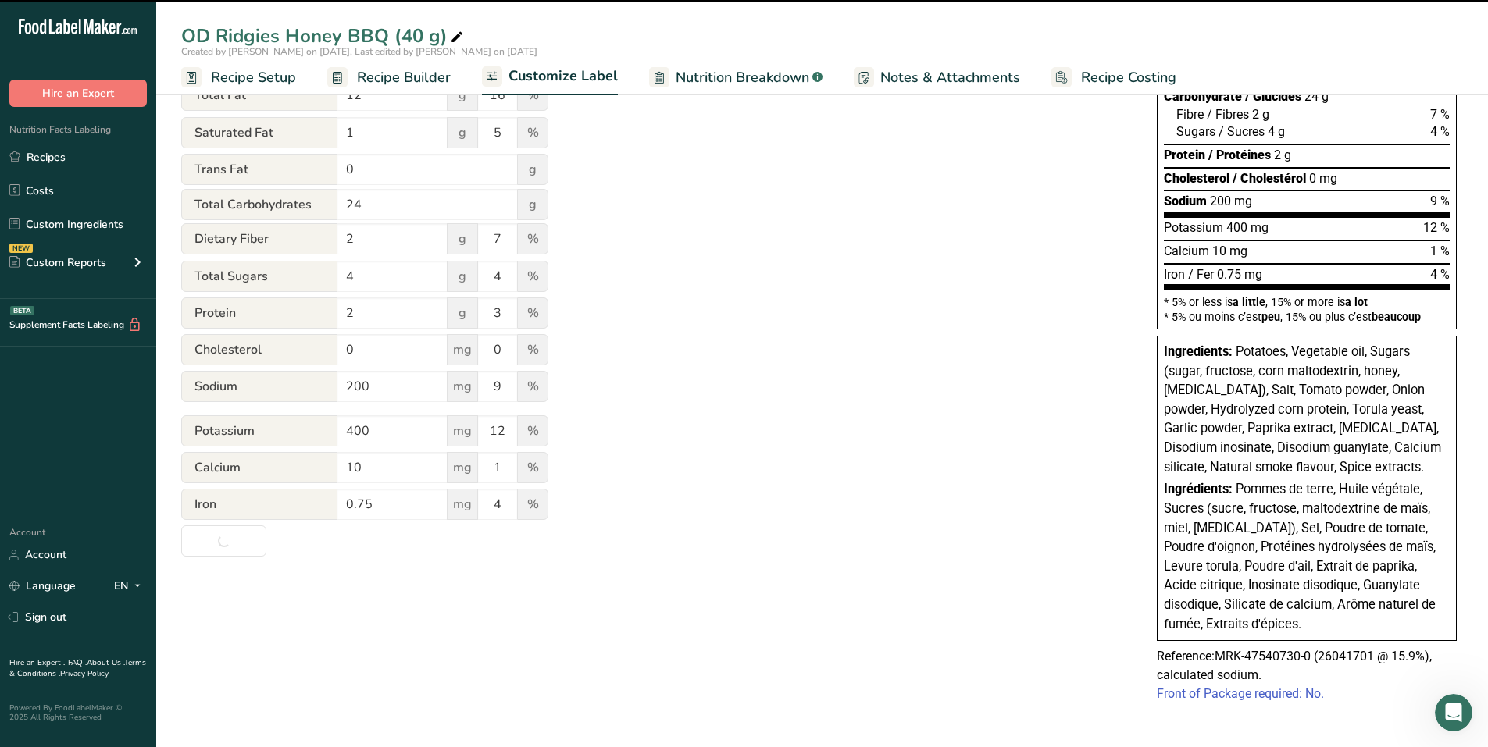
type input "Per 1 package (40g)"
type input "pour 1 paquet (40g)"
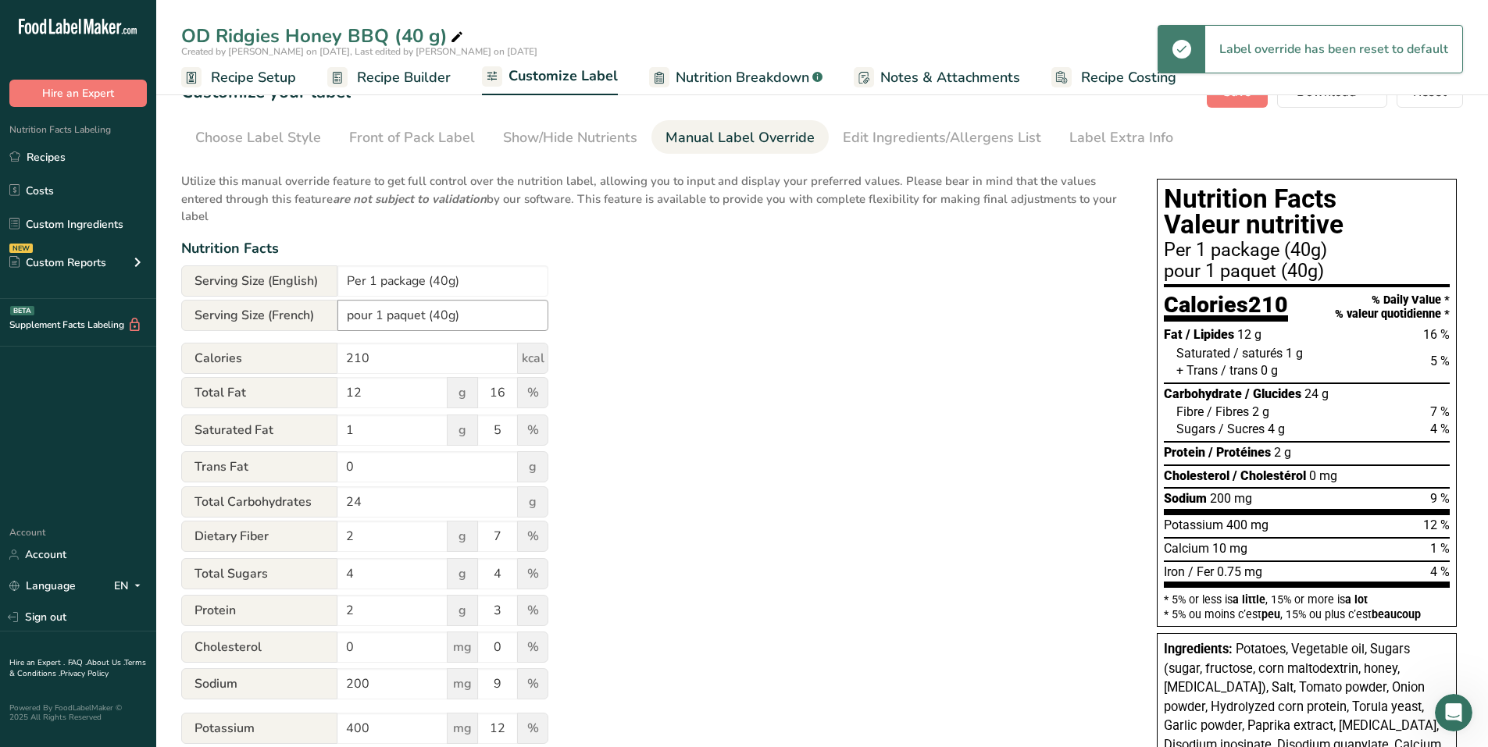
scroll to position [0, 0]
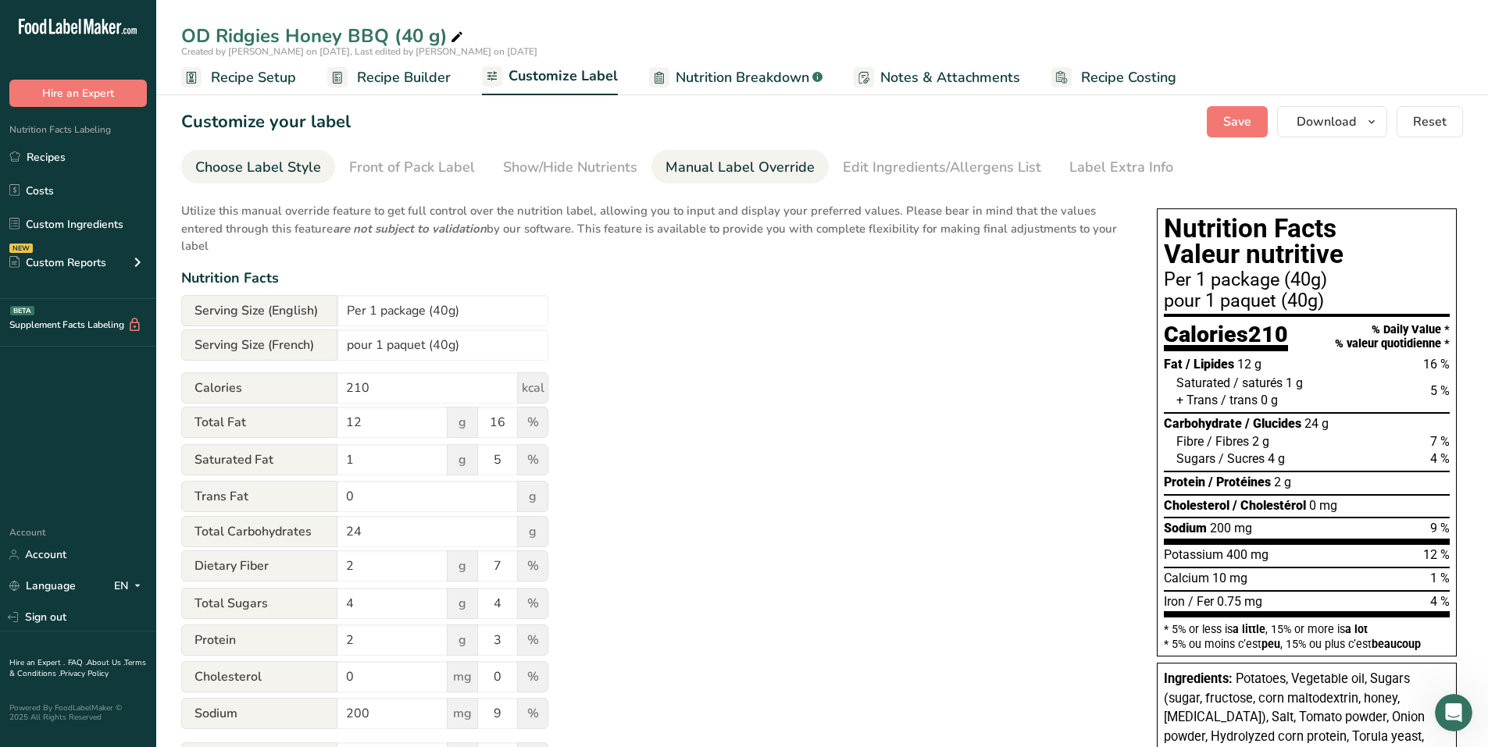
click at [287, 173] on div "Choose Label Style" at bounding box center [258, 167] width 126 height 21
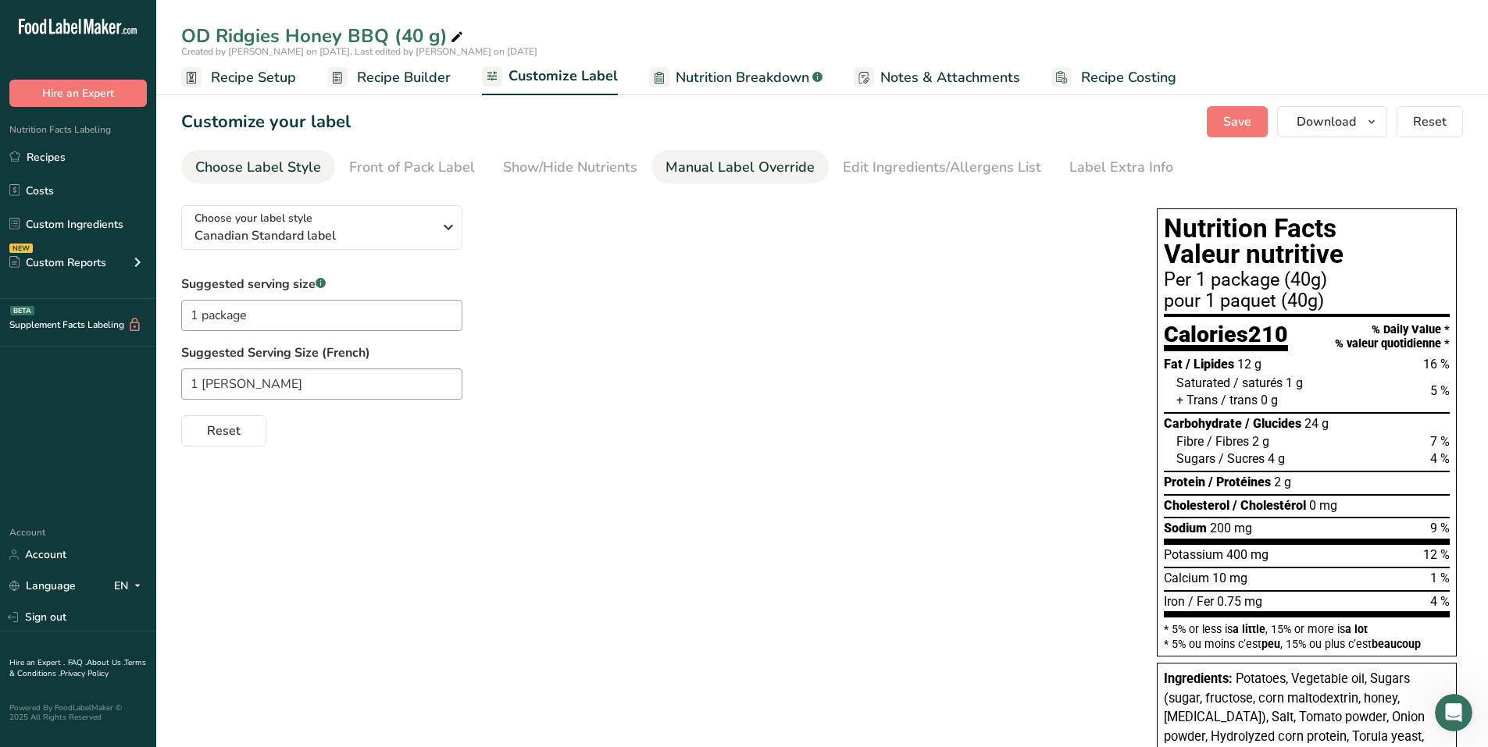
click at [667, 169] on div "Manual Label Override" at bounding box center [739, 167] width 149 height 21
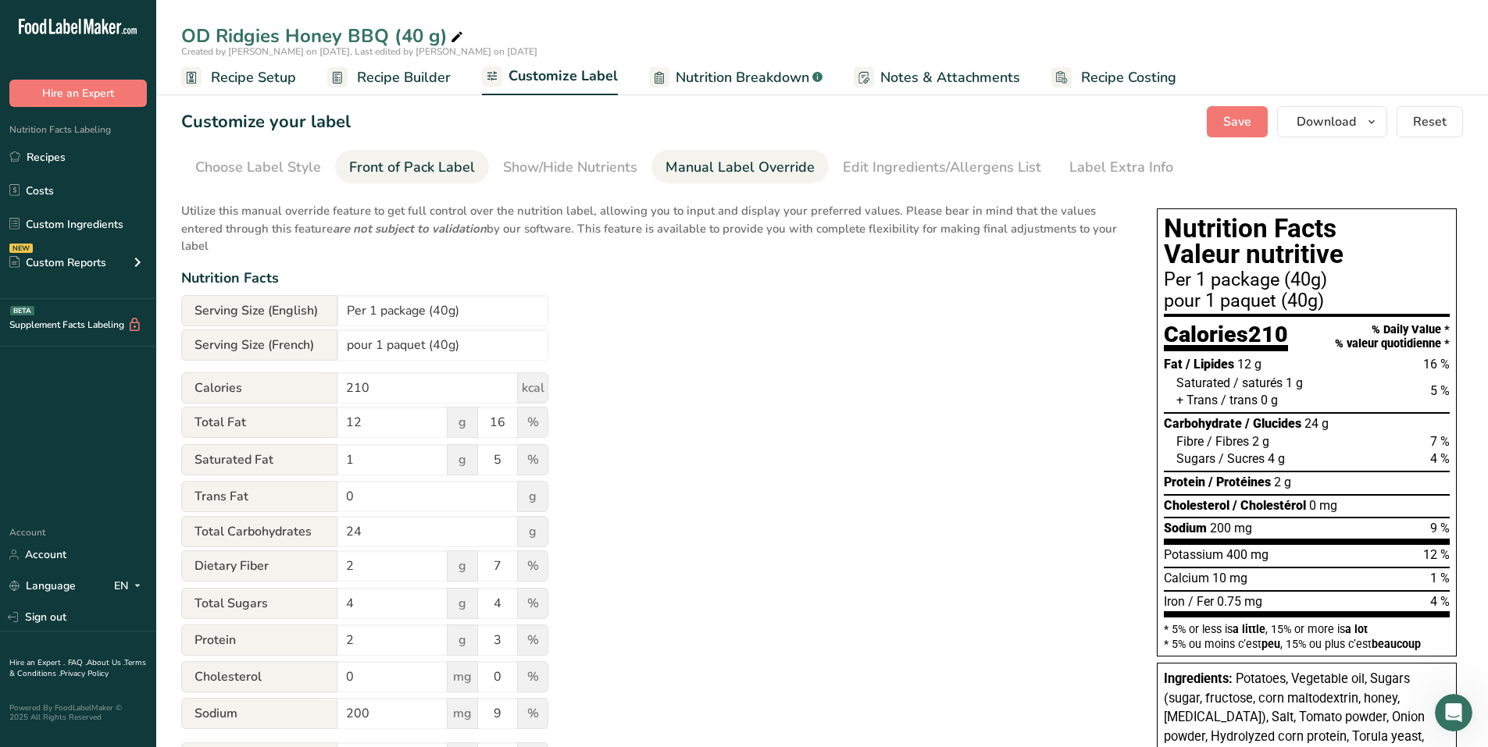
click at [445, 174] on div "Front of Pack Label" at bounding box center [412, 167] width 126 height 21
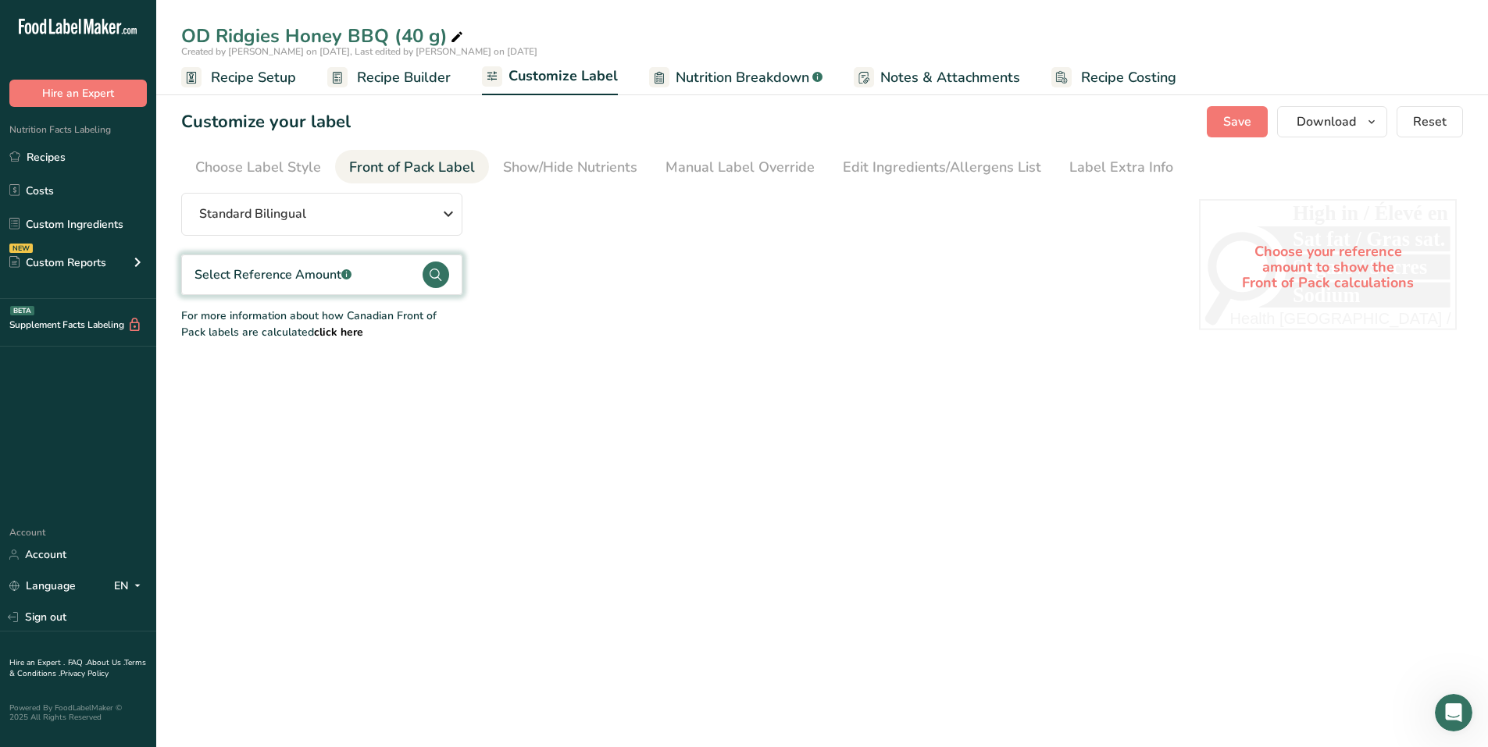
click at [435, 265] on circle at bounding box center [436, 275] width 27 height 27
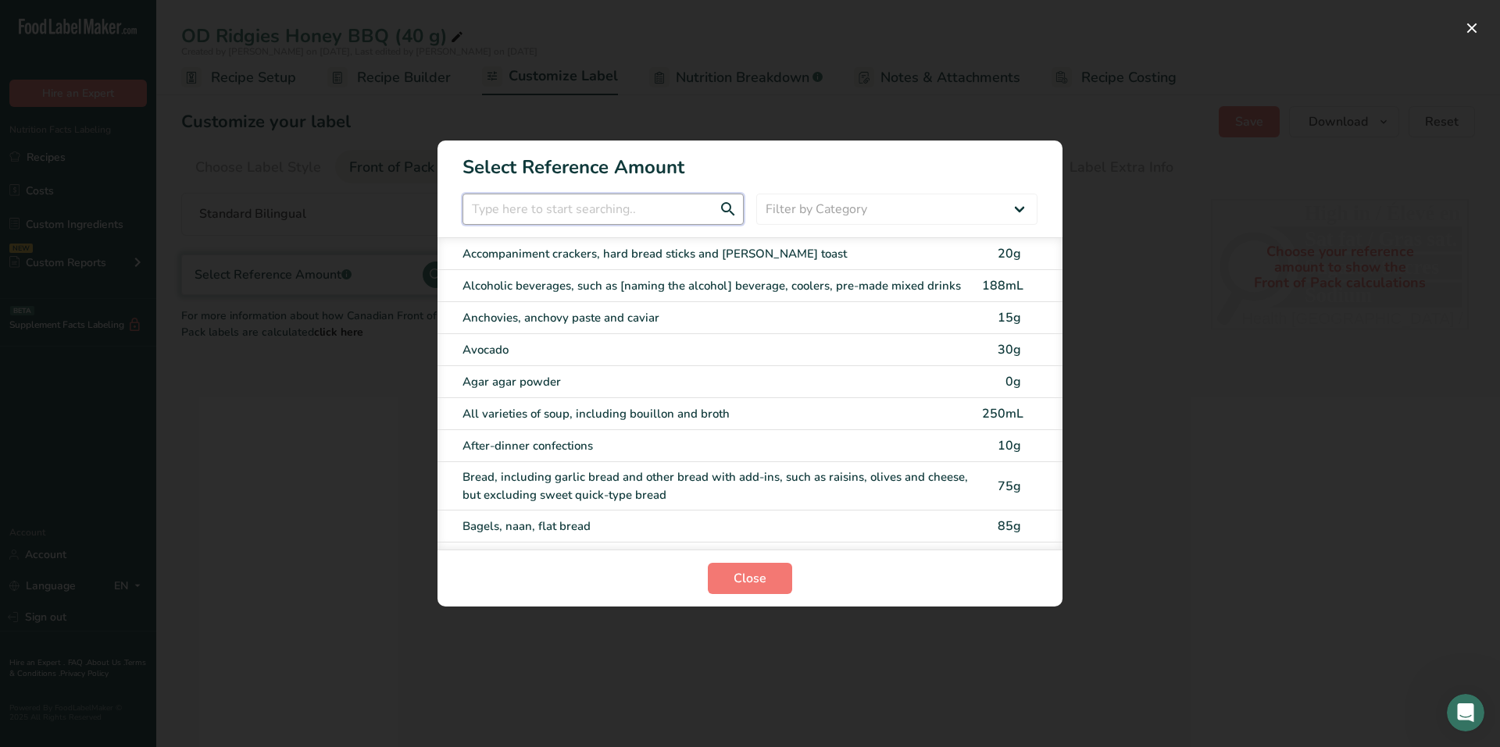
click at [515, 213] on input "FOP Category Selection Modal" at bounding box center [602, 209] width 281 height 31
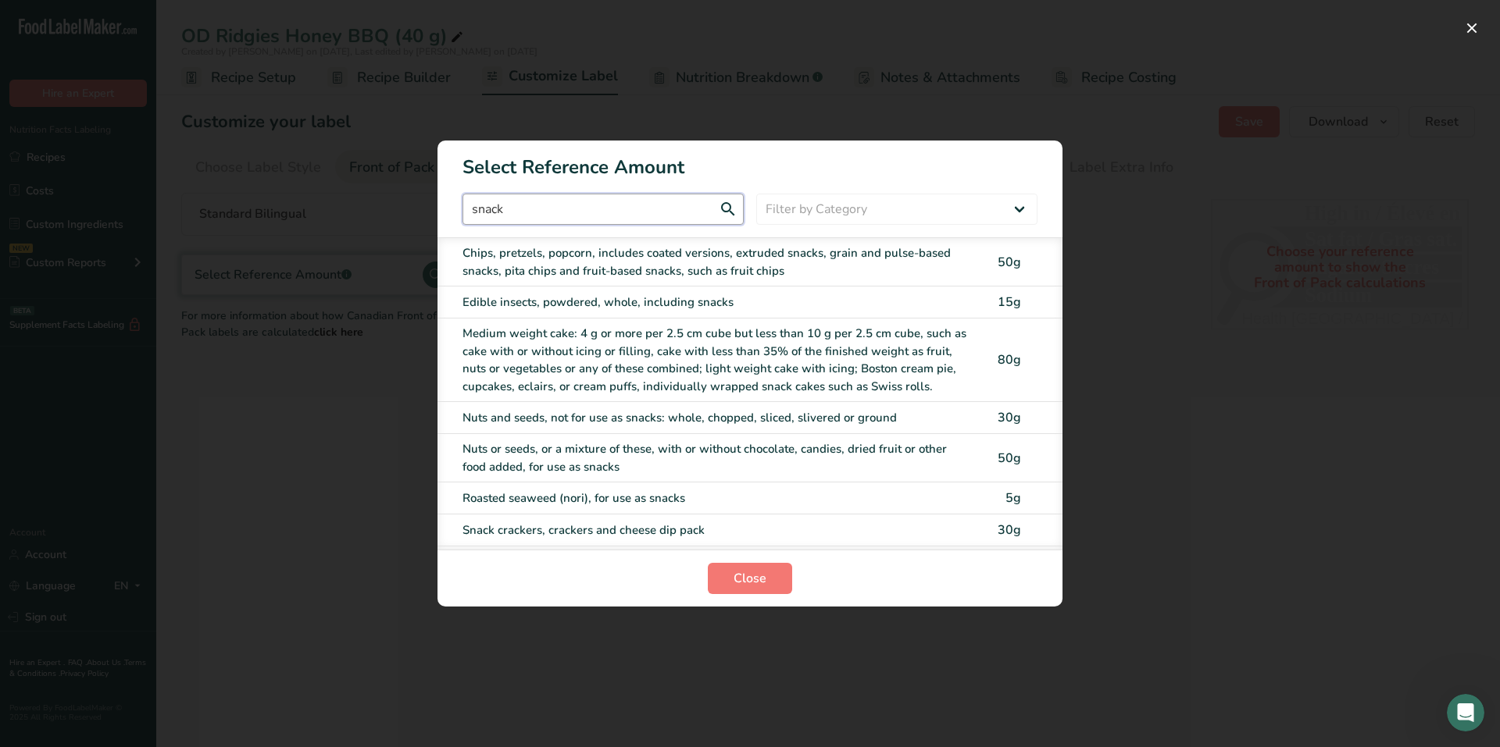
type input "snack"
click at [519, 253] on div "Chips, pretzels, popcorn, includes coated versions, extruded snacks, grain and …" at bounding box center [717, 261] width 510 height 35
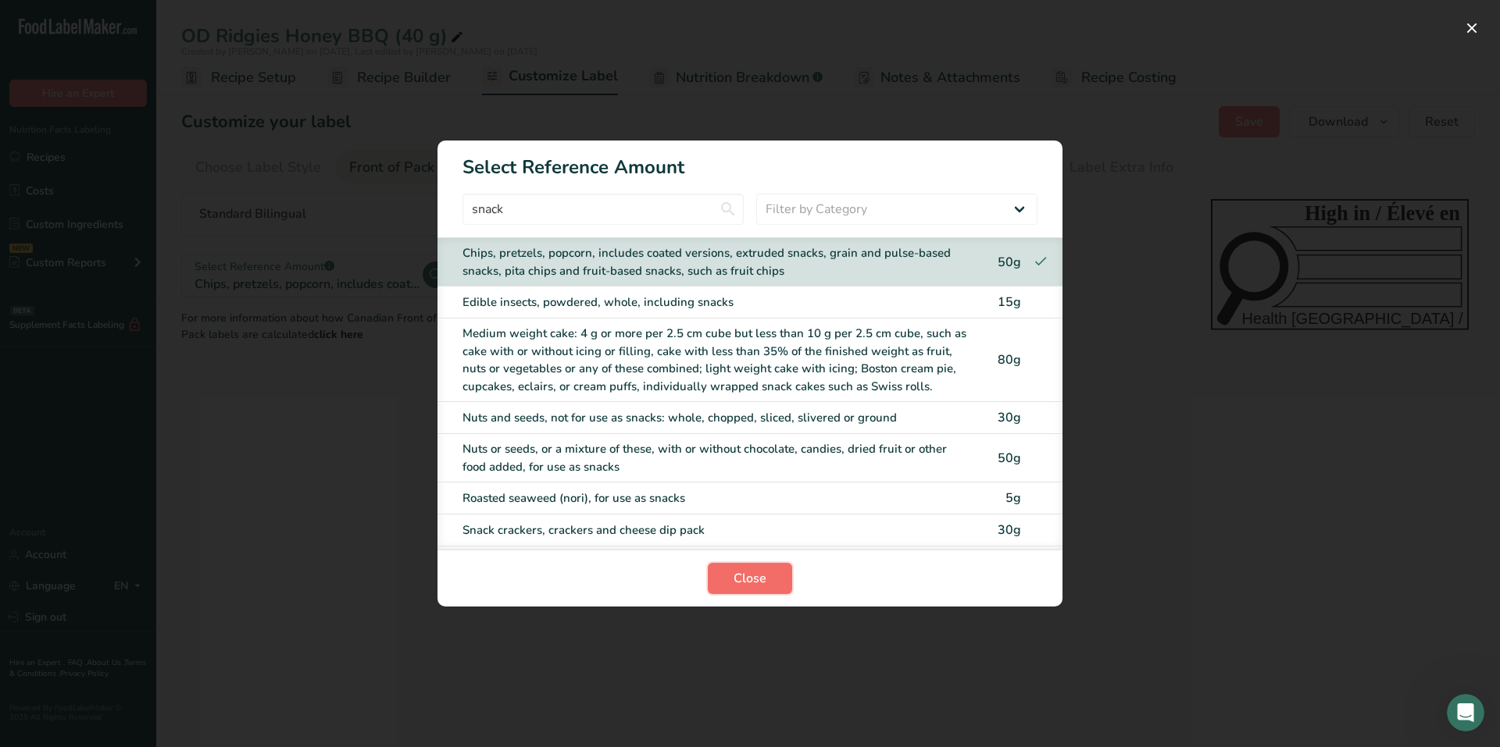
click at [760, 579] on span "Close" at bounding box center [749, 578] width 33 height 19
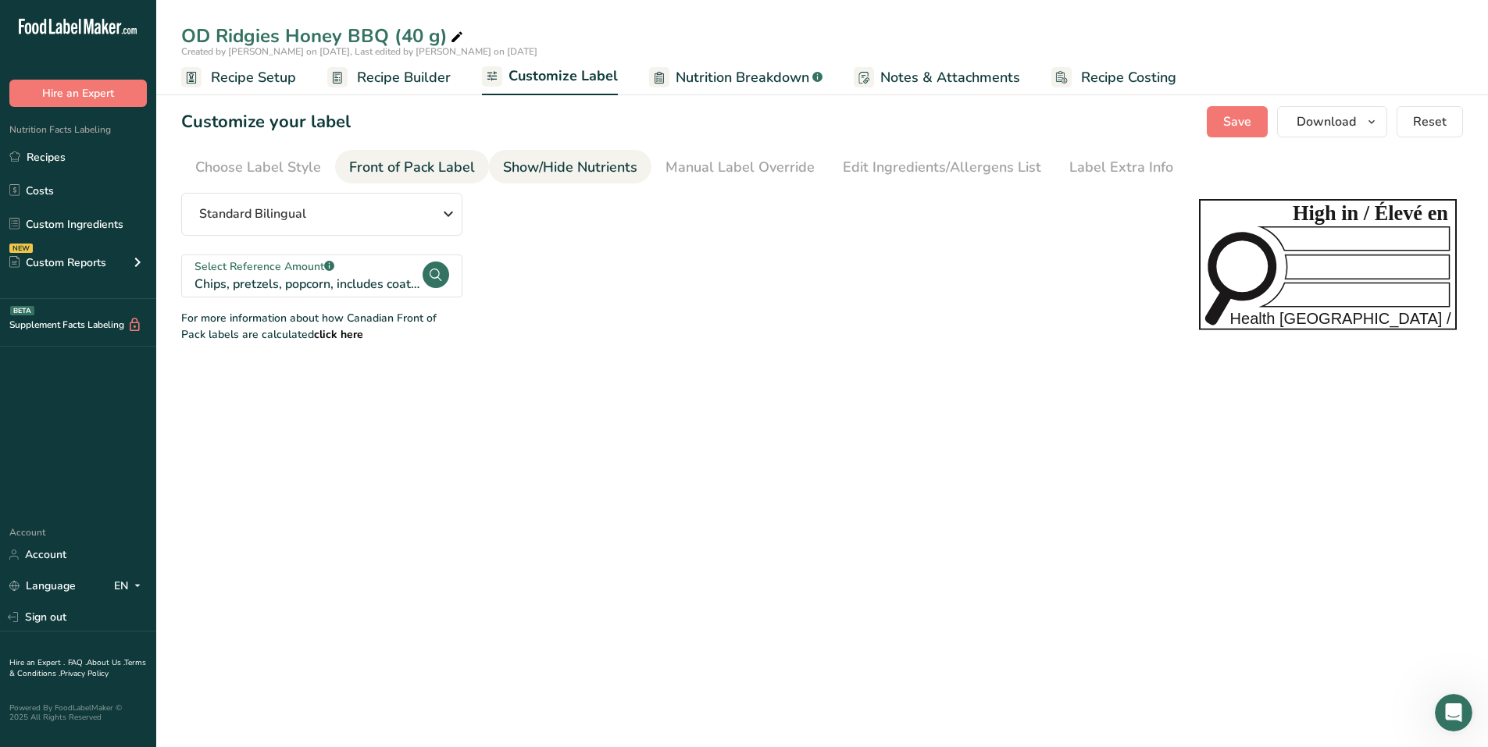
drag, startPoint x: 700, startPoint y: 170, endPoint x: 583, endPoint y: 177, distance: 117.3
click at [608, 184] on section "Customize your label Save Download Choose what to show on your downloaded label…" at bounding box center [822, 224] width 1332 height 287
click at [583, 175] on div "Show/Hide Nutrients" at bounding box center [570, 167] width 134 height 21
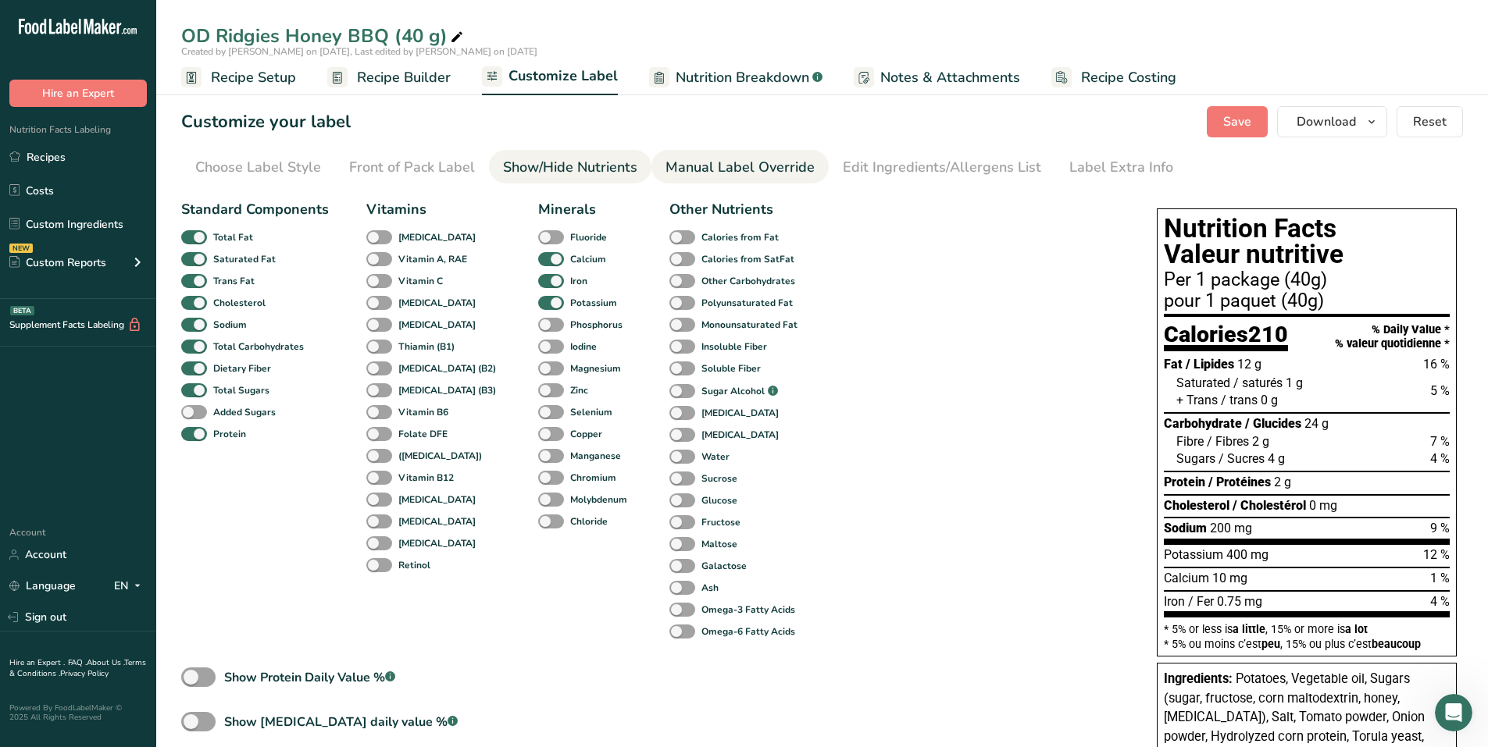
click at [748, 174] on div "Manual Label Override" at bounding box center [739, 167] width 149 height 21
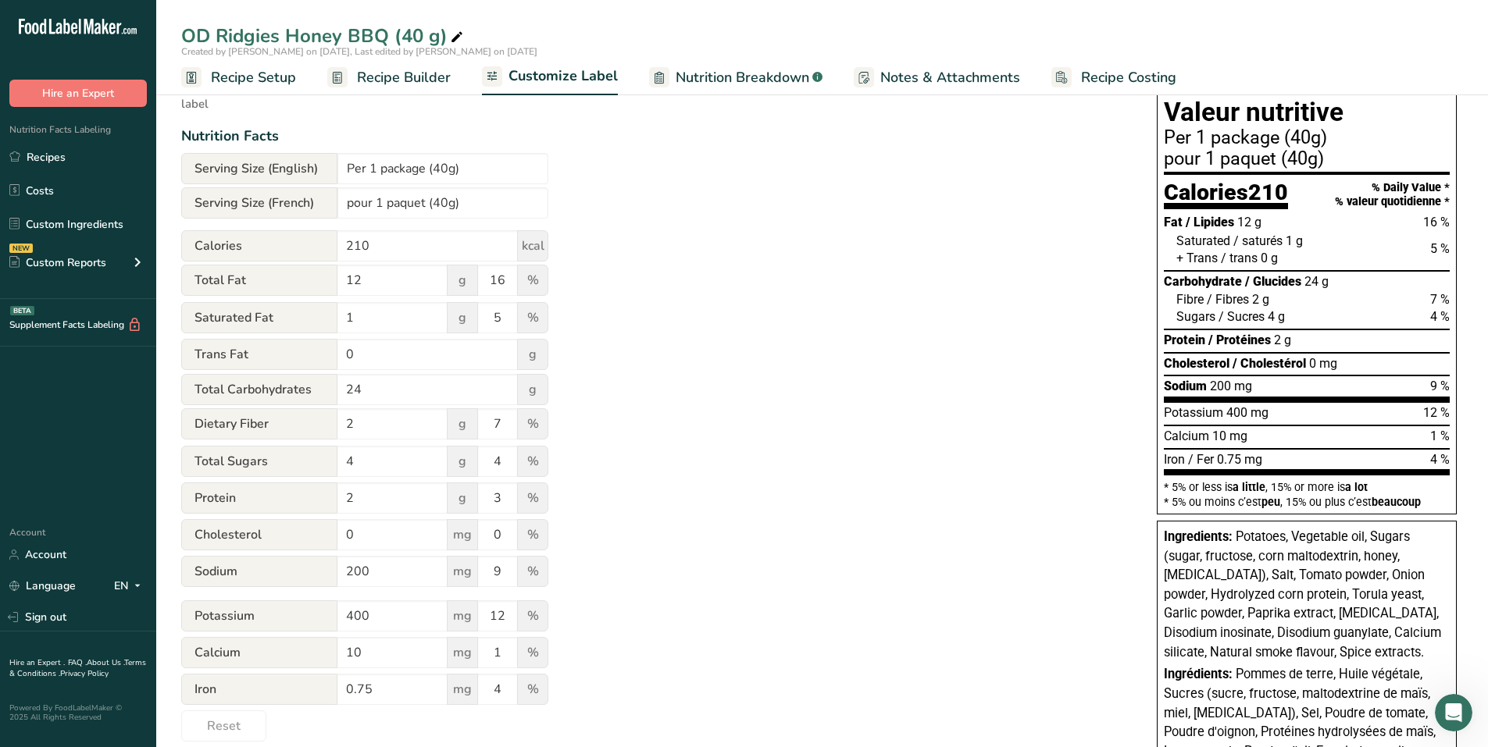
scroll to position [156, 0]
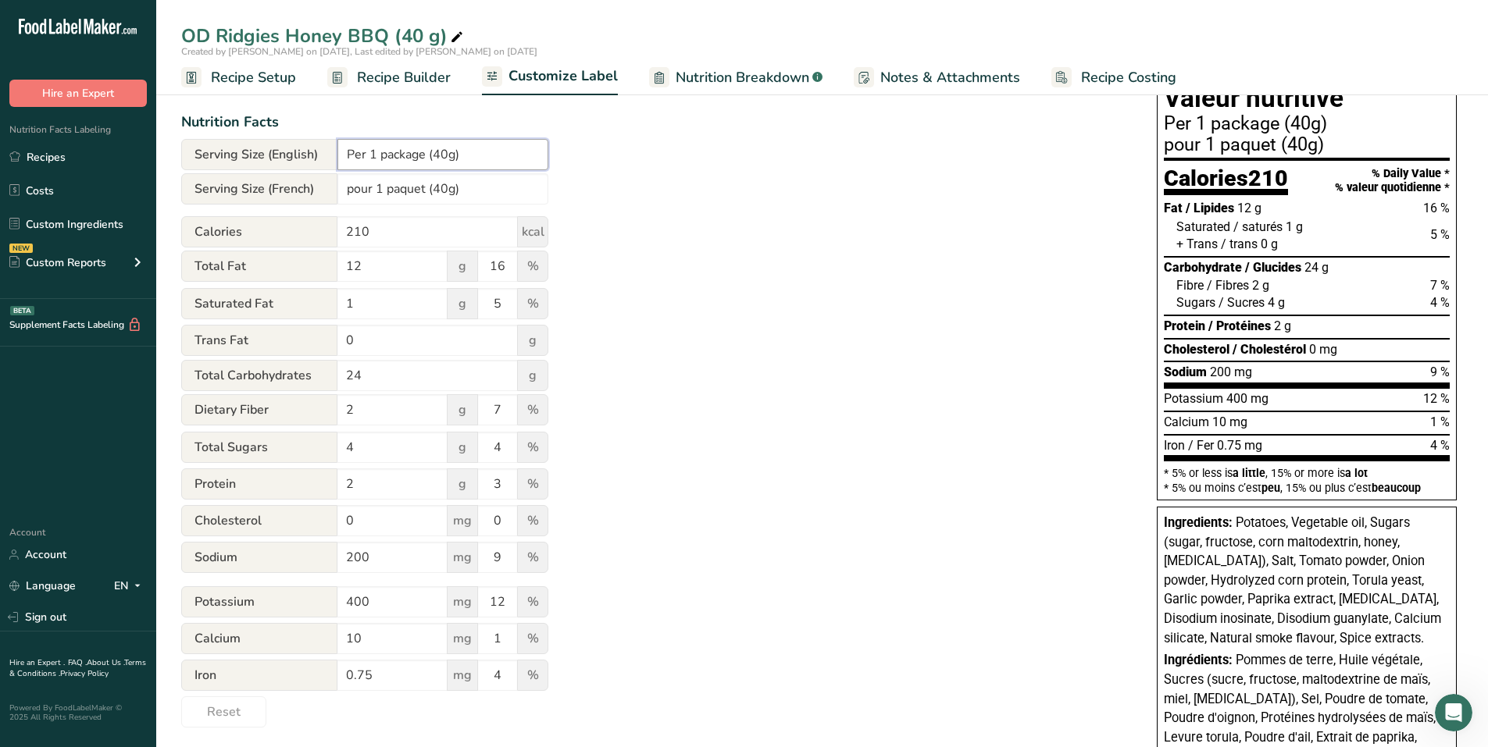
click at [449, 155] on input "Per 1 package (40g)" at bounding box center [442, 154] width 211 height 31
type input "Per 1 package (40 g)"
click at [451, 191] on input "pour 1 paquet (40g)" at bounding box center [442, 188] width 211 height 31
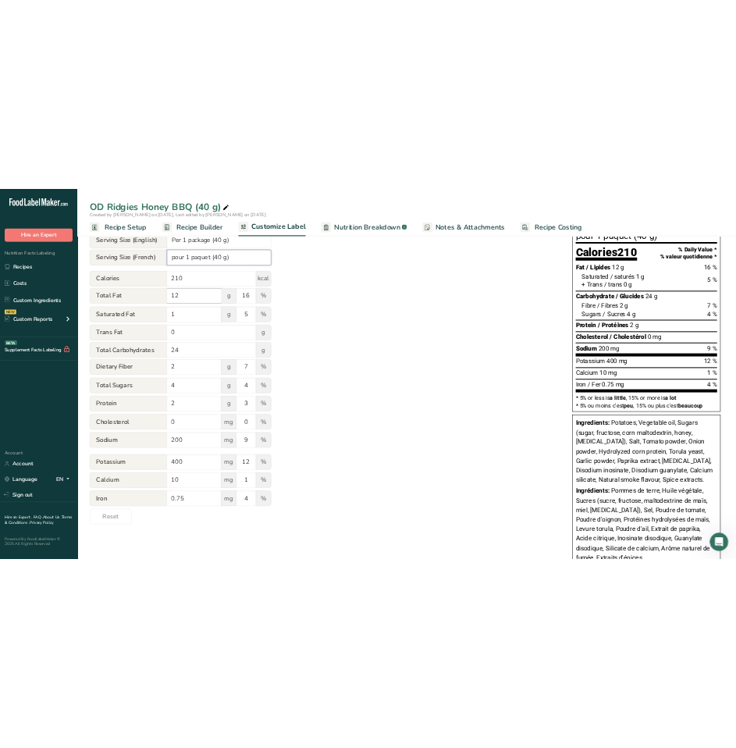
scroll to position [234, 0]
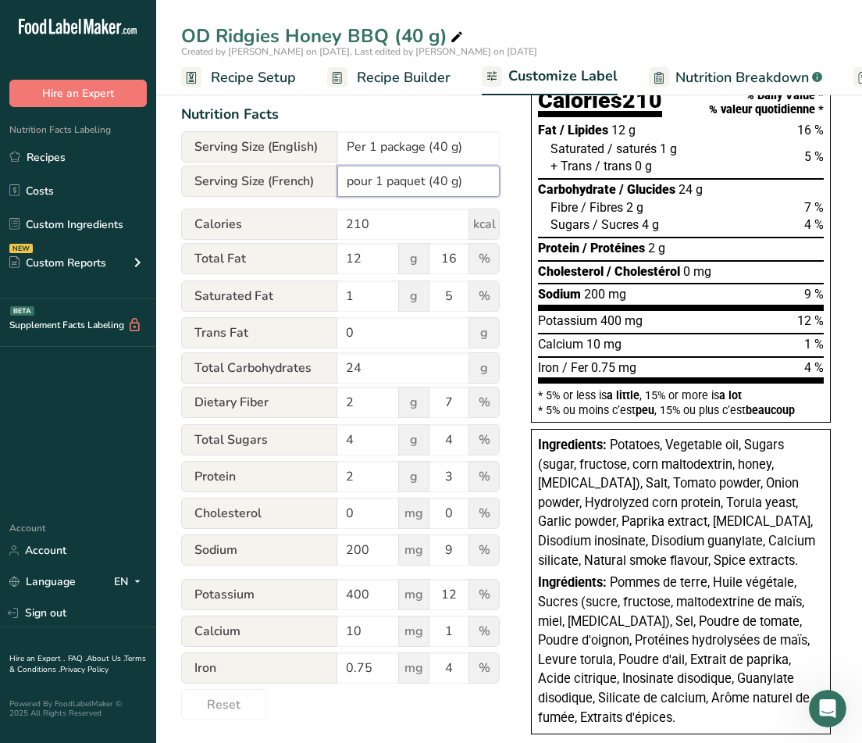
type input "pour 1 paquet (40 g)"
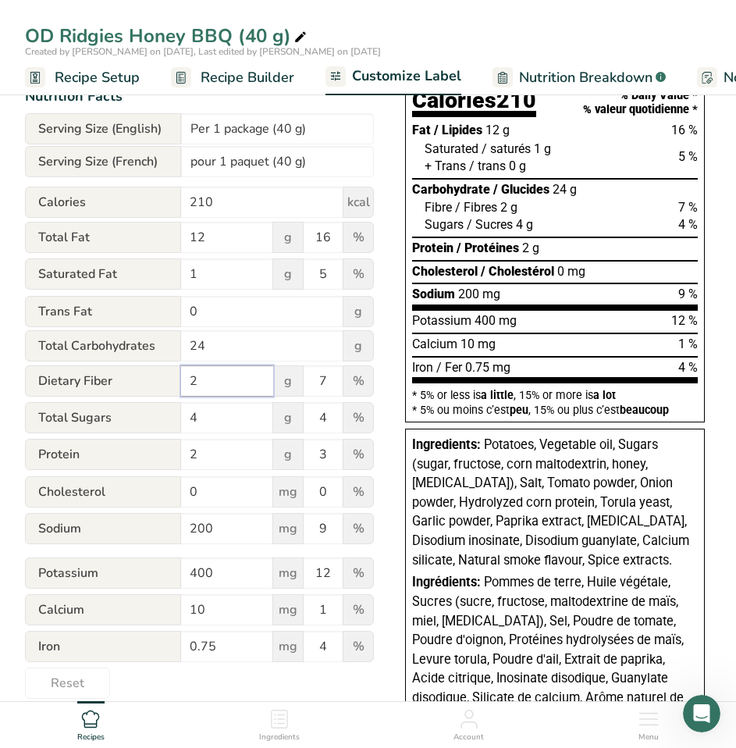
drag, startPoint x: 221, startPoint y: 381, endPoint x: 189, endPoint y: 385, distance: 32.3
click at [189, 383] on input "2" at bounding box center [227, 381] width 92 height 31
type input "1"
type input "4"
drag, startPoint x: 197, startPoint y: 568, endPoint x: 185, endPoint y: 567, distance: 11.7
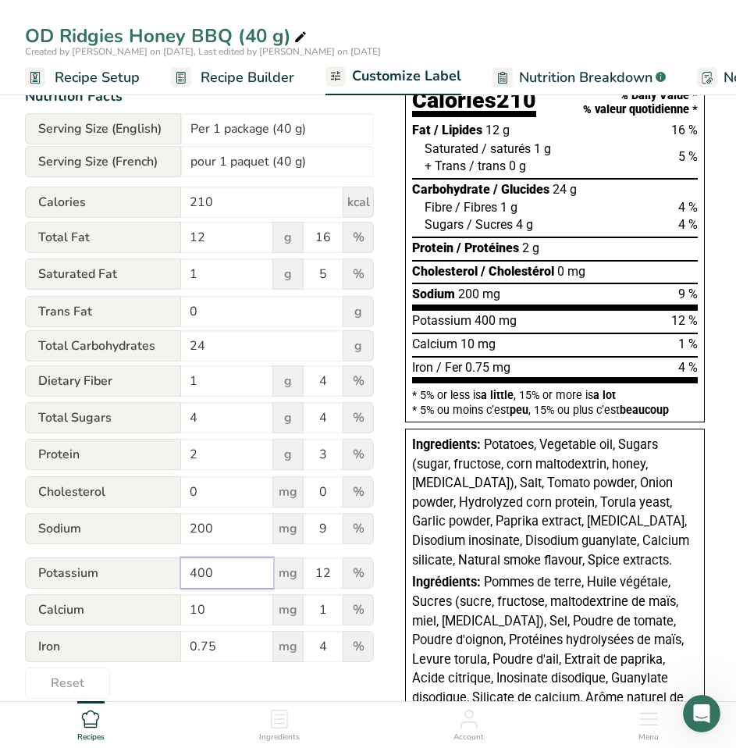
click at [185, 567] on input "400" at bounding box center [227, 573] width 92 height 31
type input "500"
type input "15"
type input "0.4"
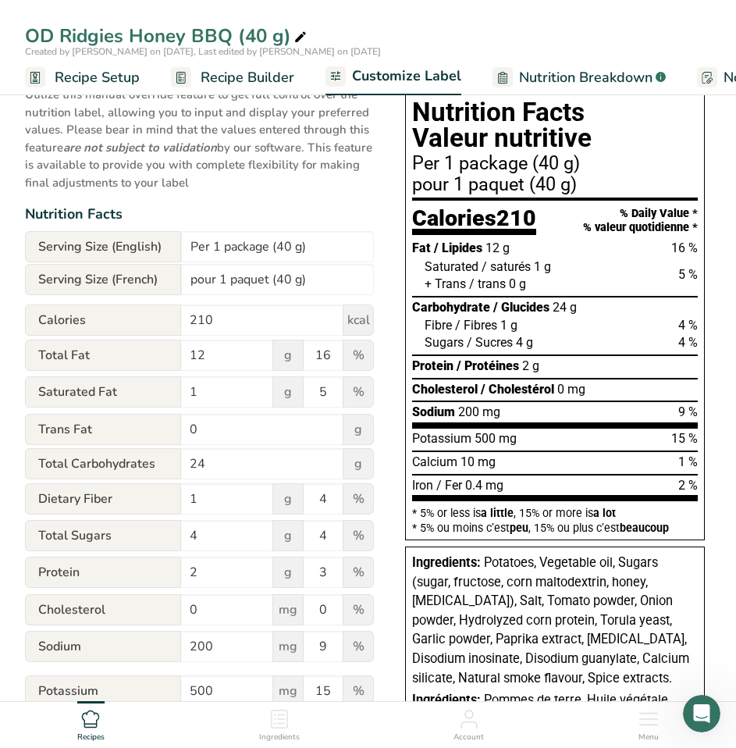
scroll to position [78, 0]
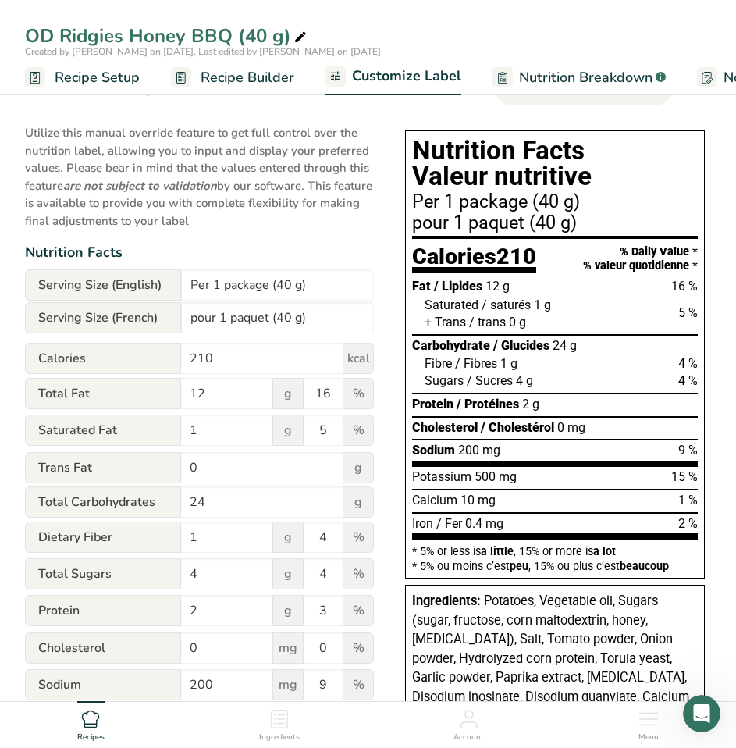
type input "2"
click at [335, 224] on p "Utilize this manual override feature to get full control over the nutrition lab…" at bounding box center [199, 172] width 349 height 115
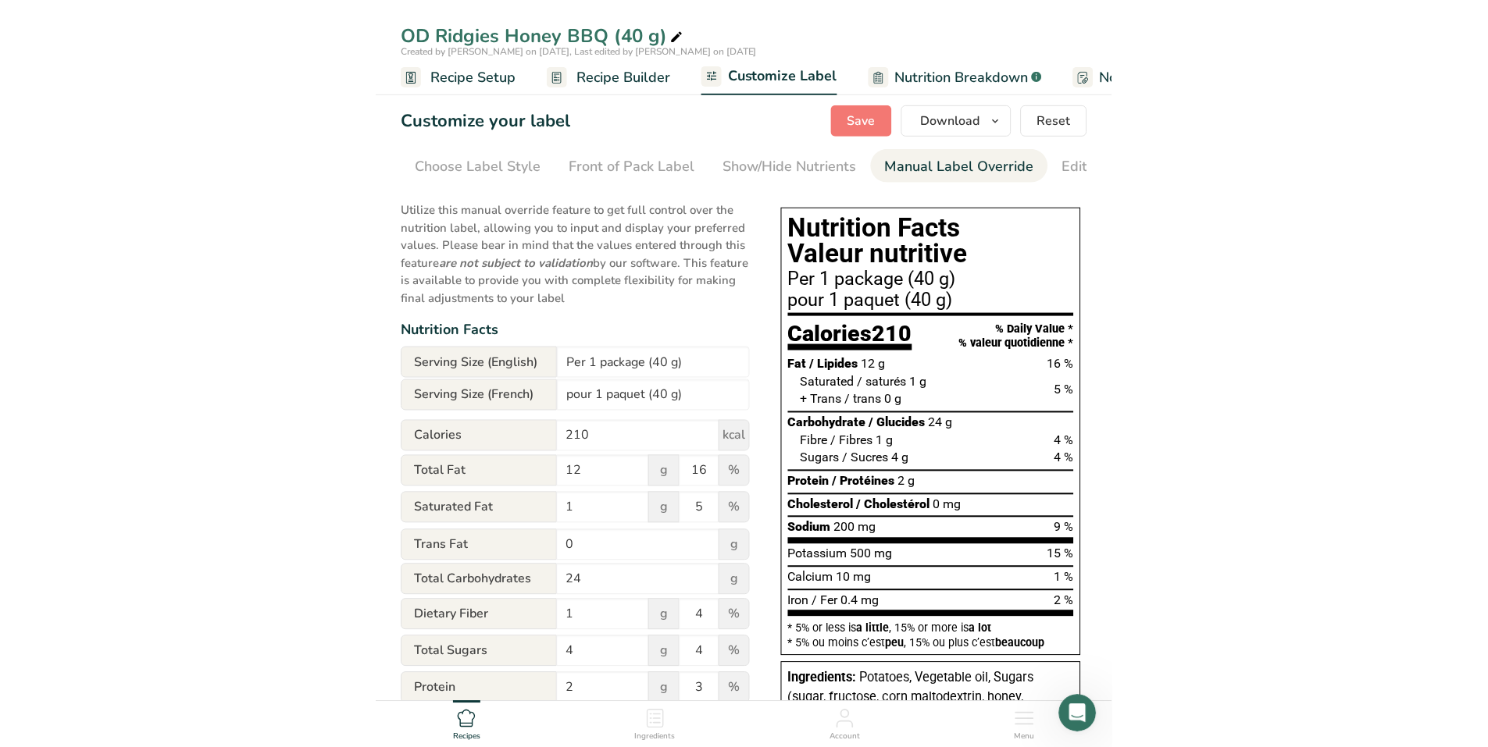
scroll to position [0, 0]
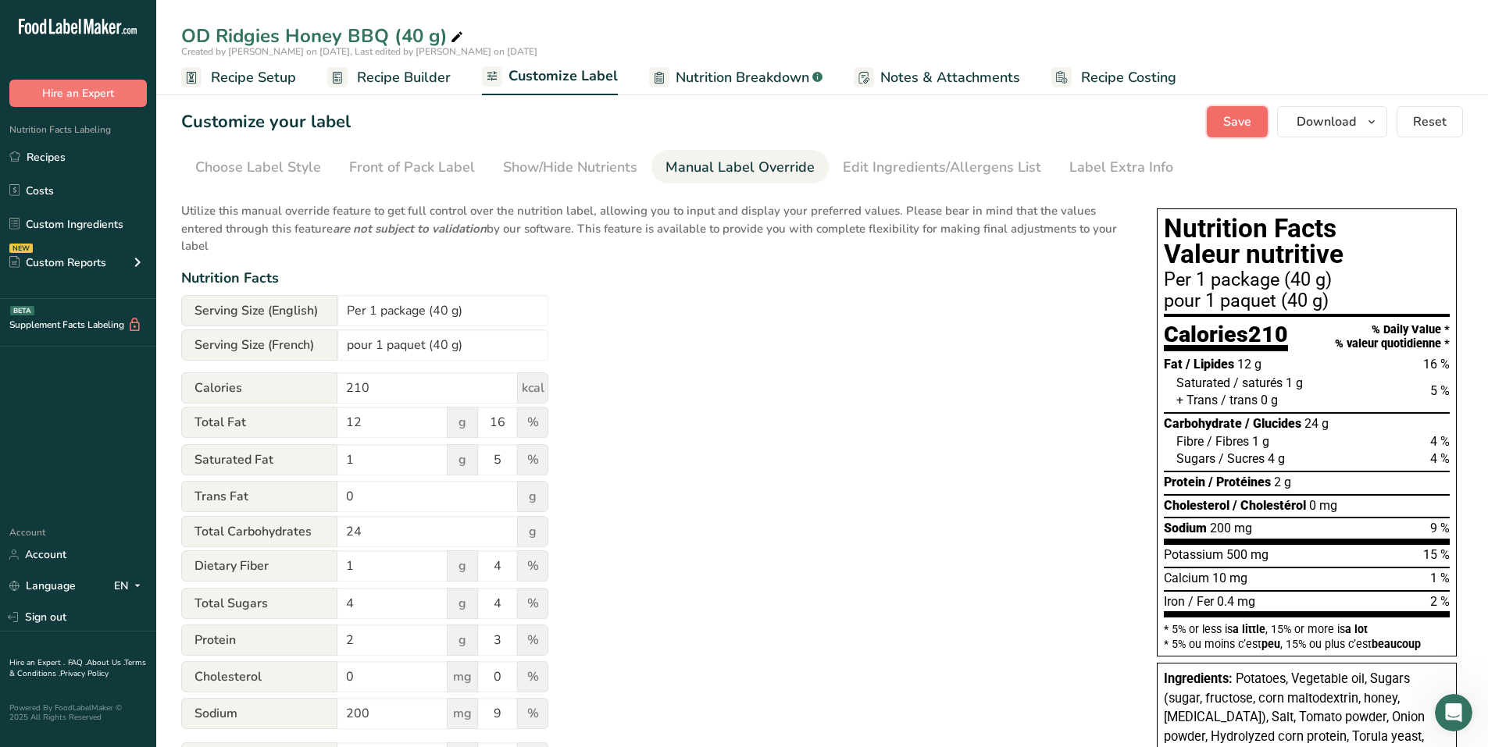
click at [1239, 123] on span "Save" at bounding box center [1237, 121] width 28 height 19
click at [52, 157] on link "Recipes" at bounding box center [78, 157] width 156 height 30
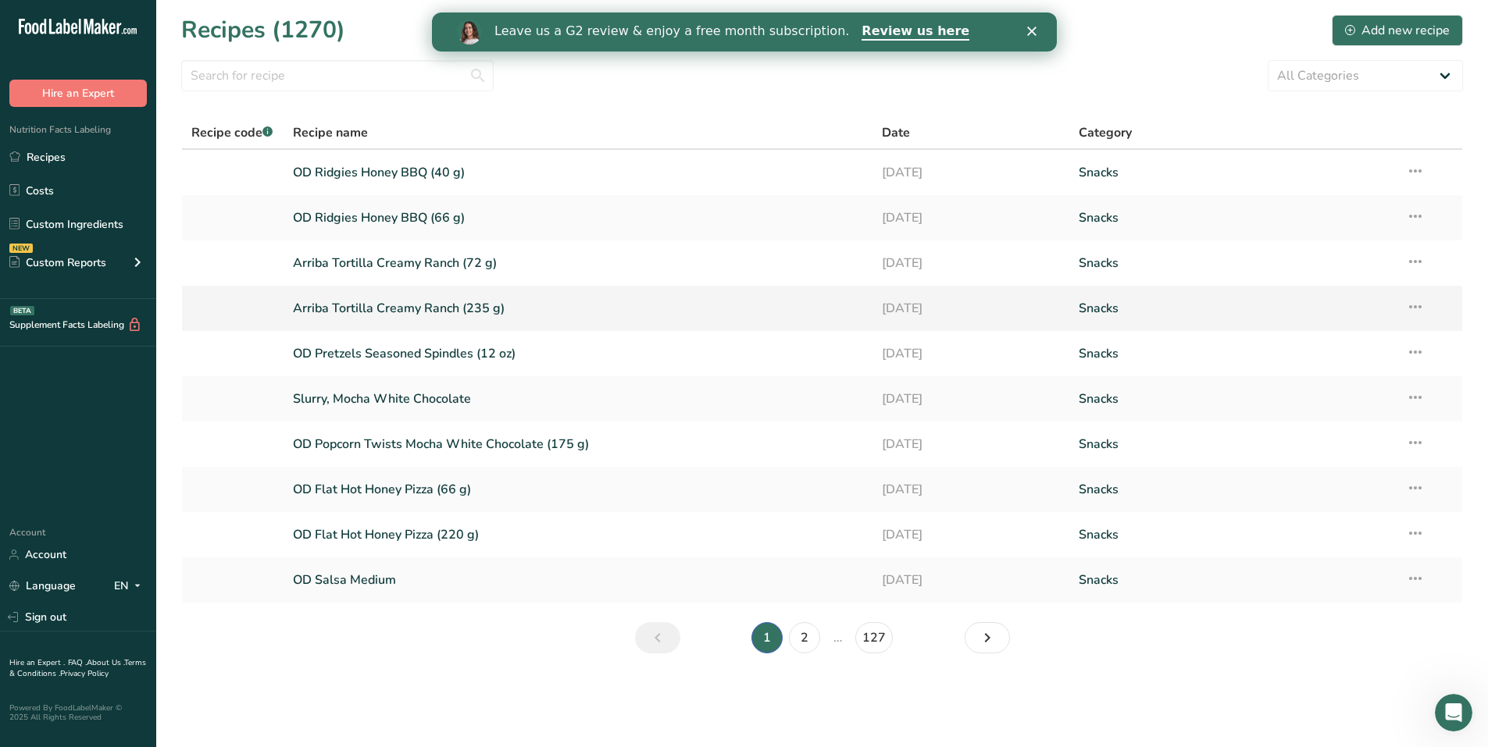
click at [417, 309] on link "Arriba Tortilla Creamy Ranch (235 g)" at bounding box center [578, 308] width 571 height 33
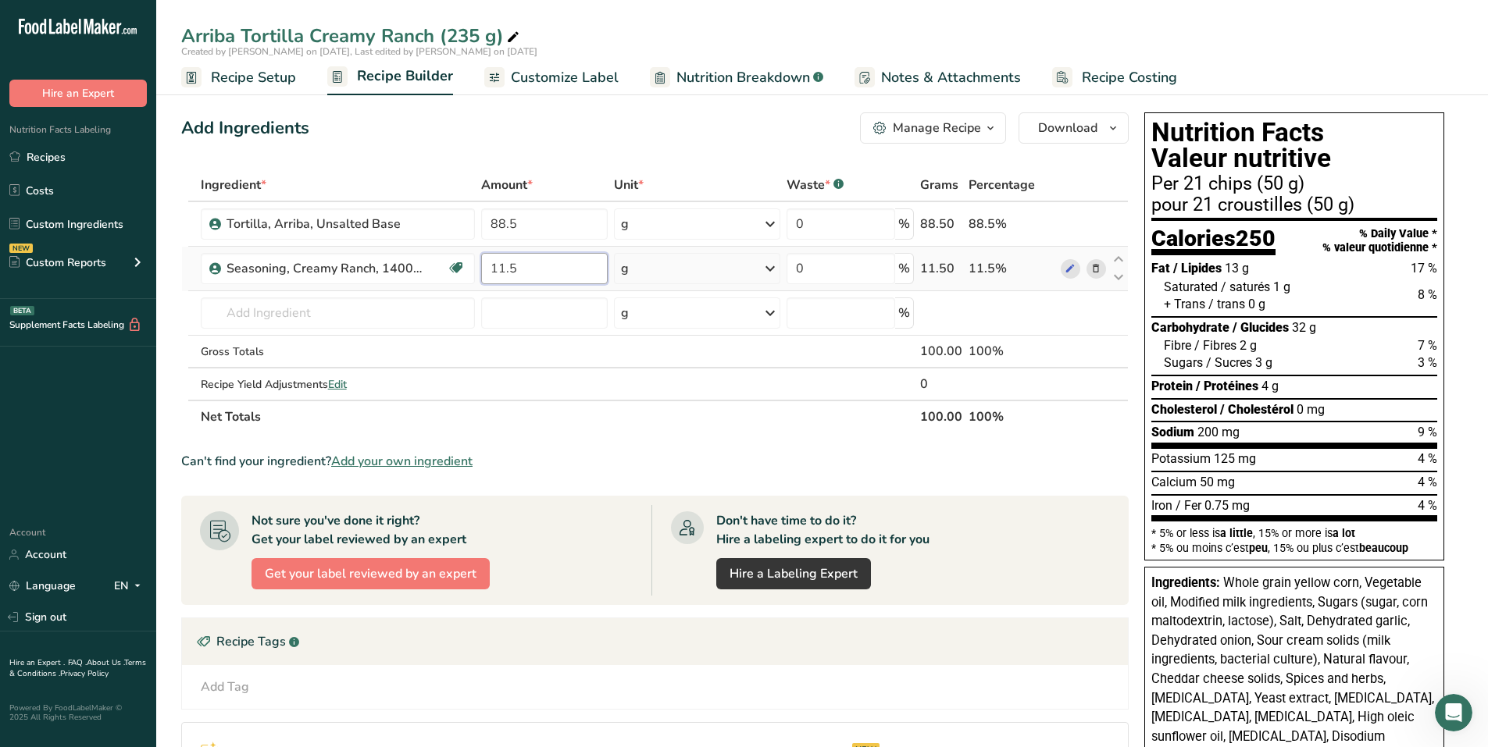
drag, startPoint x: 498, startPoint y: 269, endPoint x: 542, endPoint y: 284, distance: 46.2
click at [528, 270] on input "11.5" at bounding box center [544, 268] width 127 height 31
type input "12"
click at [518, 230] on div "Ingredient * Amount * Unit * Waste * .a-a{fill:#347362;}.b-a{fill:#fff;} Grams …" at bounding box center [654, 301] width 947 height 265
type input "88"
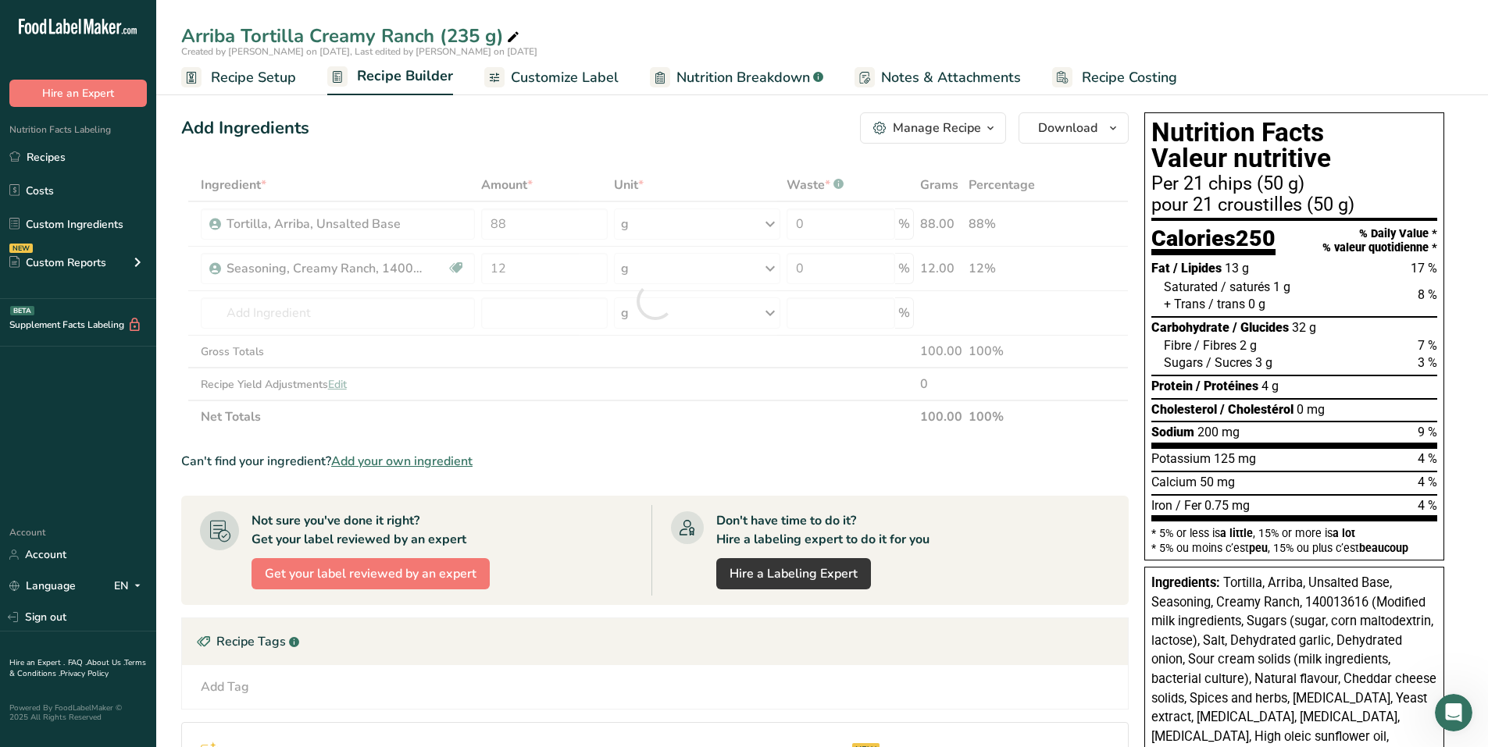
click at [508, 416] on div "Ingredient * Amount * Unit * Waste * .a-a{fill:#347362;}.b-a{fill:#fff;} Grams …" at bounding box center [654, 301] width 947 height 265
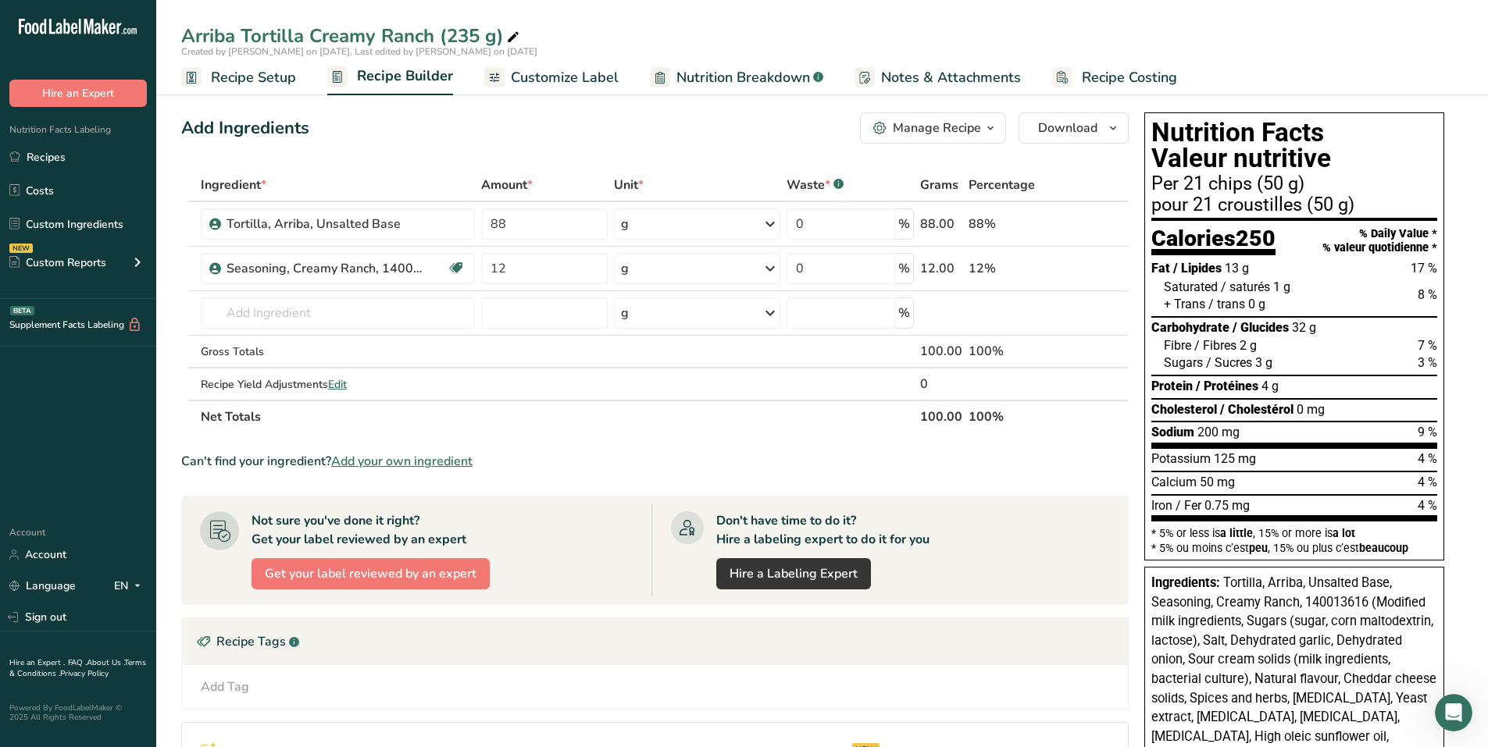
click at [576, 70] on span "Customize Label" at bounding box center [565, 77] width 108 height 21
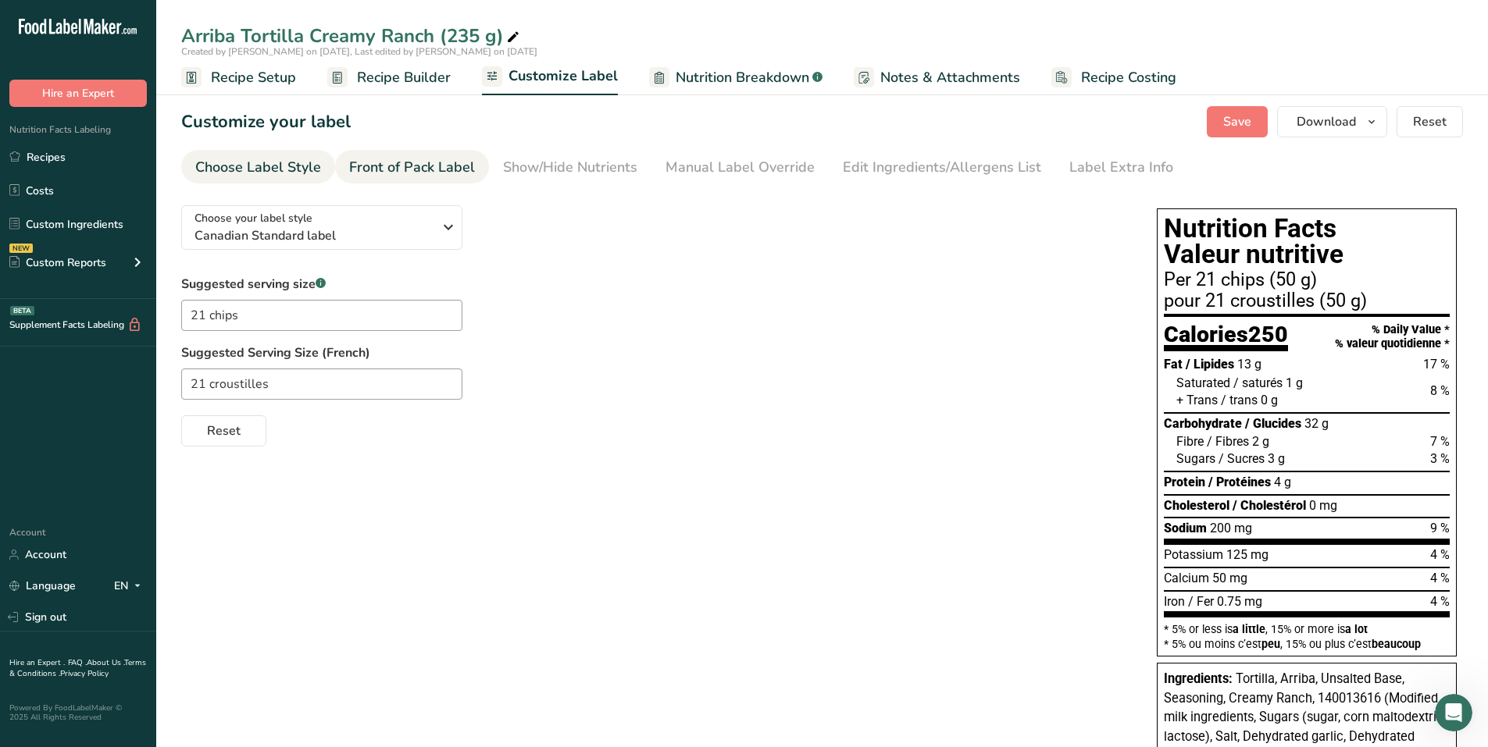
click at [387, 166] on div "Front of Pack Label" at bounding box center [412, 167] width 126 height 21
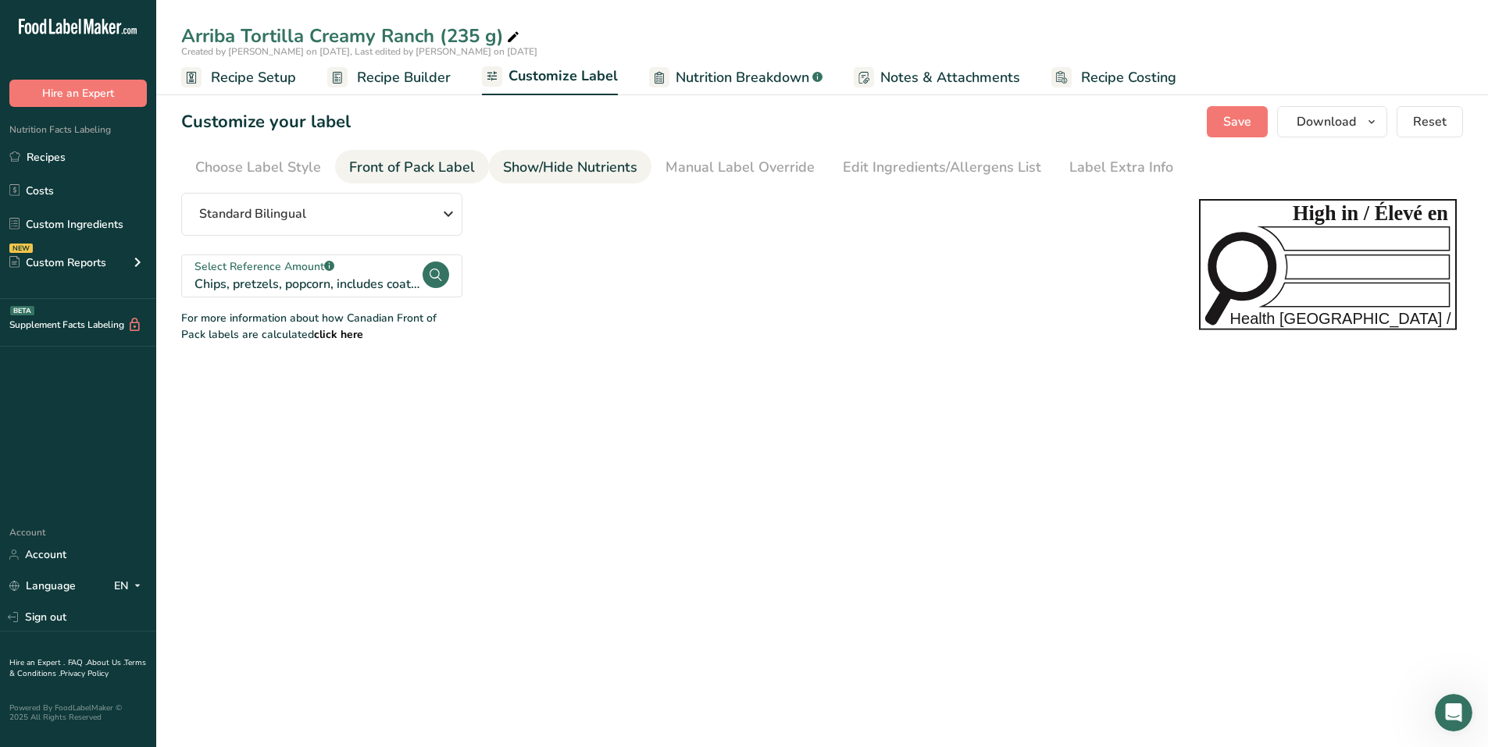
click at [597, 174] on div "Show/Hide Nutrients" at bounding box center [570, 167] width 134 height 21
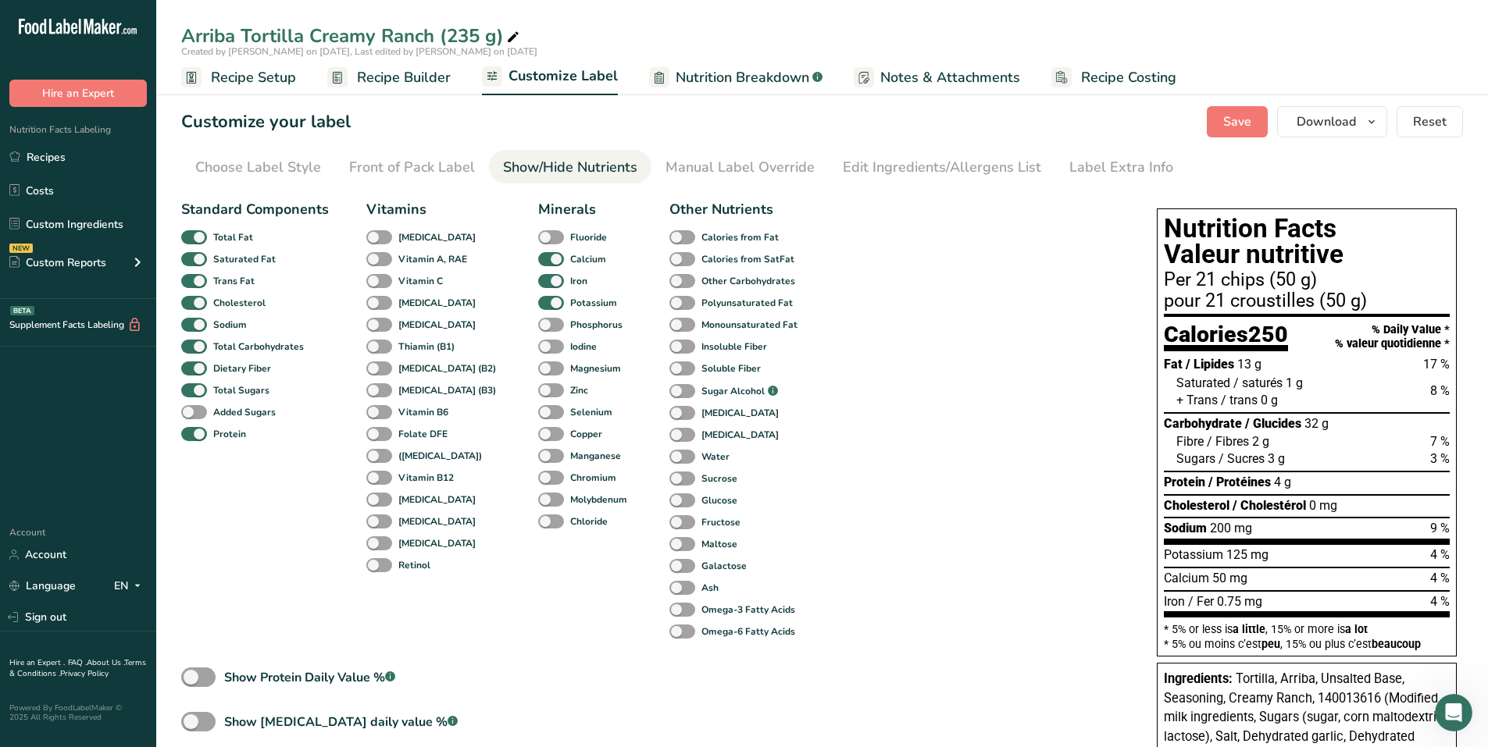
click at [171, 583] on section "Customize your label Save Download Choose what to show on your downloaded label…" at bounding box center [822, 674] width 1332 height 1186
click at [1087, 171] on div "Label Extra Info" at bounding box center [1121, 167] width 104 height 21
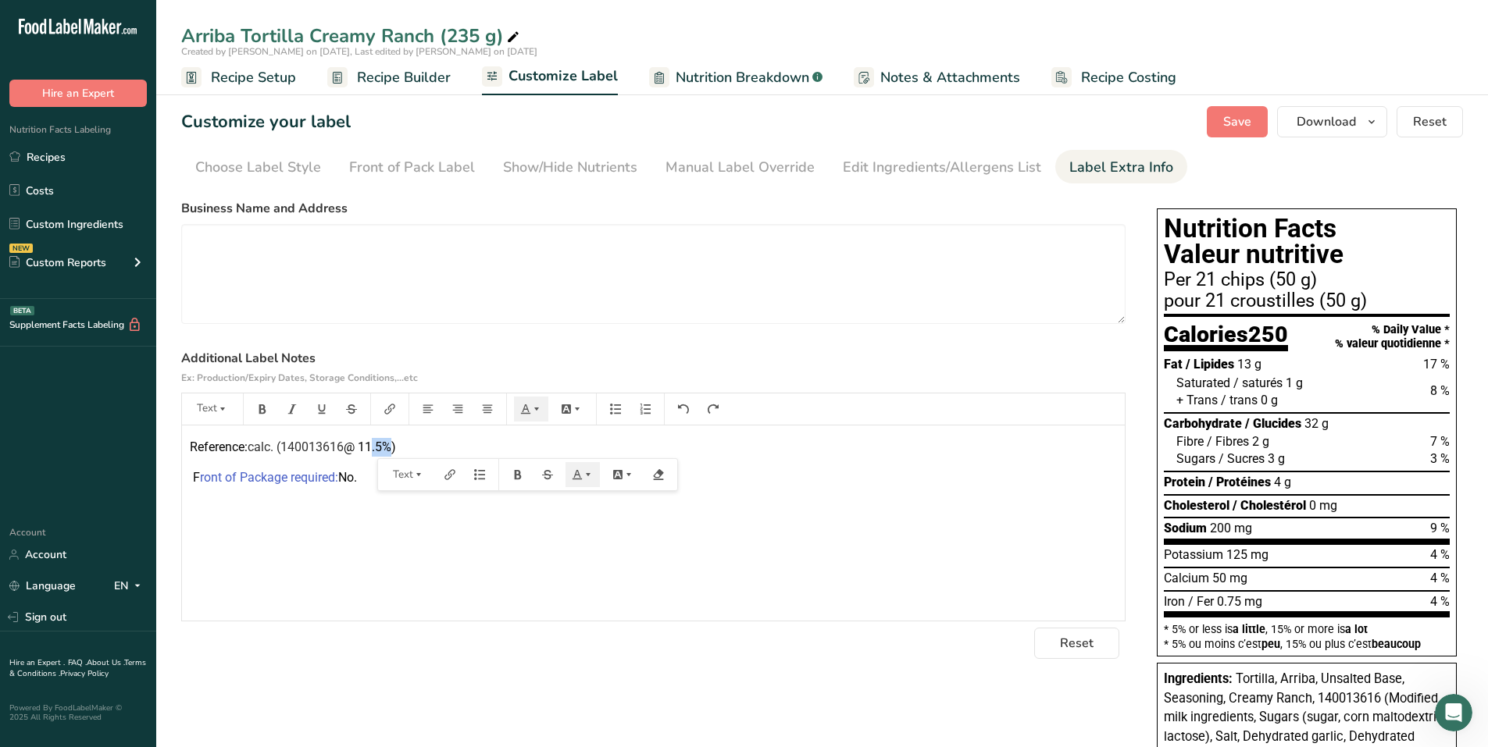
drag, startPoint x: 375, startPoint y: 446, endPoint x: 394, endPoint y: 452, distance: 20.5
click at [394, 452] on span "@ 11.5%)" at bounding box center [370, 447] width 52 height 15
click at [920, 174] on div "Edit Ingredients/Allergens List" at bounding box center [942, 167] width 198 height 21
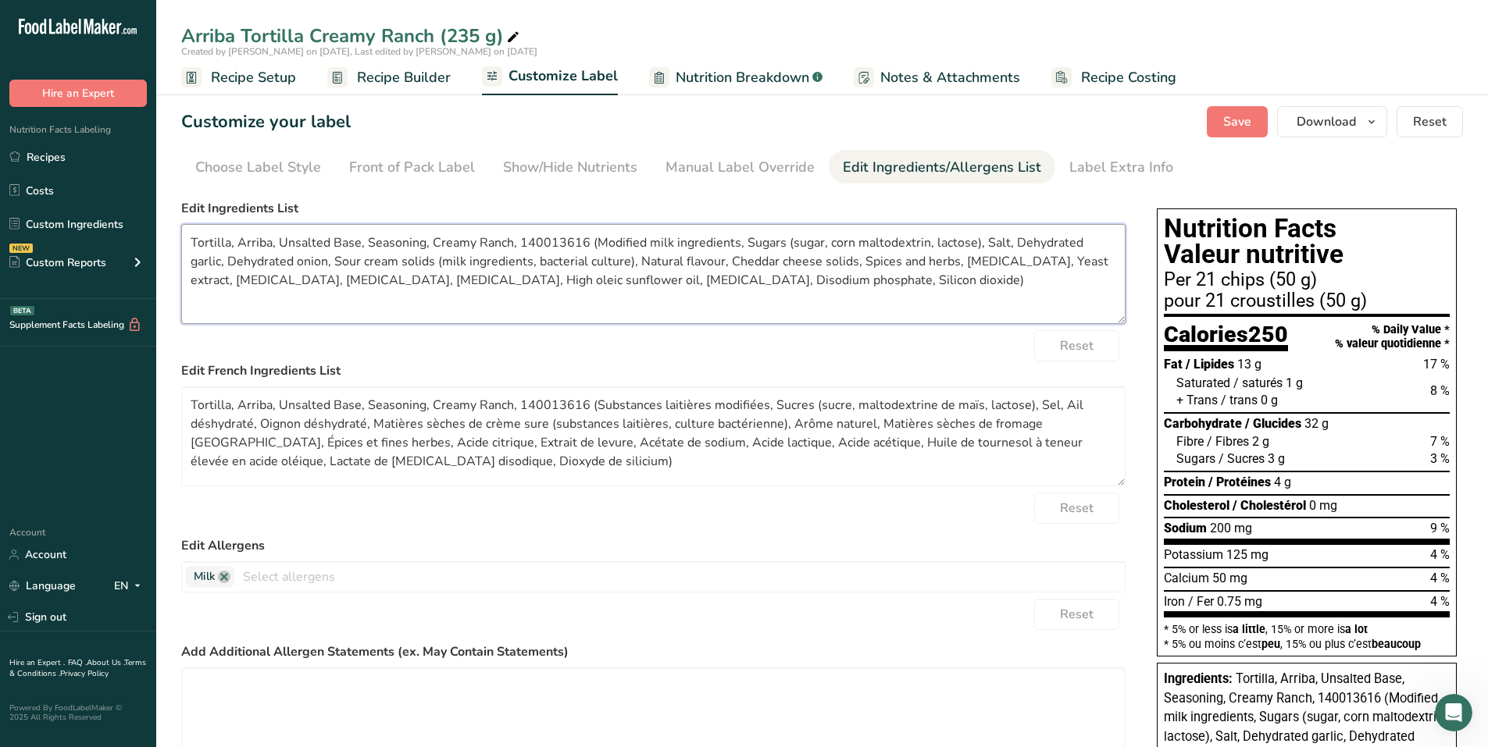
click at [322, 244] on textarea "Tortilla, Arriba, Unsalted Base, Seasoning, Creamy Ranch, 140013616 (Modified m…" at bounding box center [653, 274] width 944 height 100
drag, startPoint x: 190, startPoint y: 244, endPoint x: 826, endPoint y: 314, distance: 639.5
click at [826, 314] on textarea "Tortilla, Arriba, Unsalted Base, Seasoning, Creamy Ranch, 140013616 (Modified m…" at bounding box center [653, 274] width 944 height 100
paste textarea "Whole grain yellow corn, Vegetable oil, Modified milk ingredients, Sugars (suga…"
type textarea "Whole grain yellow corn, Vegetable oil, Modified milk ingredients, Sugars (suga…"
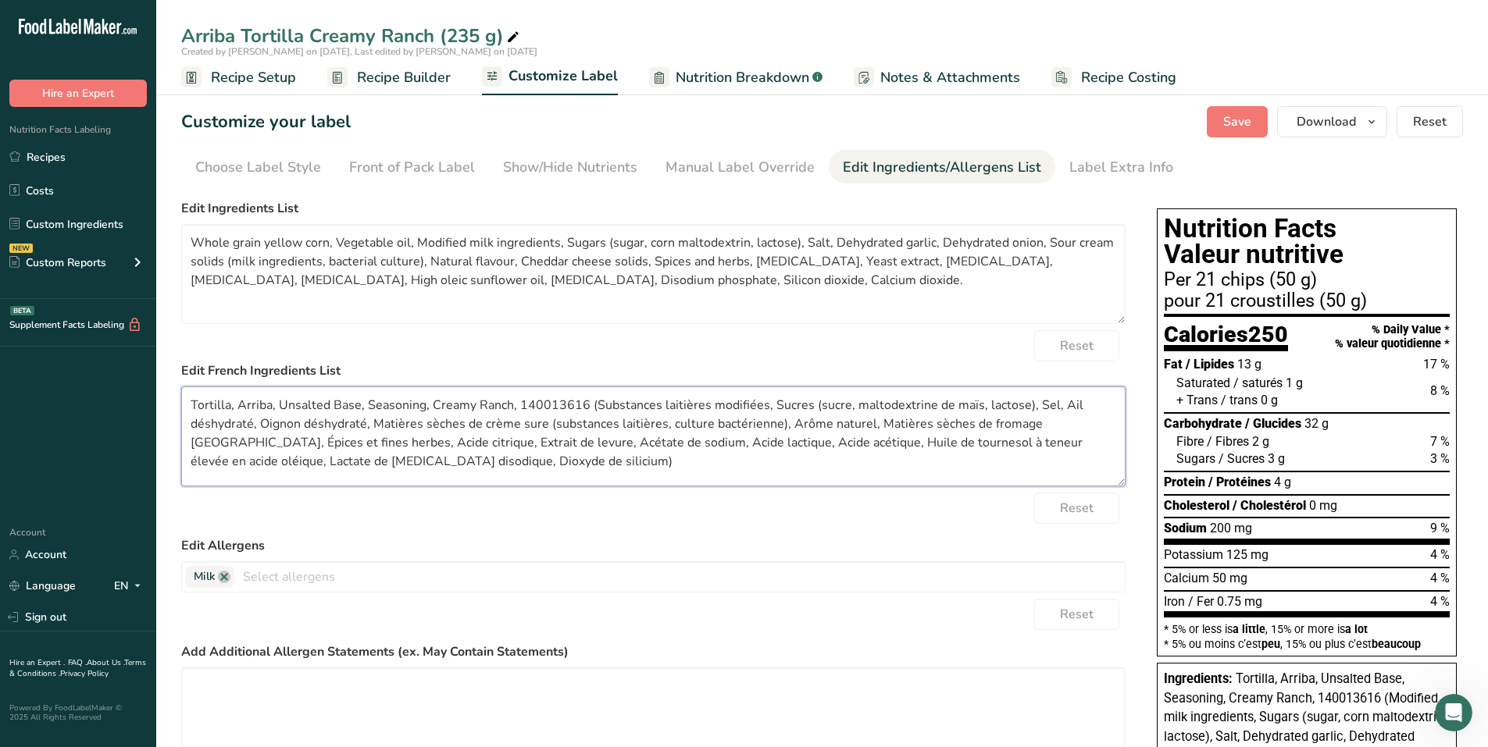
click at [379, 438] on textarea "Tortilla, Arriba, Unsalted Base, Seasoning, Creamy Ranch, 140013616 (Substances…" at bounding box center [653, 437] width 944 height 100
drag, startPoint x: 192, startPoint y: 402, endPoint x: 506, endPoint y: 478, distance: 323.0
click at [505, 472] on textarea "Tortilla, Arriba, Unsalted Base, Seasoning, Creamy Ranch, 140013616 (Substances…" at bounding box center [653, 437] width 944 height 100
paste textarea "Maïs jaune à grains entiers, Huile végétale, Substances laitières modifiées, Su…"
type textarea "Maïs jaune à grains entiers, Huile végétale, Substances laitières modifiées, Su…"
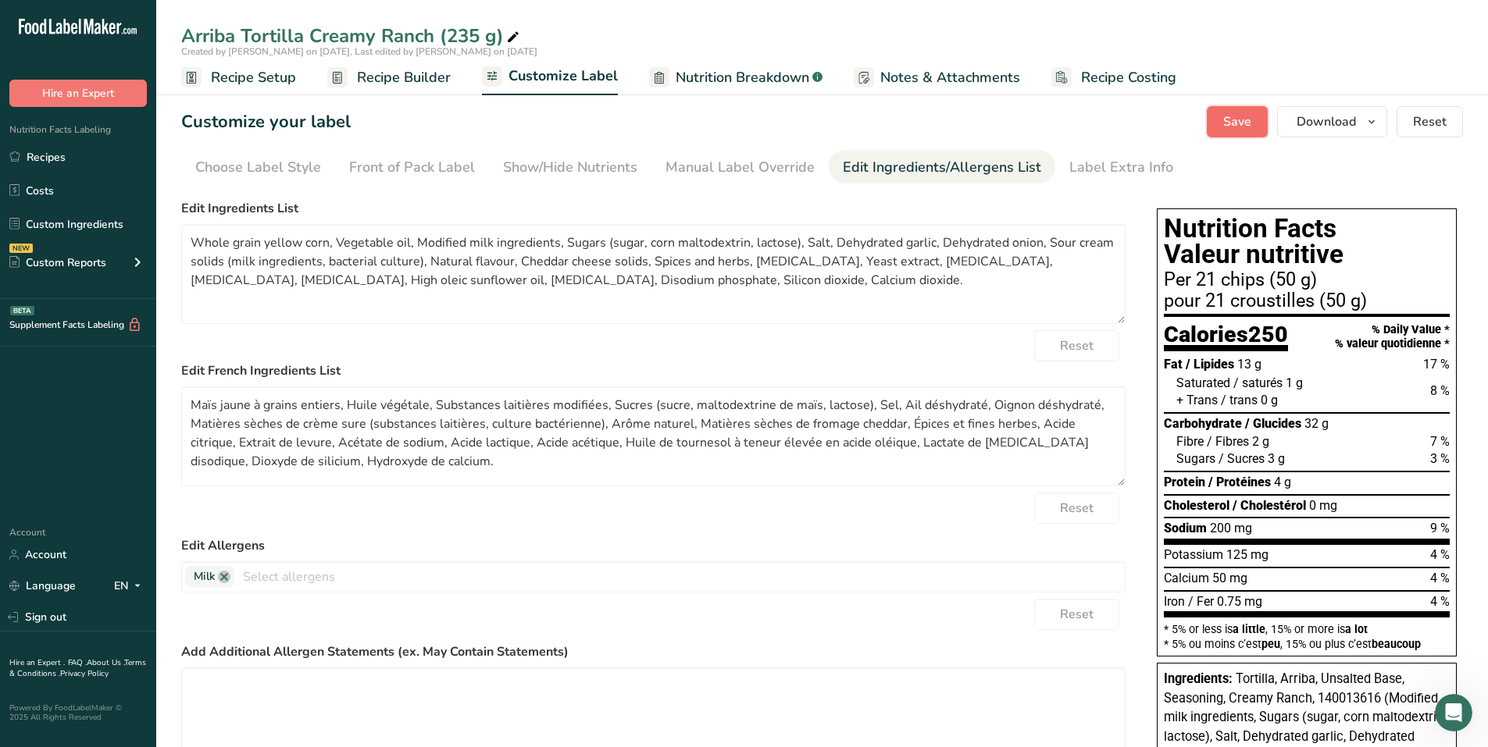
click at [1236, 123] on span "Save" at bounding box center [1237, 121] width 28 height 19
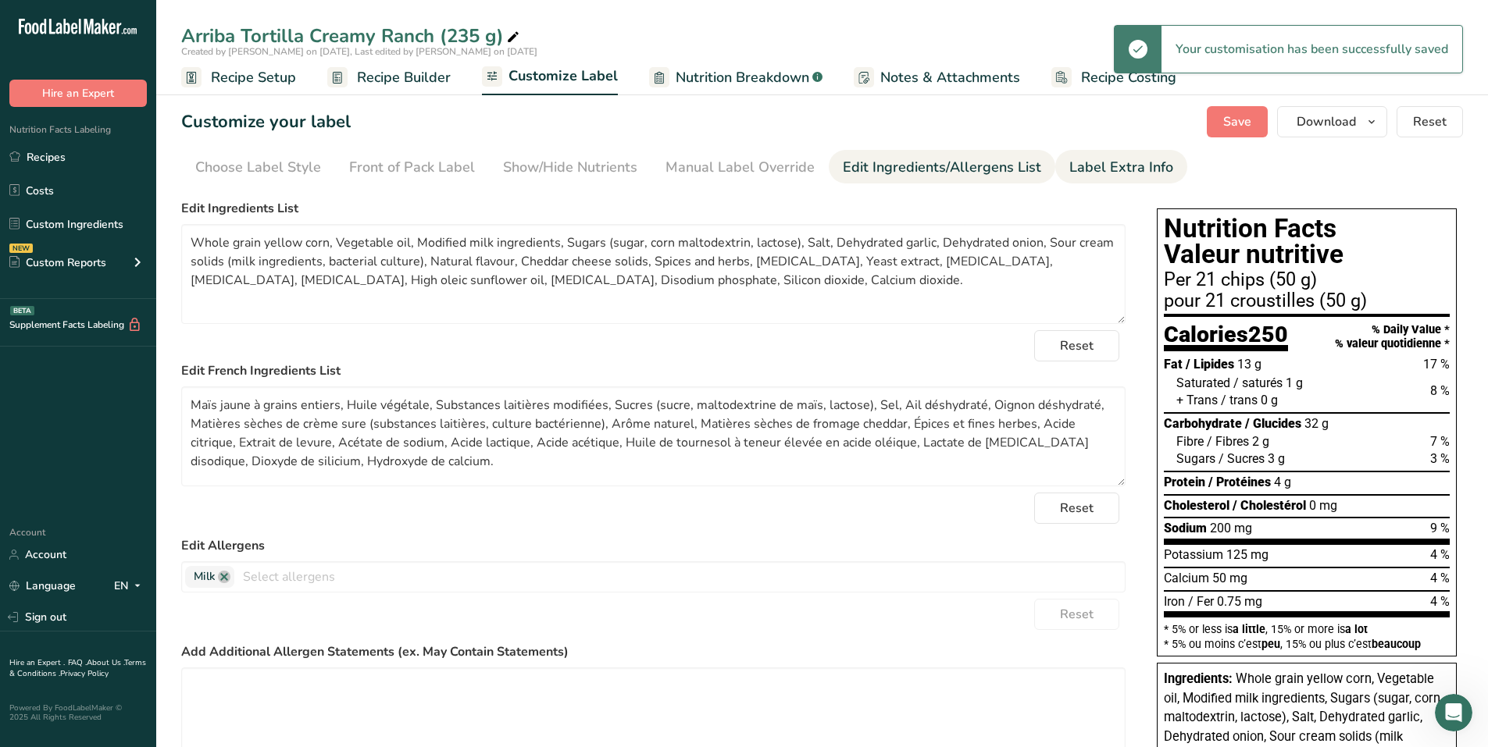
click at [1101, 164] on div "Label Extra Info" at bounding box center [1121, 167] width 104 height 21
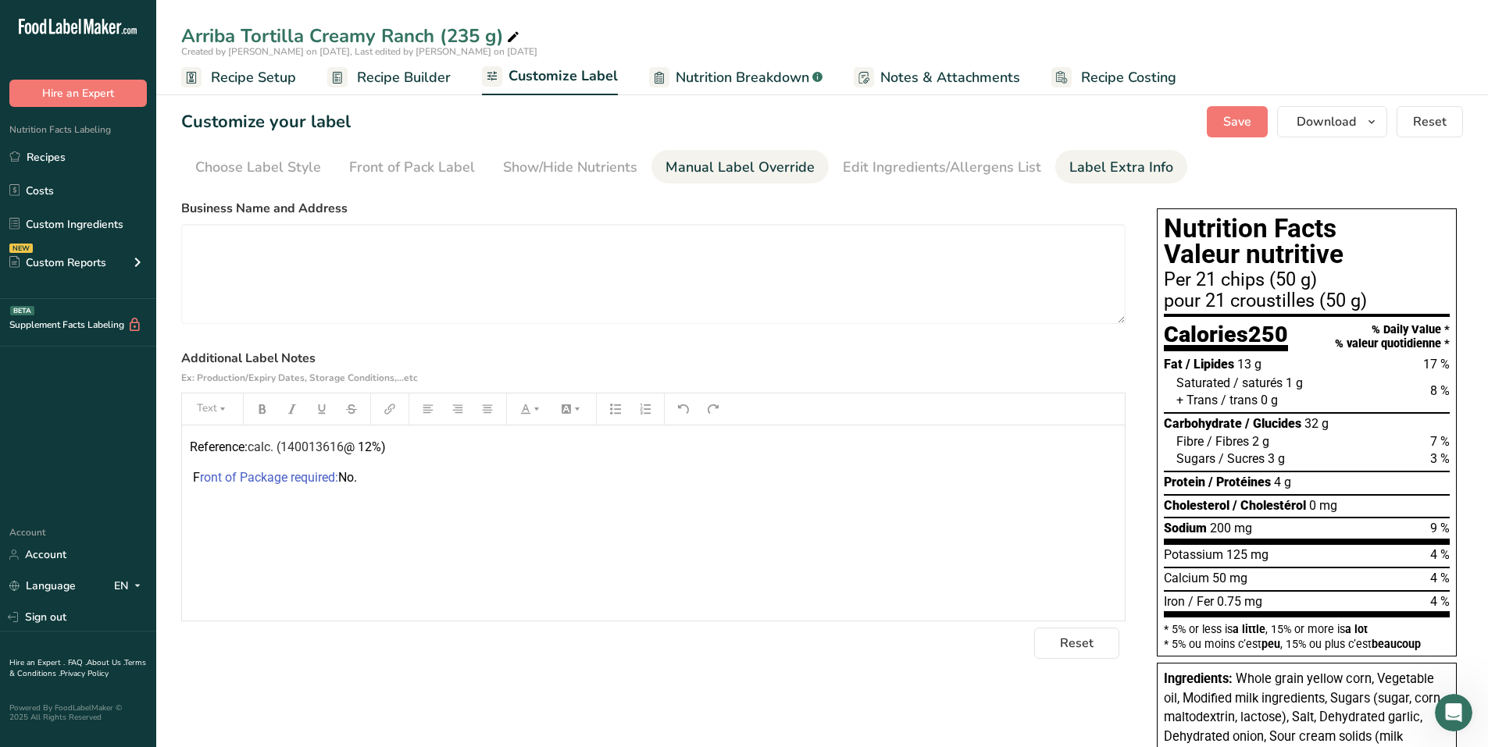
click at [719, 165] on div "Manual Label Override" at bounding box center [739, 167] width 149 height 21
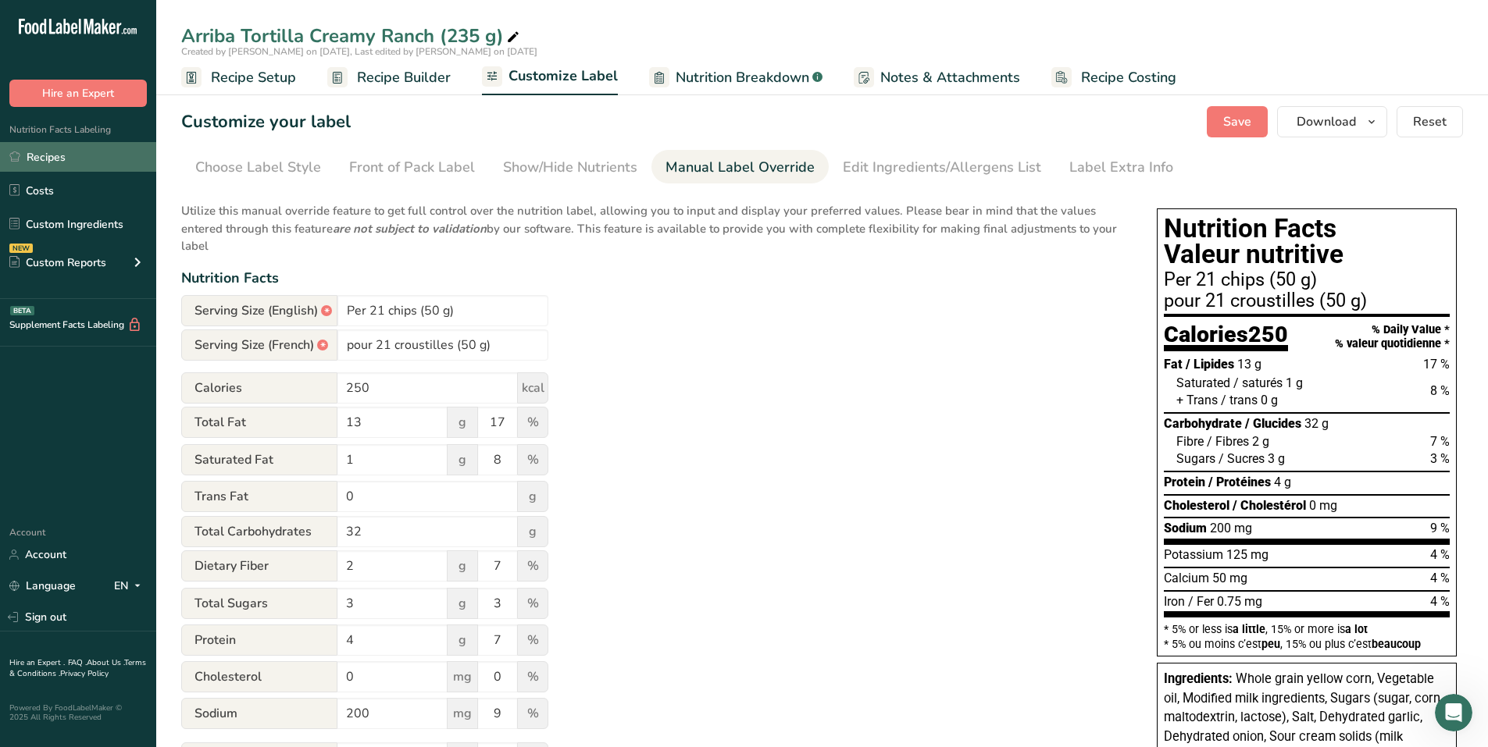
click at [63, 153] on link "Recipes" at bounding box center [78, 157] width 156 height 30
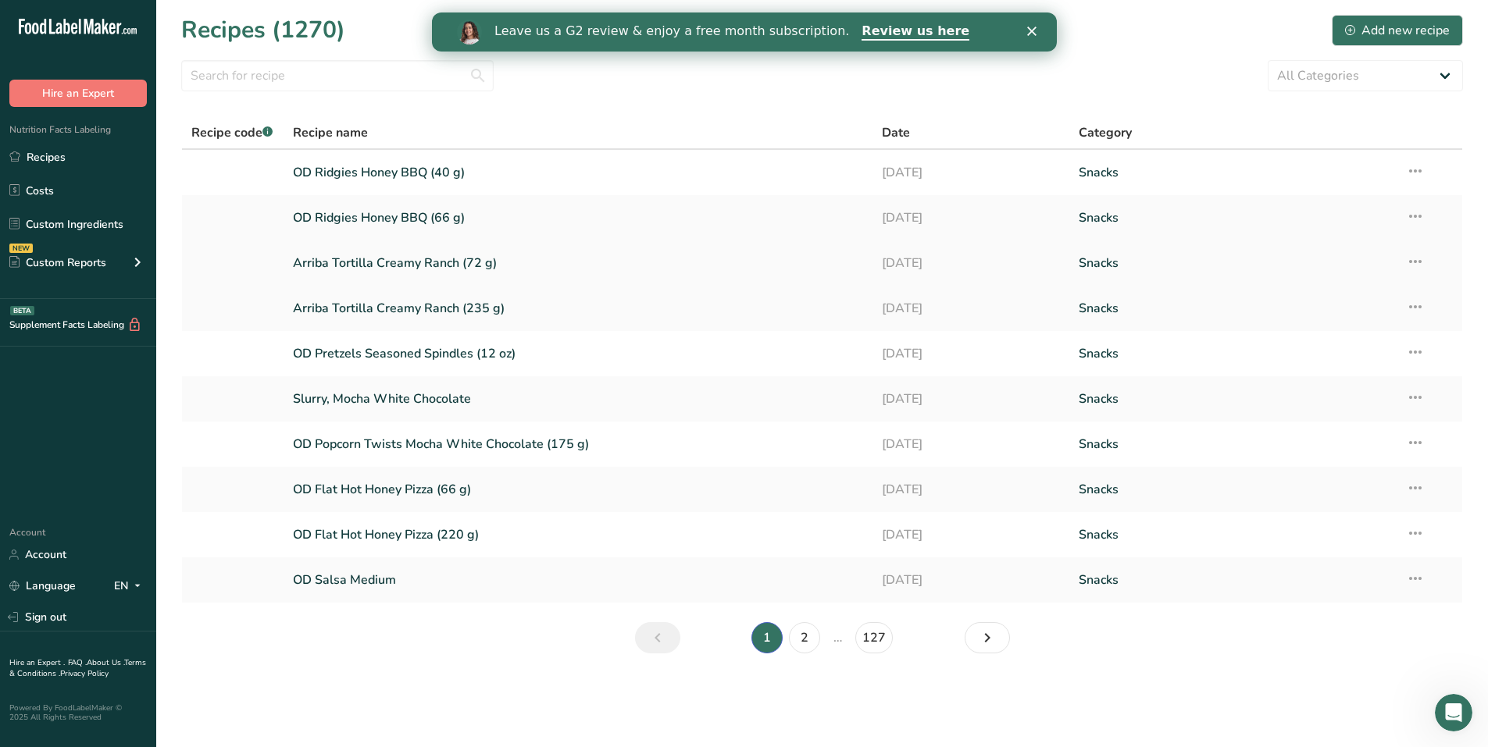
click at [399, 266] on link "Arriba Tortilla Creamy Ranch (72 g)" at bounding box center [578, 263] width 571 height 33
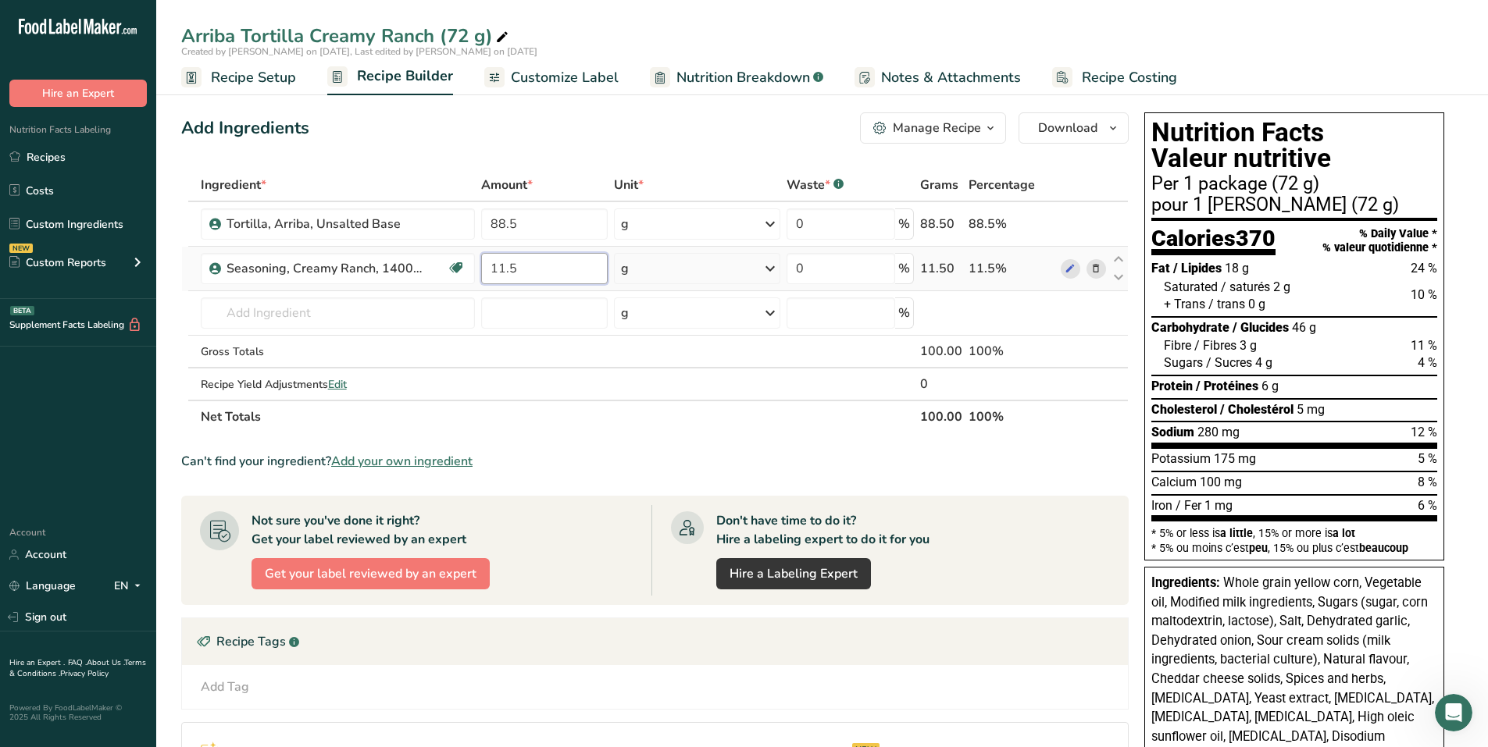
drag, startPoint x: 496, startPoint y: 272, endPoint x: 590, endPoint y: 273, distance: 94.5
click at [590, 273] on input "11.5" at bounding box center [544, 268] width 127 height 31
type input "12"
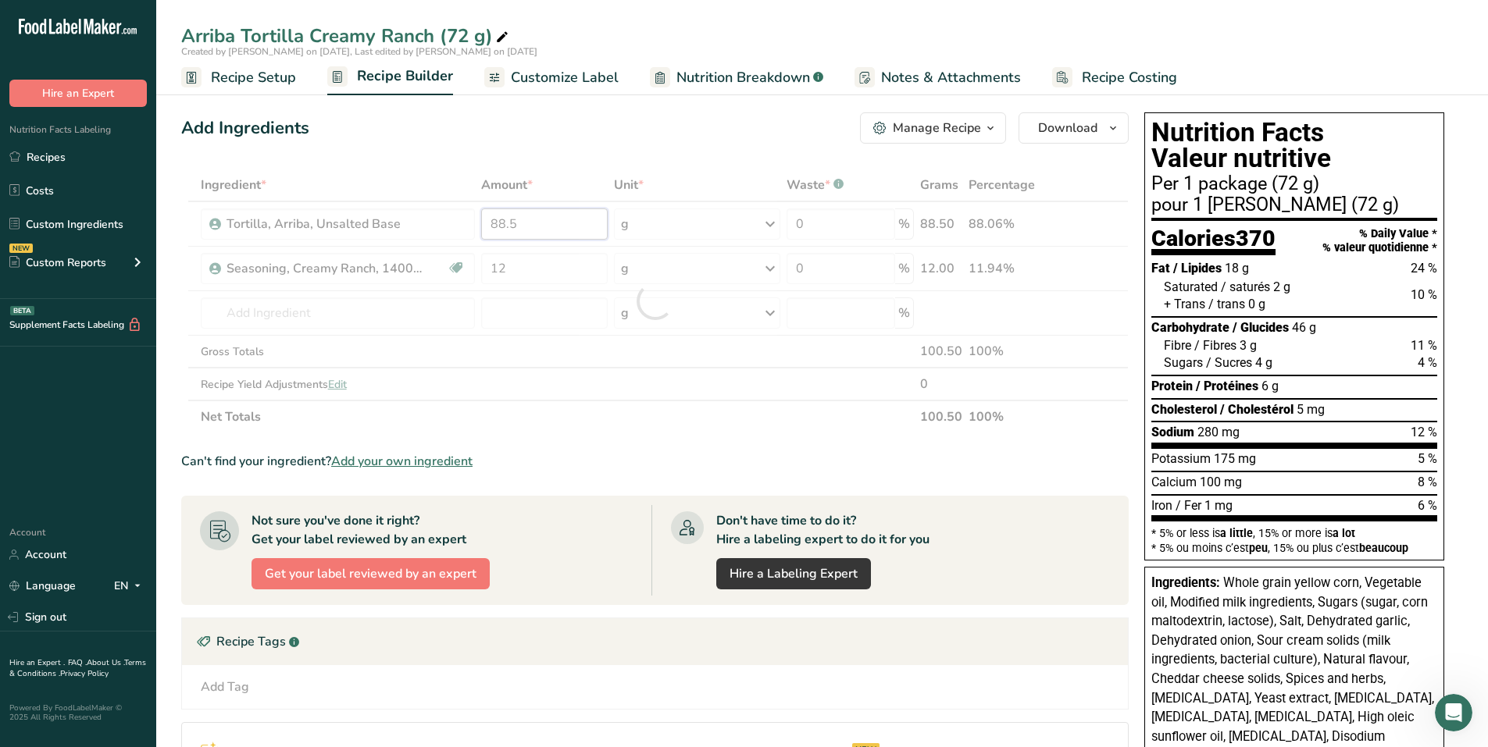
drag, startPoint x: 550, startPoint y: 224, endPoint x: 466, endPoint y: 216, distance: 84.0
click at [465, 212] on div "Ingredient * Amount * Unit * Waste * .a-a{fill:#347362;}.b-a{fill:#fff;} Grams …" at bounding box center [654, 301] width 947 height 265
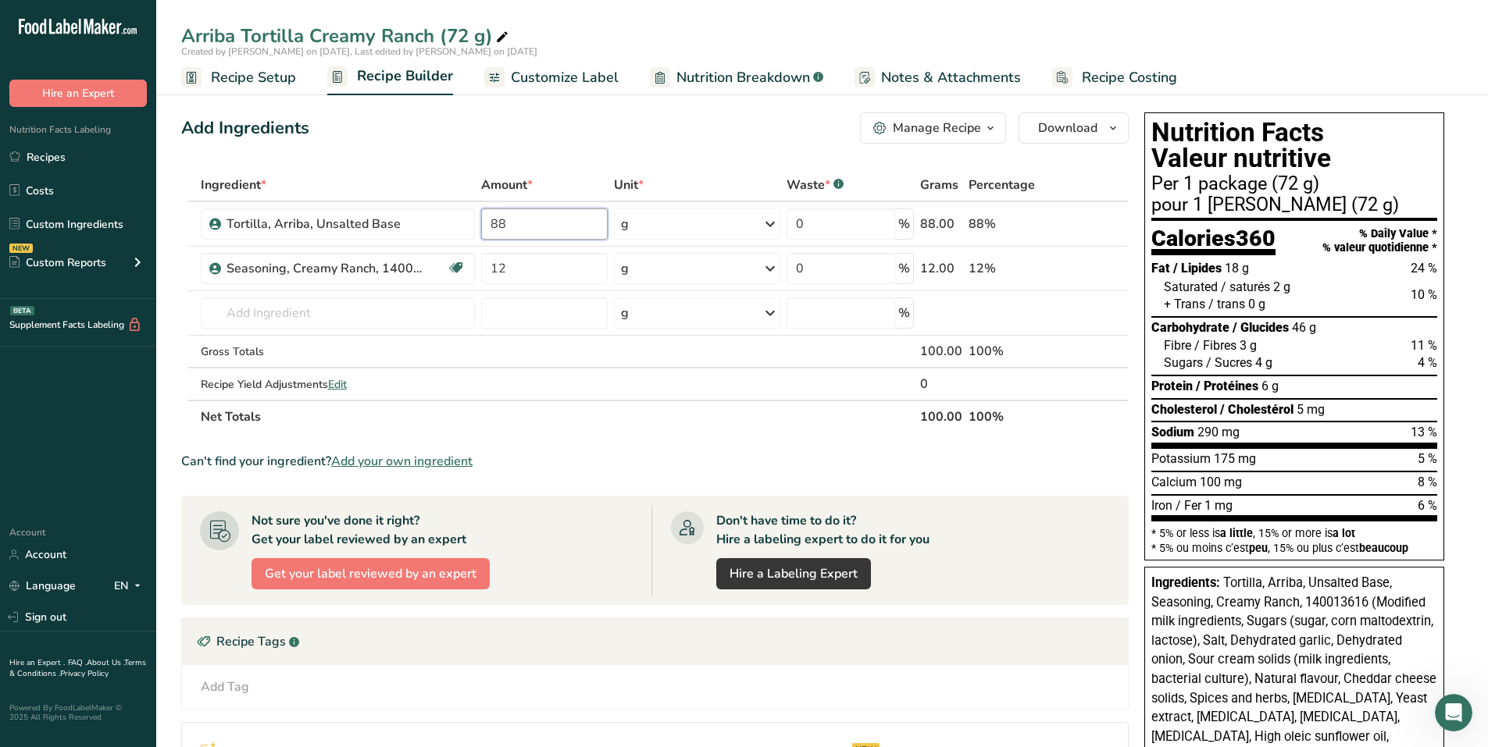
type input "88"
click at [597, 75] on span "Customize Label" at bounding box center [565, 77] width 108 height 21
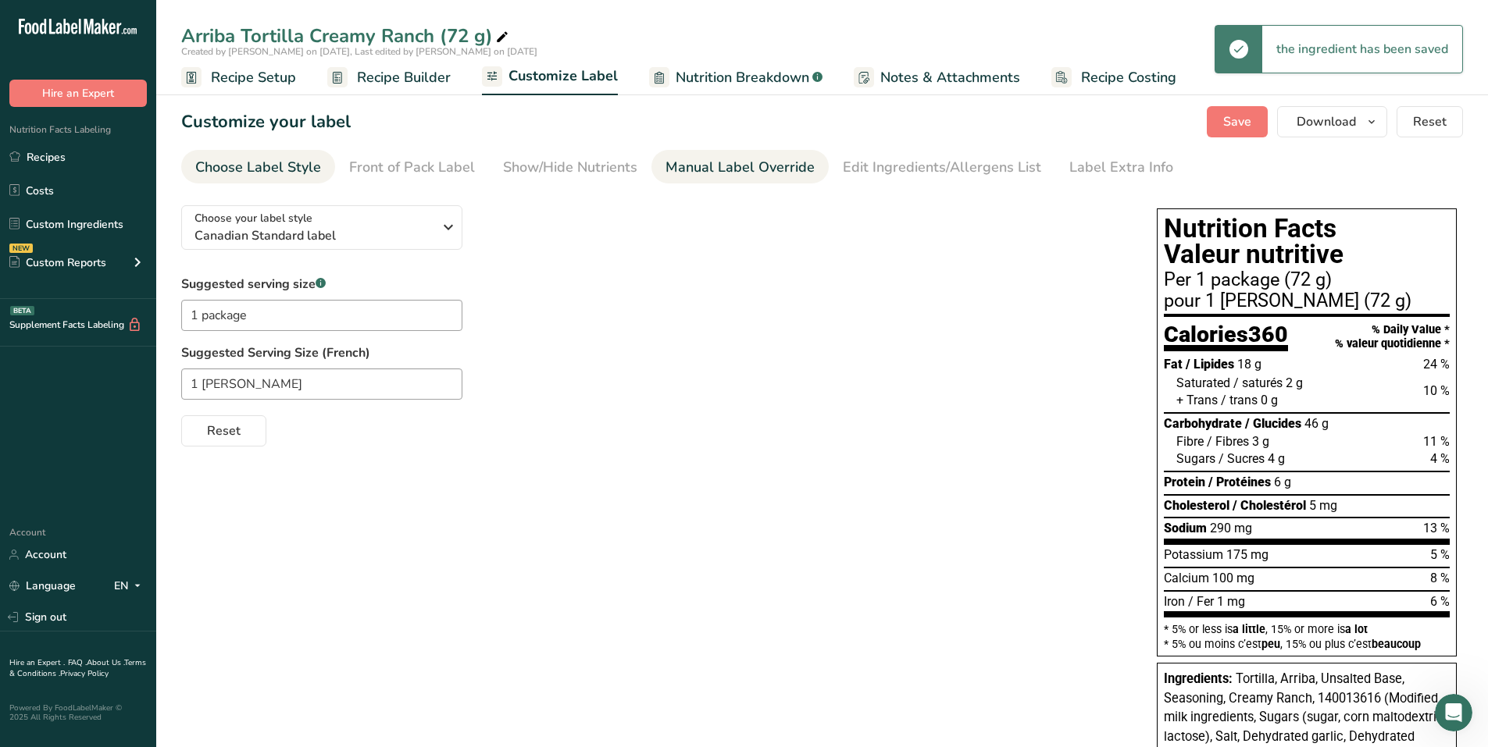
click at [709, 174] on div "Manual Label Override" at bounding box center [739, 167] width 149 height 21
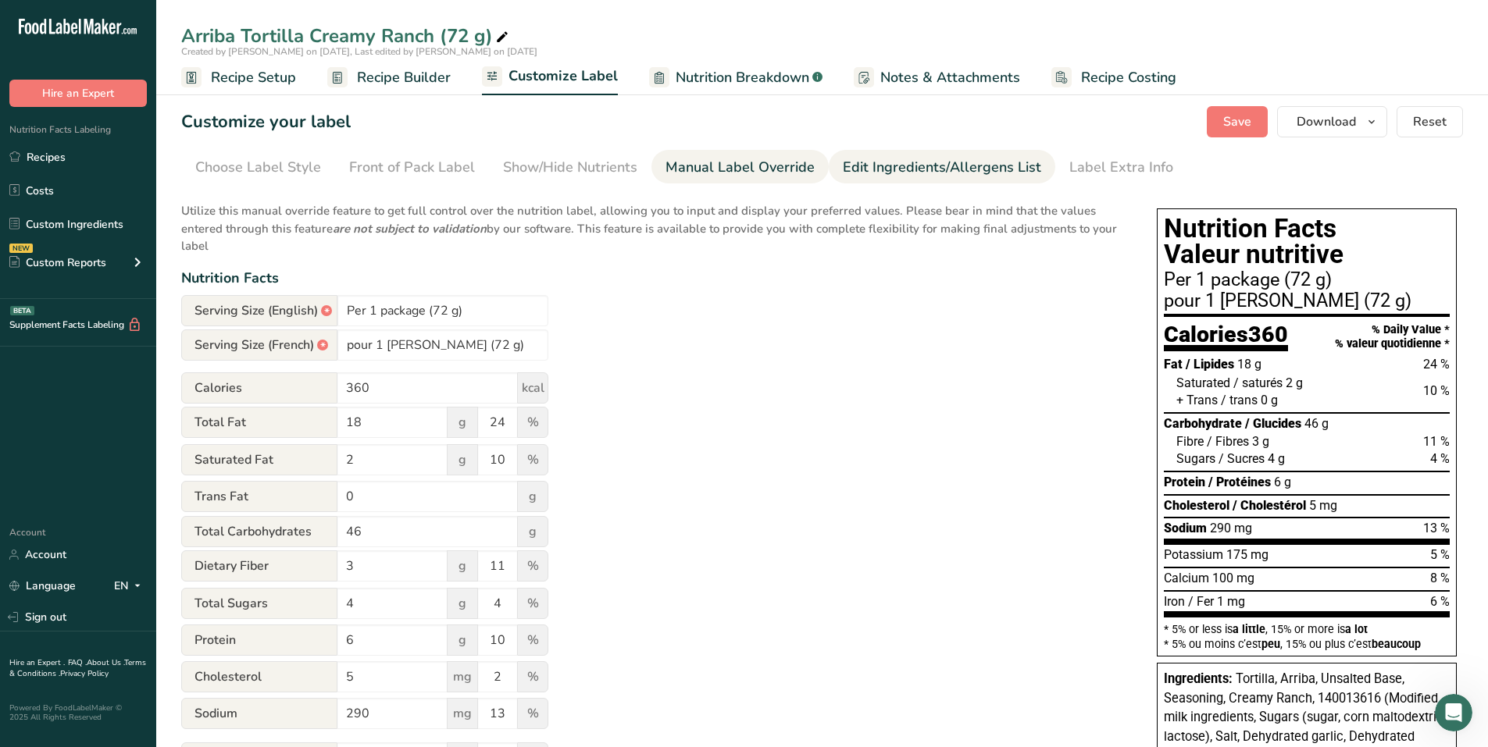
click at [966, 159] on div "Edit Ingredients/Allergens List" at bounding box center [942, 167] width 198 height 21
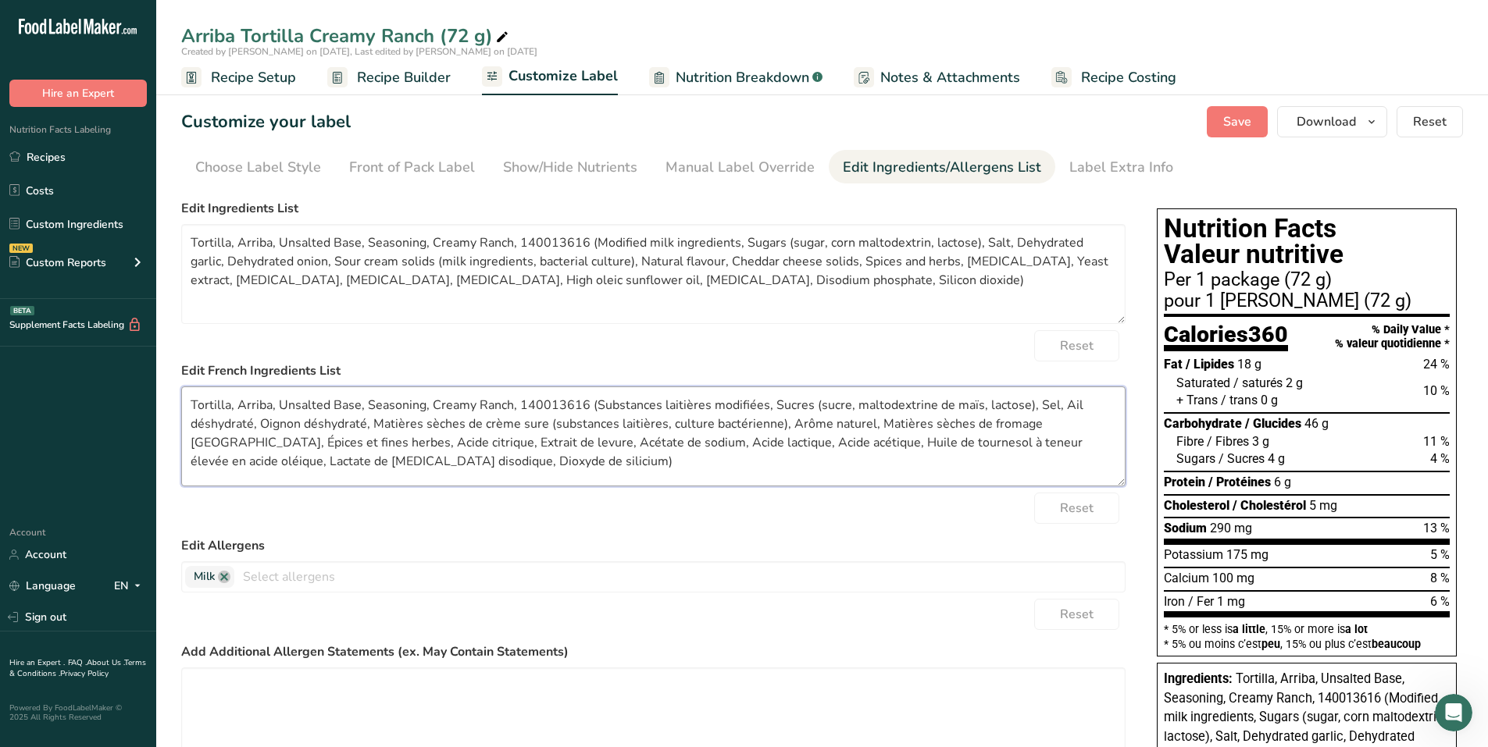
drag, startPoint x: 506, startPoint y: 459, endPoint x: 180, endPoint y: 398, distance: 332.1
click at [180, 398] on section "Customize your label Save Download Choose what to show on your downloaded label…" at bounding box center [822, 674] width 1332 height 1186
paste textarea "Maïs jaune à grains entiers, Huile végétale, Substances laitières modifiées, Su…"
type textarea "Maïs jaune à grains entiers, Huile végétale, Substances laitières modifiées, Su…"
click at [508, 342] on div "Reset" at bounding box center [653, 345] width 944 height 31
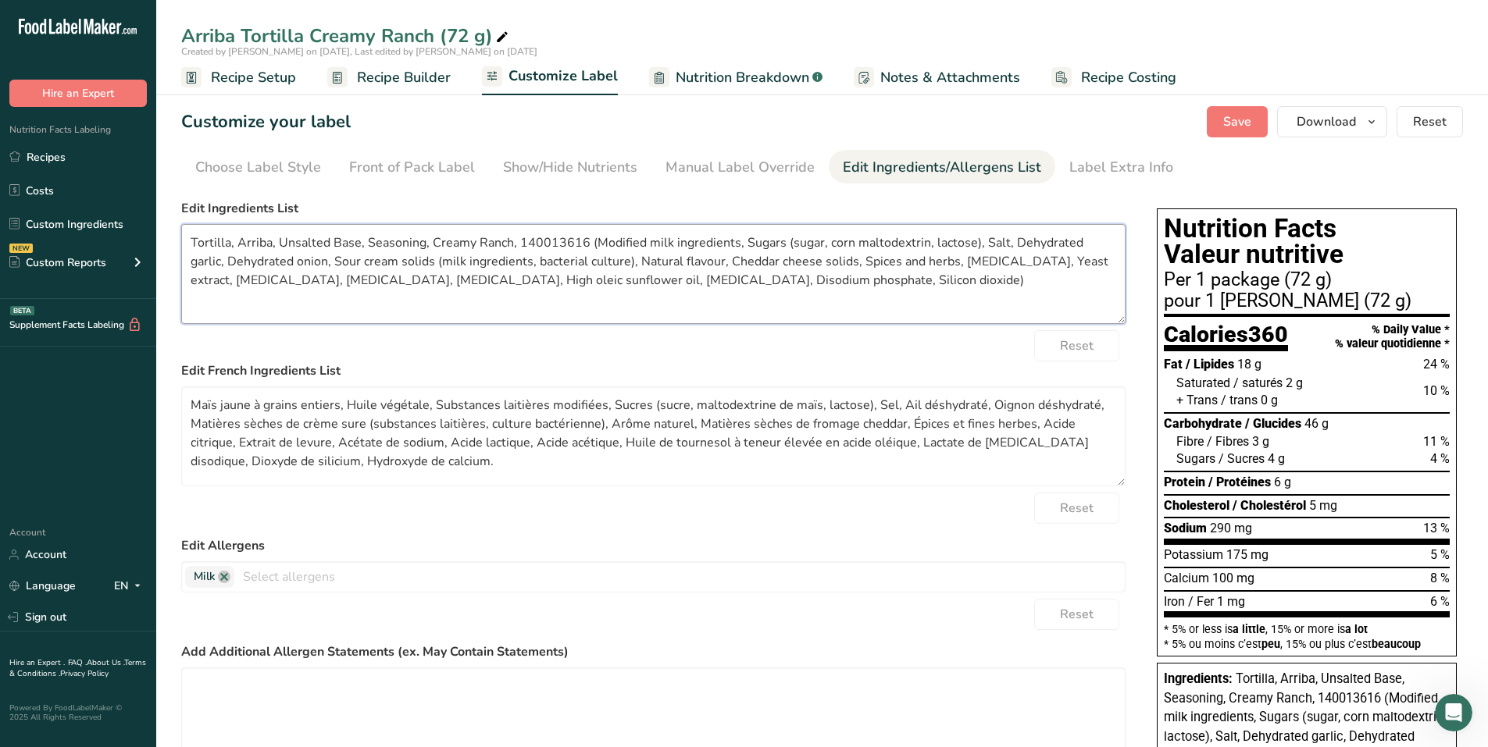
drag, startPoint x: 818, startPoint y: 290, endPoint x: 168, endPoint y: 231, distance: 653.2
click at [168, 230] on section "Customize your label Save Download Choose what to show on your downloaded label…" at bounding box center [822, 674] width 1332 height 1186
paste textarea "Whole grain yellow corn, Vegetable oil, Modified milk ingredients, Sugars (suga…"
type textarea "Whole grain yellow corn, Vegetable oil, Modified milk ingredients, Sugars (suga…"
click at [680, 163] on div "Manual Label Override" at bounding box center [739, 167] width 149 height 21
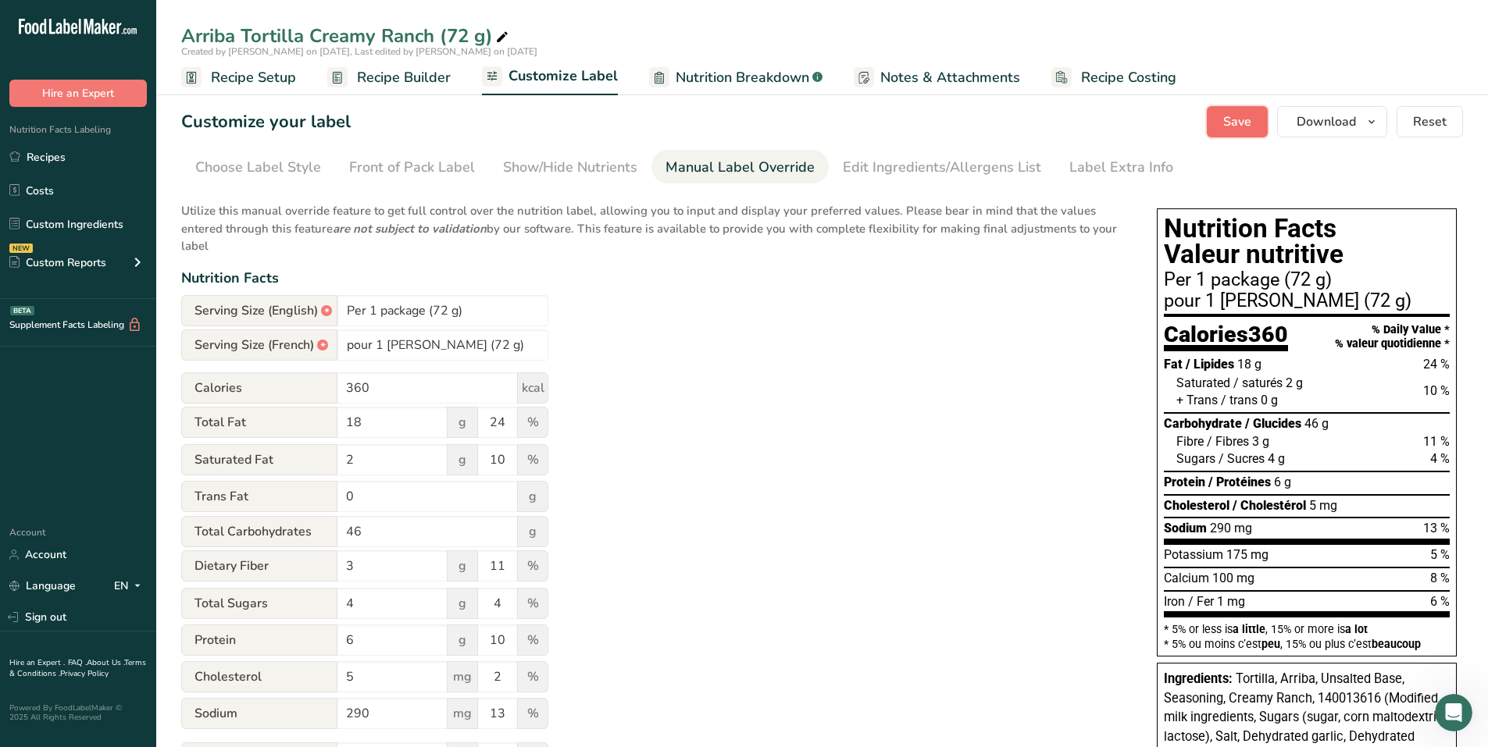
click at [1223, 128] on button "Save" at bounding box center [1237, 121] width 61 height 31
click at [640, 291] on div "Utilize this manual override feature to get full control over the nutrition lab…" at bounding box center [653, 538] width 944 height 691
click at [1236, 119] on span "Save" at bounding box center [1237, 121] width 28 height 19
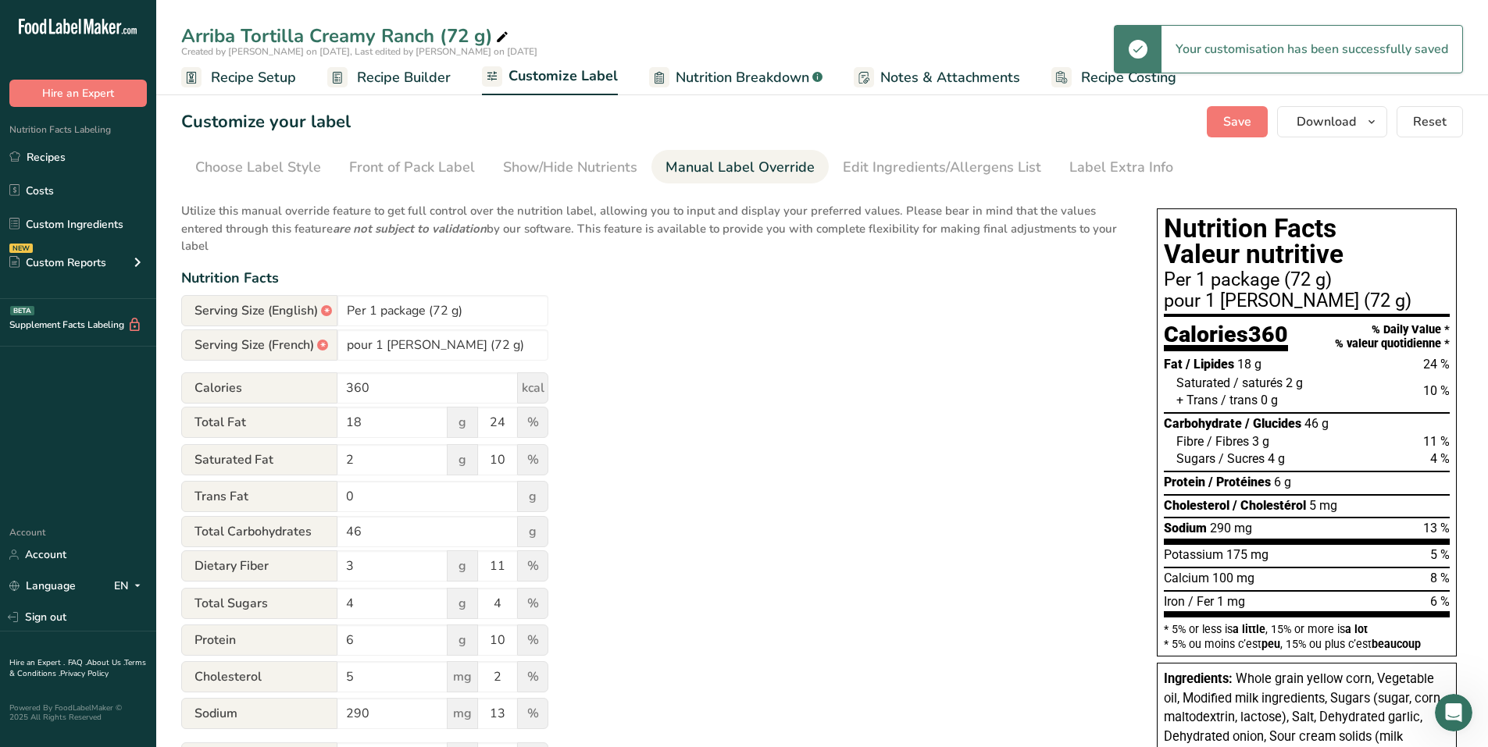
click at [416, 85] on span "Recipe Builder" at bounding box center [404, 77] width 94 height 21
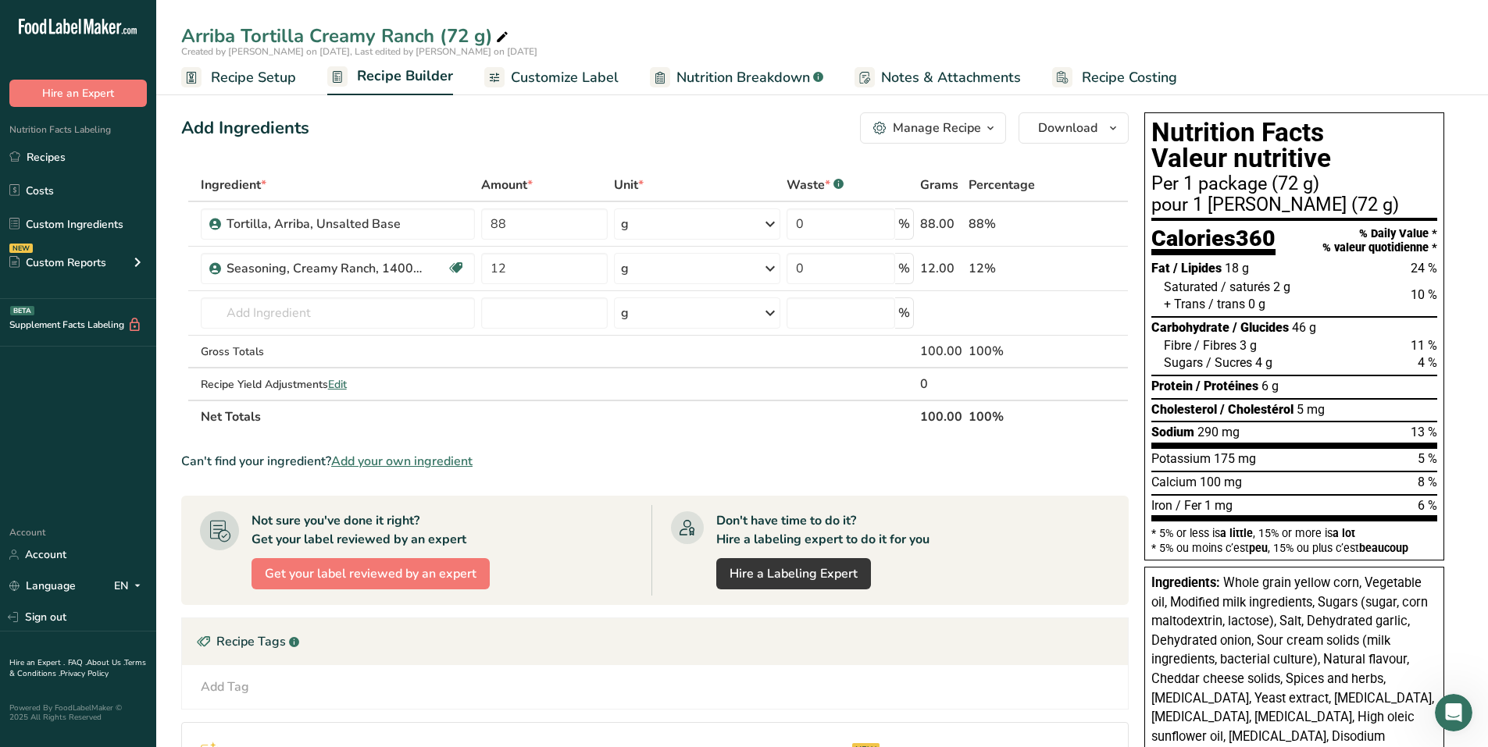
click at [960, 125] on div "Manage Recipe" at bounding box center [937, 128] width 88 height 19
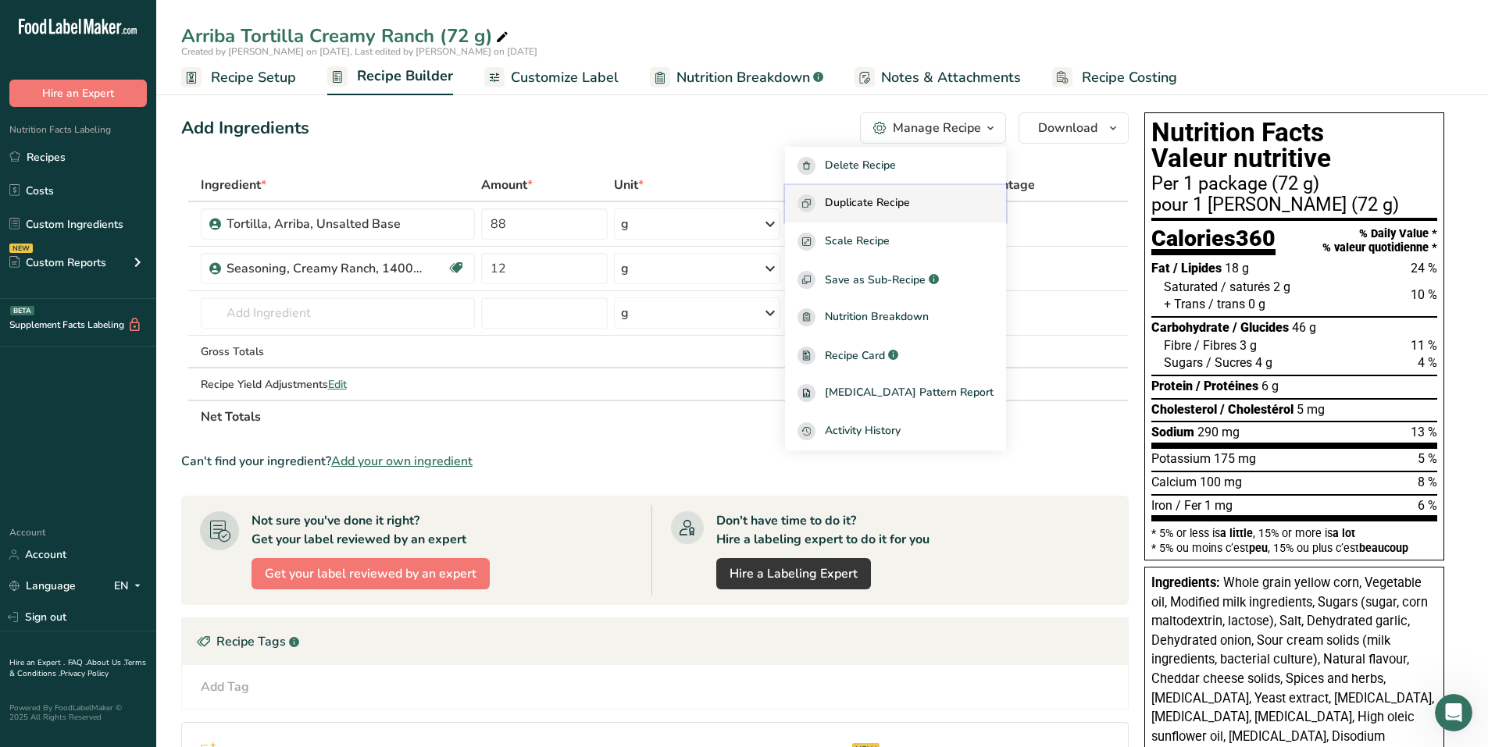
click at [905, 200] on span "Duplicate Recipe" at bounding box center [867, 203] width 85 height 18
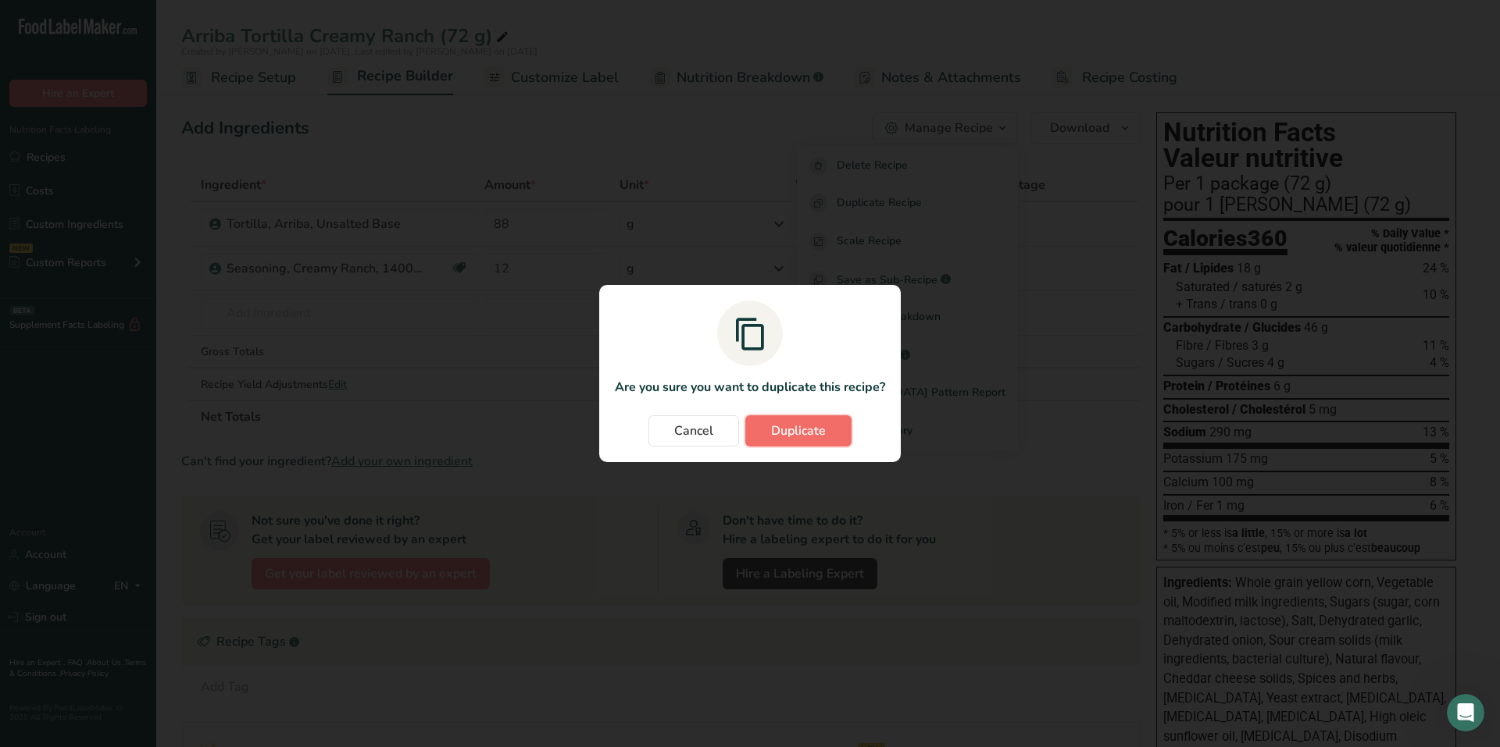
click at [798, 433] on span "Duplicate" at bounding box center [798, 431] width 55 height 19
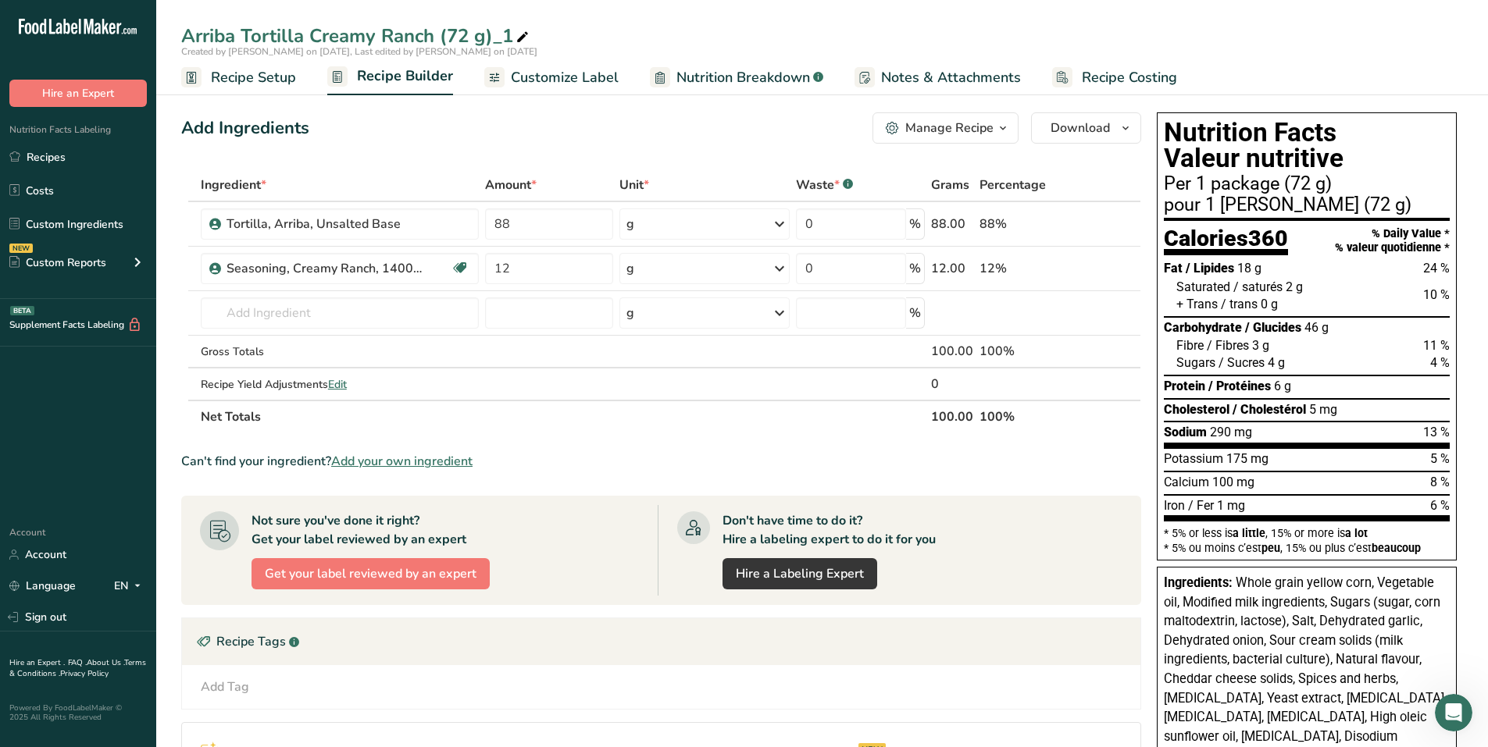
click at [267, 76] on span "Recipe Setup" at bounding box center [253, 77] width 85 height 21
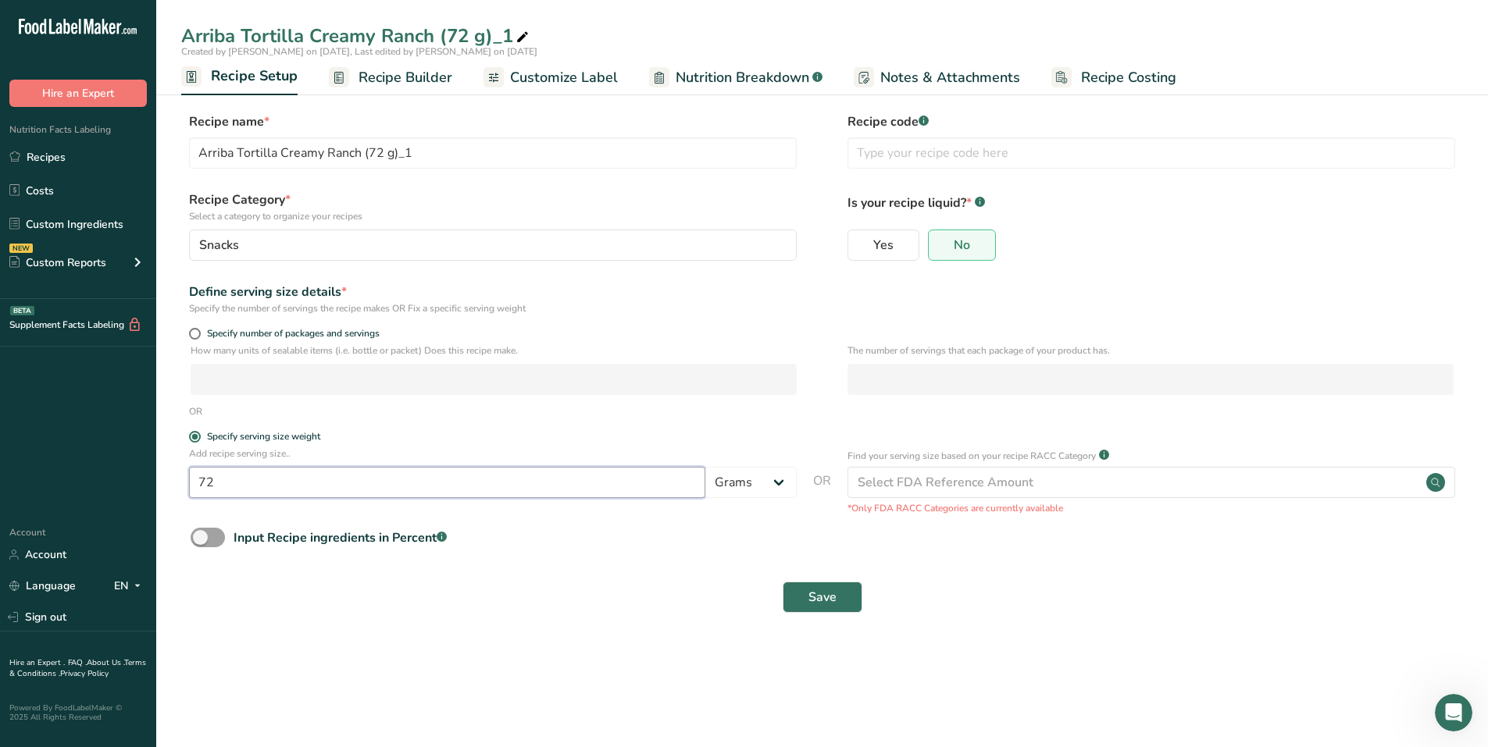
drag, startPoint x: 238, startPoint y: 481, endPoint x: 251, endPoint y: 490, distance: 15.2
click at [205, 486] on input "72" at bounding box center [447, 482] width 516 height 31
type input "75"
click at [822, 596] on span "Save" at bounding box center [822, 597] width 28 height 19
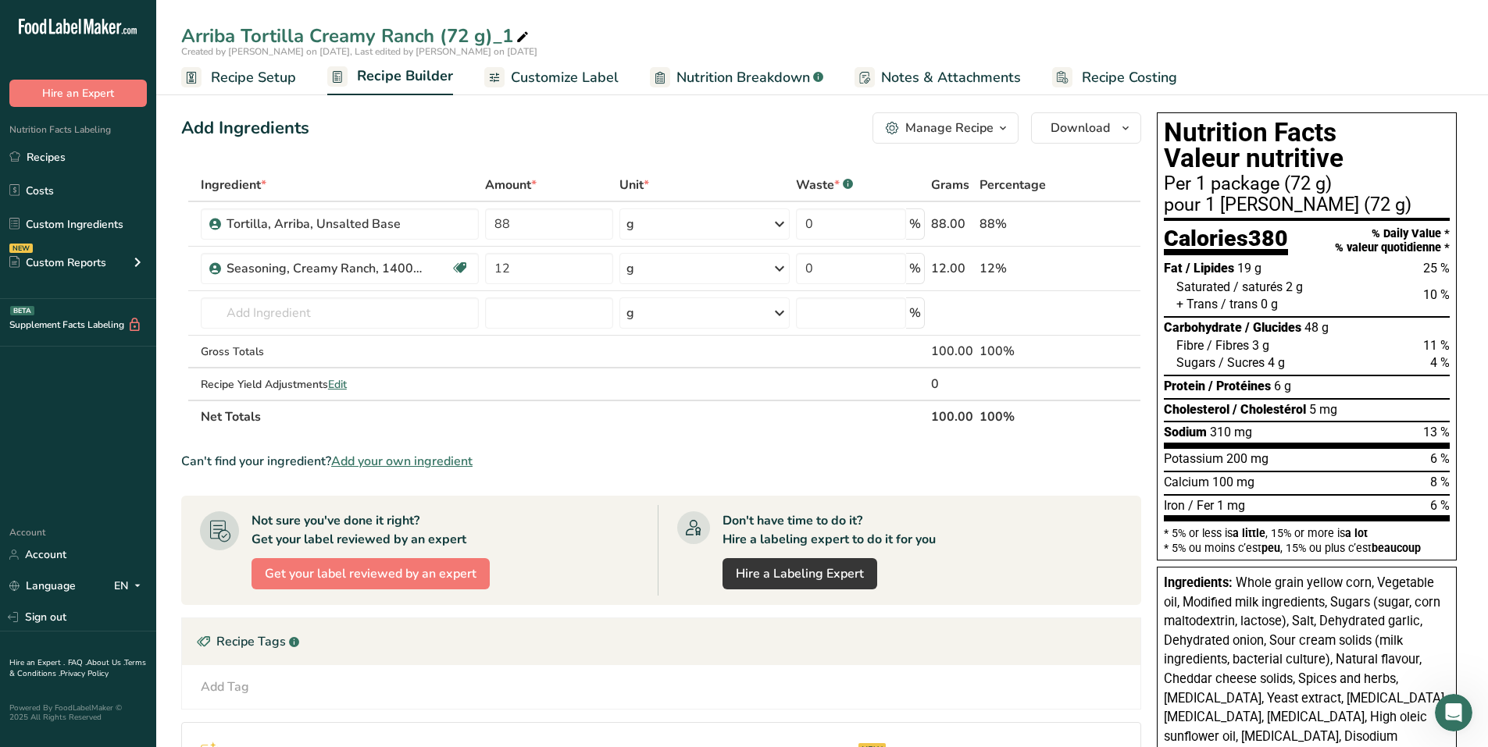
click at [951, 130] on div "Manage Recipe" at bounding box center [949, 128] width 88 height 19
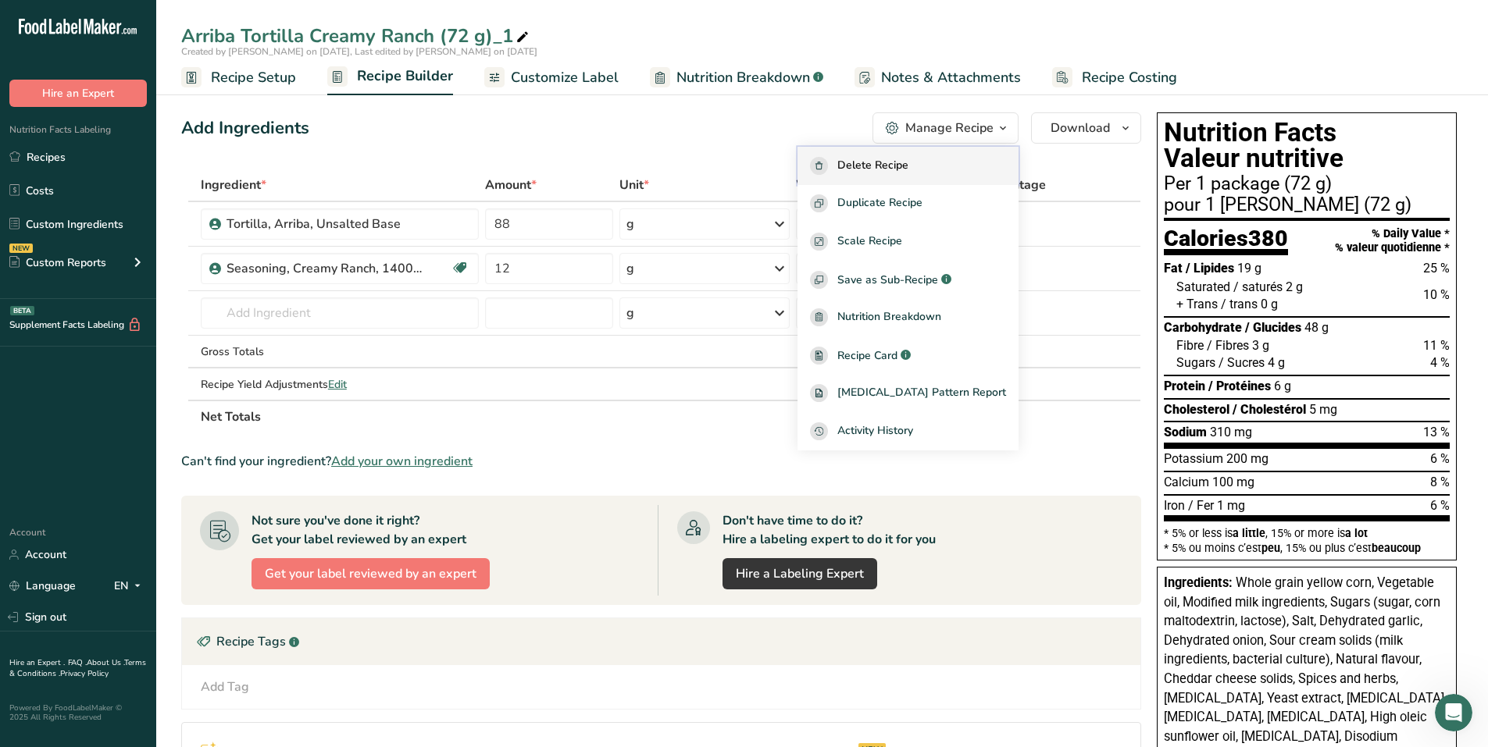
click at [908, 159] on span "Delete Recipe" at bounding box center [872, 166] width 71 height 18
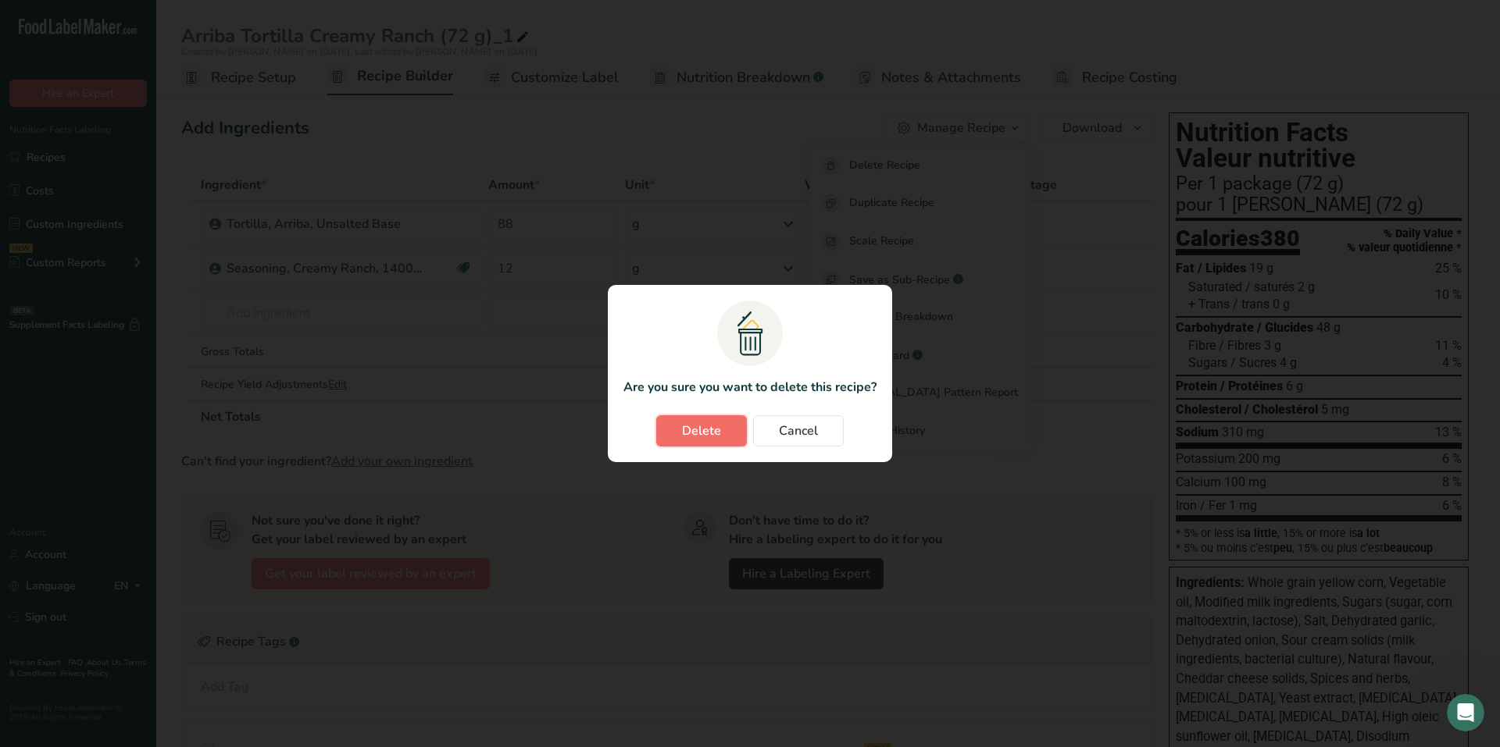
click at [704, 426] on span "Delete" at bounding box center [701, 431] width 39 height 19
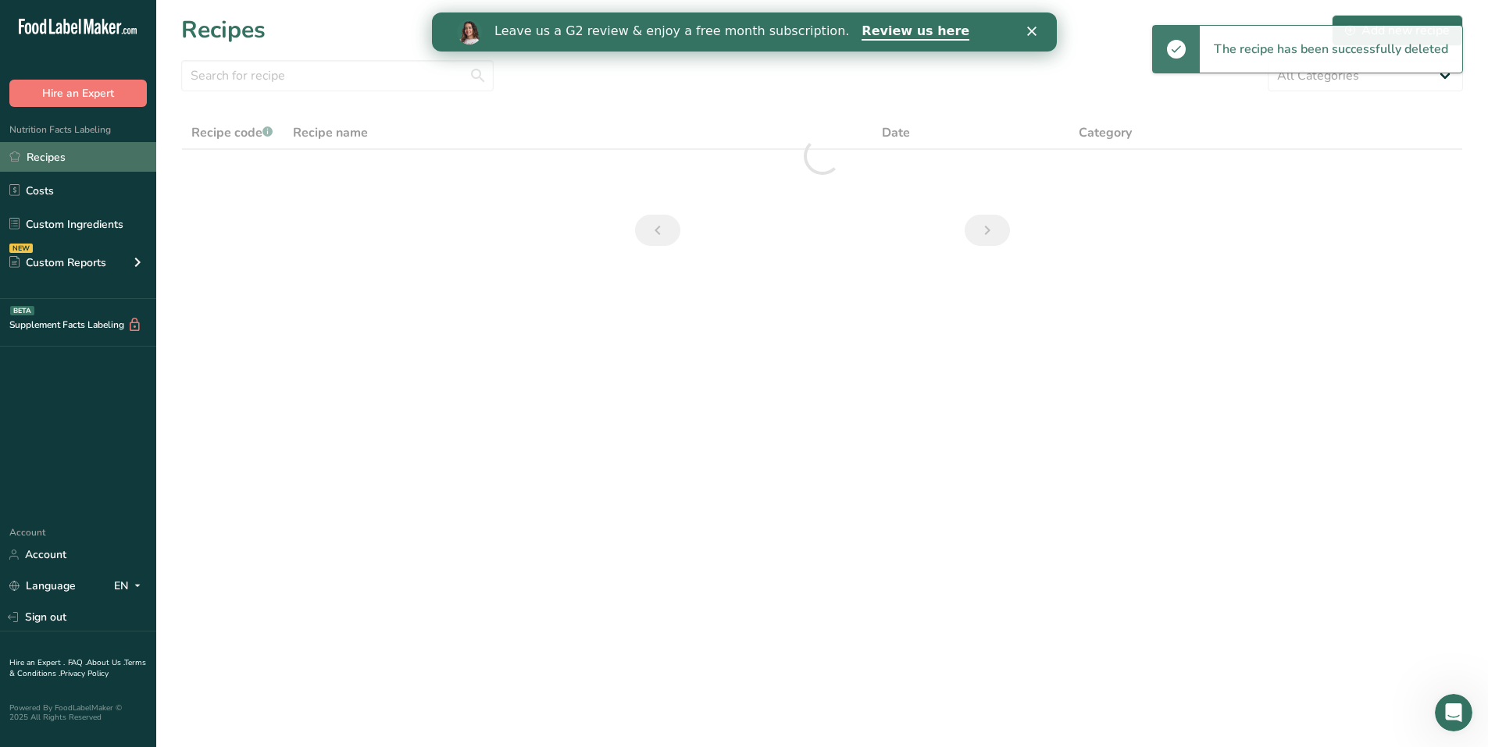
click at [73, 163] on link "Recipes" at bounding box center [78, 157] width 156 height 30
